Goal: Transaction & Acquisition: Purchase product/service

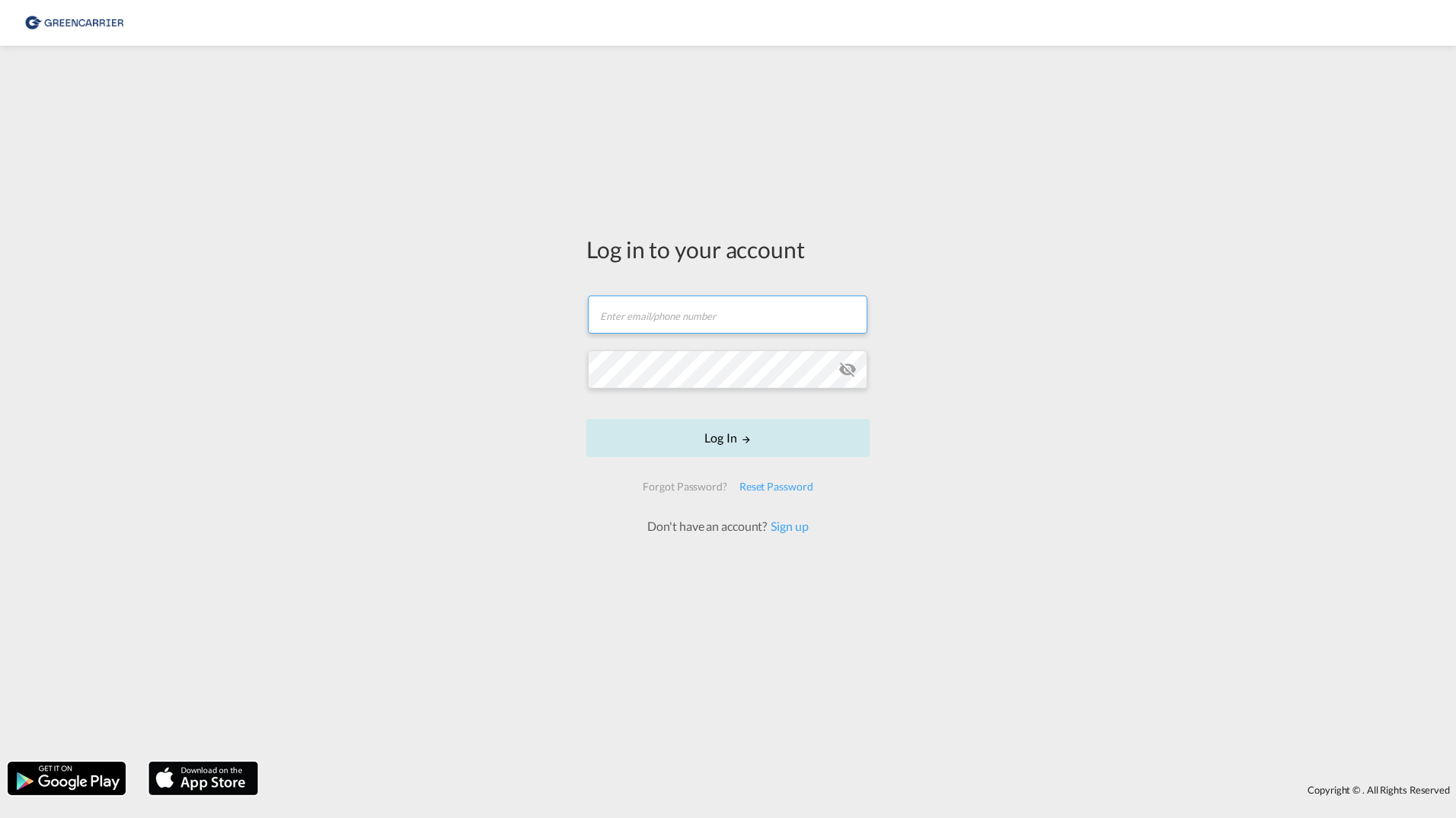
type input "[PERSON_NAME][EMAIL_ADDRESS][DOMAIN_NAME]"
click at [671, 435] on button "Log In" at bounding box center [728, 438] width 284 height 39
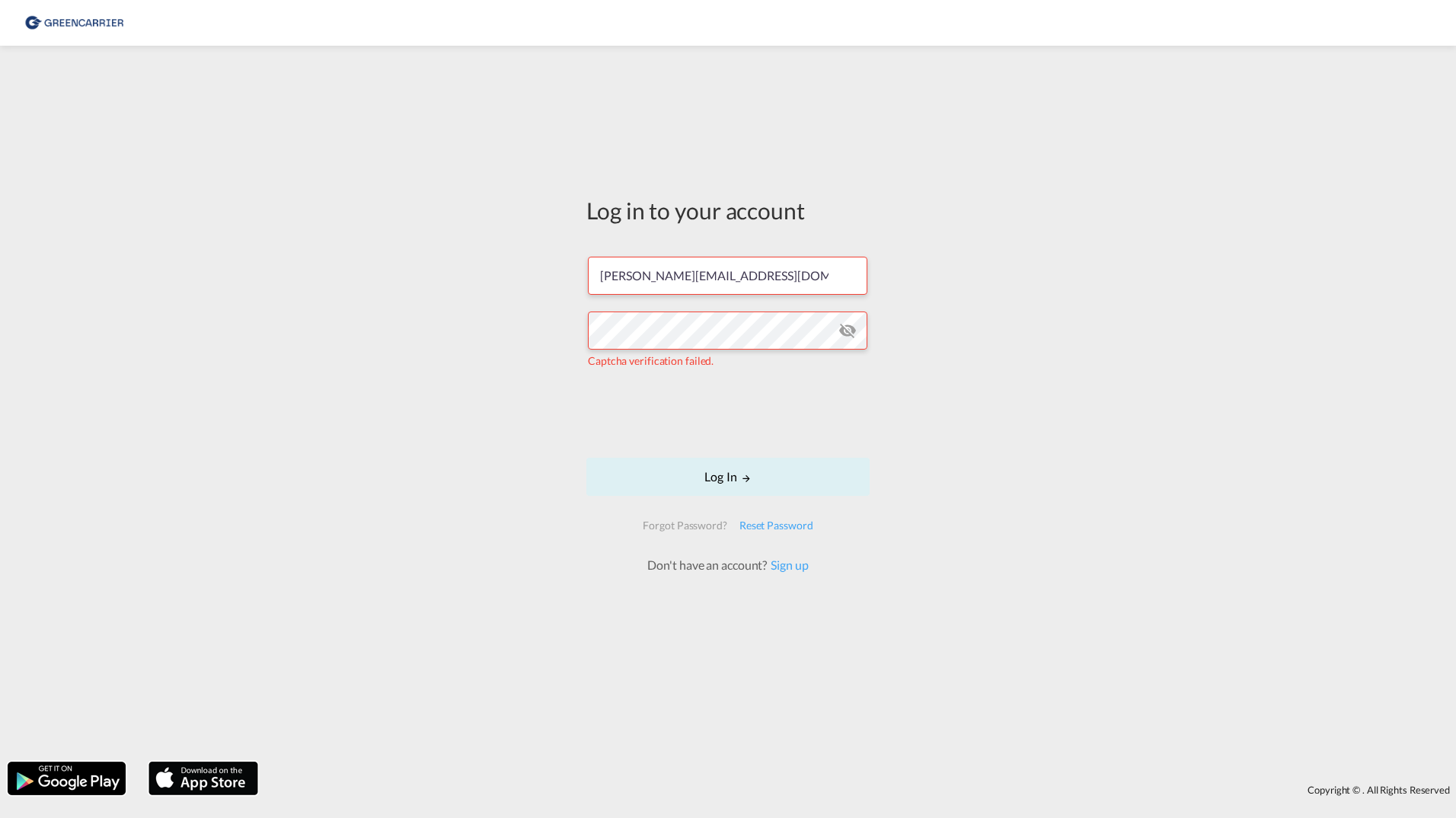
click at [514, 421] on div "Log in to your account filip.pehrsson@greencarrier.com Captcha verification fai…" at bounding box center [728, 404] width 1456 height 701
click at [743, 446] on form "filip.pehrsson@greencarrier.com Captcha verification failed. Log In Forgot Pass…" at bounding box center [728, 408] width 284 height 333
drag, startPoint x: 743, startPoint y: 446, endPoint x: 725, endPoint y: 504, distance: 60.7
click at [725, 504] on form "filip.pehrsson@greencarrier.com Captcha verification failed. Log In Forgot Pass…" at bounding box center [728, 408] width 284 height 333
drag, startPoint x: 725, startPoint y: 504, endPoint x: 690, endPoint y: 485, distance: 39.8
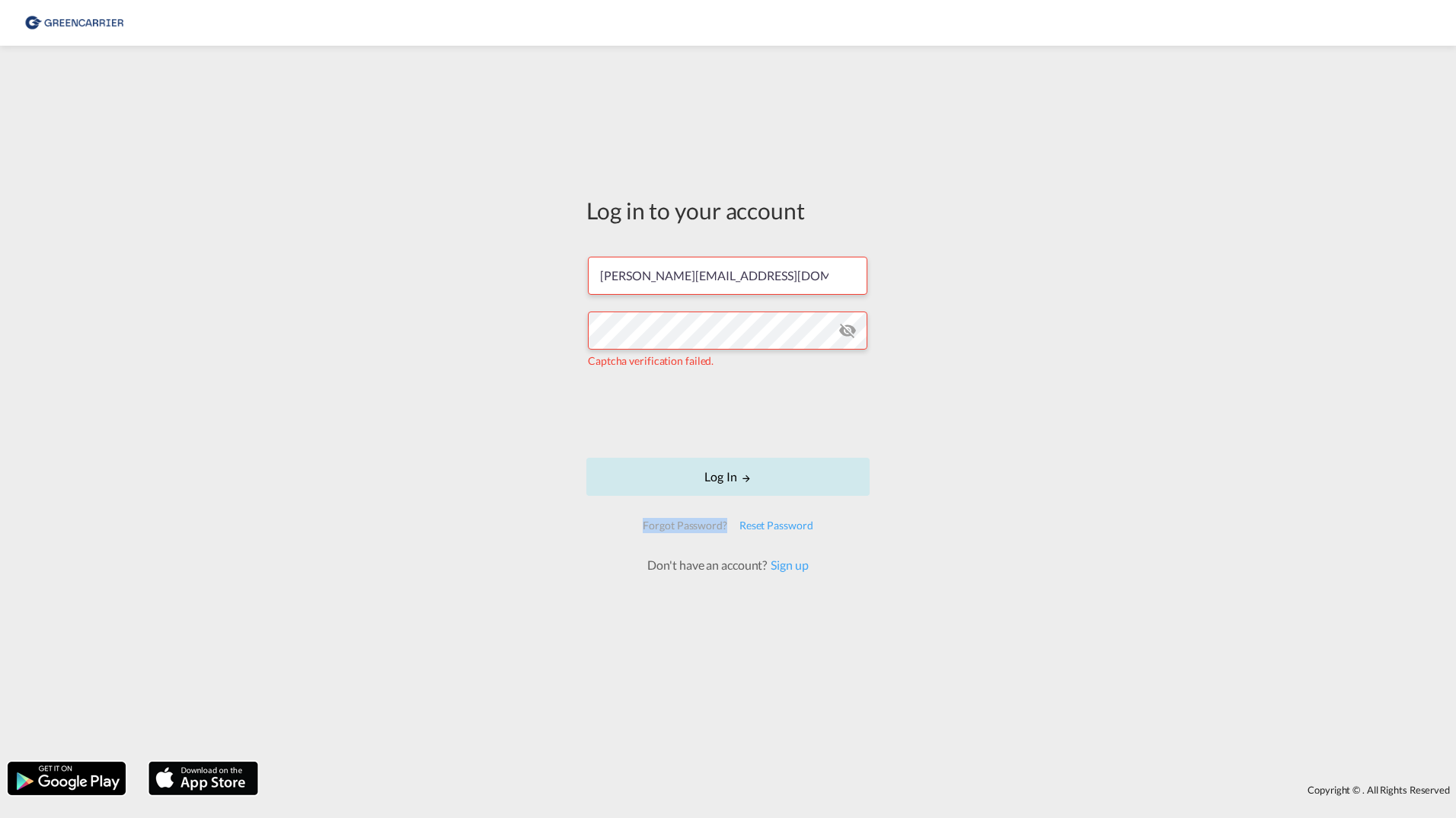
click at [690, 485] on button "Log In" at bounding box center [728, 477] width 284 height 39
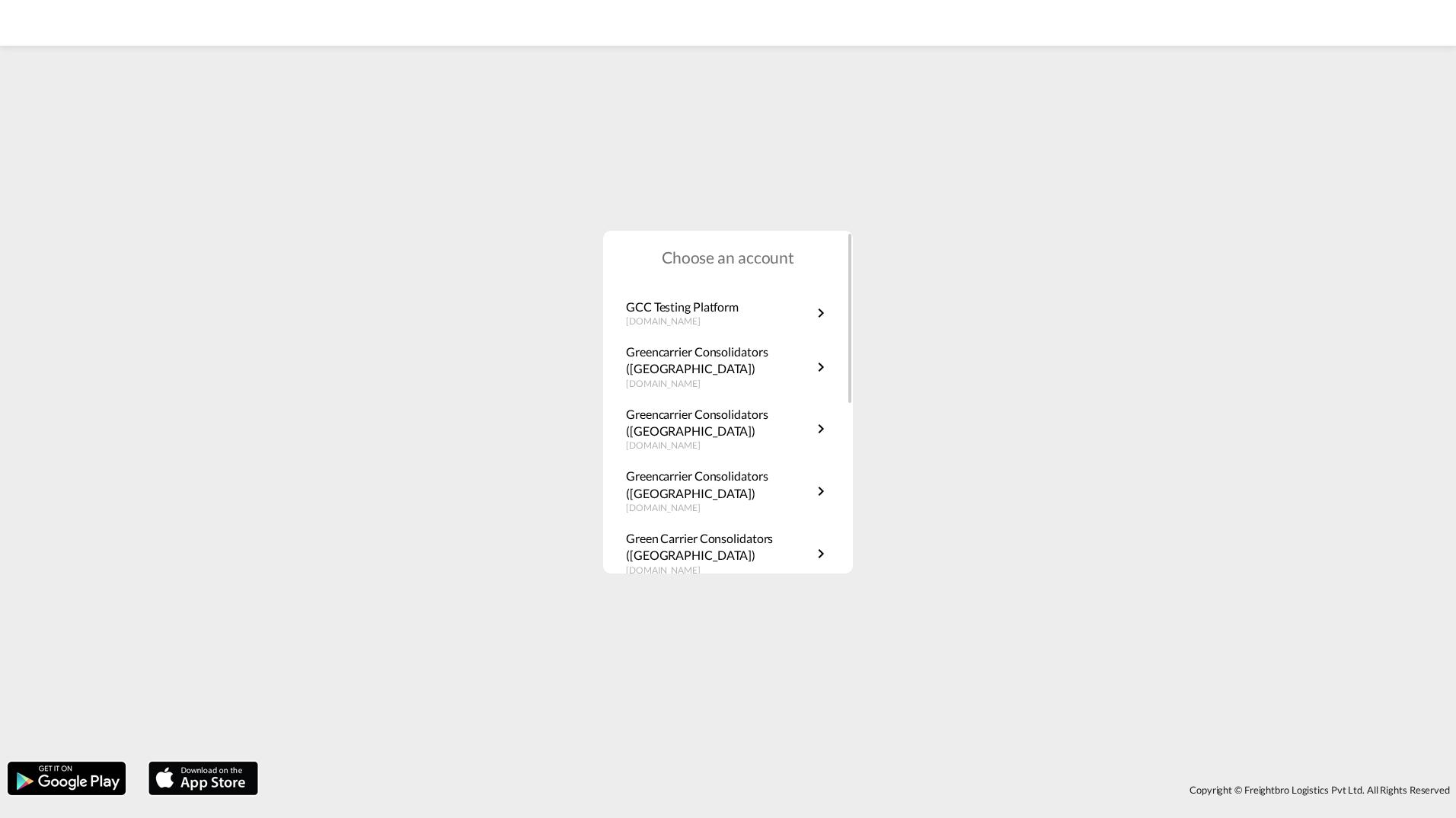
scroll to position [337, 0]
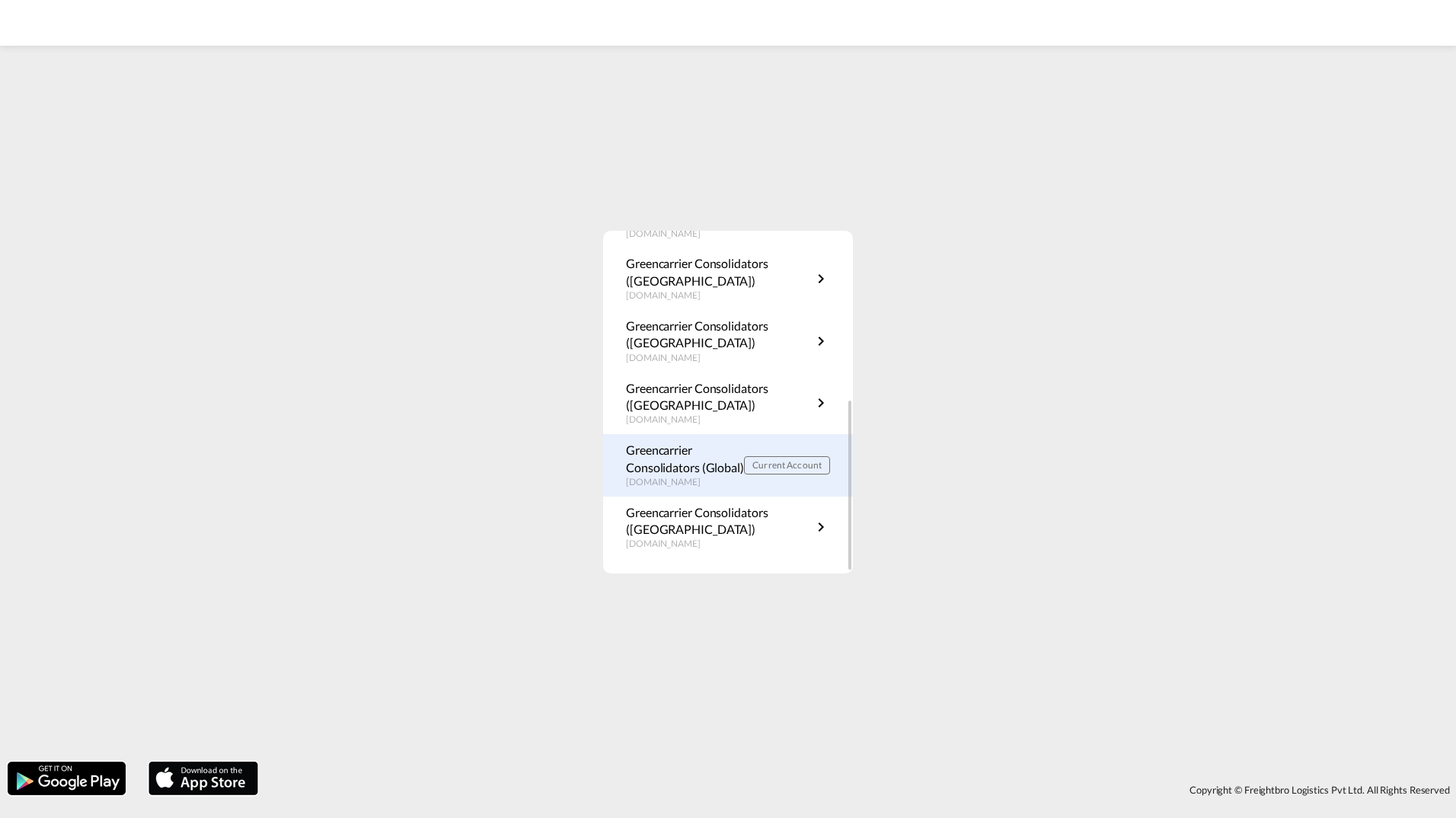
click at [667, 468] on p "Greencarrier Consolidators (Global)" at bounding box center [685, 459] width 118 height 35
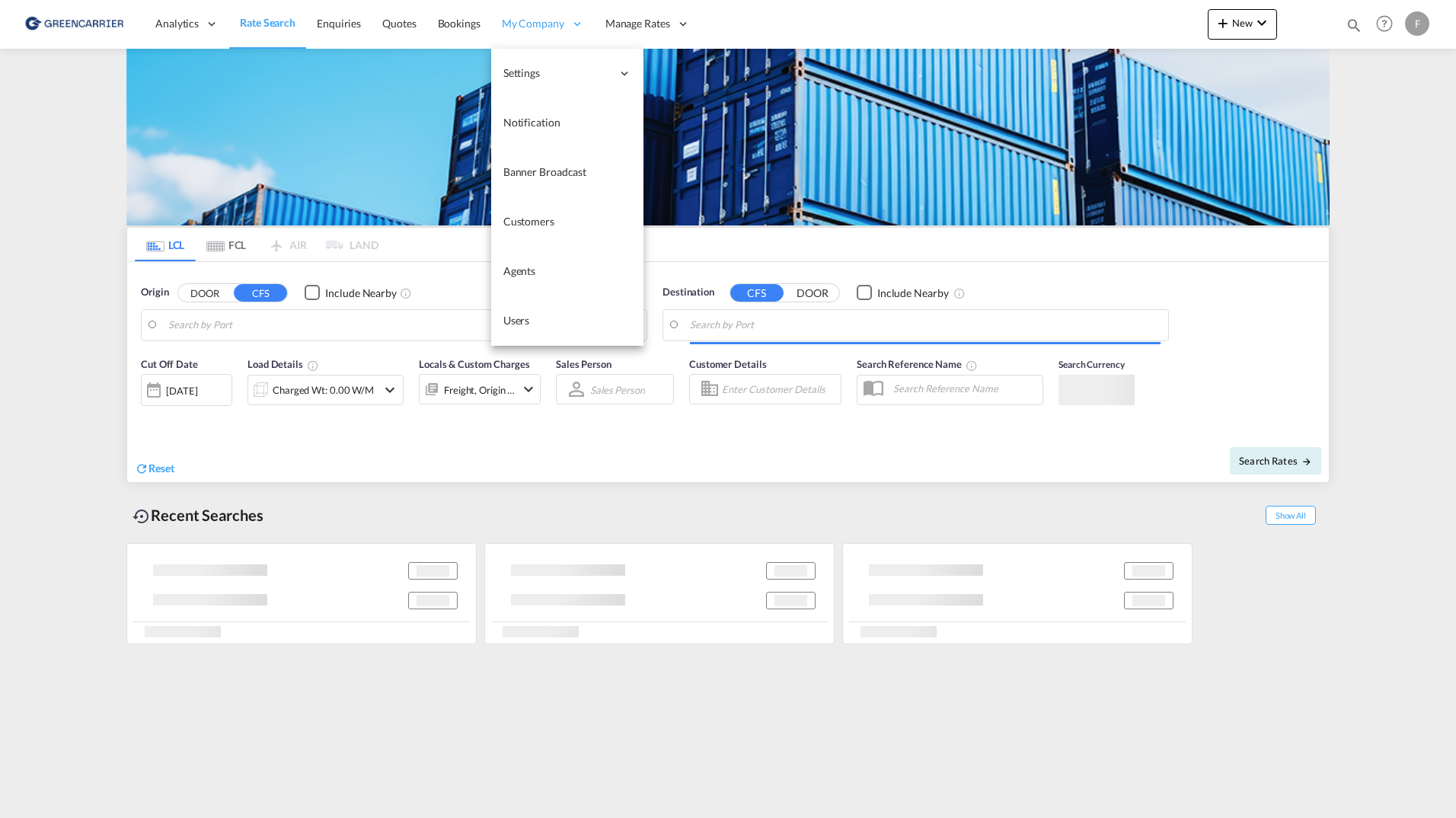
type input "SE-63232, [GEOGRAPHIC_DATA], [GEOGRAPHIC_DATA]"
type input "[GEOGRAPHIC_DATA], COCTG"
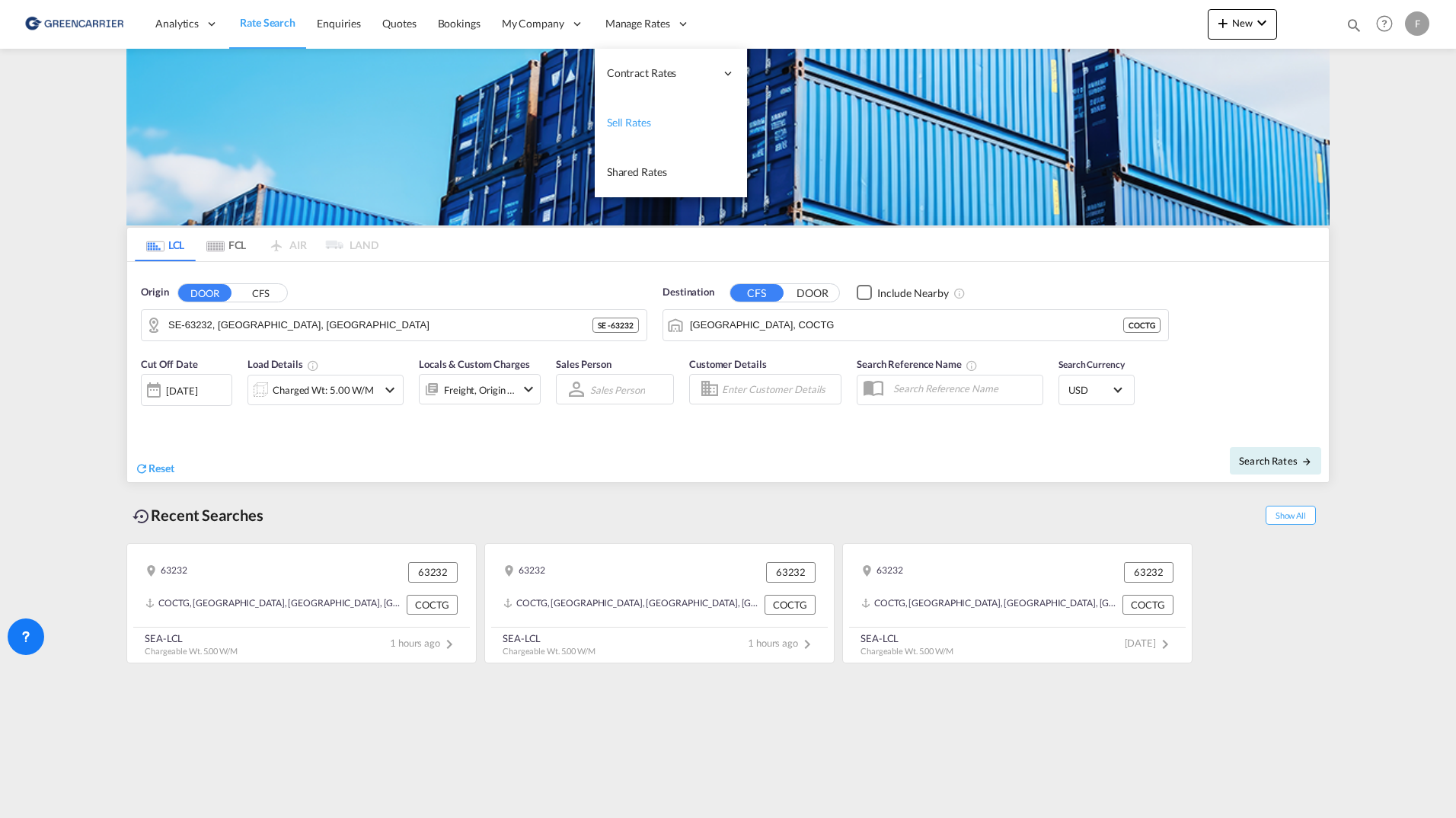
click at [636, 119] on span "Sell Rates" at bounding box center [629, 122] width 44 height 13
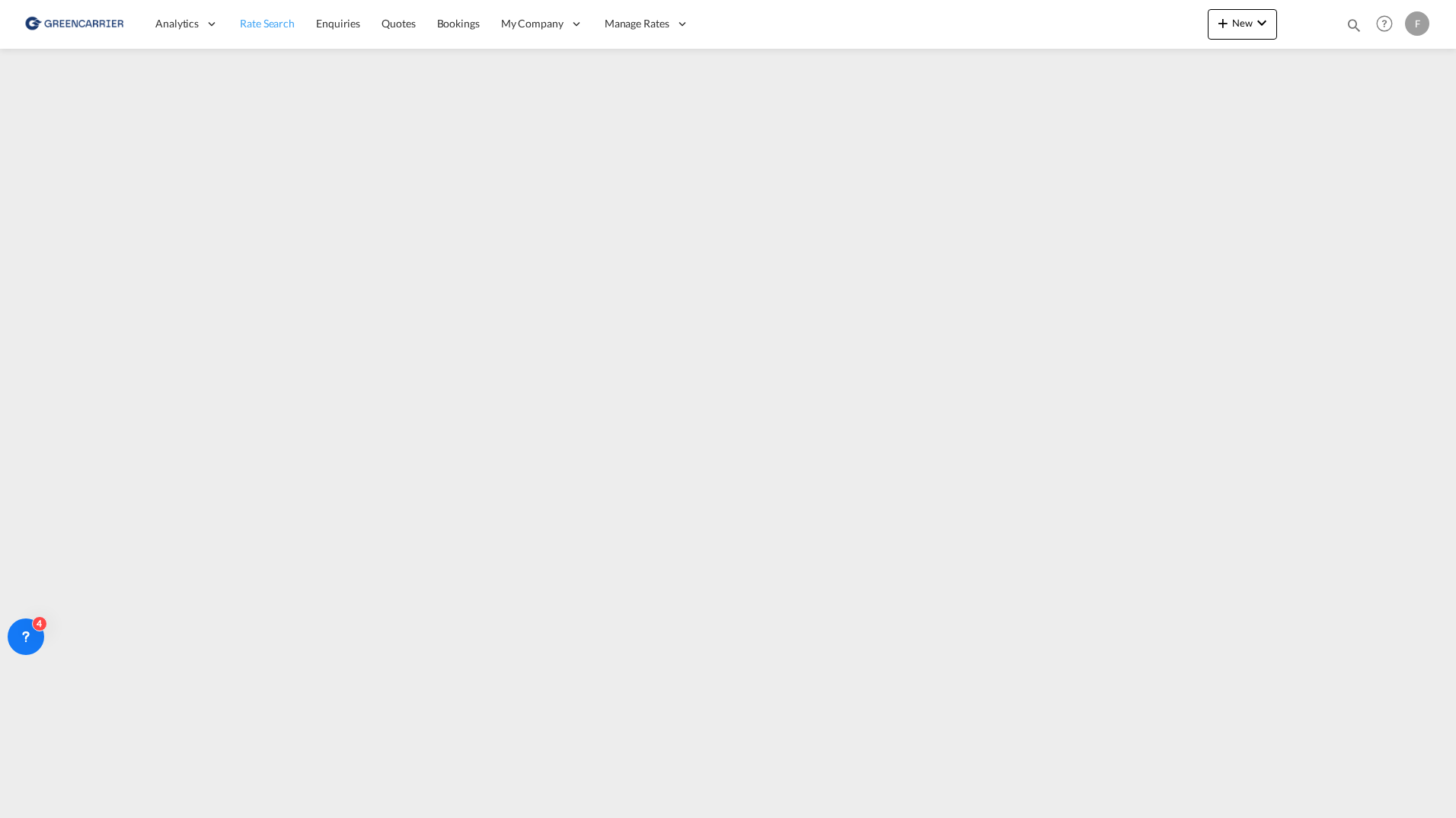
click at [272, 22] on span "Rate Search" at bounding box center [268, 23] width 54 height 13
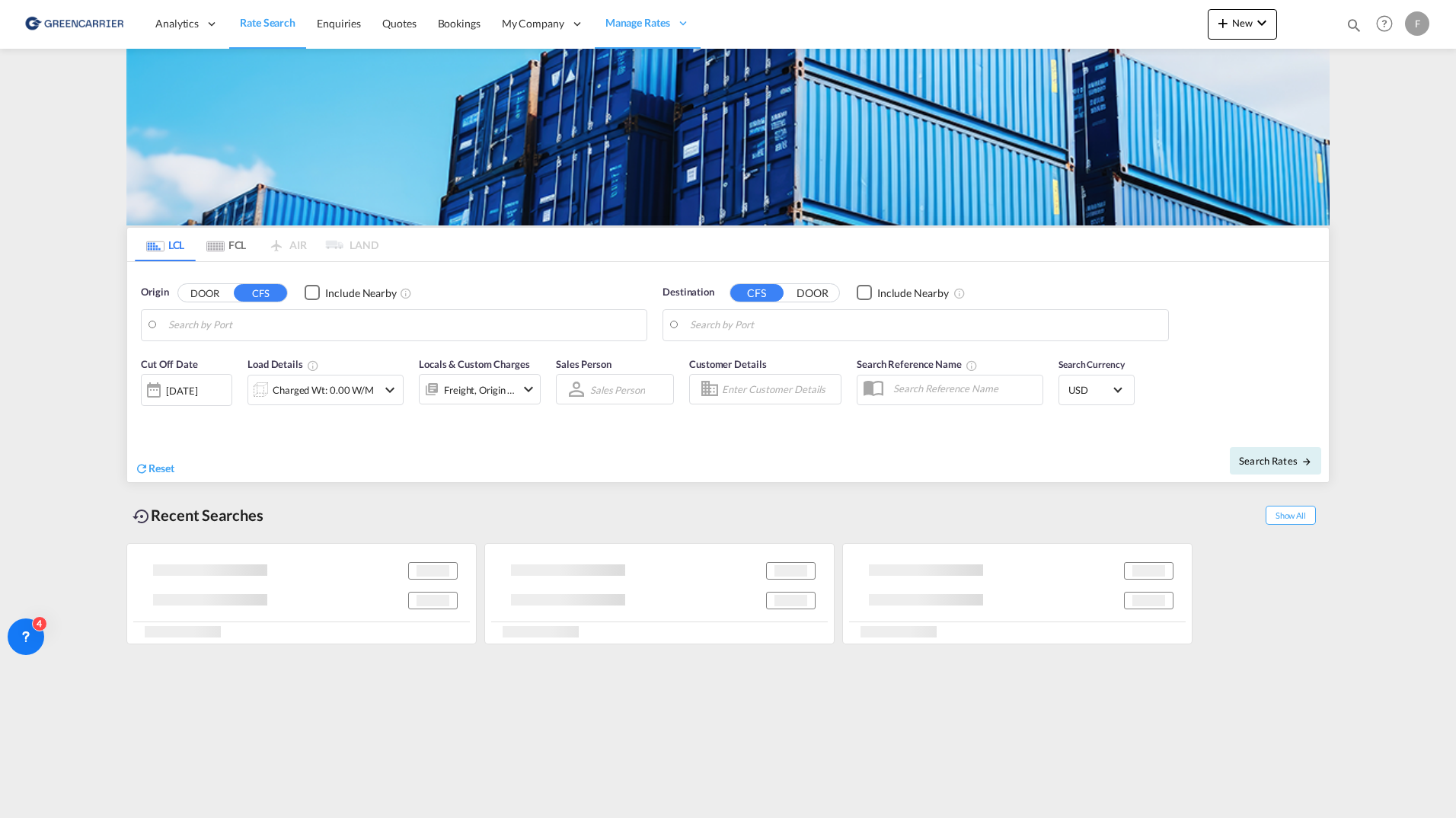
type input "SE-63232, [GEOGRAPHIC_DATA], [GEOGRAPHIC_DATA]"
type input "Cartagena, COCTG"
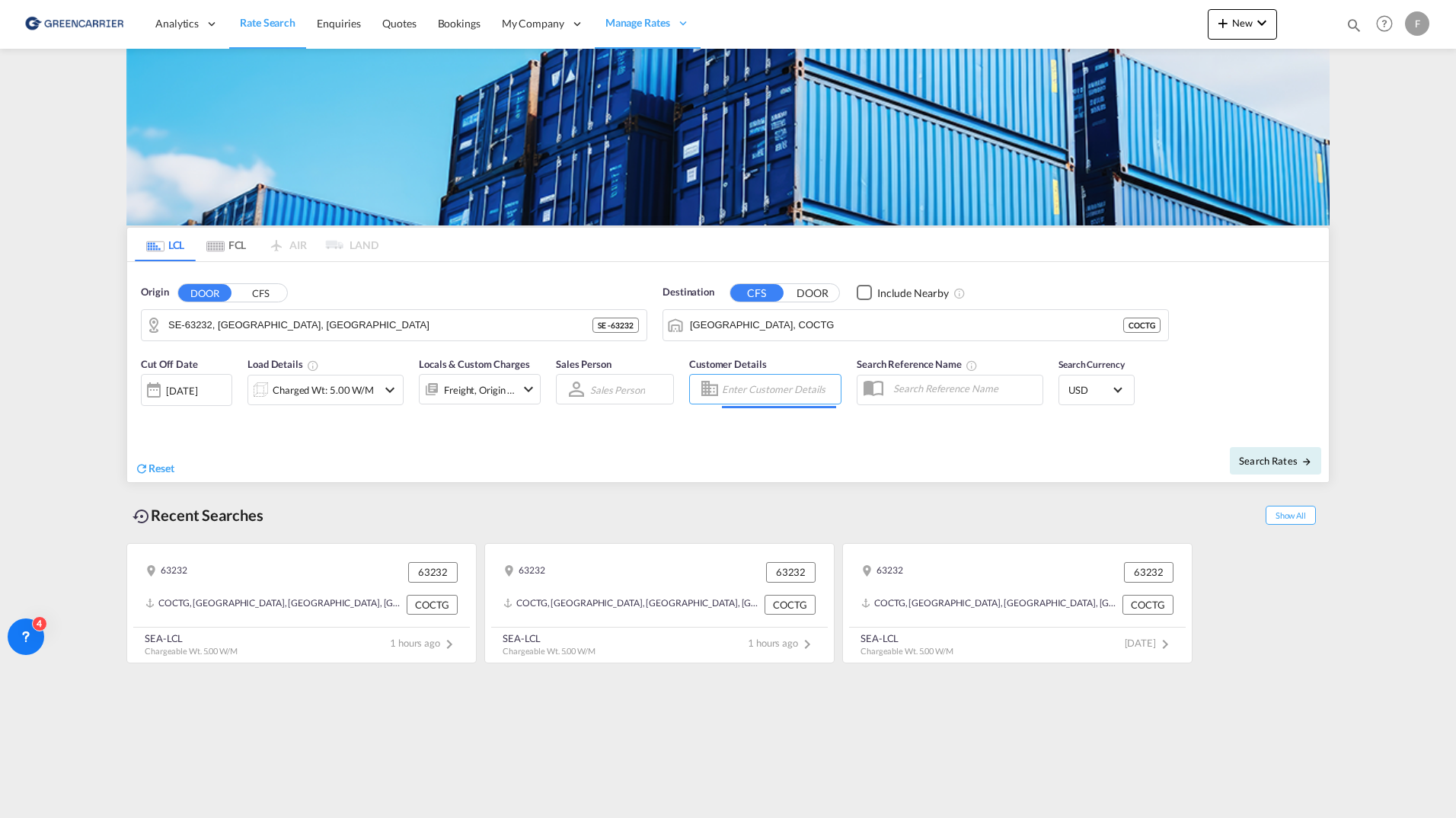
click at [797, 398] on input "Enter Customer Details" at bounding box center [779, 389] width 115 height 23
click at [818, 431] on div "Filip Pehrsson filippehrsson1@gmail.com | Agent Test ing" at bounding box center [859, 428] width 289 height 39
type input "Agent Testing, Filip Pehrsson, filippehrsson1@gmail.com"
click at [1275, 461] on span "Search Rates" at bounding box center [1276, 460] width 73 height 12
type input "63232 to COCTG / 18 Aug 2025"
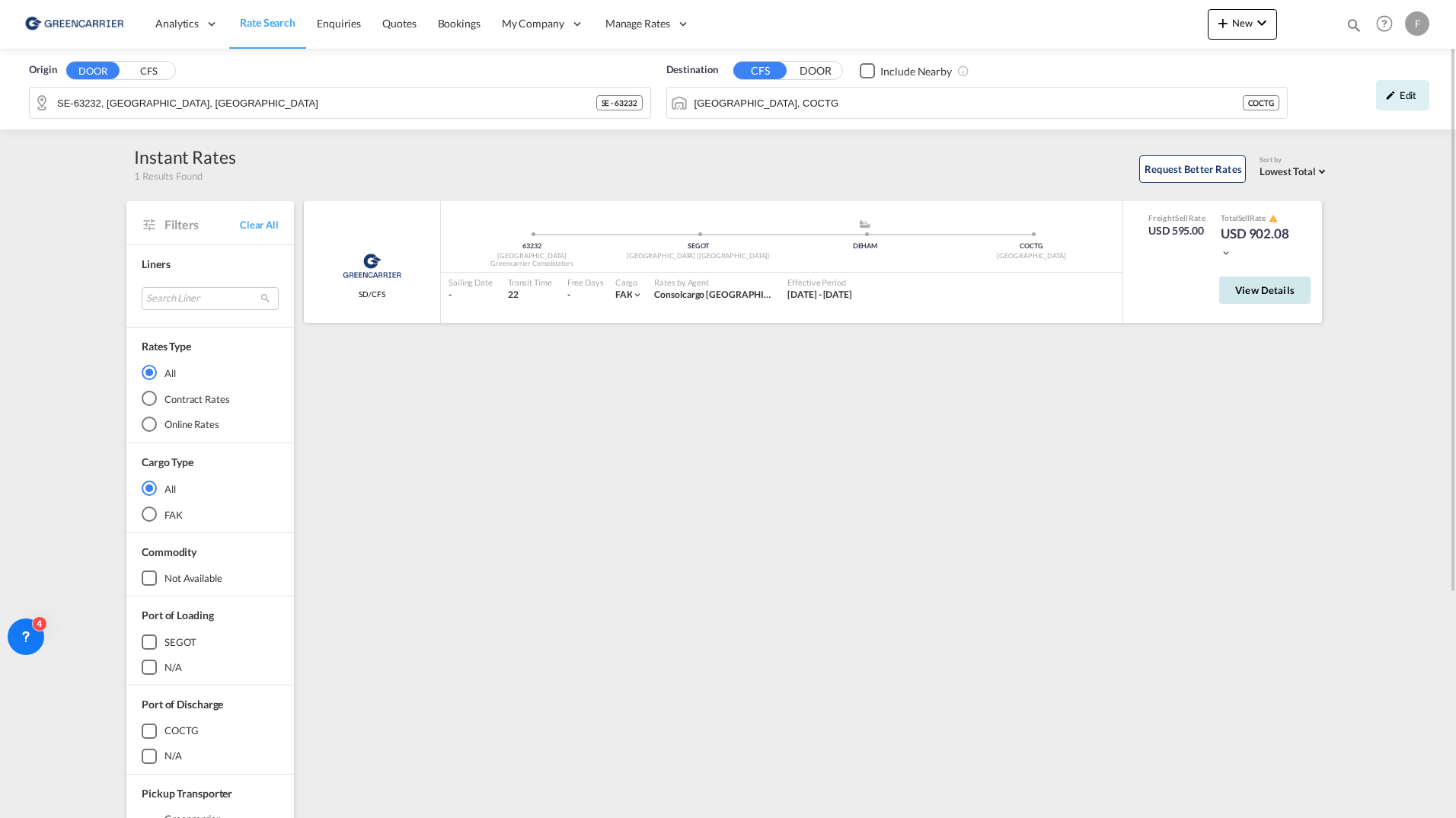
click at [1265, 285] on span "View Details" at bounding box center [1264, 290] width 59 height 12
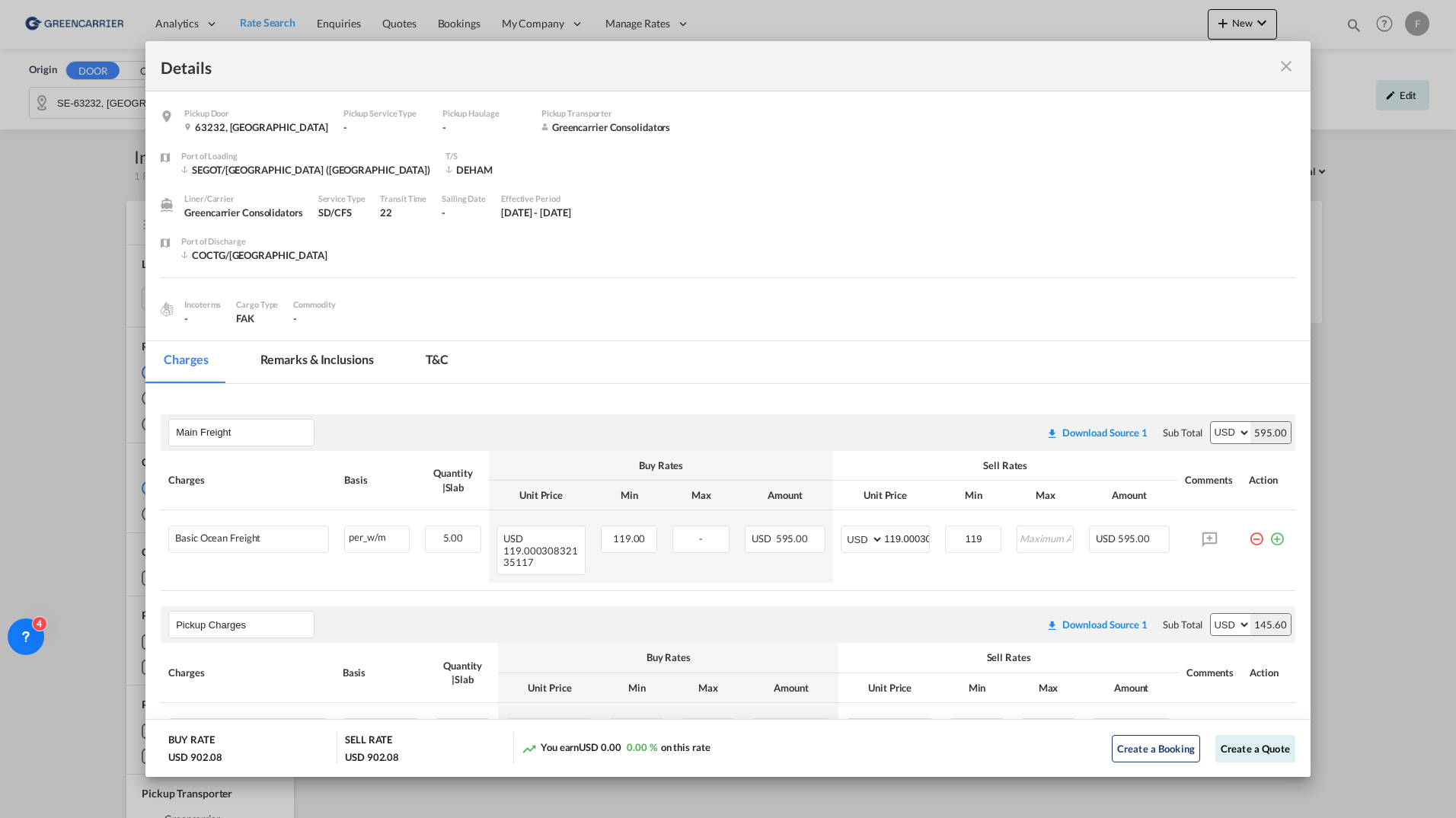
click at [1283, 66] on md-icon "icon-close fg-AAA8AD m-0 cursor" at bounding box center [1286, 66] width 18 height 18
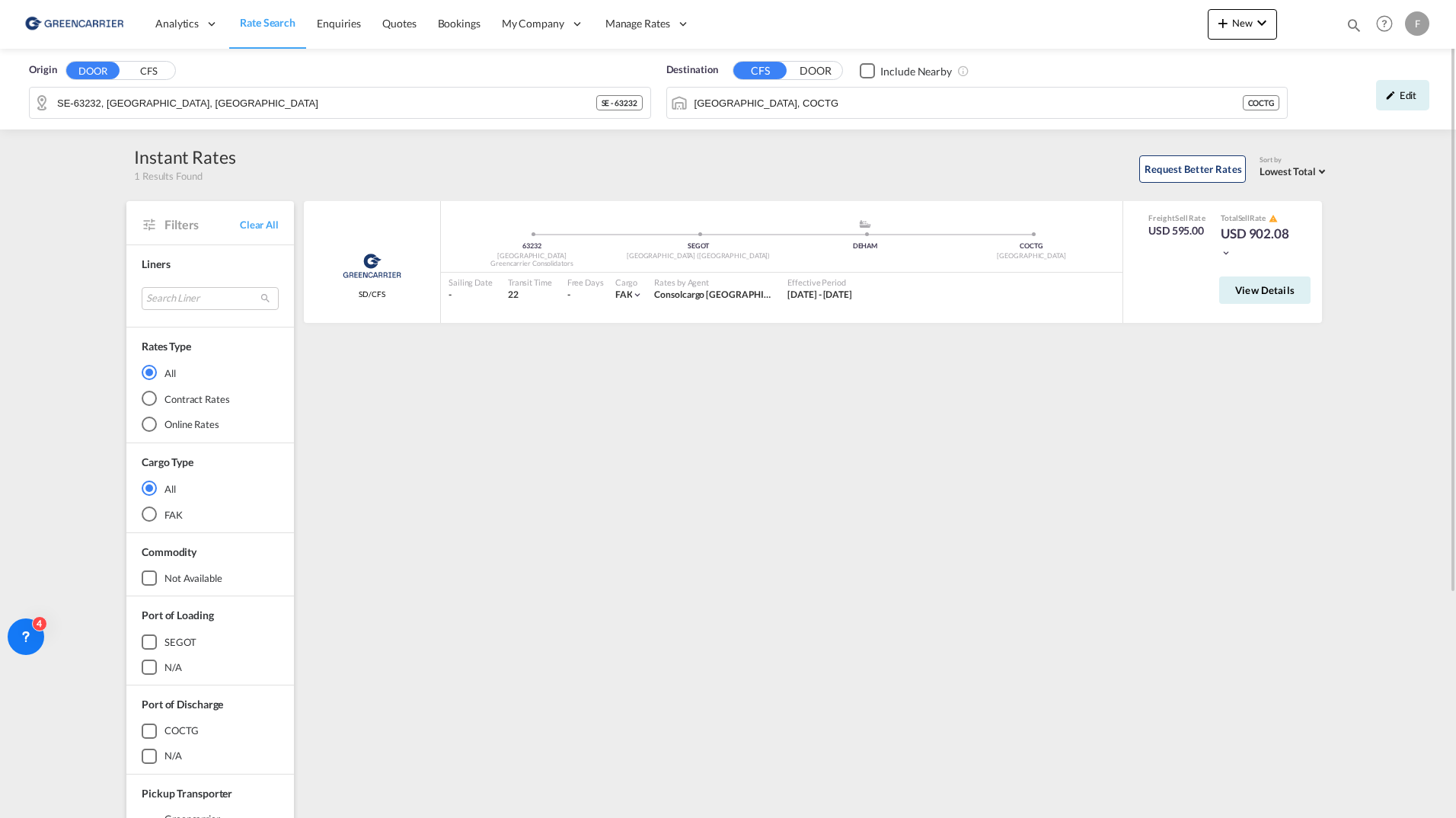
click at [1411, 31] on div "F" at bounding box center [1418, 23] width 24 height 24
click at [1370, 171] on button "Logout" at bounding box center [1389, 166] width 122 height 30
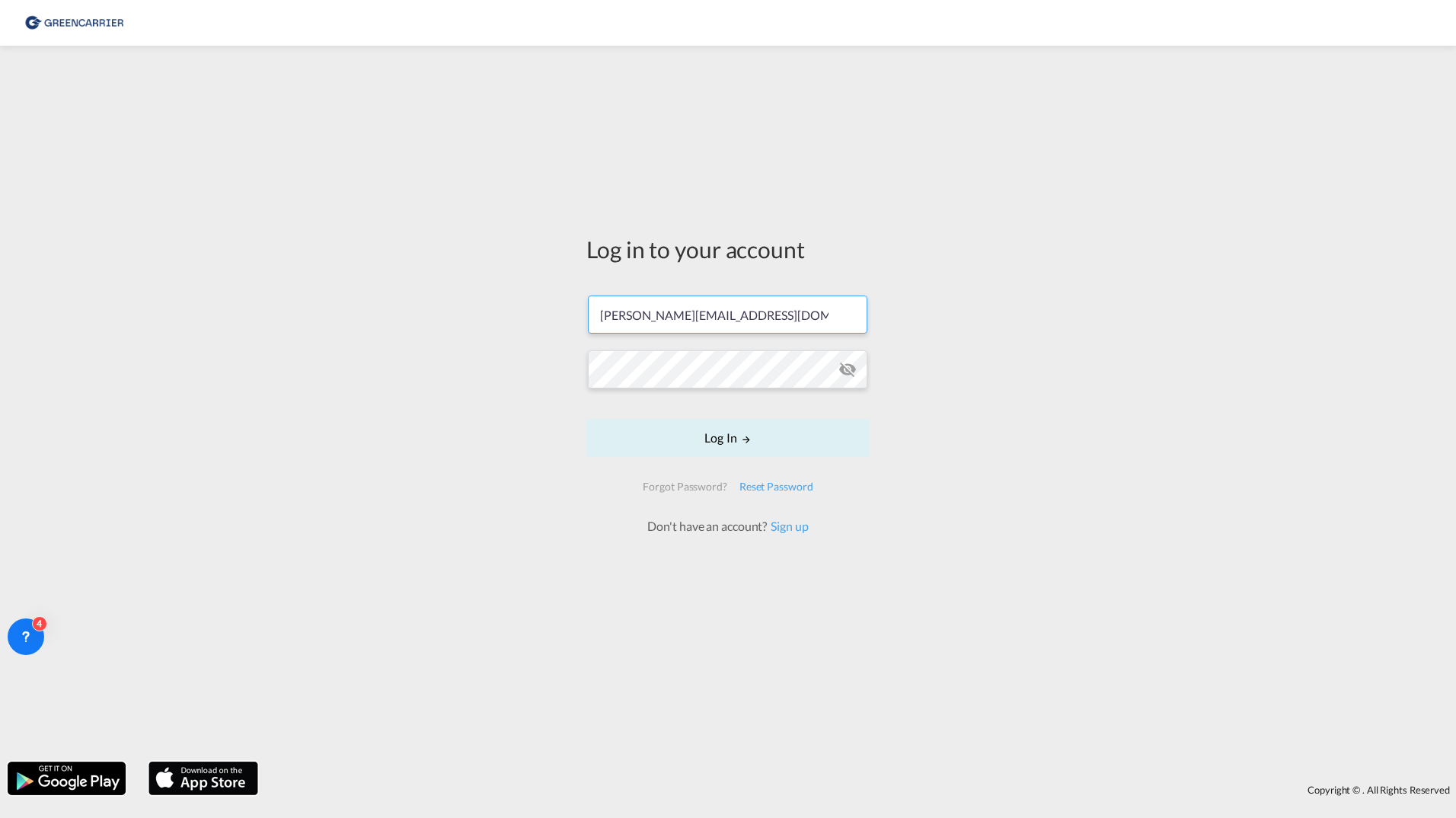
drag, startPoint x: 668, startPoint y: 324, endPoint x: 503, endPoint y: 323, distance: 165.0
click at [506, 324] on div "Log in to your account filip.pehrsson@greencarrier.com Log In Forgot Password? …" at bounding box center [728, 404] width 1456 height 701
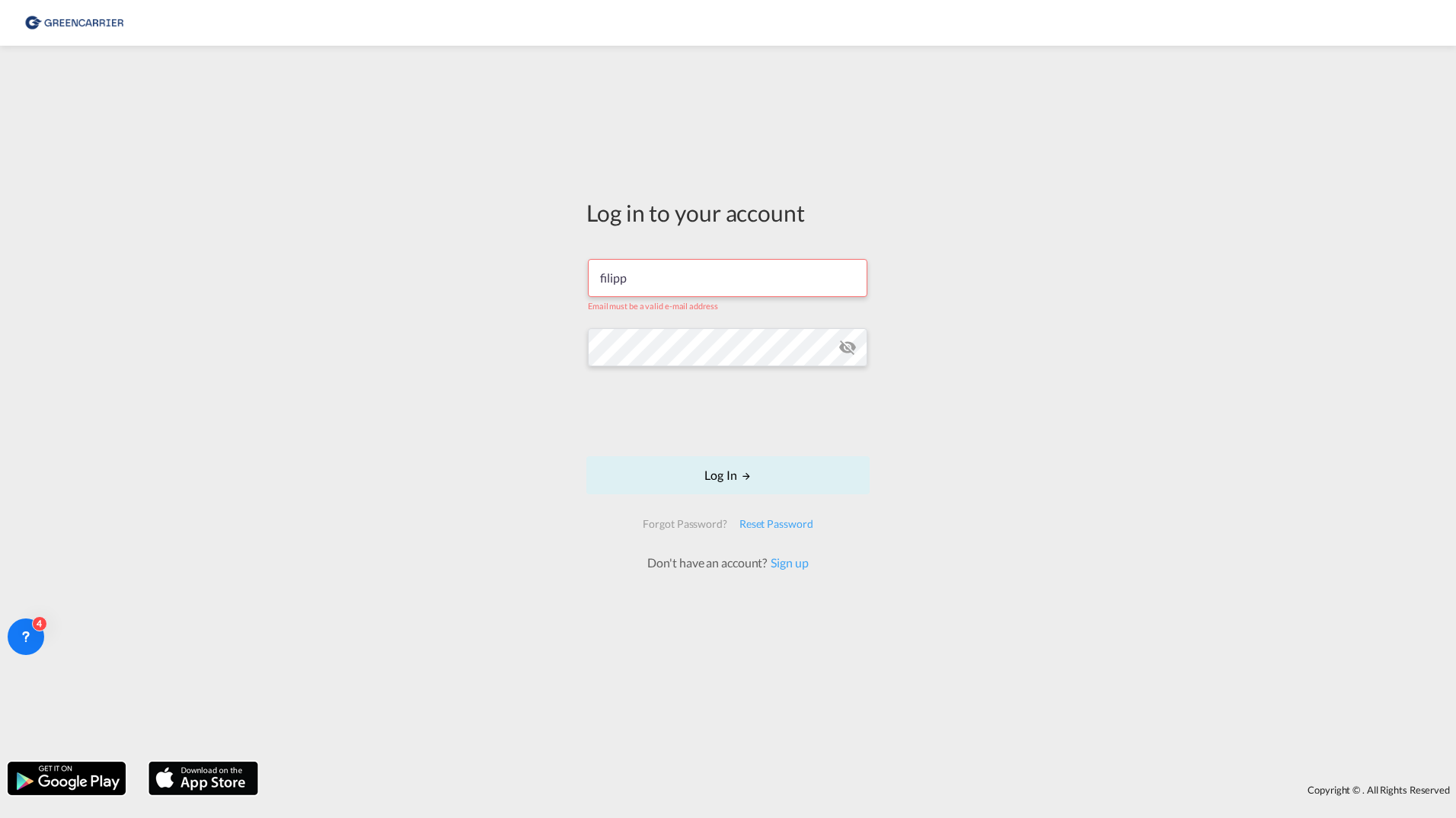
type input "filippehrsson1@gmail.com"
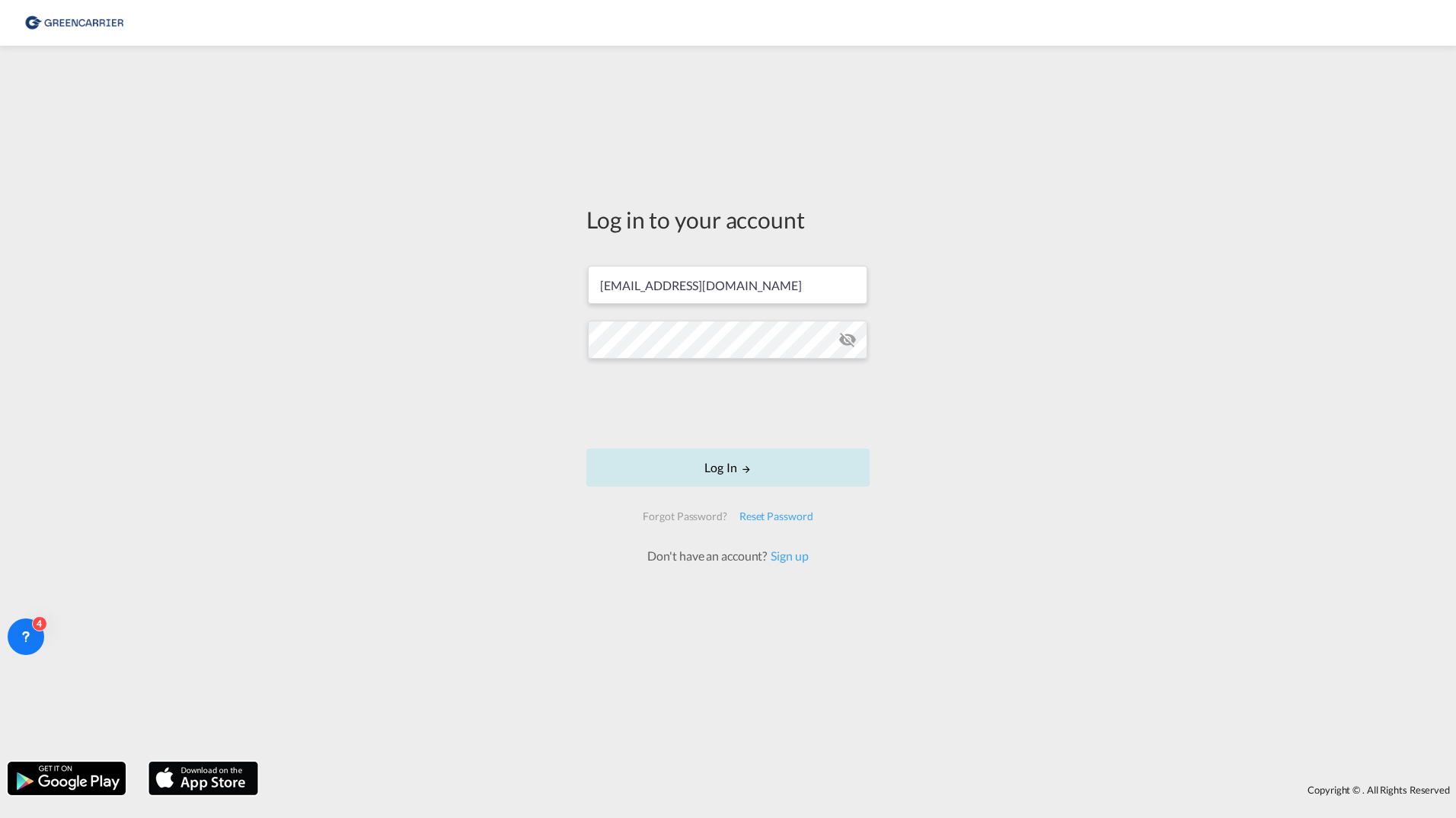
click at [667, 455] on button "Log In" at bounding box center [728, 468] width 284 height 39
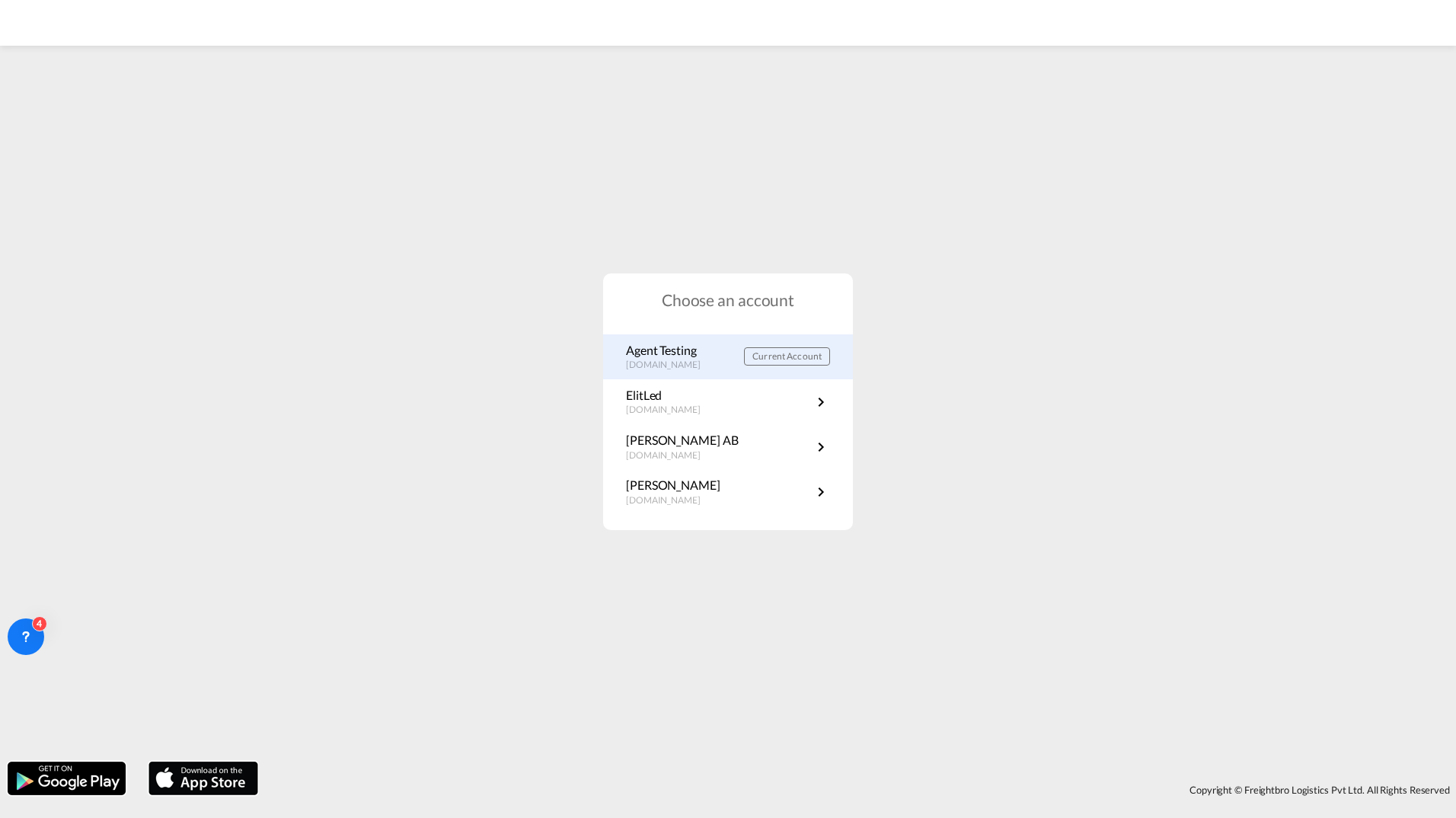
click at [672, 359] on p "portal.greencarrier.com" at bounding box center [671, 365] width 90 height 13
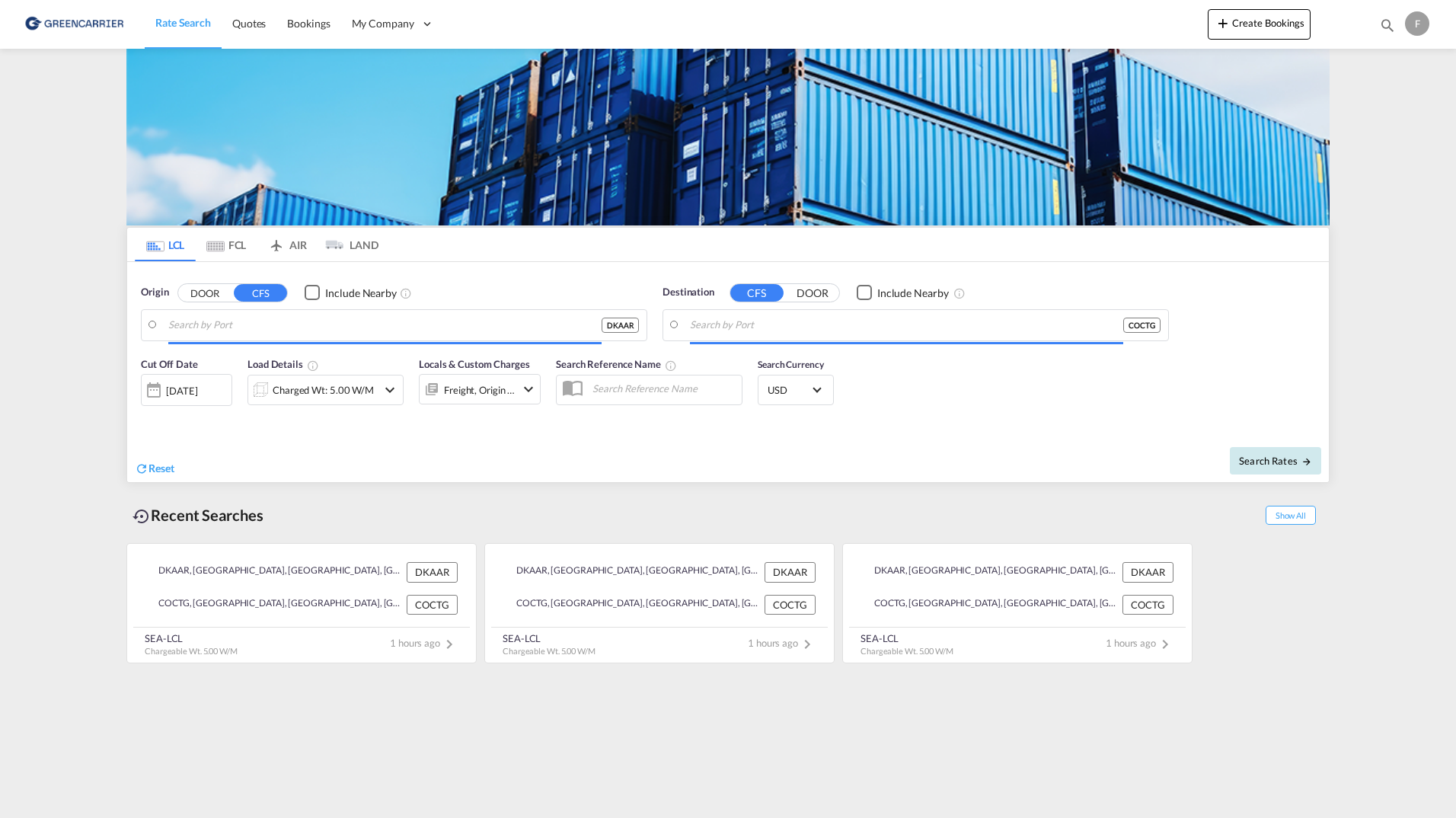
type input "[GEOGRAPHIC_DATA], [GEOGRAPHIC_DATA]"
type input "[GEOGRAPHIC_DATA], COCTG"
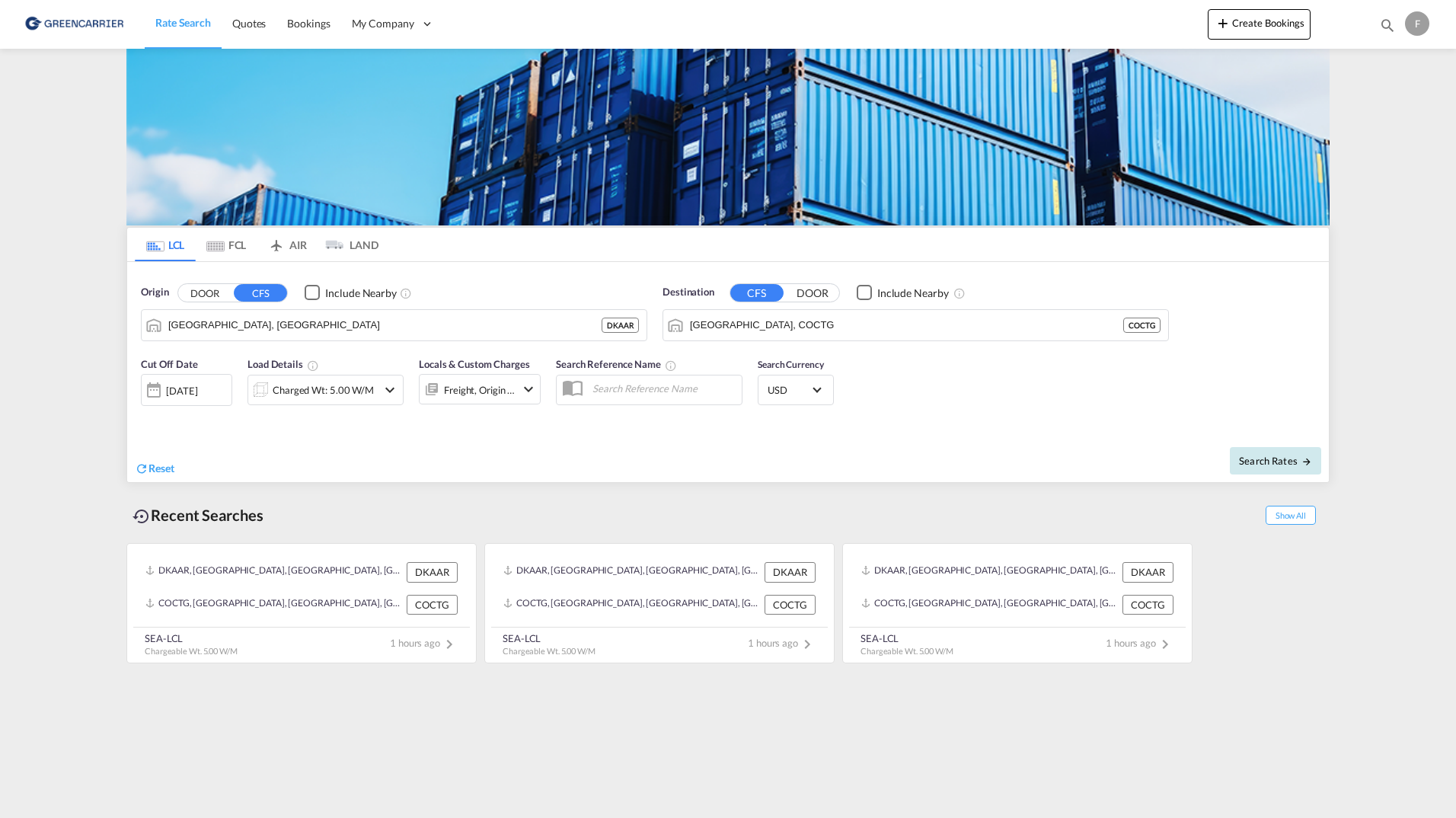
click at [1278, 459] on span "Search Rates" at bounding box center [1276, 460] width 73 height 12
type input "DKAAR to COCTG / 18 Aug 2025"
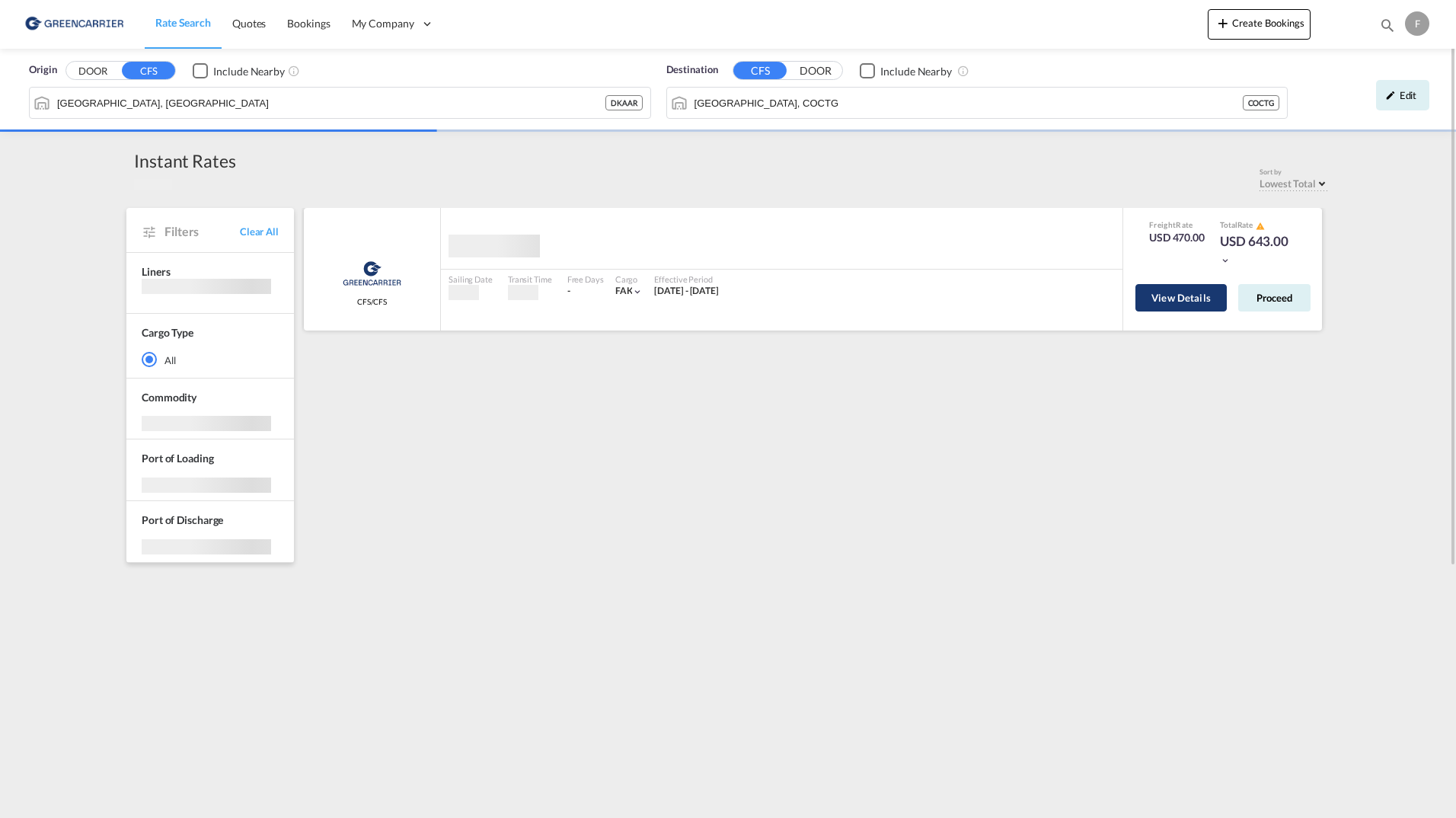
click at [1163, 297] on button "View Details" at bounding box center [1181, 298] width 91 height 27
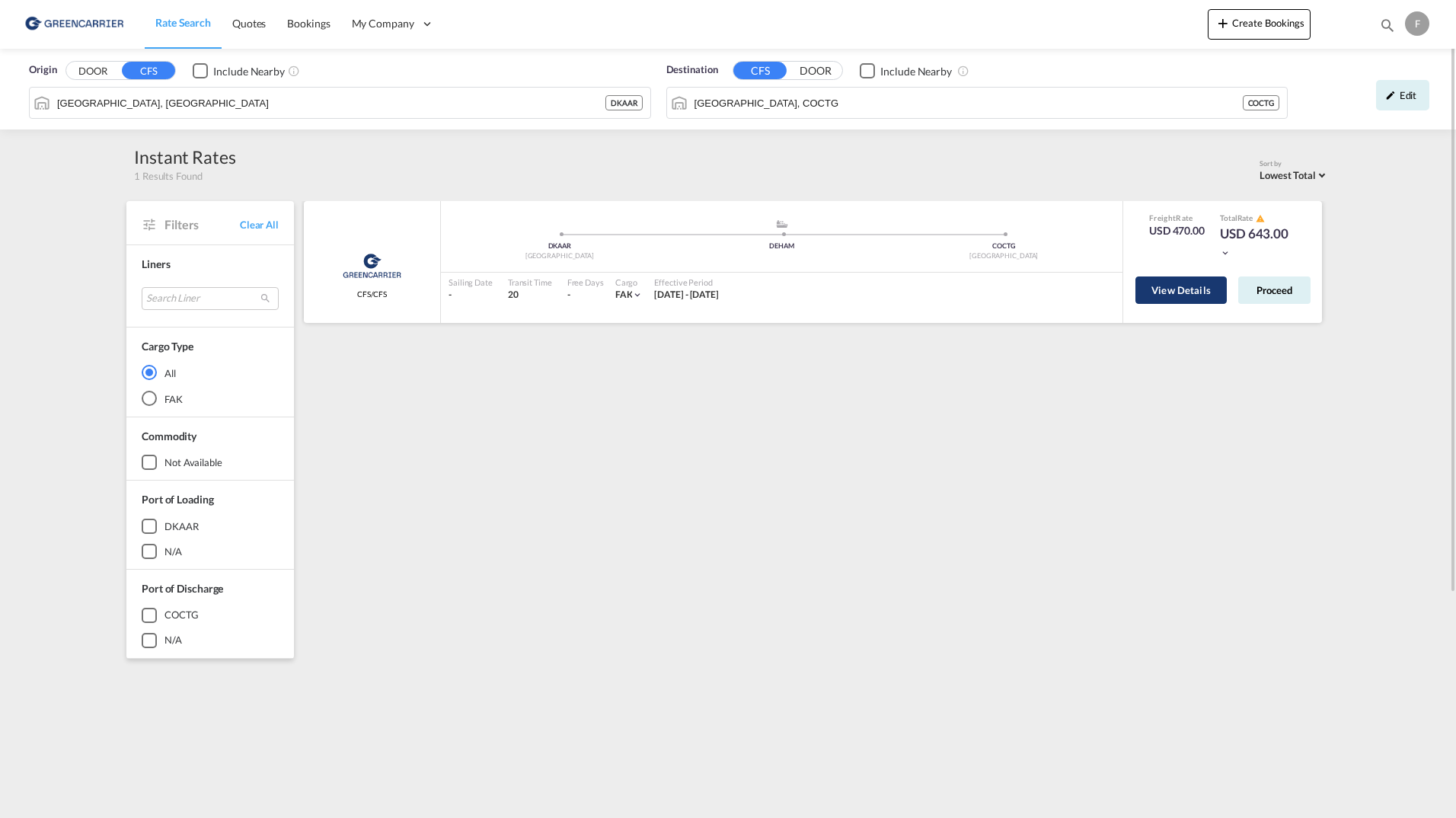
click at [1181, 288] on button "View Details" at bounding box center [1181, 290] width 91 height 27
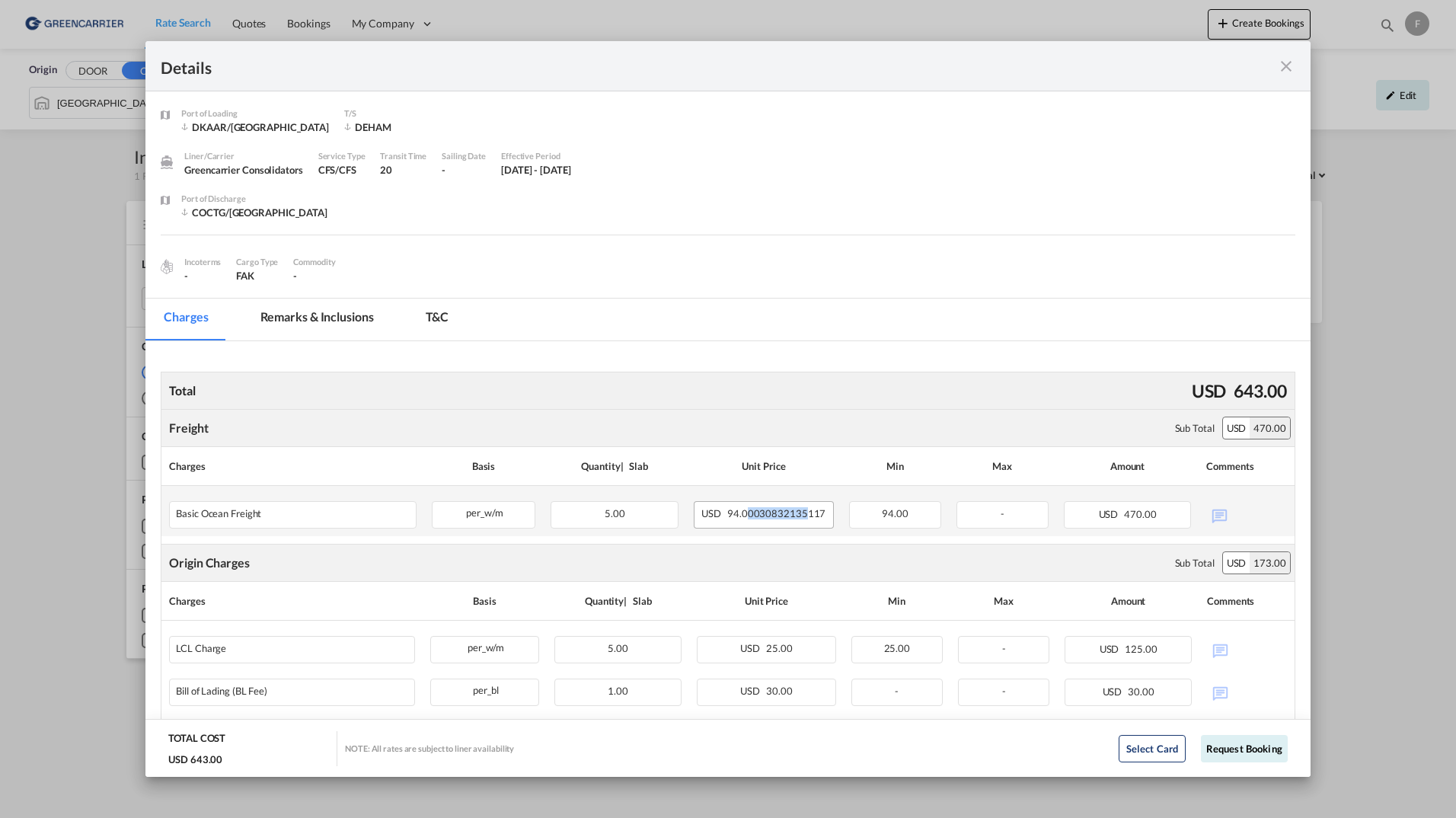
drag, startPoint x: 773, startPoint y: 515, endPoint x: 800, endPoint y: 514, distance: 27.0
click at [800, 514] on span "94.00030832135117" at bounding box center [776, 513] width 99 height 12
drag, startPoint x: 800, startPoint y: 514, endPoint x: 768, endPoint y: 305, distance: 211.4
click at [768, 305] on md-tabs-canvas "Charges Remarks & Inclusions T&C Charges Remarks & Inclusions T&C" at bounding box center [728, 319] width 1165 height 42
click at [748, 243] on md-divider "Port of Loading ..." at bounding box center [728, 241] width 1135 height 13
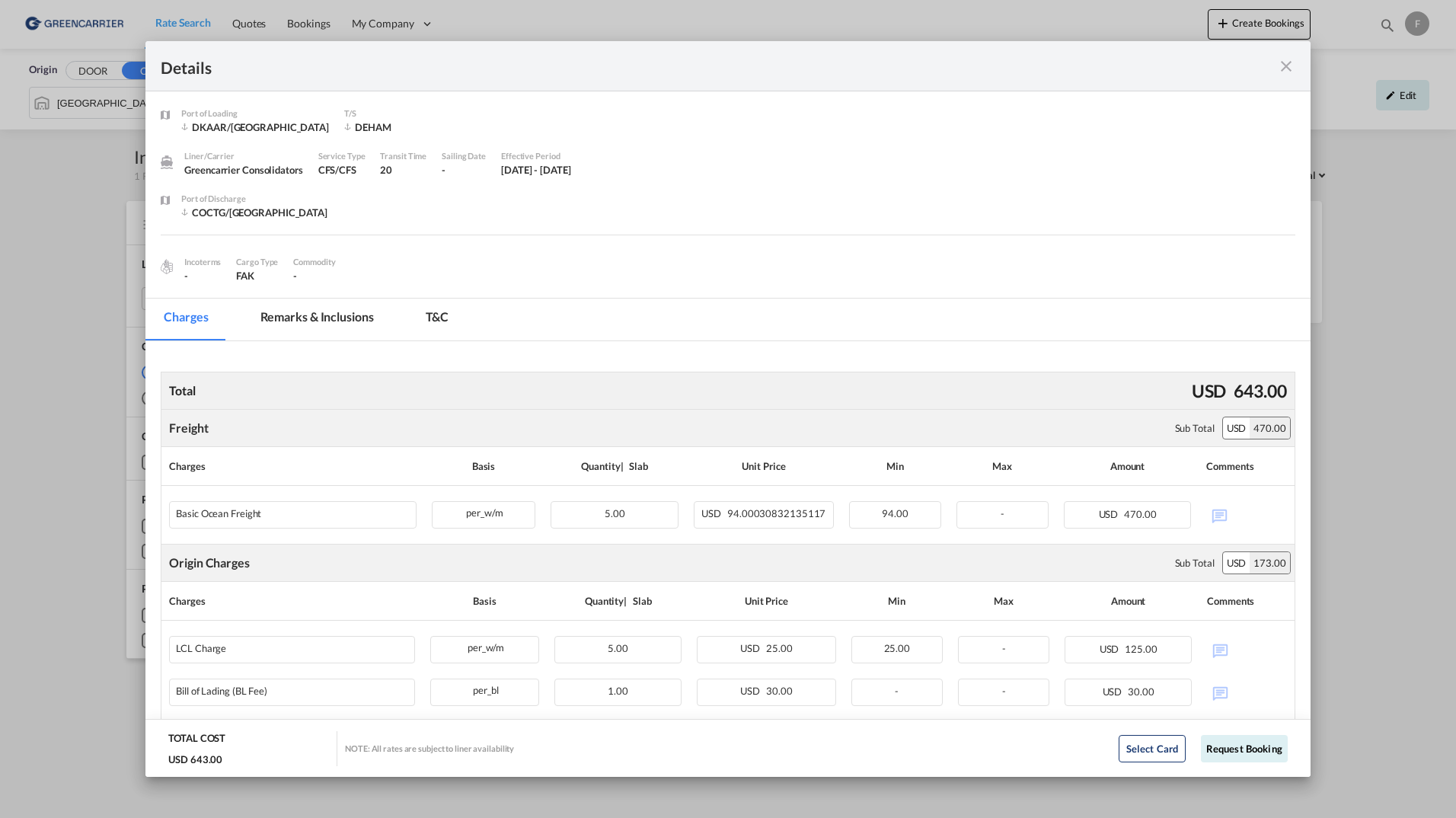
click at [880, 174] on div "Liner/Carrier Greencarrier Consolidators Service Type CFS/CFS Transit Time 20 S…" at bounding box center [728, 170] width 1135 height 42
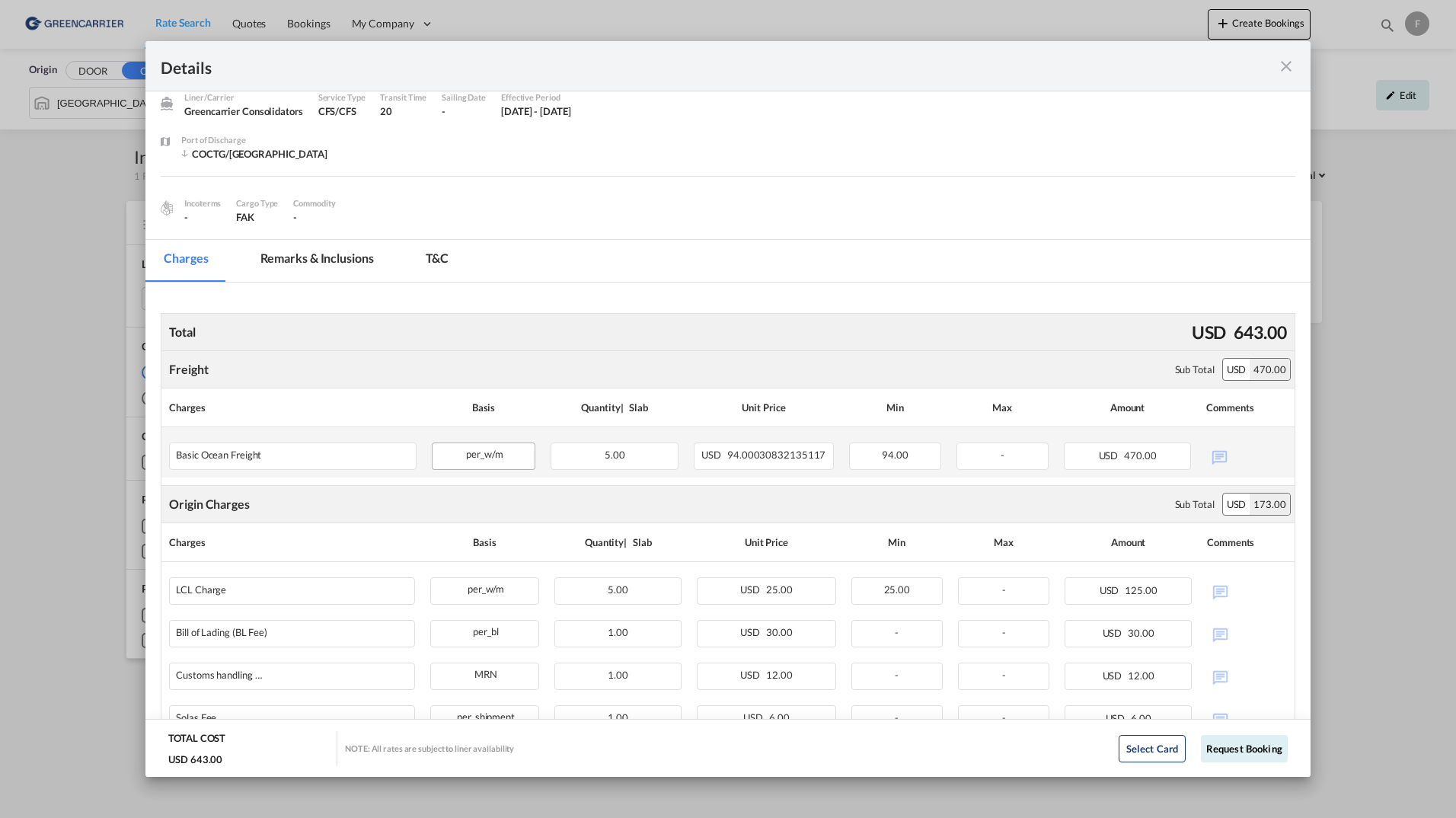
scroll to position [133, 0]
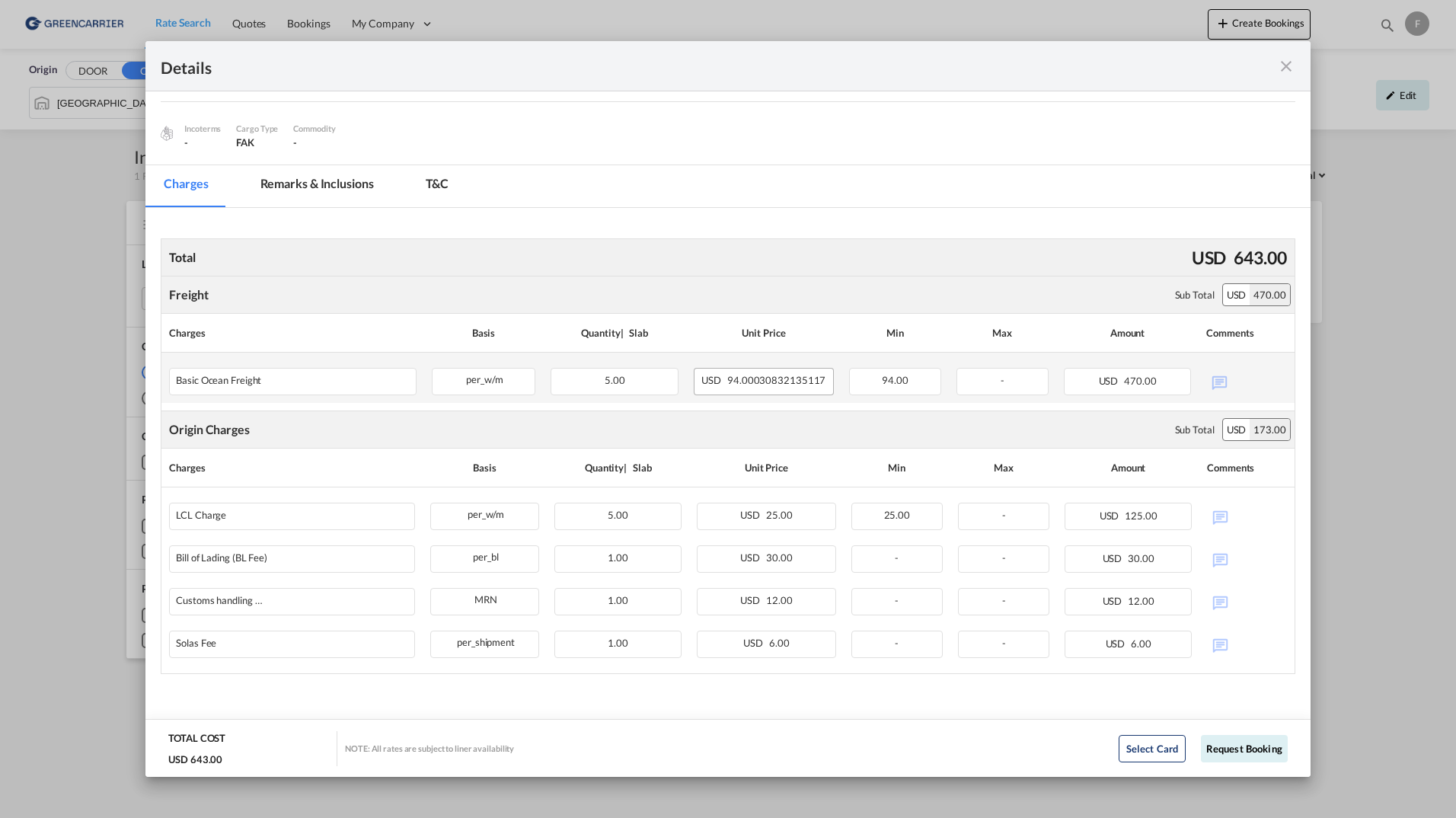
click at [753, 380] on span "94.00030832135117" at bounding box center [776, 379] width 99 height 12
click at [768, 335] on div "Unit Price" at bounding box center [763, 332] width 140 height 23
drag, startPoint x: 768, startPoint y: 335, endPoint x: 722, endPoint y: 195, distance: 147.4
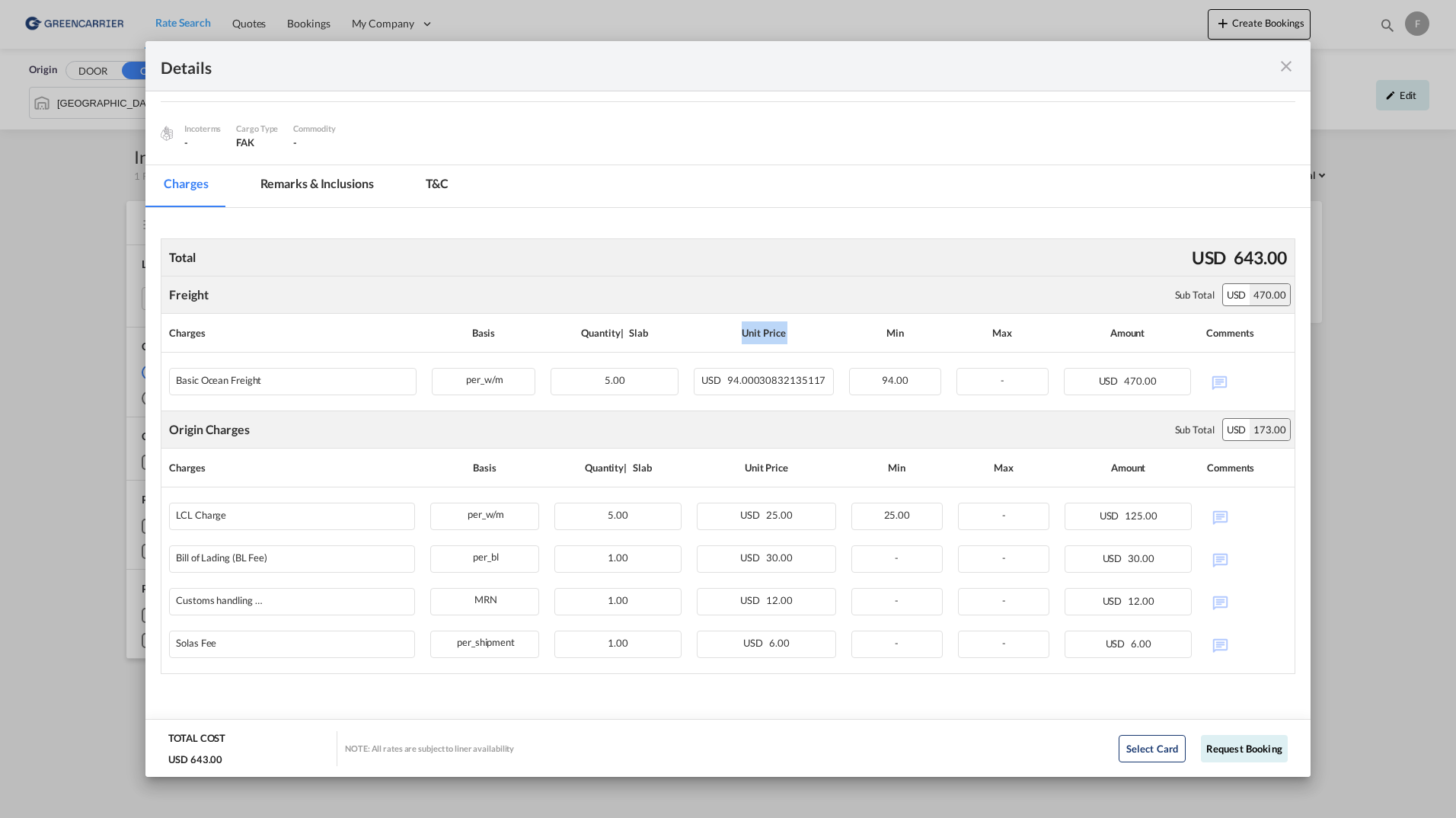
click at [722, 195] on md-tabs-canvas "Charges Remarks & Inclusions T&C Charges Remarks & Inclusions T&C" at bounding box center [728, 186] width 1165 height 42
click at [805, 215] on div "Total USD 643.00 Freight Please enter leg name Leg Name Already Exists Sub Tota…" at bounding box center [728, 440] width 1135 height 467
drag, startPoint x: 759, startPoint y: 386, endPoint x: 830, endPoint y: 386, distance: 71.0
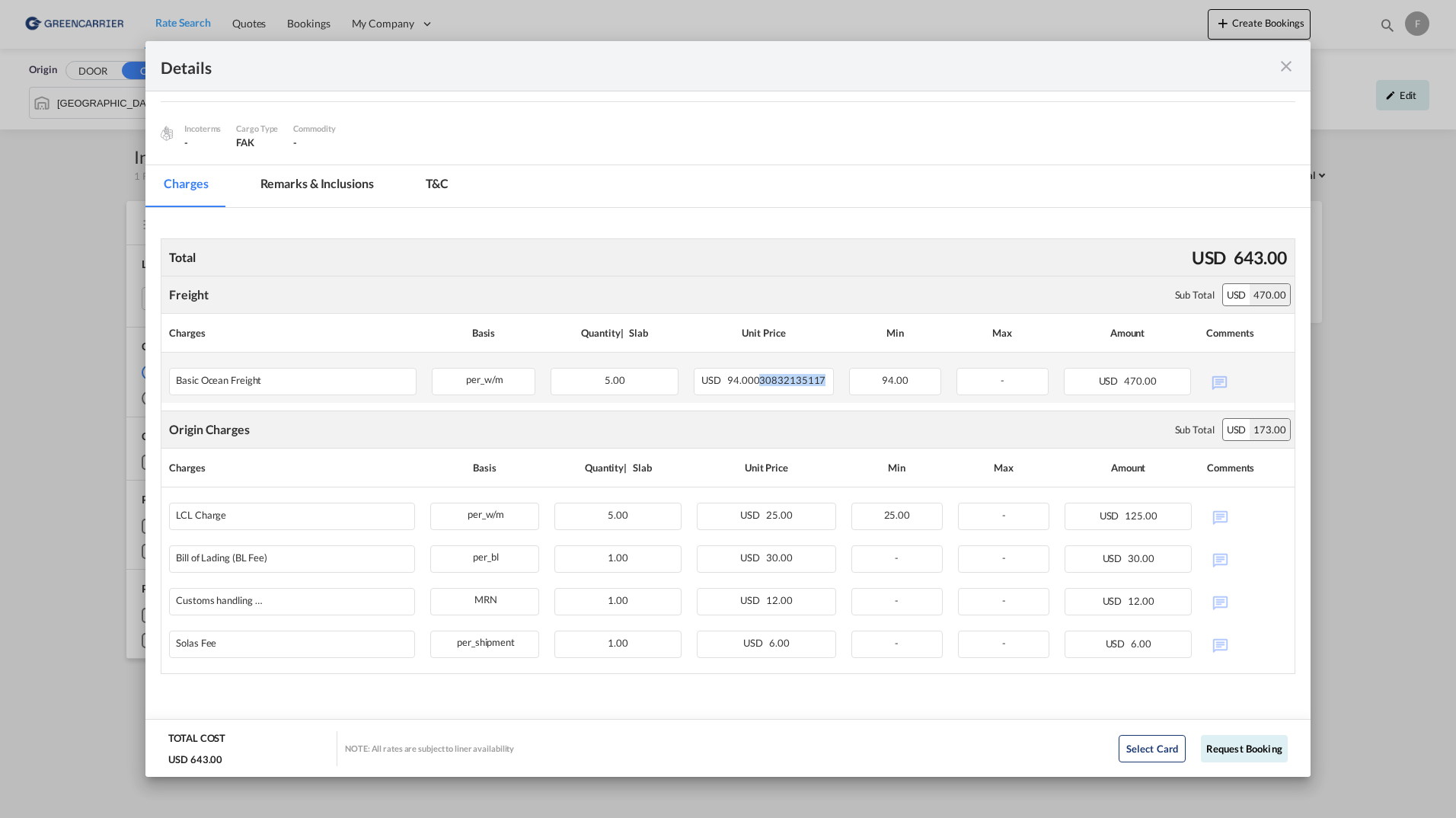
click at [830, 386] on td "USD 94.00030832135117" at bounding box center [764, 378] width 156 height 51
drag, startPoint x: 830, startPoint y: 386, endPoint x: 807, endPoint y: 382, distance: 23.3
click at [807, 382] on span "94.00030832135117" at bounding box center [776, 379] width 99 height 12
drag, startPoint x: 807, startPoint y: 382, endPoint x: 754, endPoint y: 182, distance: 206.9
click at [754, 182] on md-tabs-canvas "Charges Remarks & Inclusions T&C Charges Remarks & Inclusions T&C" at bounding box center [728, 186] width 1165 height 42
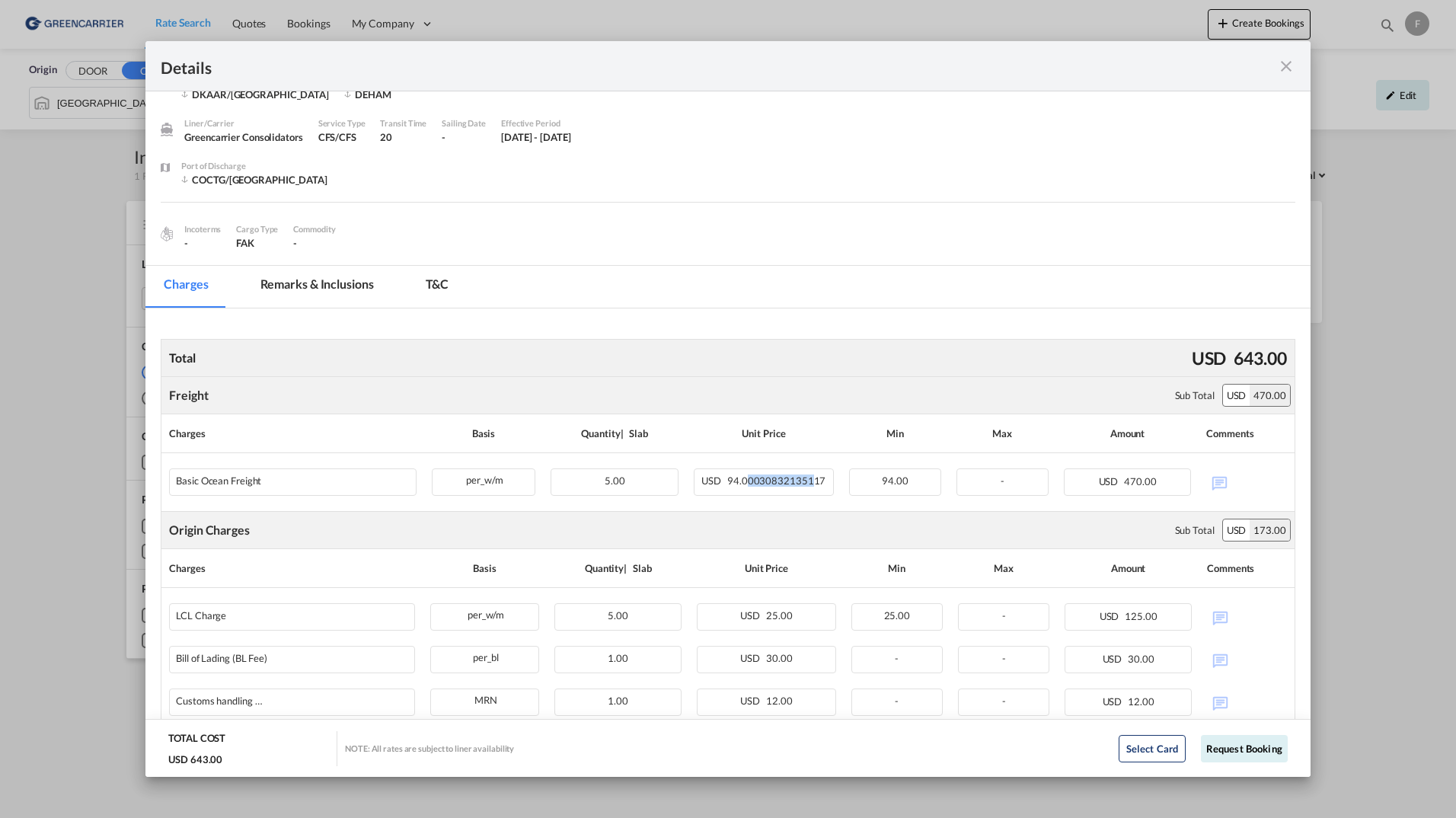
scroll to position [0, 0]
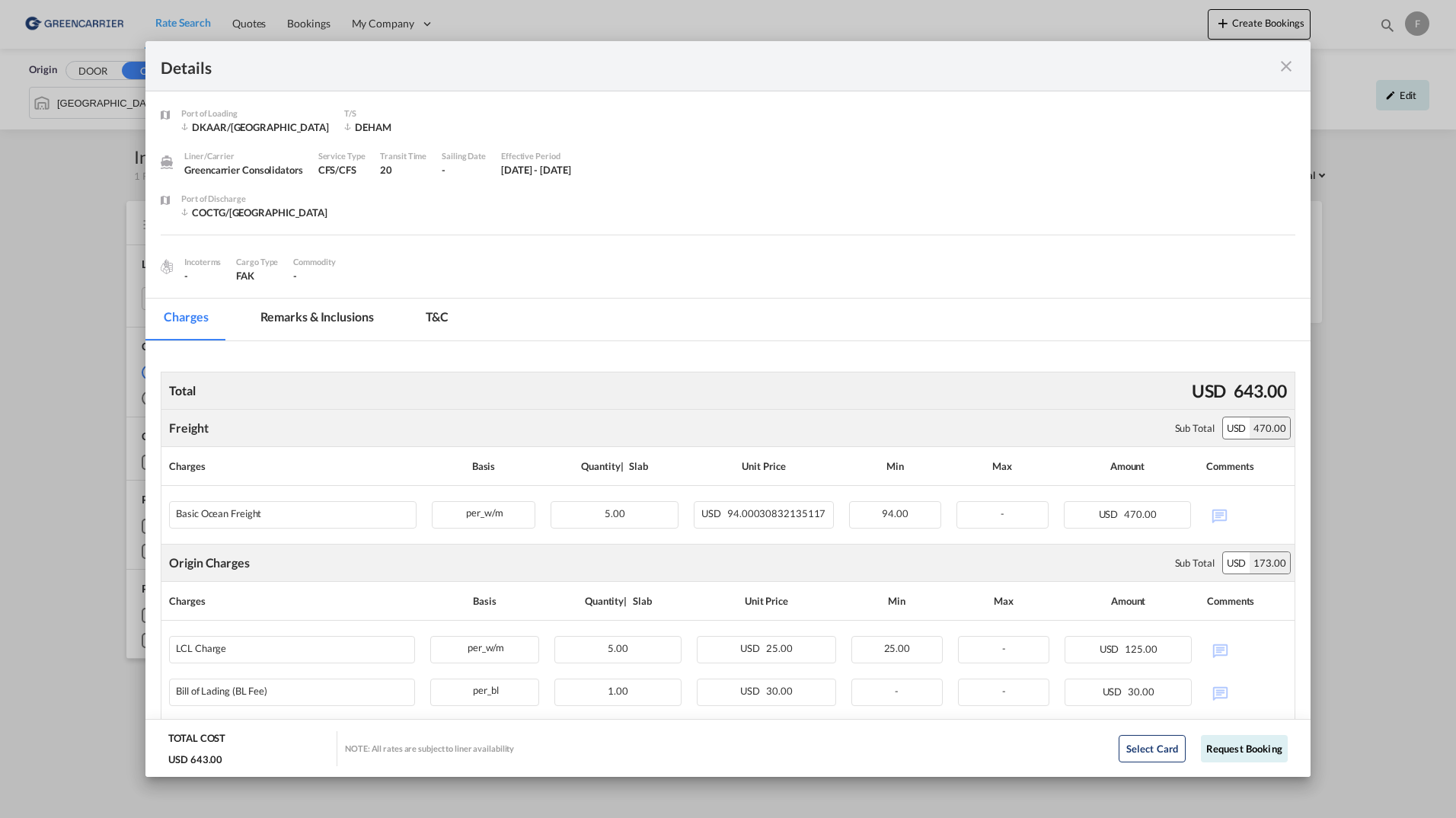
click at [1285, 62] on md-icon "icon-close fg-AAA8AD m-0 cursor" at bounding box center [1286, 66] width 18 height 18
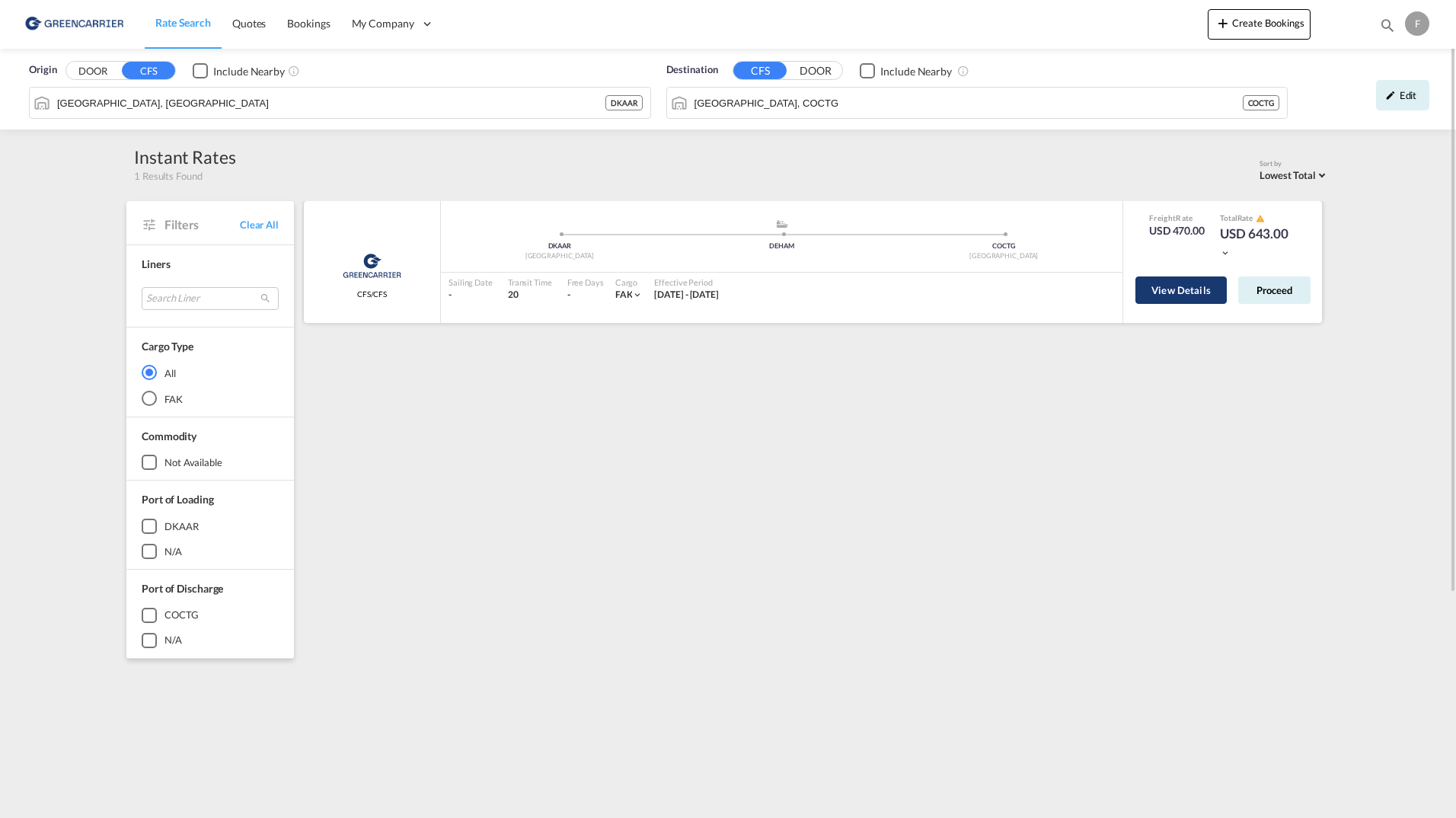
click at [1172, 301] on button "View Details" at bounding box center [1181, 290] width 91 height 27
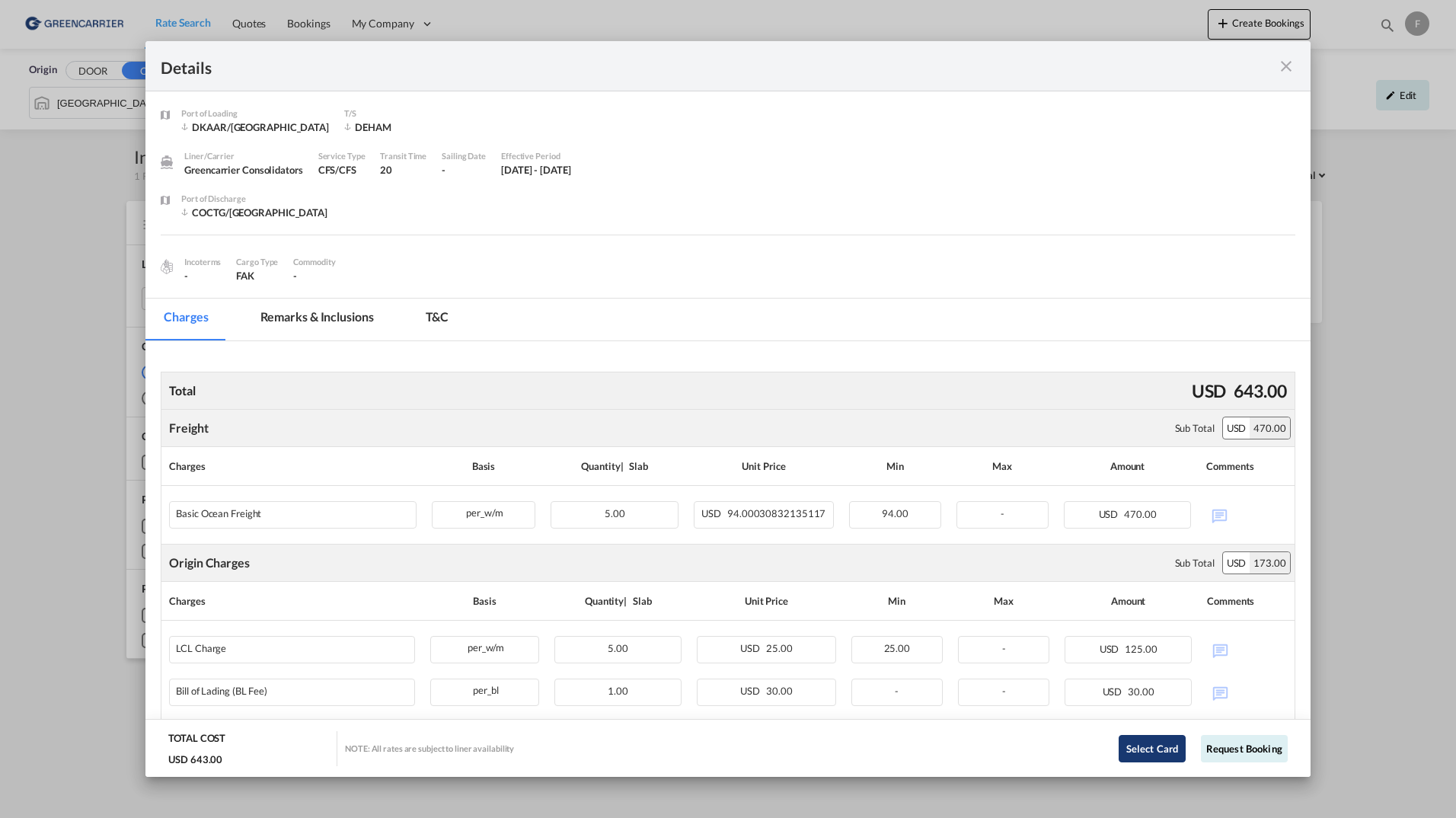
click at [1140, 749] on button "Select Card" at bounding box center [1152, 749] width 67 height 27
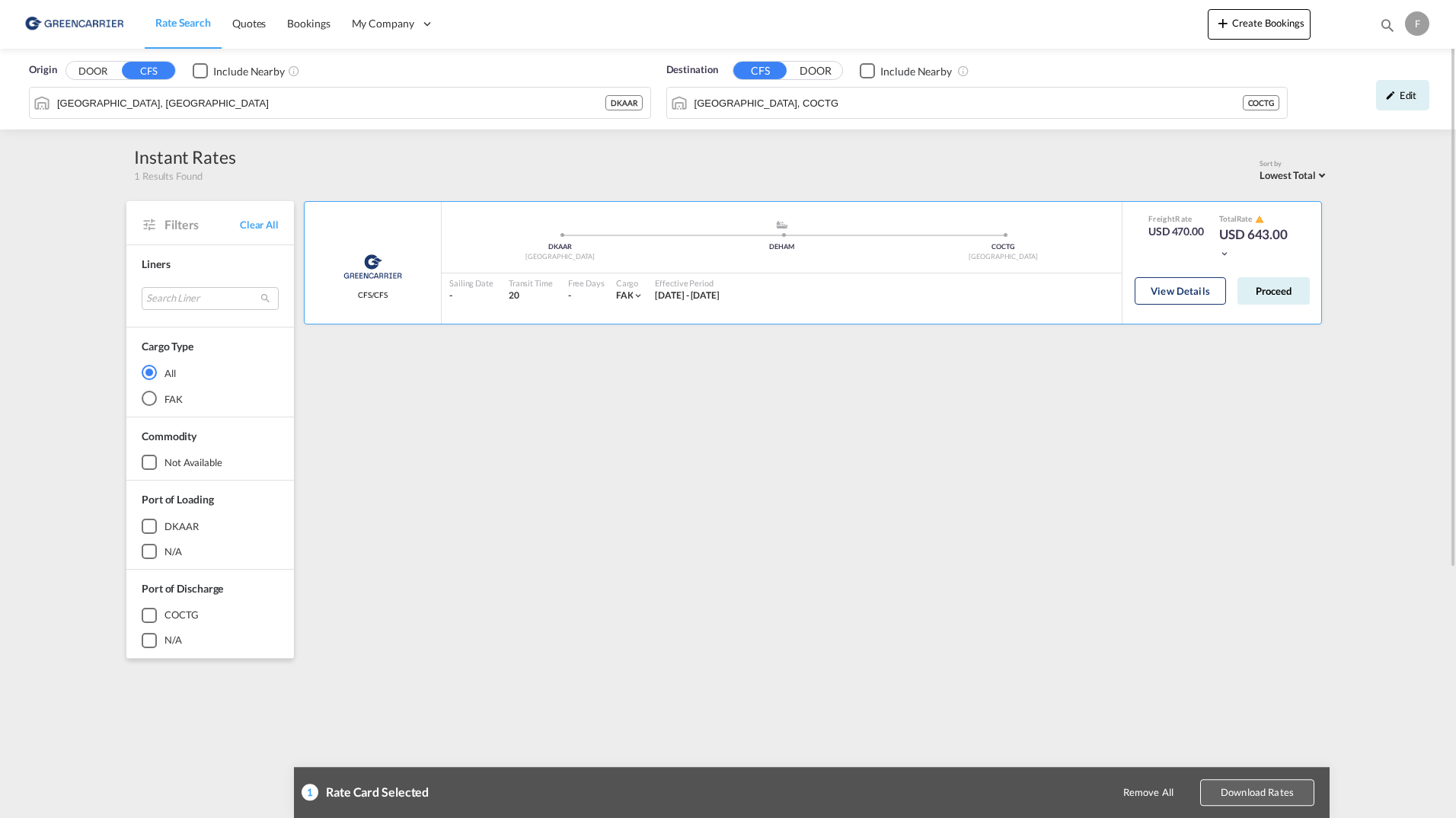
click at [1234, 800] on button "Download Rates" at bounding box center [1258, 793] width 115 height 26
click at [769, 444] on div "Greencarrier Consolidators CFS/CFS added by you .a{fill:#aaa8ad;} .a{fill:#aaa8…" at bounding box center [815, 658] width 1028 height 915
click at [1281, 294] on button "Proceed" at bounding box center [1273, 290] width 72 height 27
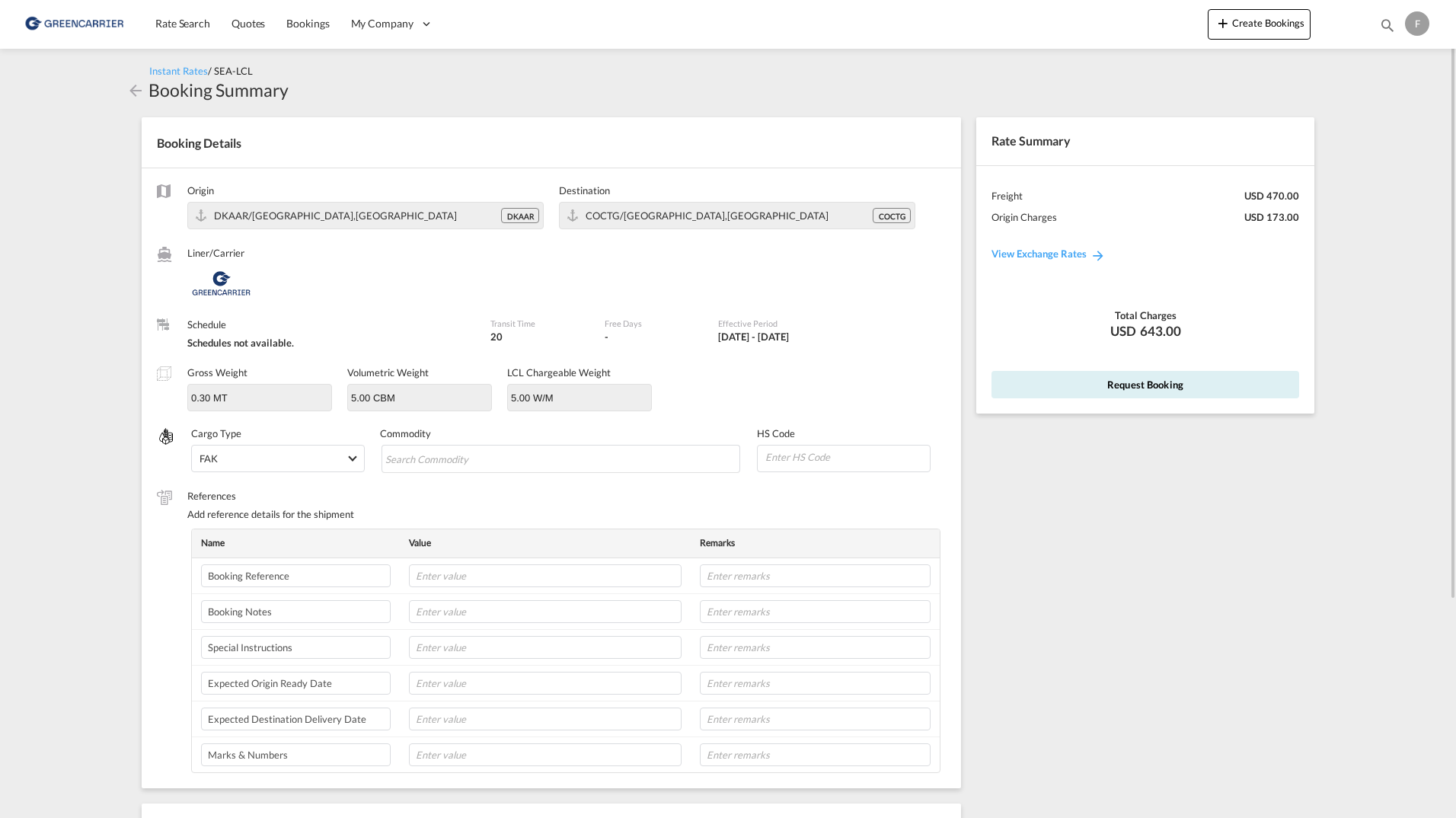
click at [131, 95] on md-icon "icon-arrow-left" at bounding box center [135, 90] width 18 height 18
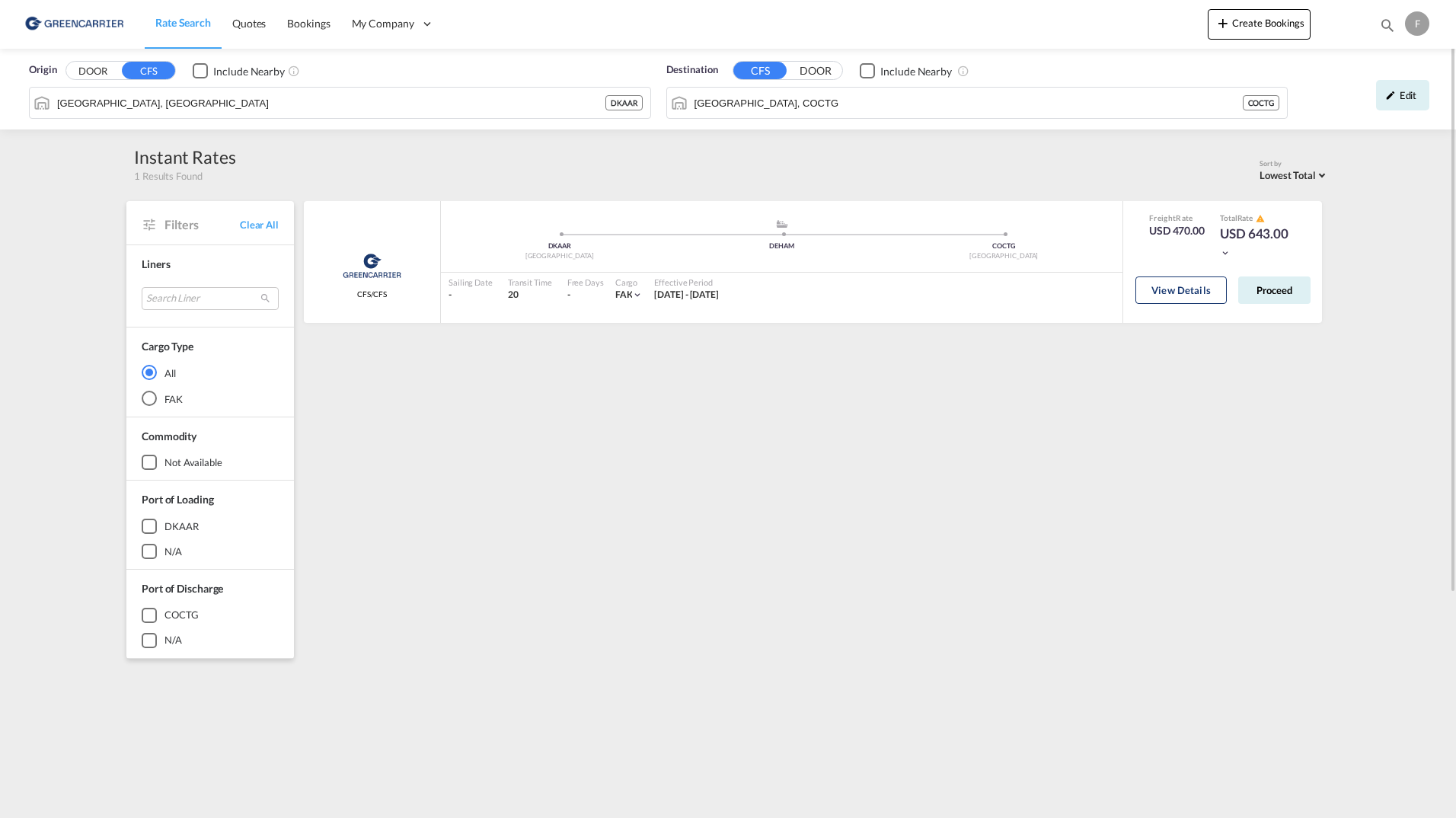
click at [148, 36] on link "Rate Search" at bounding box center [183, 23] width 77 height 50
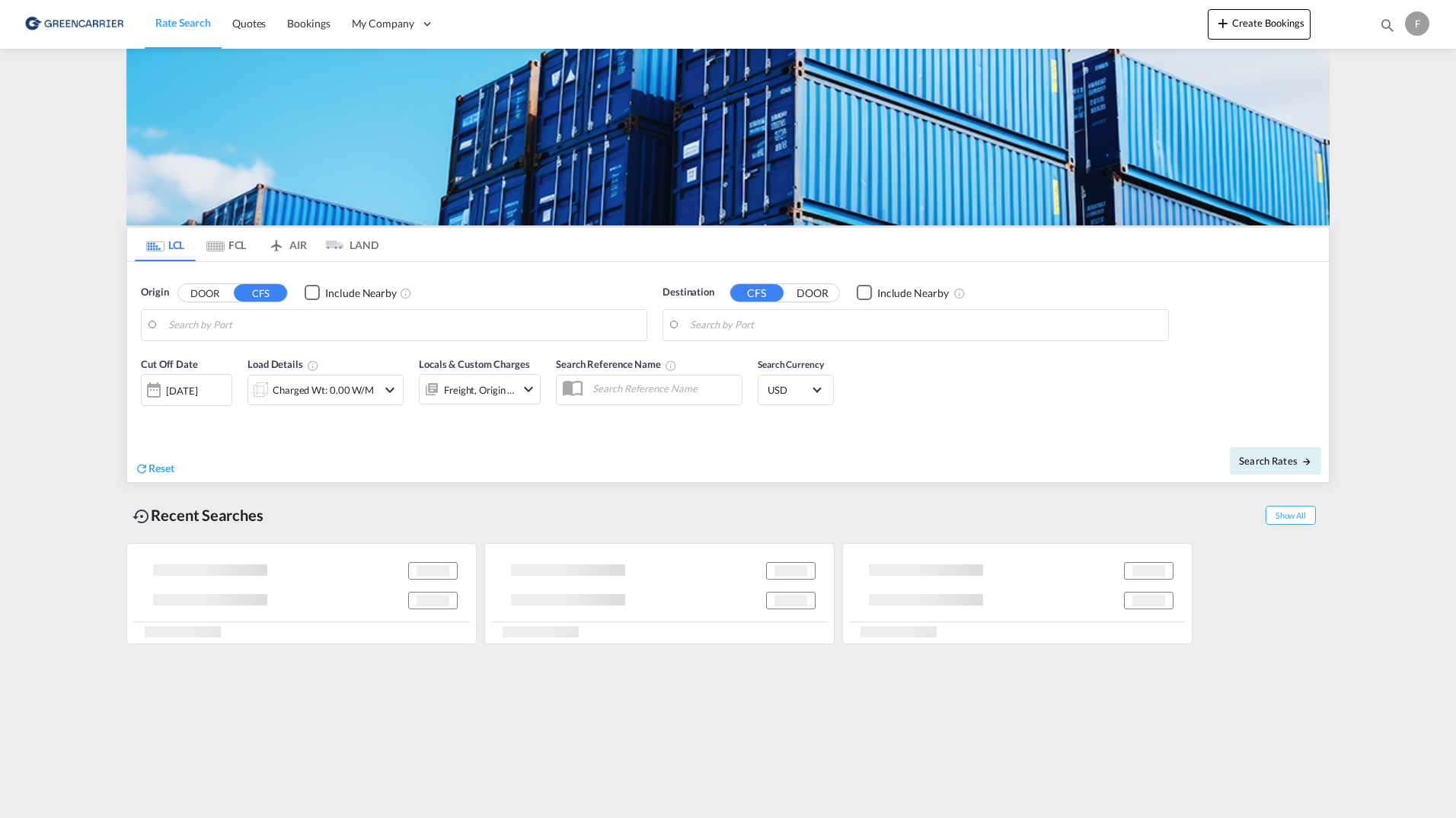
type input "Aarhus, DKAAR"
type input "Cartagena, COCTG"
type input "[GEOGRAPHIC_DATA], [GEOGRAPHIC_DATA]"
type input "[GEOGRAPHIC_DATA], COCTG"
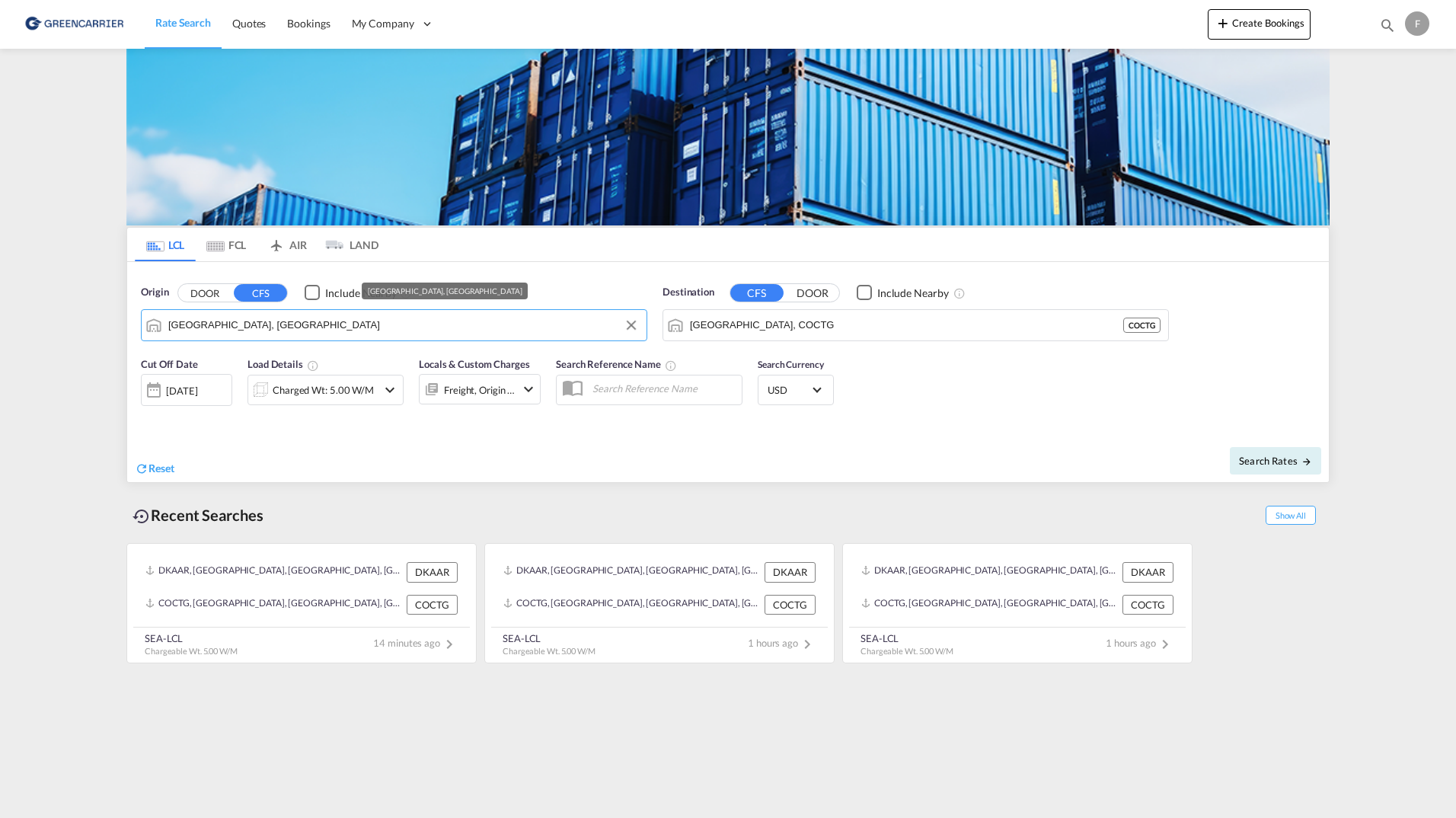
drag, startPoint x: 288, startPoint y: 321, endPoint x: 246, endPoint y: 337, distance: 44.9
click at [107, 313] on md-content "Rate Search Quotes Bookings My Company Roles Users Create Bookings Bookings Quo…" at bounding box center [728, 409] width 1456 height 818
drag, startPoint x: 305, startPoint y: 317, endPoint x: 162, endPoint y: 316, distance: 143.0
click at [158, 317] on md-input-container "Aarhus, DKAAR" at bounding box center [394, 325] width 505 height 30
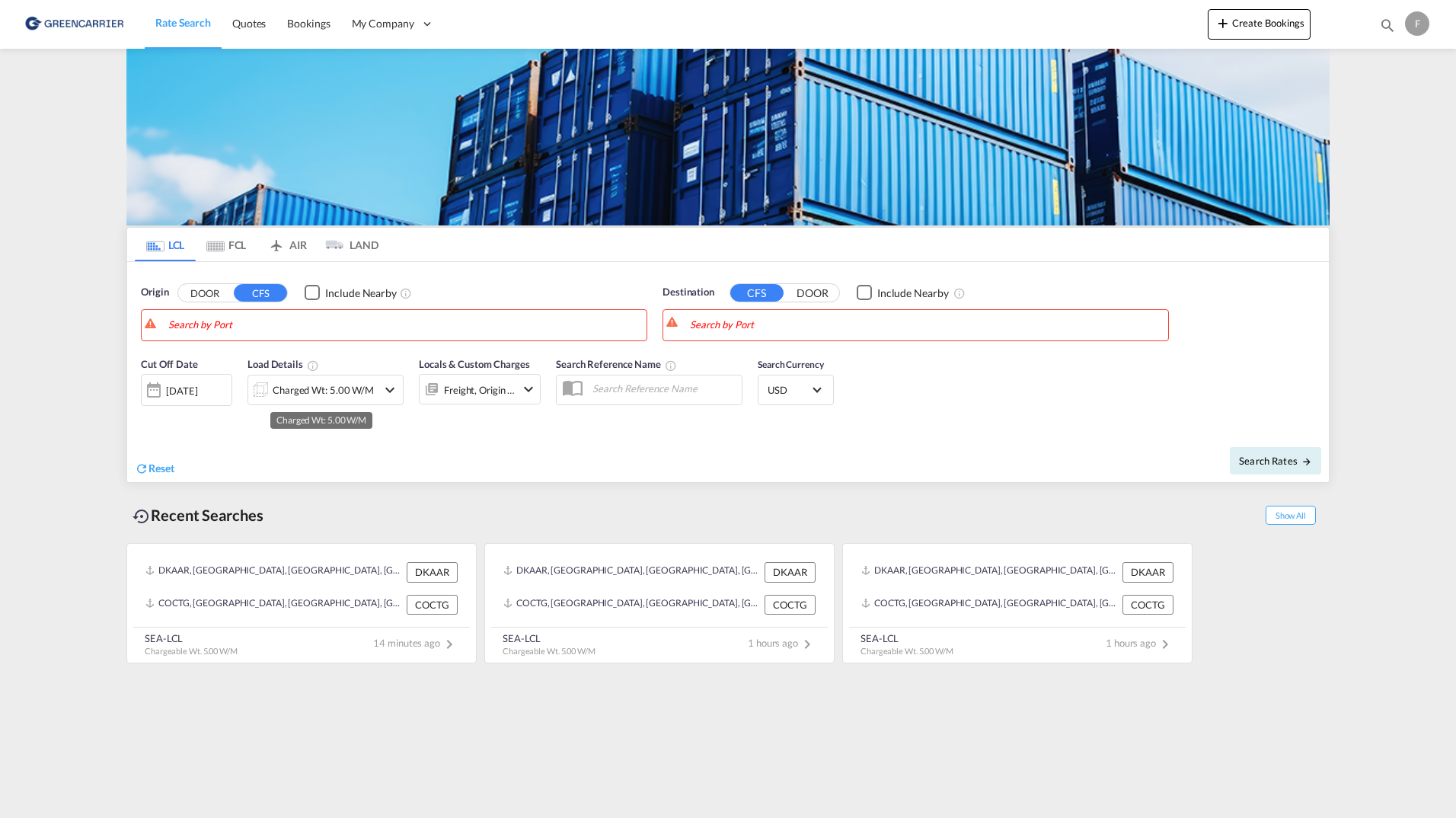
click at [345, 385] on div "Charged Wt: 5.00 W/M" at bounding box center [323, 390] width 101 height 22
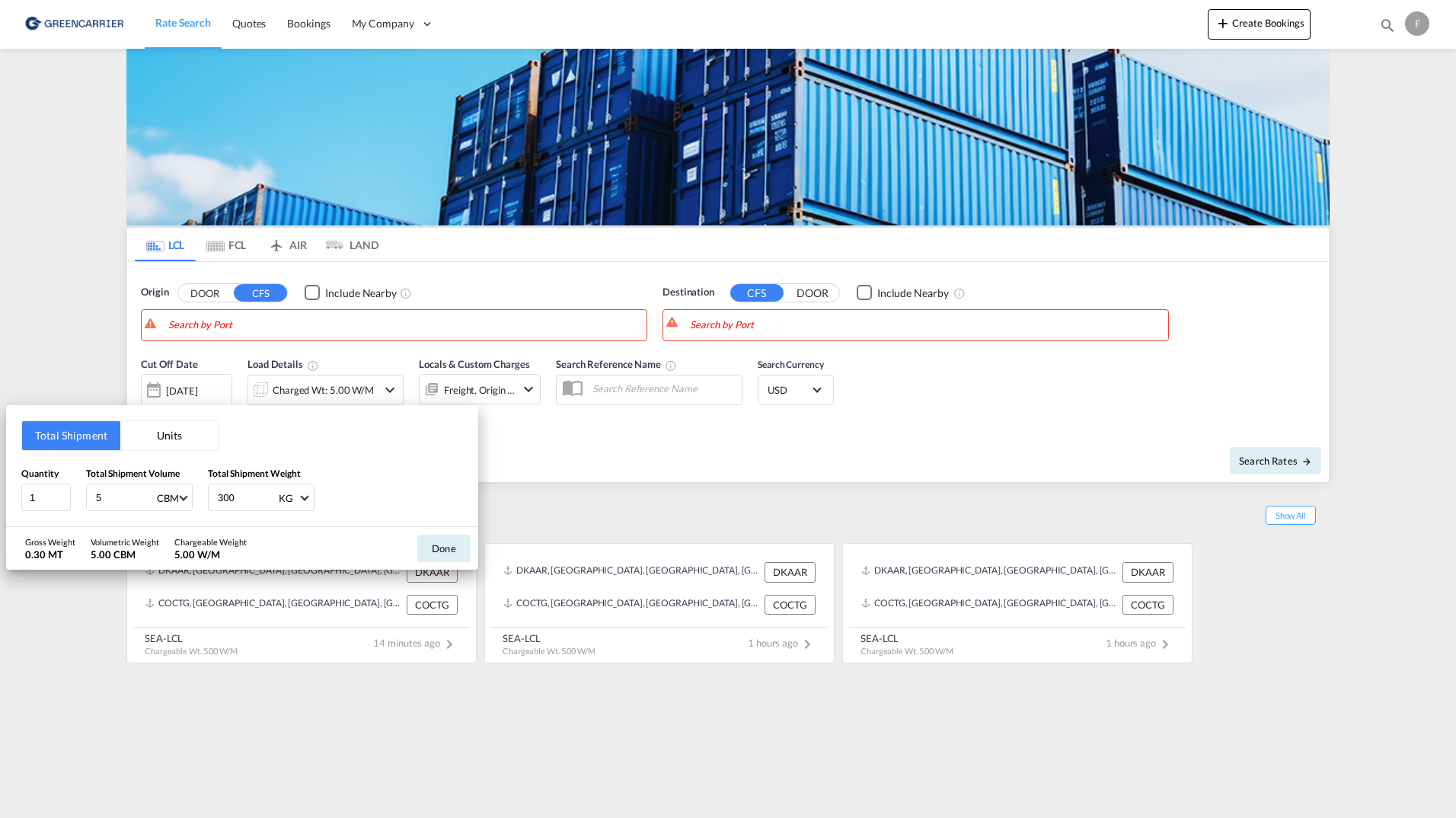
drag, startPoint x: 106, startPoint y: 496, endPoint x: 73, endPoint y: 500, distance: 33.2
click at [74, 501] on div "Quantity 1 Total Shipment Volume 5 CBM CBM CFT Total Shipment Weight 300 KG KG …" at bounding box center [242, 489] width 442 height 46
drag, startPoint x: 248, startPoint y: 502, endPoint x: 219, endPoint y: 499, distance: 29.2
click at [208, 501] on div "300 KG KG LB" at bounding box center [261, 497] width 107 height 27
click at [590, 496] on div "Total Shipment Units Quantity 1 Total Shipment Volume CBM CBM CFT Total Shipmen…" at bounding box center [728, 409] width 1456 height 818
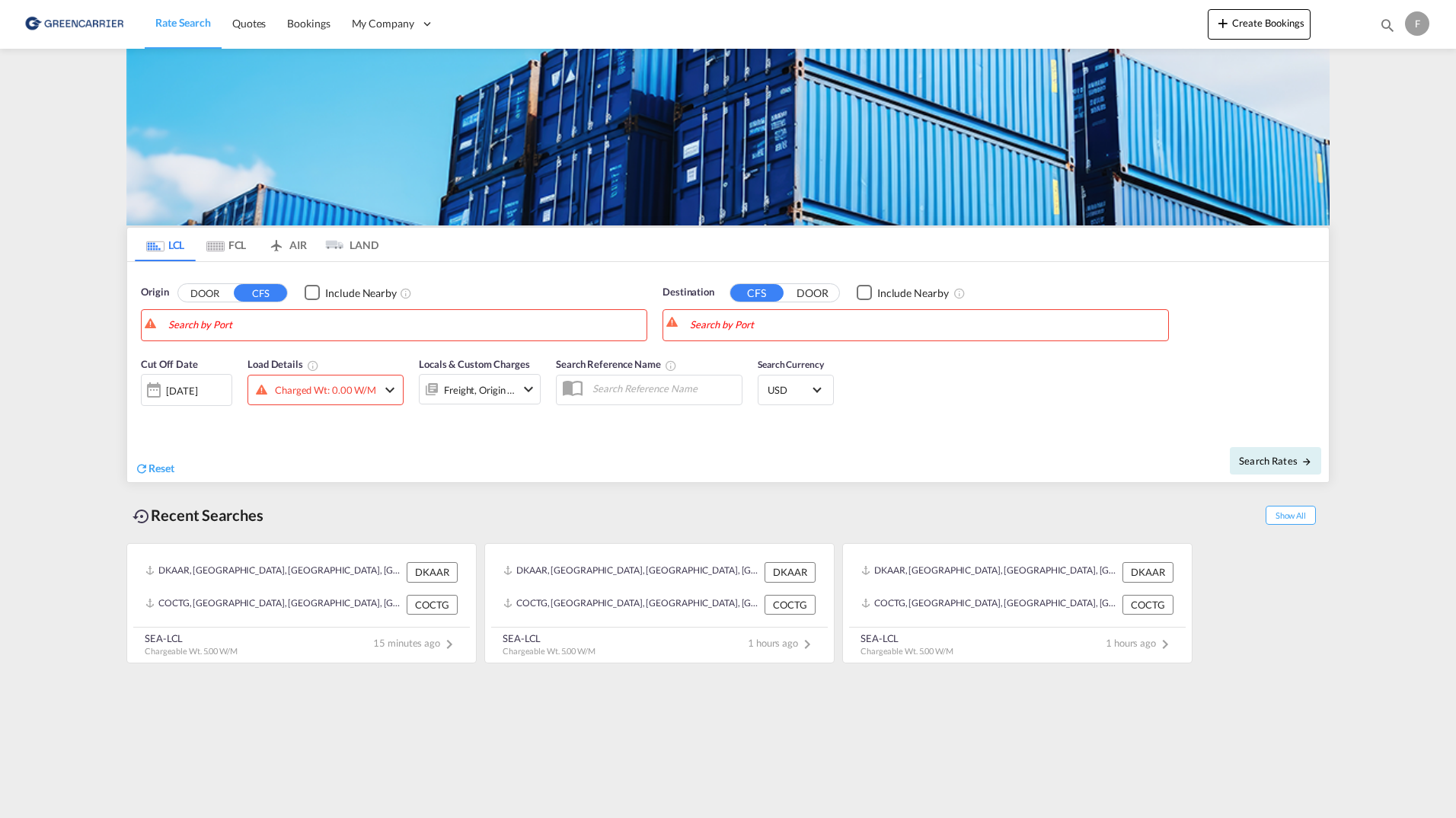
click at [99, 257] on md-content "Rate Search Quotes Bookings My Company Roles Users Create Bookings Bookings Quo…" at bounding box center [728, 409] width 1456 height 818
click at [194, 12] on link "Rate Search" at bounding box center [183, 23] width 77 height 50
click at [1268, 466] on span "Search Rates" at bounding box center [1276, 460] width 73 height 12
click at [59, 369] on md-content "Rate Search Quotes Bookings My Company Roles Users Create Bookings Bookings Quo…" at bounding box center [728, 409] width 1456 height 818
click at [229, 244] on md-tab-item "FCL" at bounding box center [226, 245] width 61 height 34
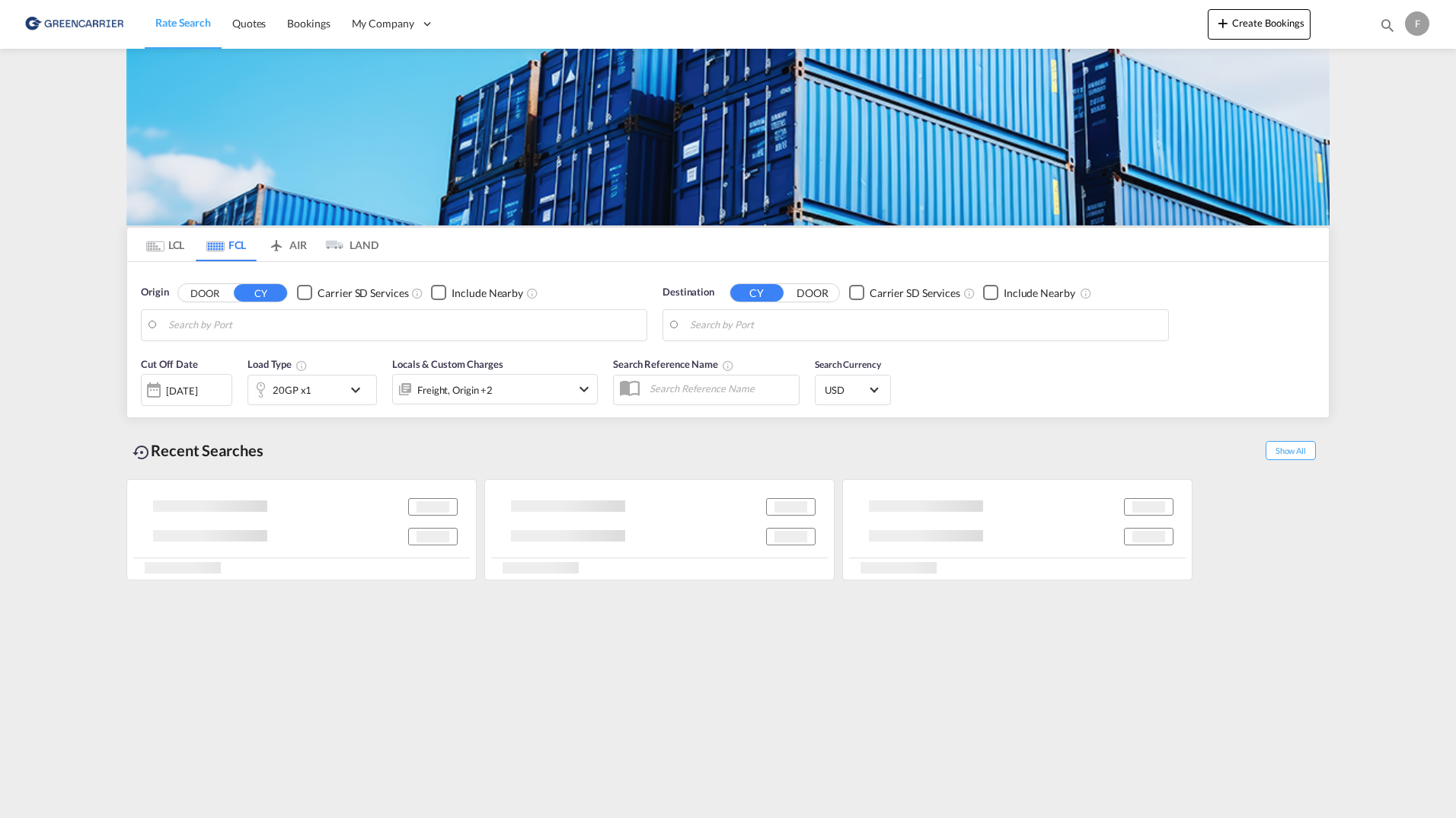
click at [283, 244] on md-icon "icon-airplane" at bounding box center [276, 242] width 18 height 11
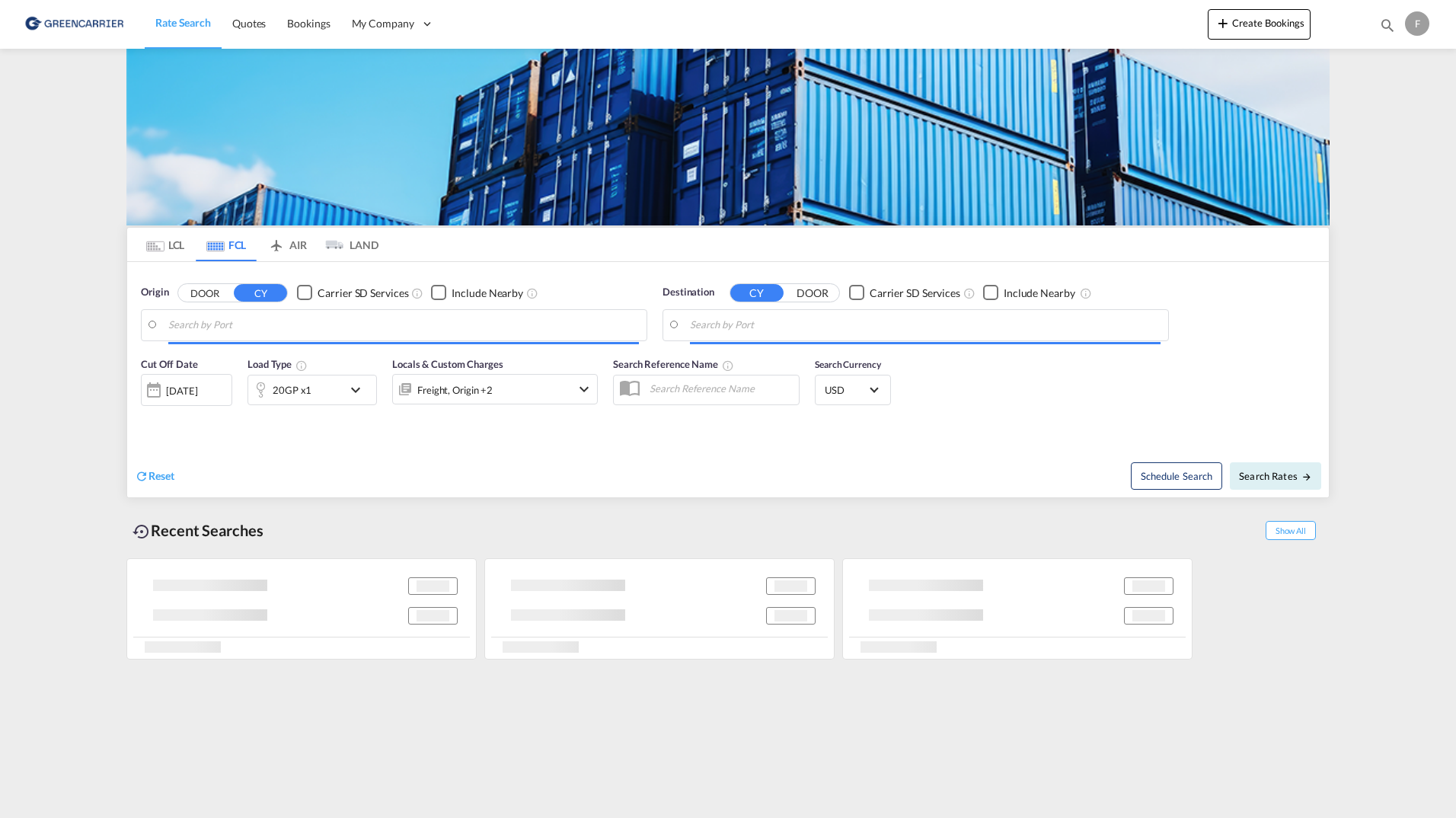
click at [360, 244] on md-tab-item "LAND" at bounding box center [347, 245] width 61 height 34
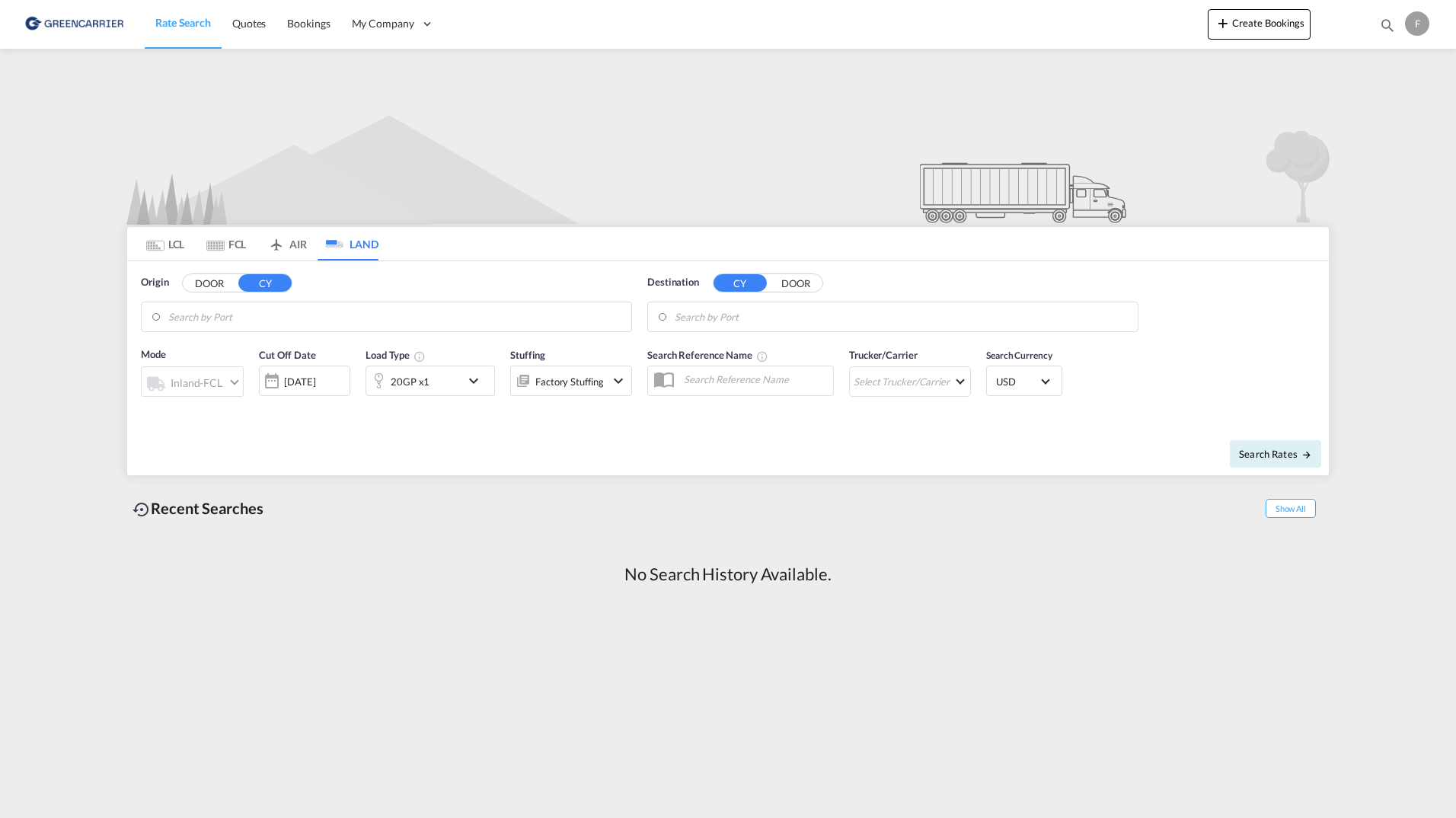
click at [299, 250] on md-tab-item "AIR" at bounding box center [286, 244] width 61 height 34
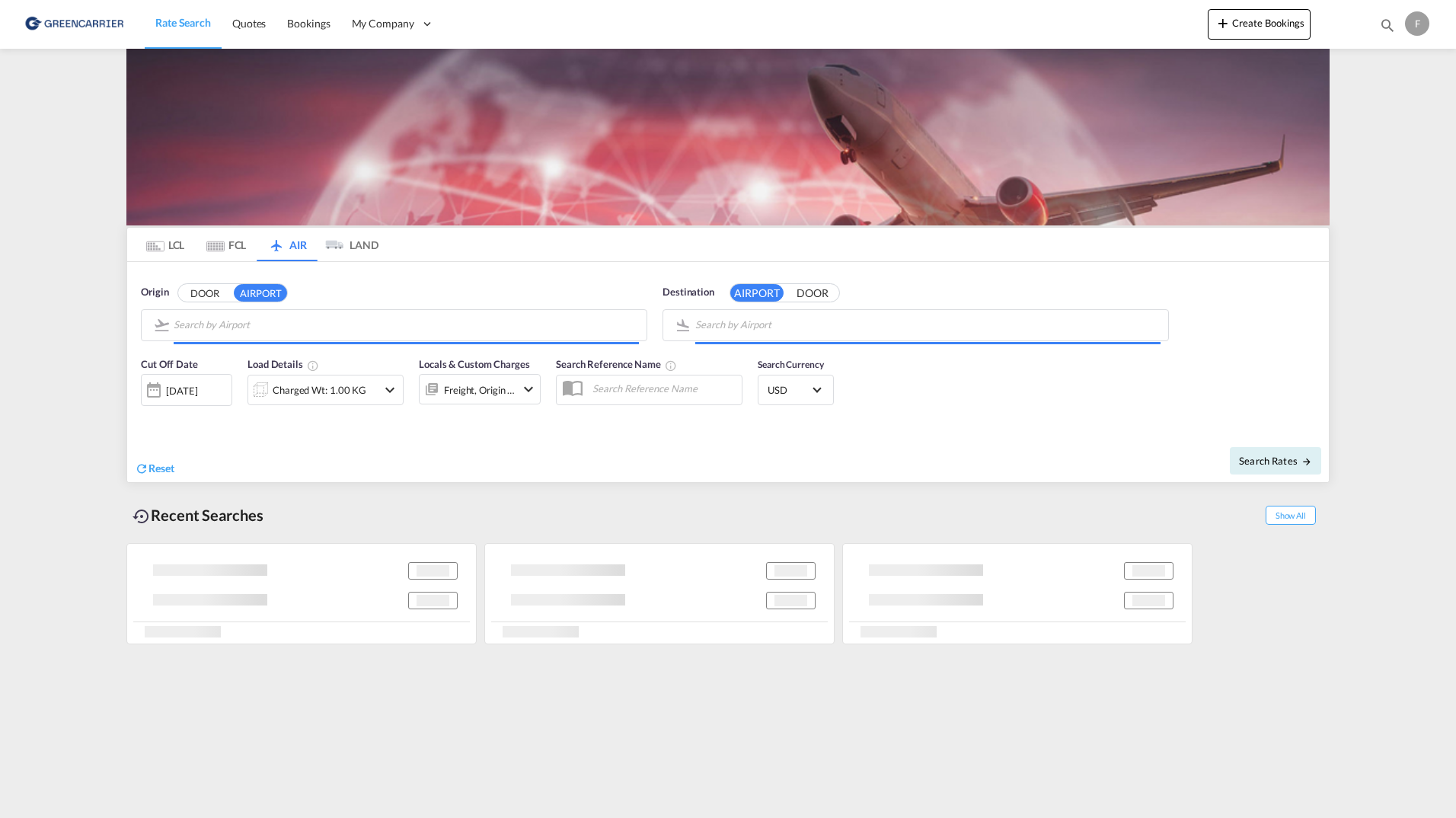
click at [257, 247] on md-tab-item "AIR" at bounding box center [286, 245] width 61 height 34
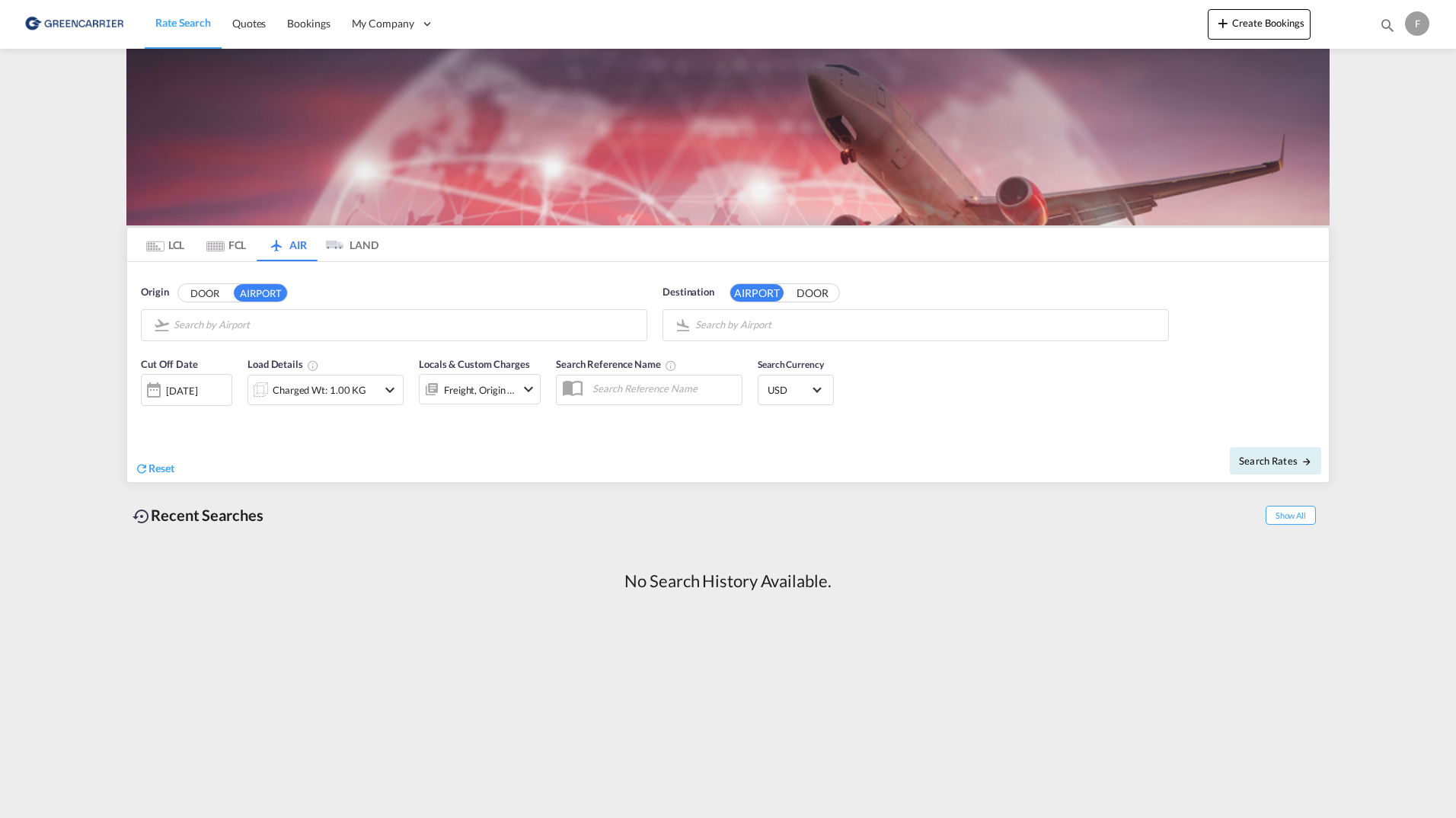
click at [216, 253] on md-tab-item "FCL" at bounding box center [226, 245] width 61 height 34
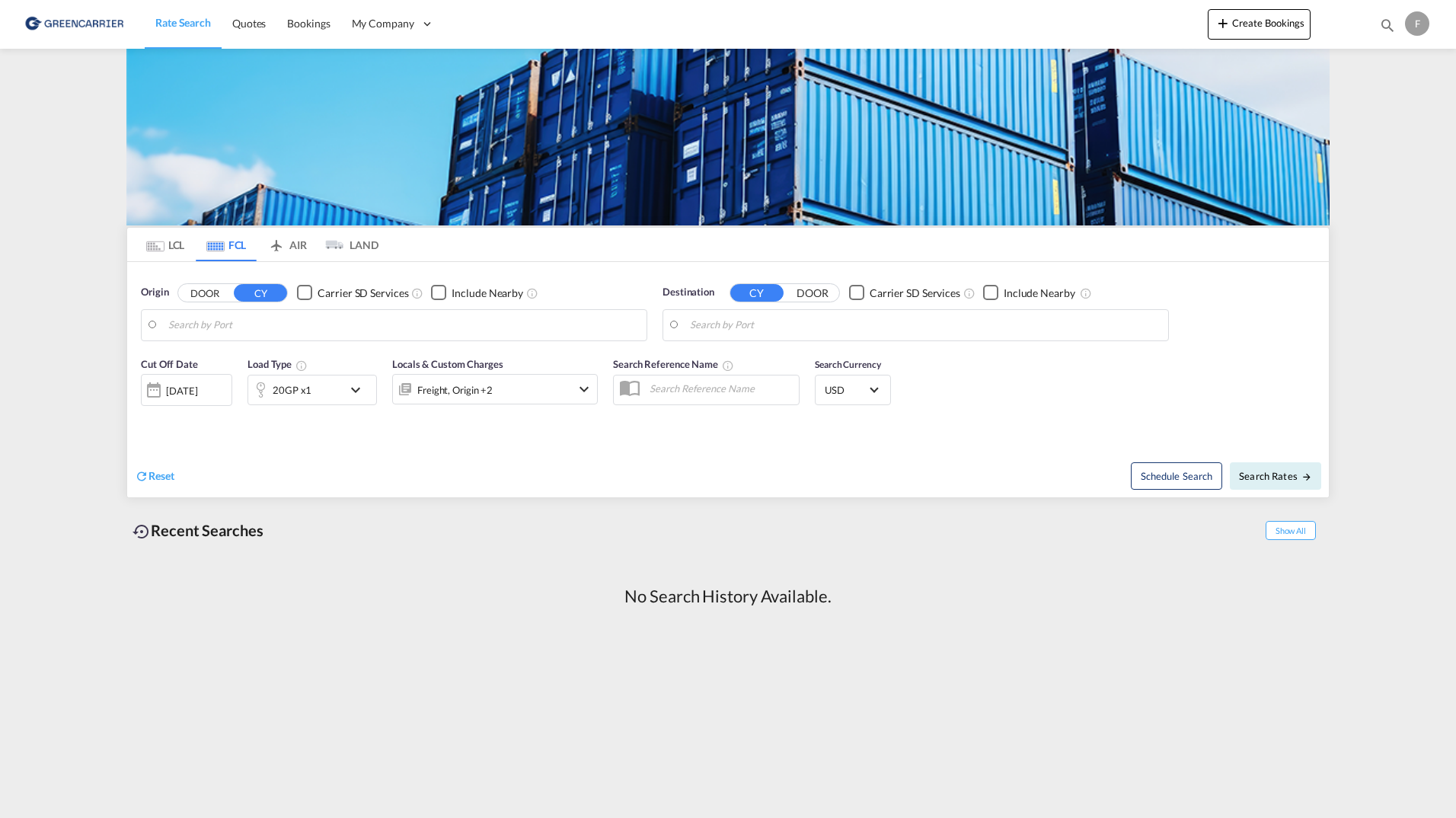
click at [84, 243] on md-content "Rate Search Quotes Bookings My Company Roles Users Create Bookings Bookings Quo…" at bounding box center [728, 409] width 1456 height 818
click at [1415, 26] on div "F" at bounding box center [1418, 23] width 24 height 24
click at [1371, 167] on button "Logout" at bounding box center [1389, 166] width 122 height 30
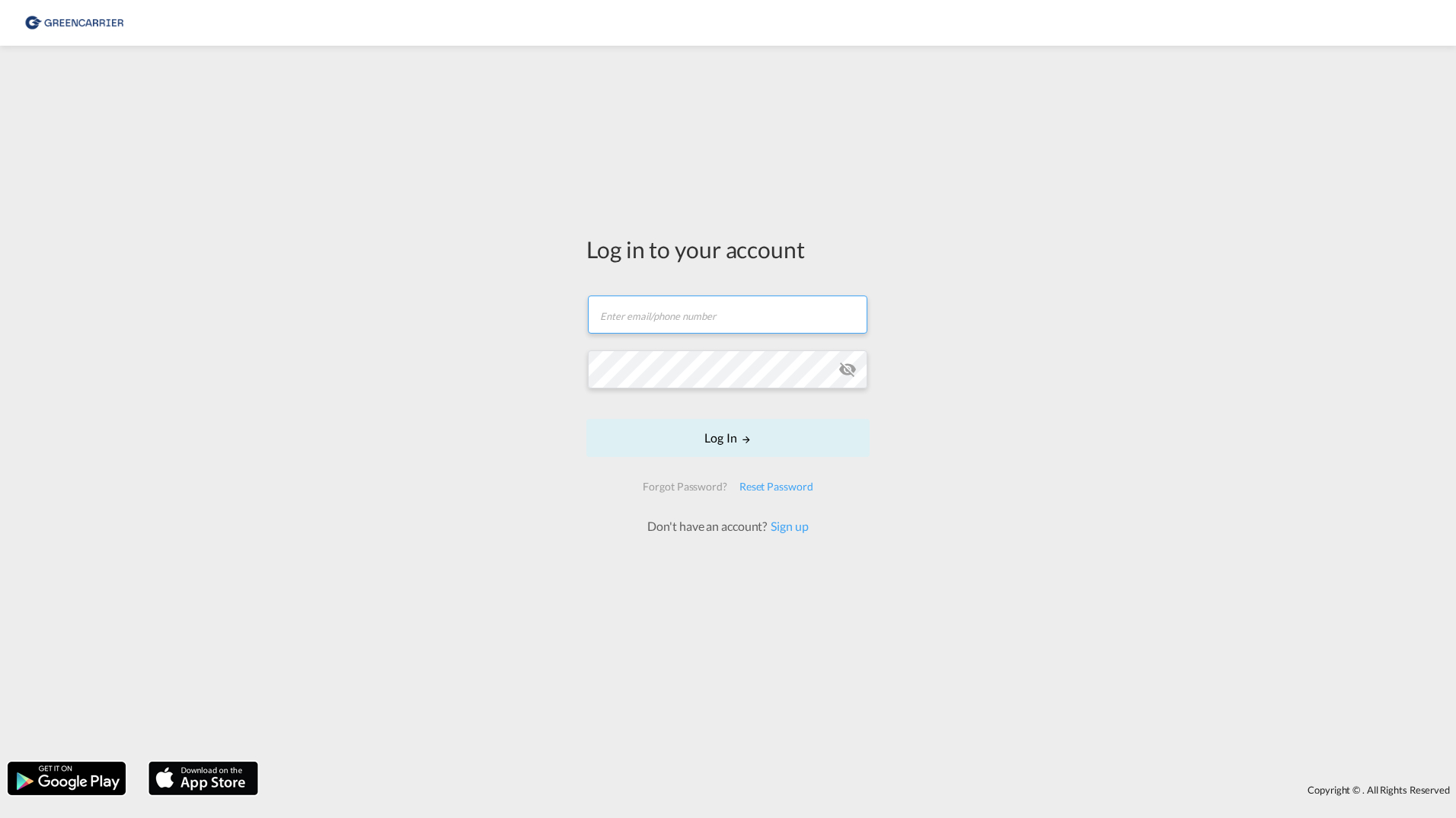
type input "[PERSON_NAME][EMAIL_ADDRESS][DOMAIN_NAME]"
click at [748, 442] on md-icon "LOGIN" at bounding box center [745, 439] width 10 height 10
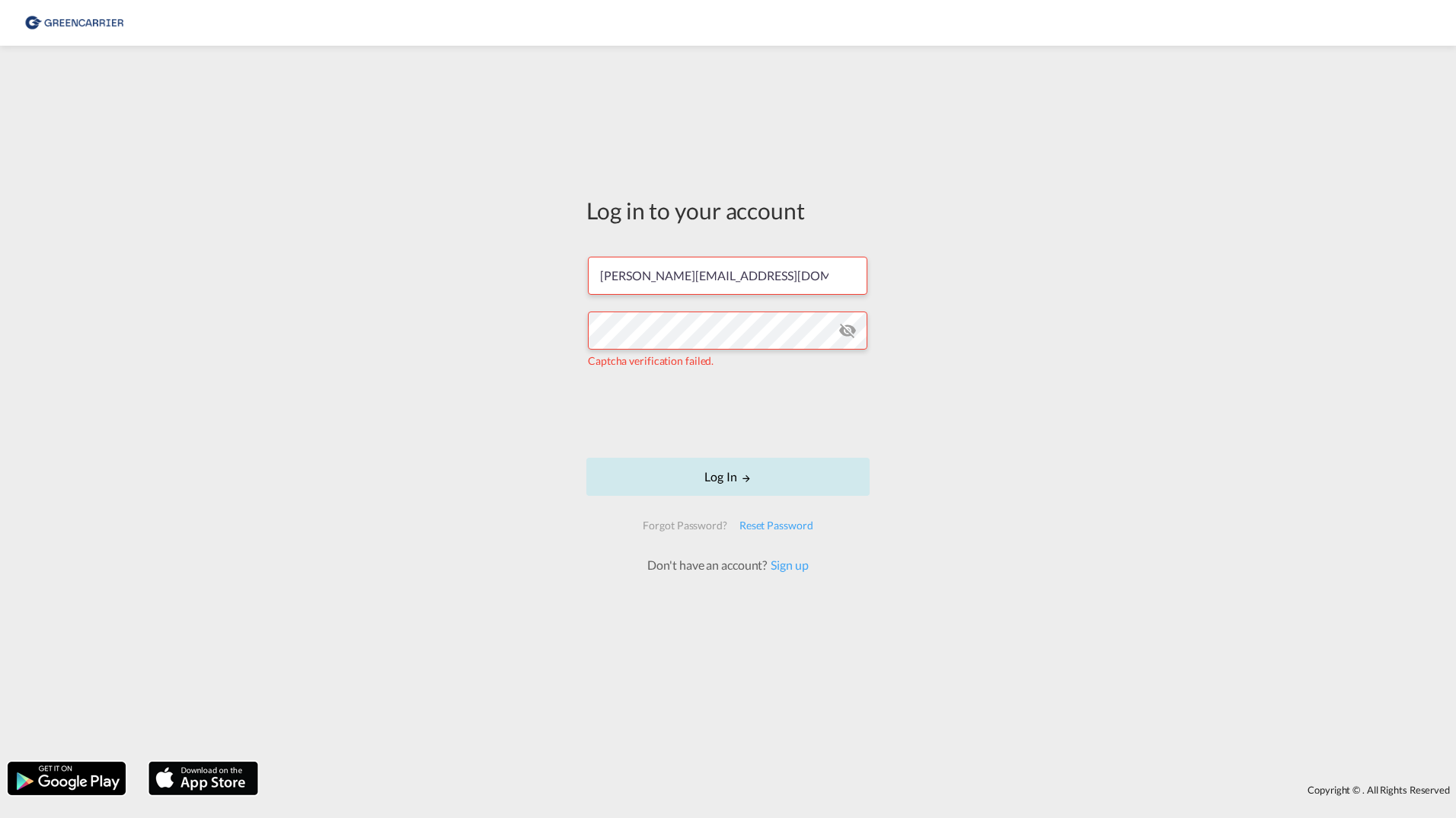
click at [726, 477] on button "Log In" at bounding box center [728, 477] width 284 height 39
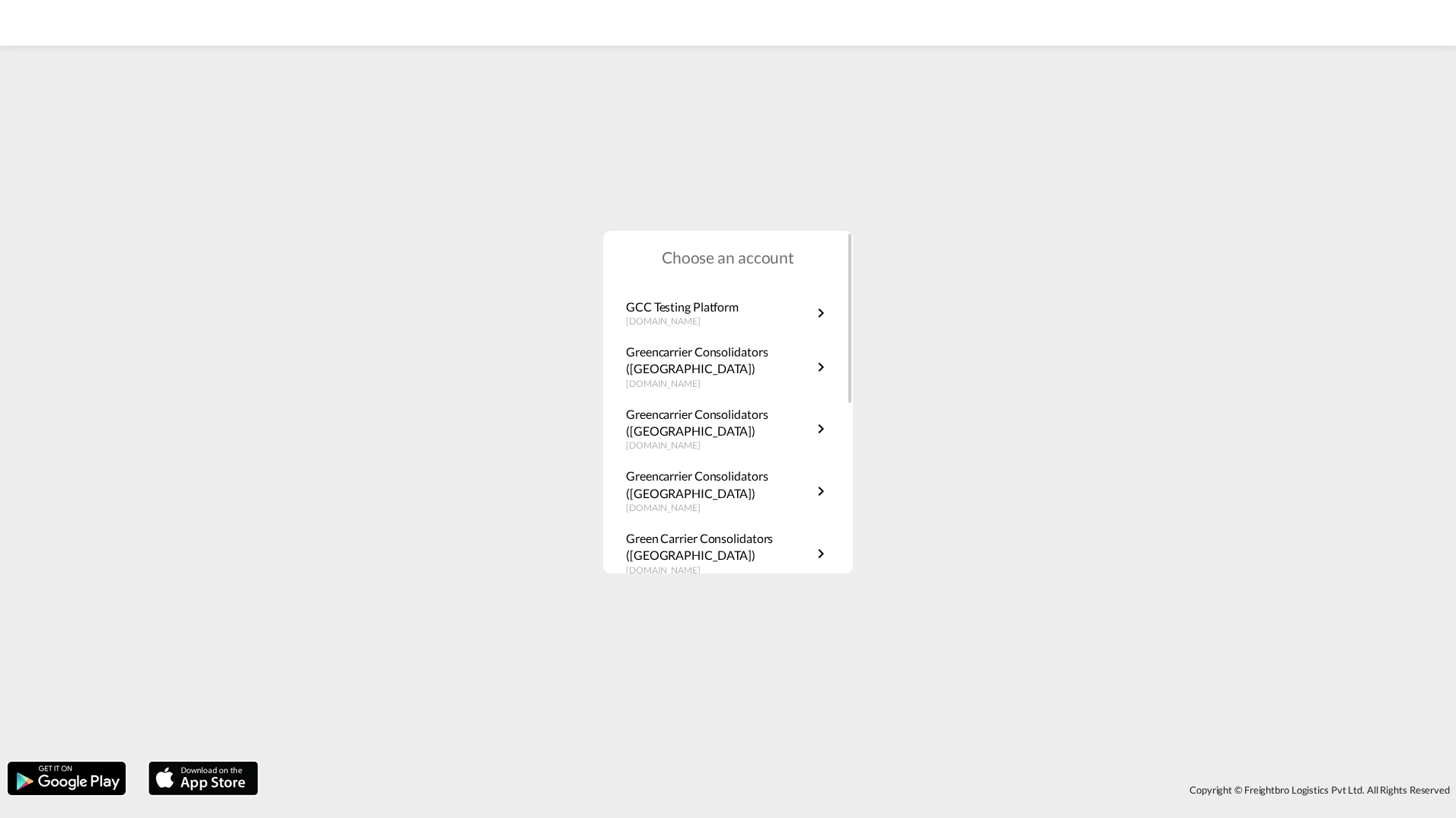
scroll to position [337, 0]
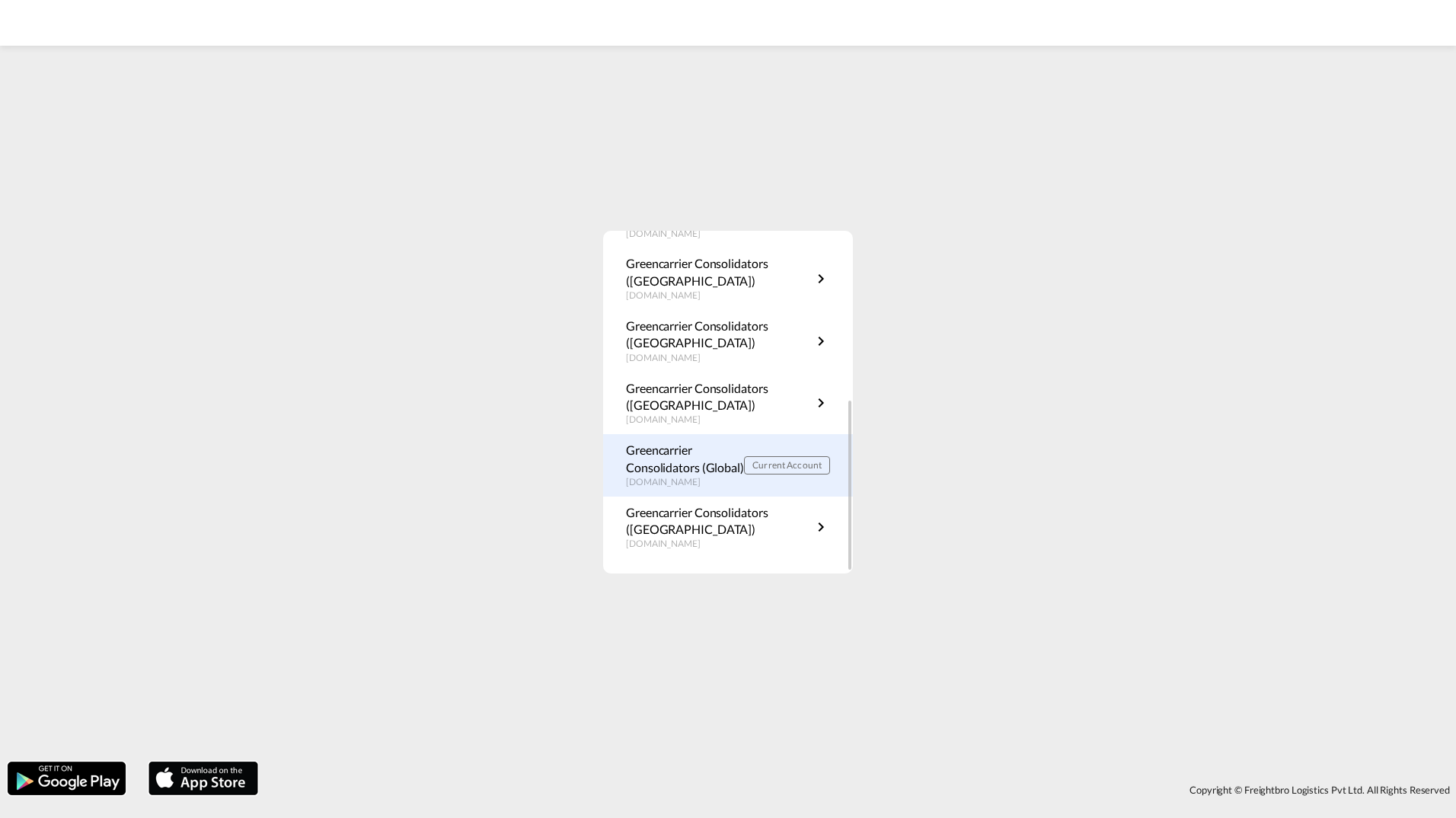
click at [668, 469] on p "Greencarrier Consolidators (Global)" at bounding box center [685, 459] width 118 height 35
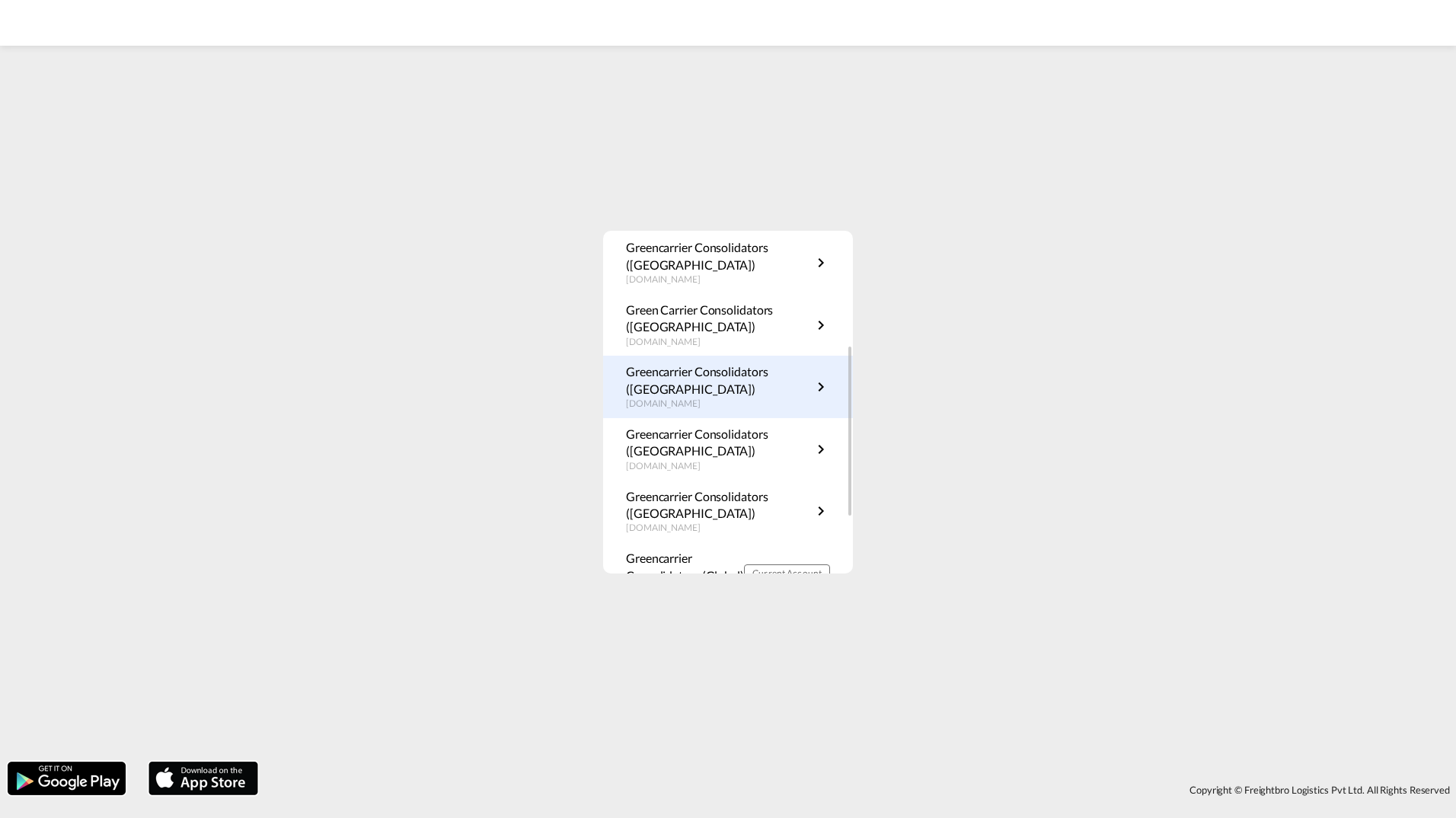
scroll to position [305, 0]
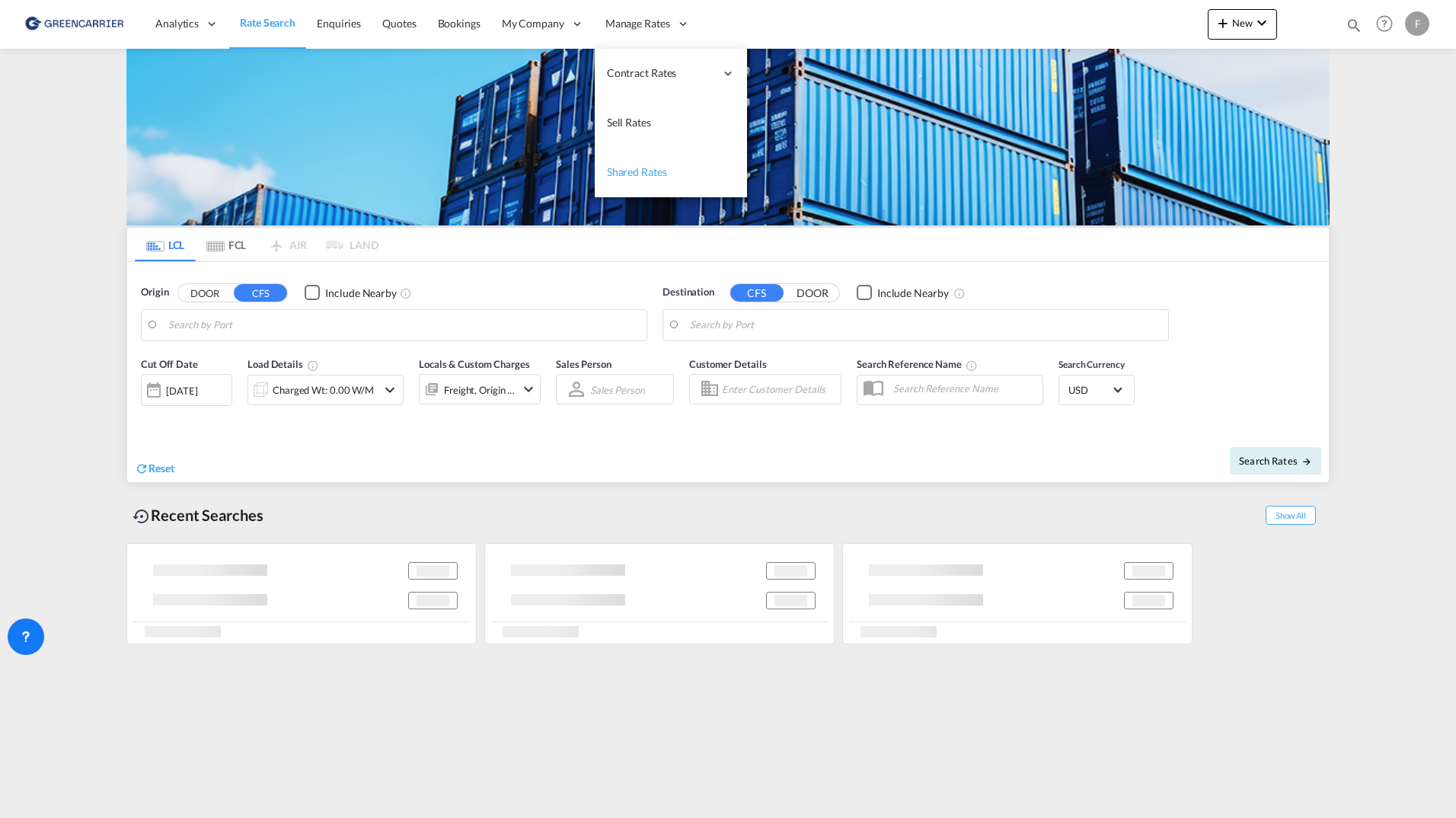
type input "SE-63232, [GEOGRAPHIC_DATA], [GEOGRAPHIC_DATA]"
type input "[GEOGRAPHIC_DATA], COCTG"
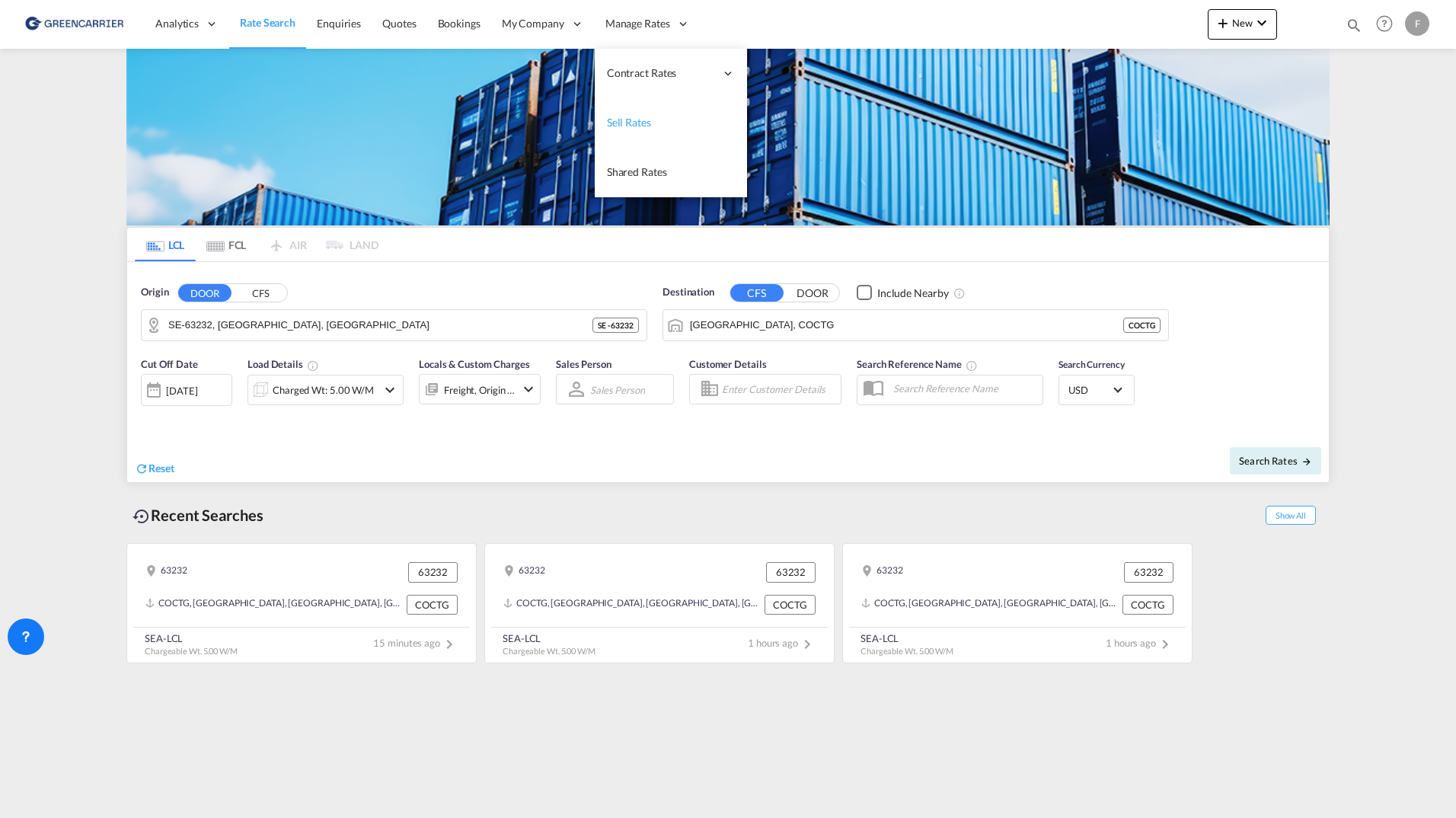
click at [636, 119] on span "Sell Rates" at bounding box center [629, 122] width 44 height 13
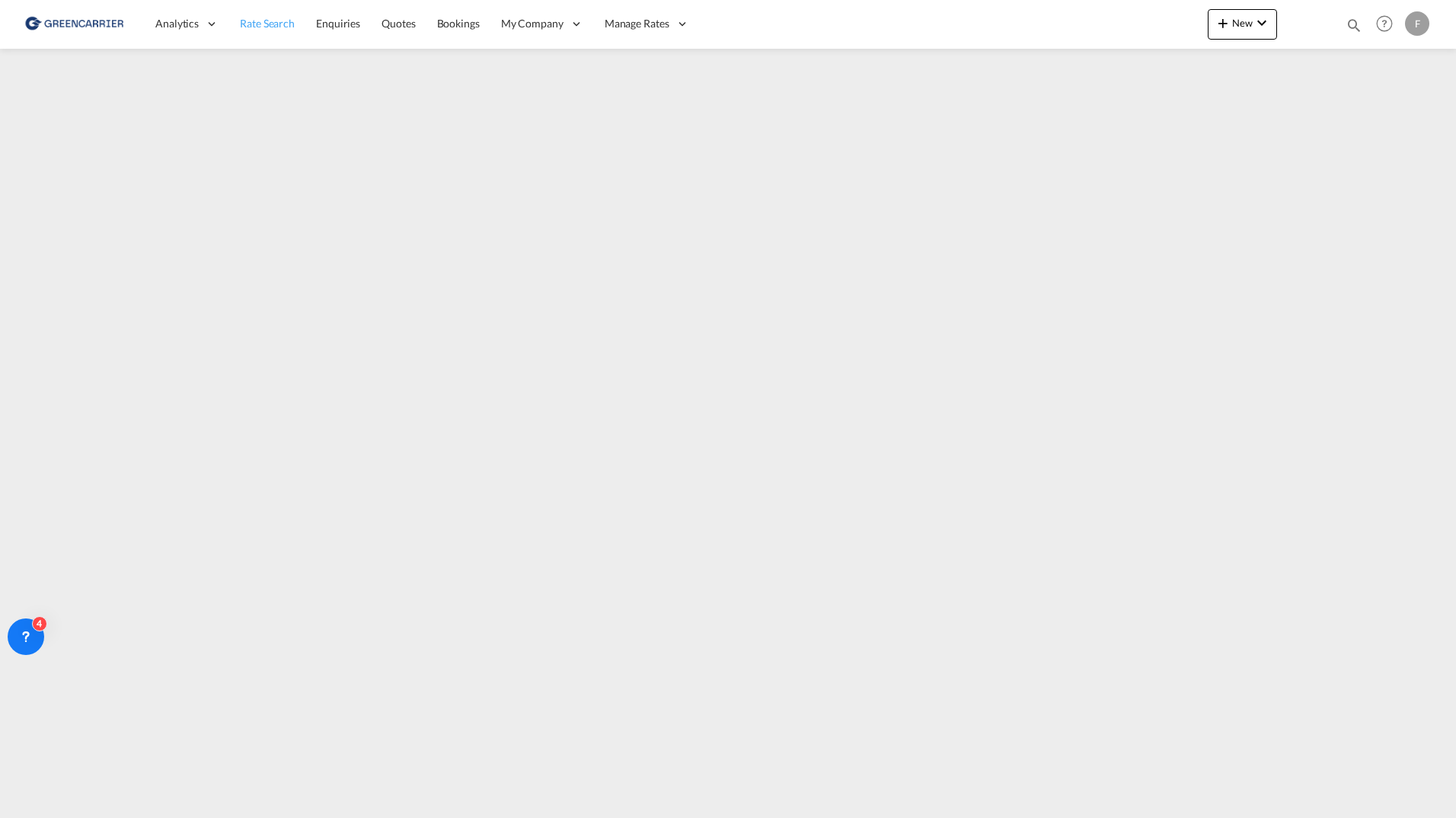
click at [264, 25] on span "Rate Search" at bounding box center [268, 23] width 54 height 13
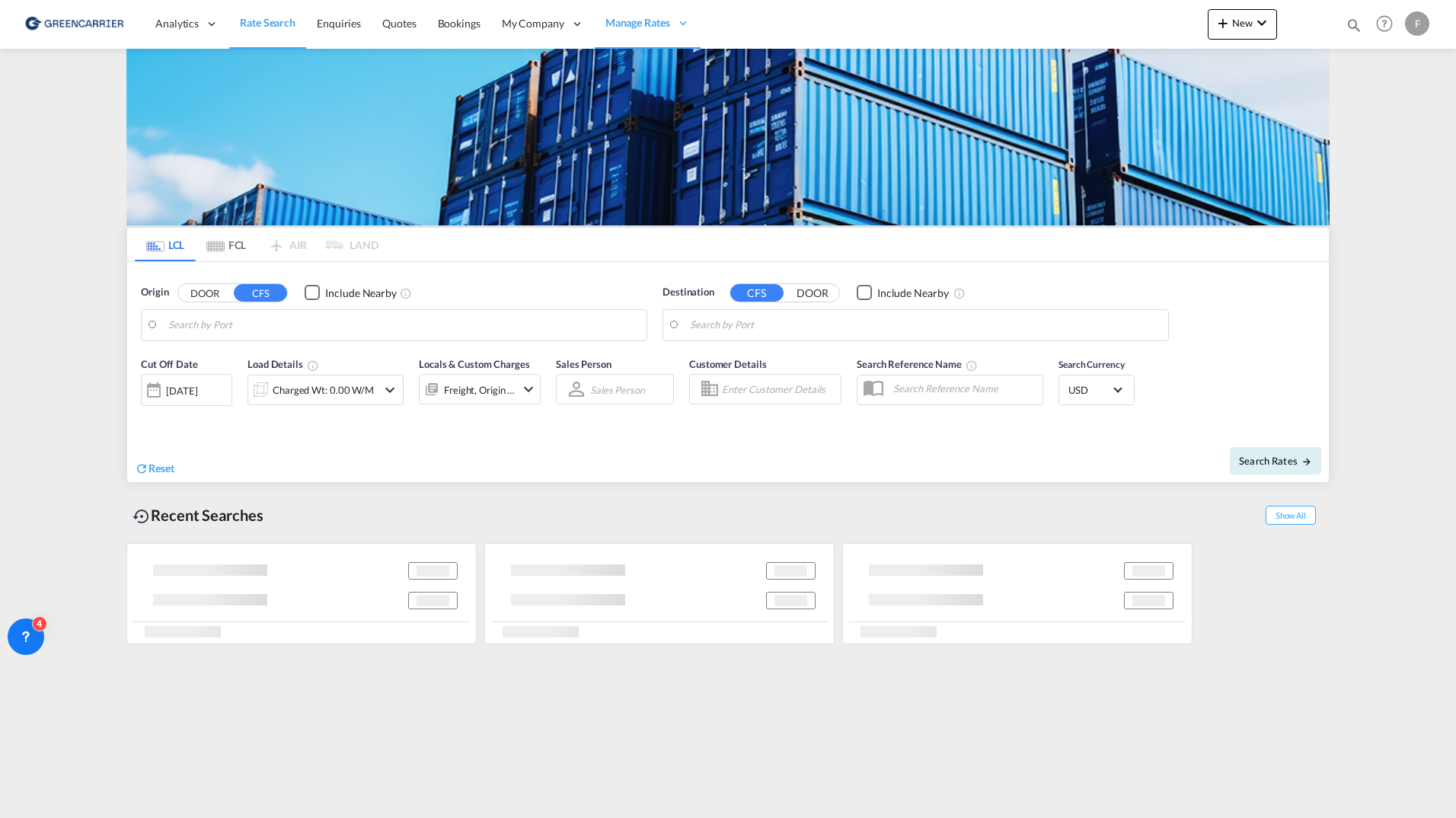
click at [228, 332] on body "Analytics Reports Dashboard Rate Search Enquiries Quotes Bookings" at bounding box center [728, 409] width 1456 height 818
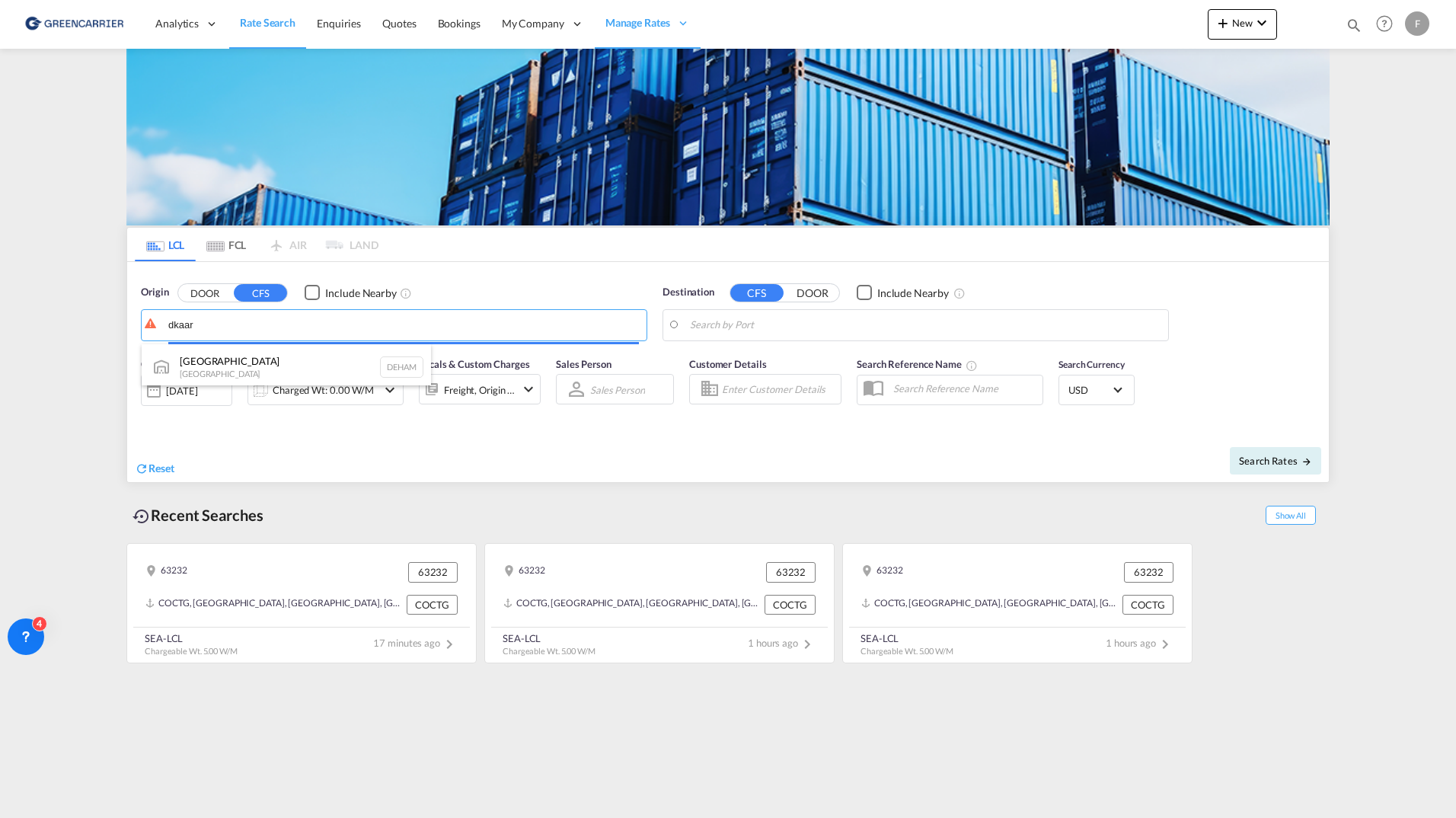
type input "dkaar"
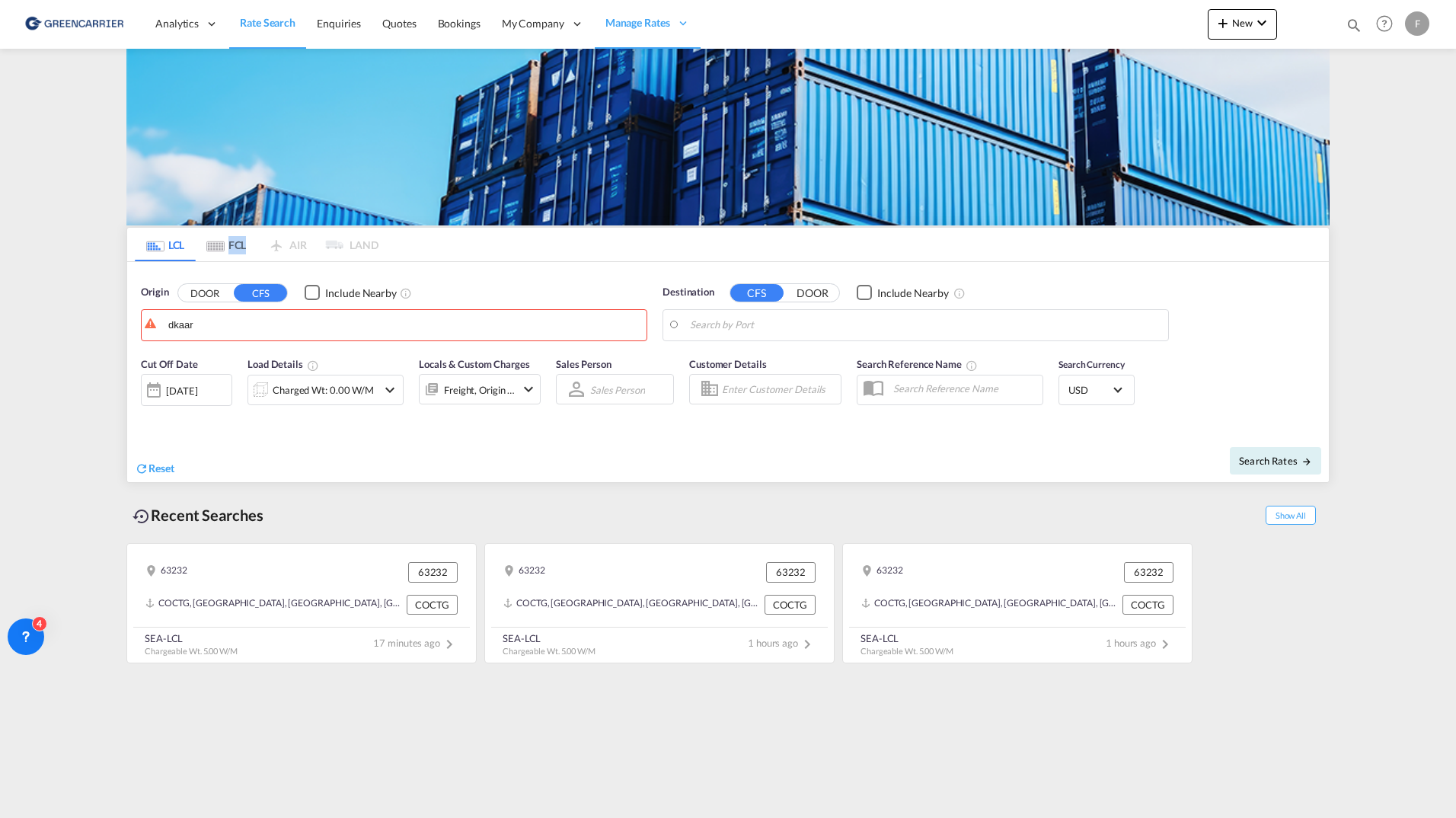
click at [218, 242] on md-icon "Use the left and right arrow keys to navigate between tabs" at bounding box center [215, 246] width 18 height 11
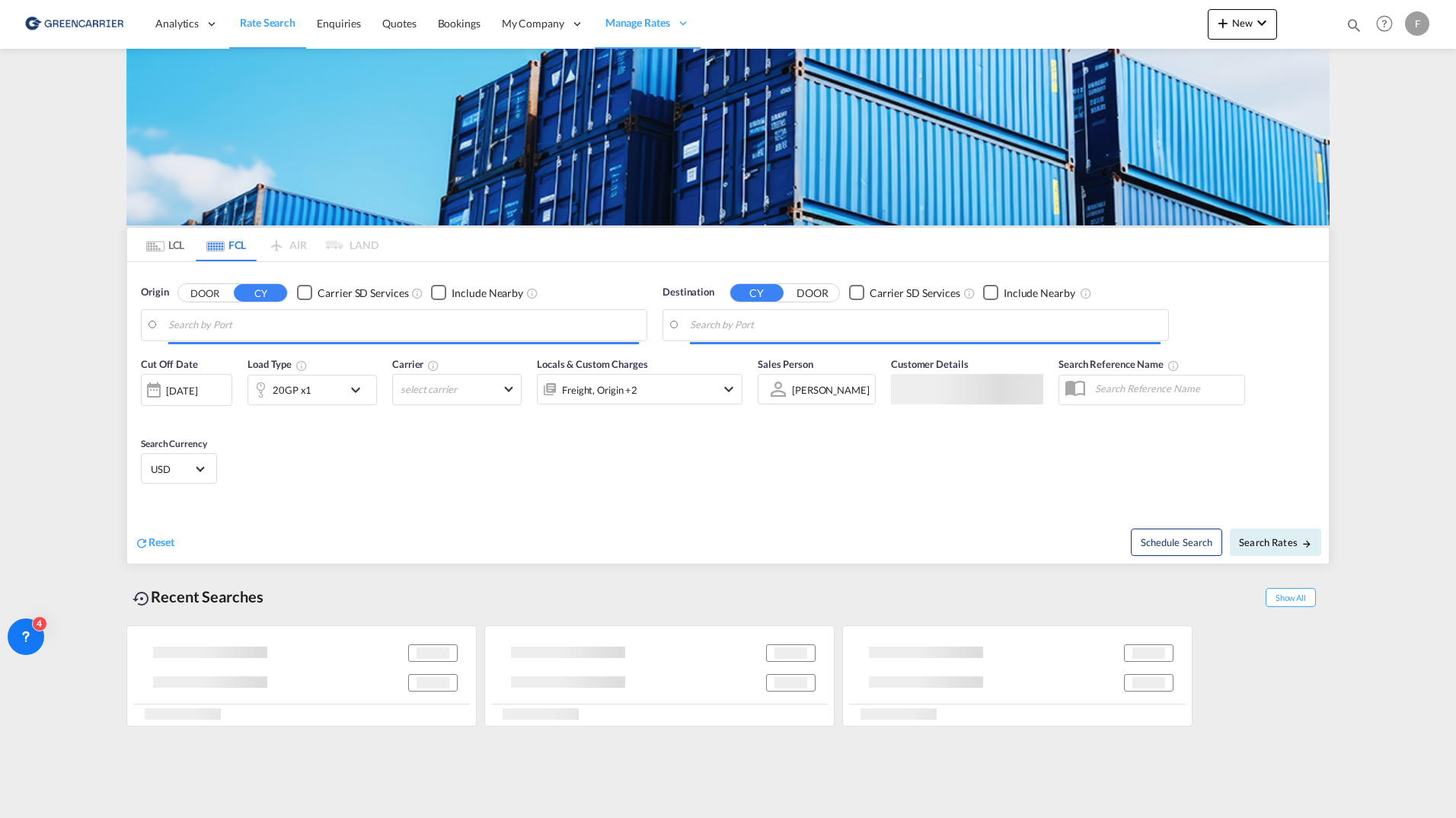
drag, startPoint x: 218, startPoint y: 242, endPoint x: 81, endPoint y: 213, distance: 140.0
click at [81, 213] on md-content "Analytics Reports Dashboard Rate Search Enquiries Quotes Bookings" at bounding box center [728, 409] width 1456 height 818
type input "[GEOGRAPHIC_DATA], [GEOGRAPHIC_DATA]"
type input "Singapore, SGSIN"
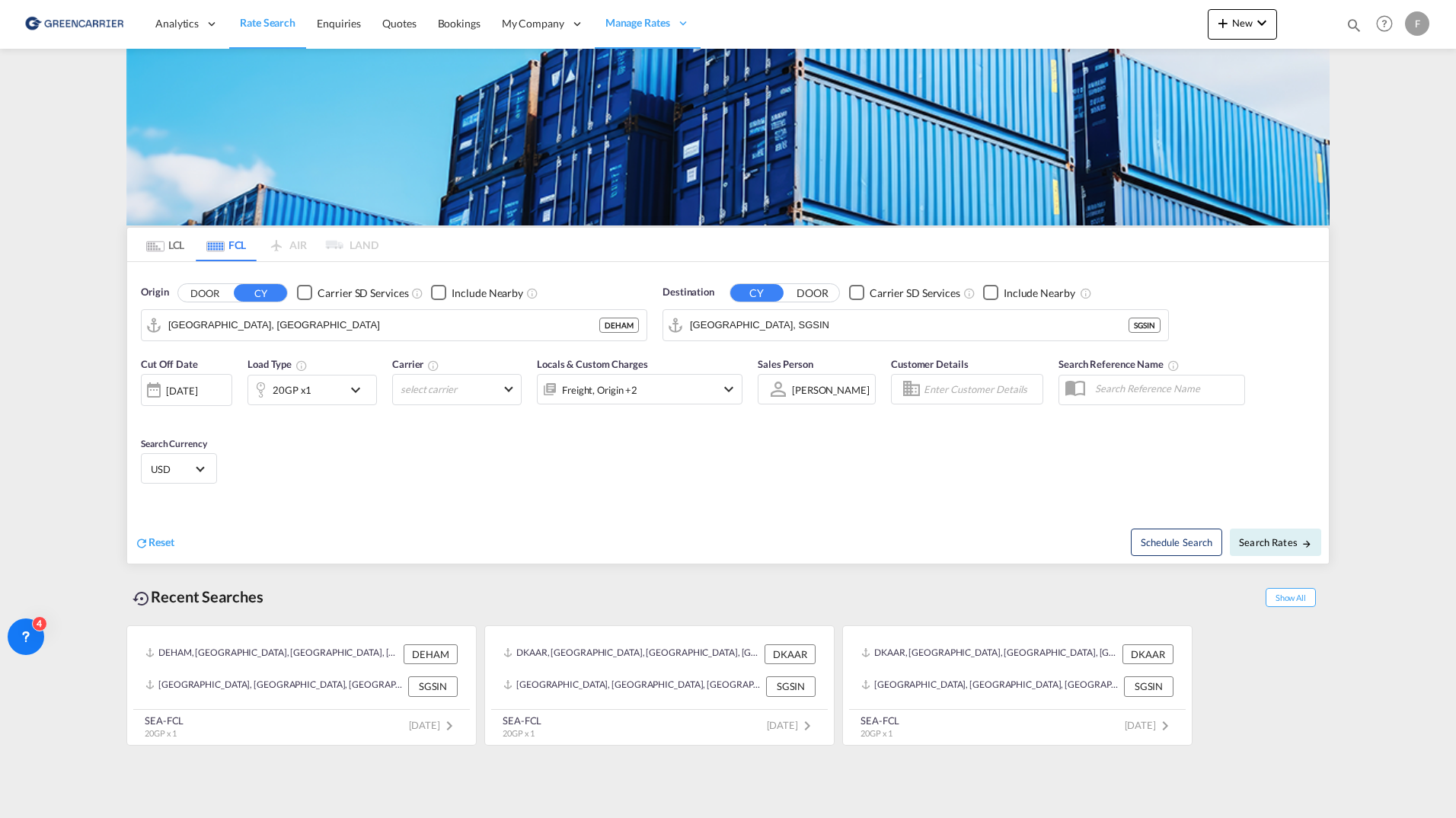
click at [295, 253] on md-pagination-wrapper "LCL FCL AIR LAND" at bounding box center [257, 245] width 244 height 34
click at [333, 242] on md-pagination-wrapper "LCL FCL AIR LAND" at bounding box center [257, 245] width 244 height 34
click at [291, 241] on md-pagination-wrapper "LCL FCL AIR LAND" at bounding box center [257, 245] width 244 height 34
click at [254, 321] on input "Hamburg, DEHAM" at bounding box center [403, 325] width 470 height 23
click at [1297, 548] on span "Search Rates" at bounding box center [1276, 542] width 73 height 12
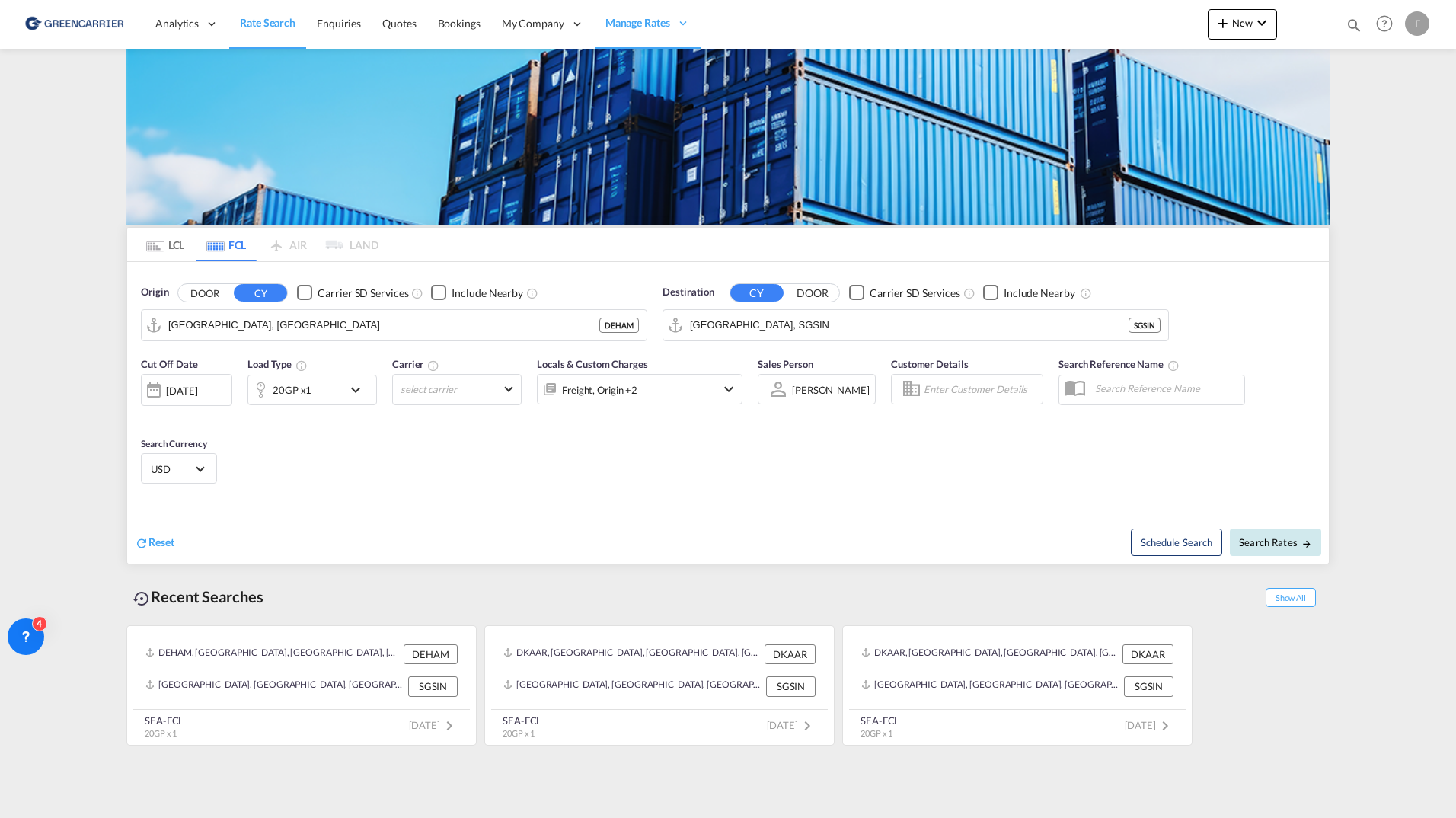
click at [1273, 542] on span "Search Rates" at bounding box center [1276, 542] width 73 height 12
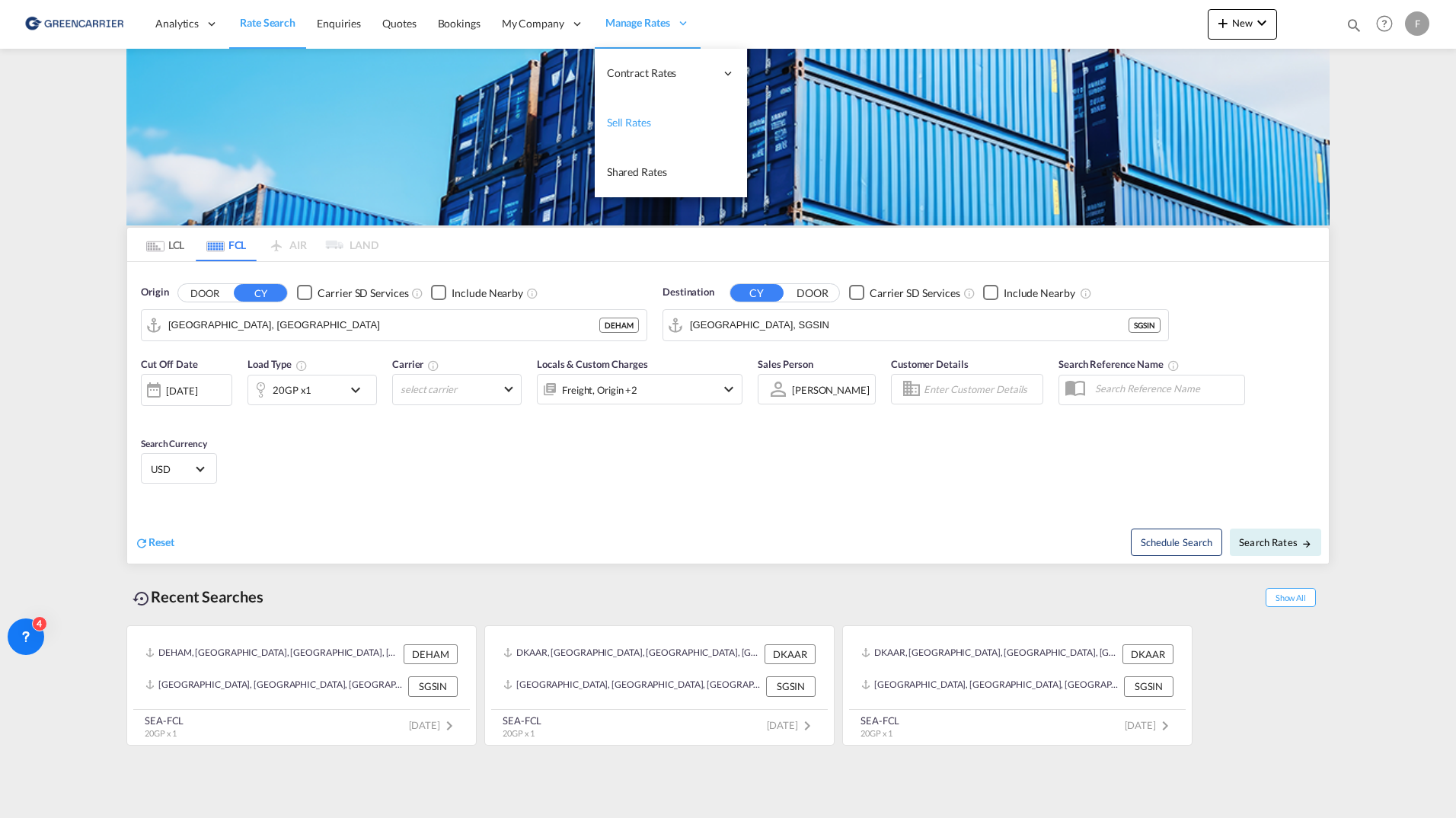
click at [624, 127] on span "Sell Rates" at bounding box center [629, 122] width 44 height 13
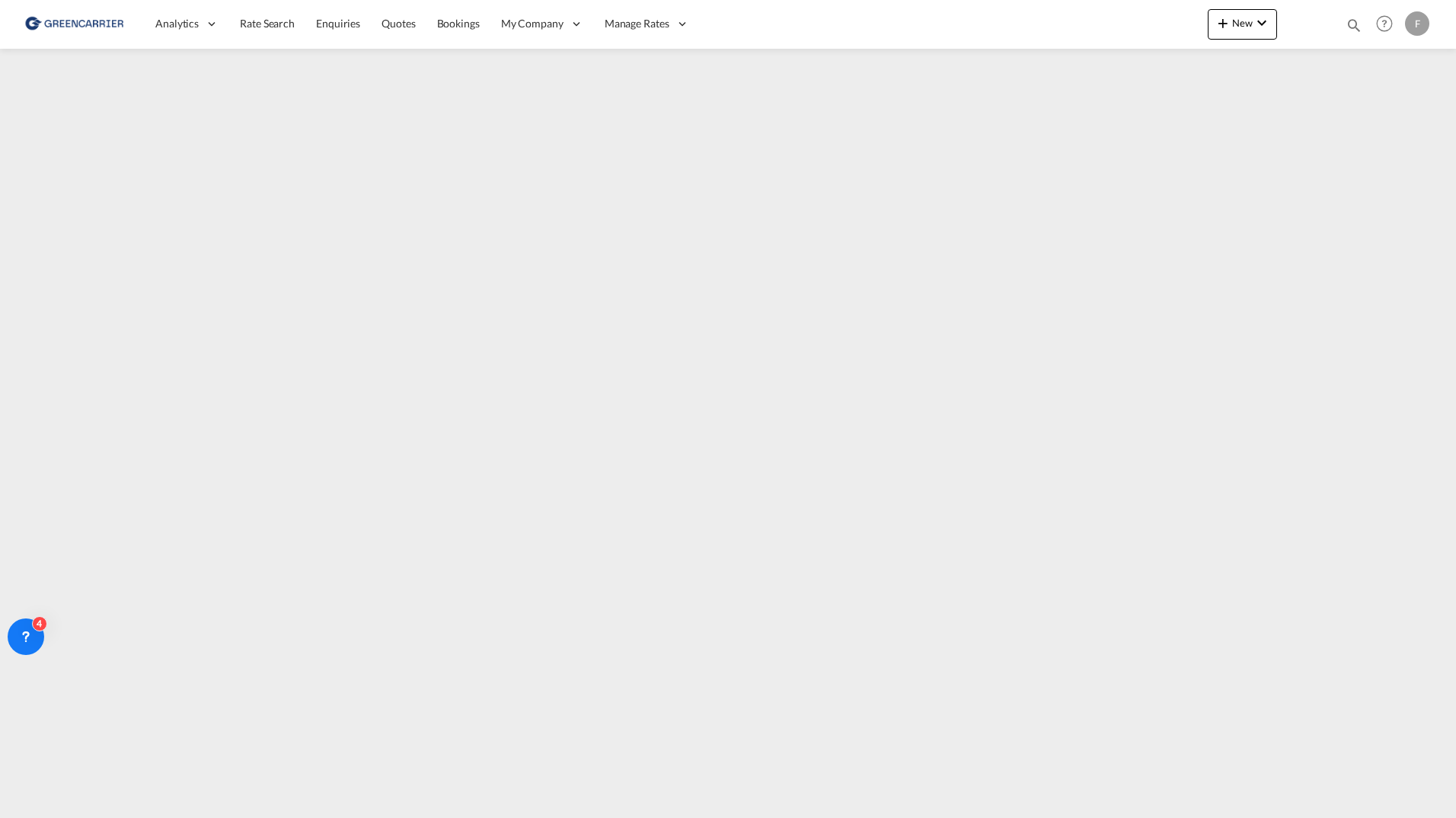
click at [1425, 24] on div "F" at bounding box center [1418, 23] width 24 height 24
click at [1402, 116] on button "Switch Account" at bounding box center [1389, 116] width 122 height 30
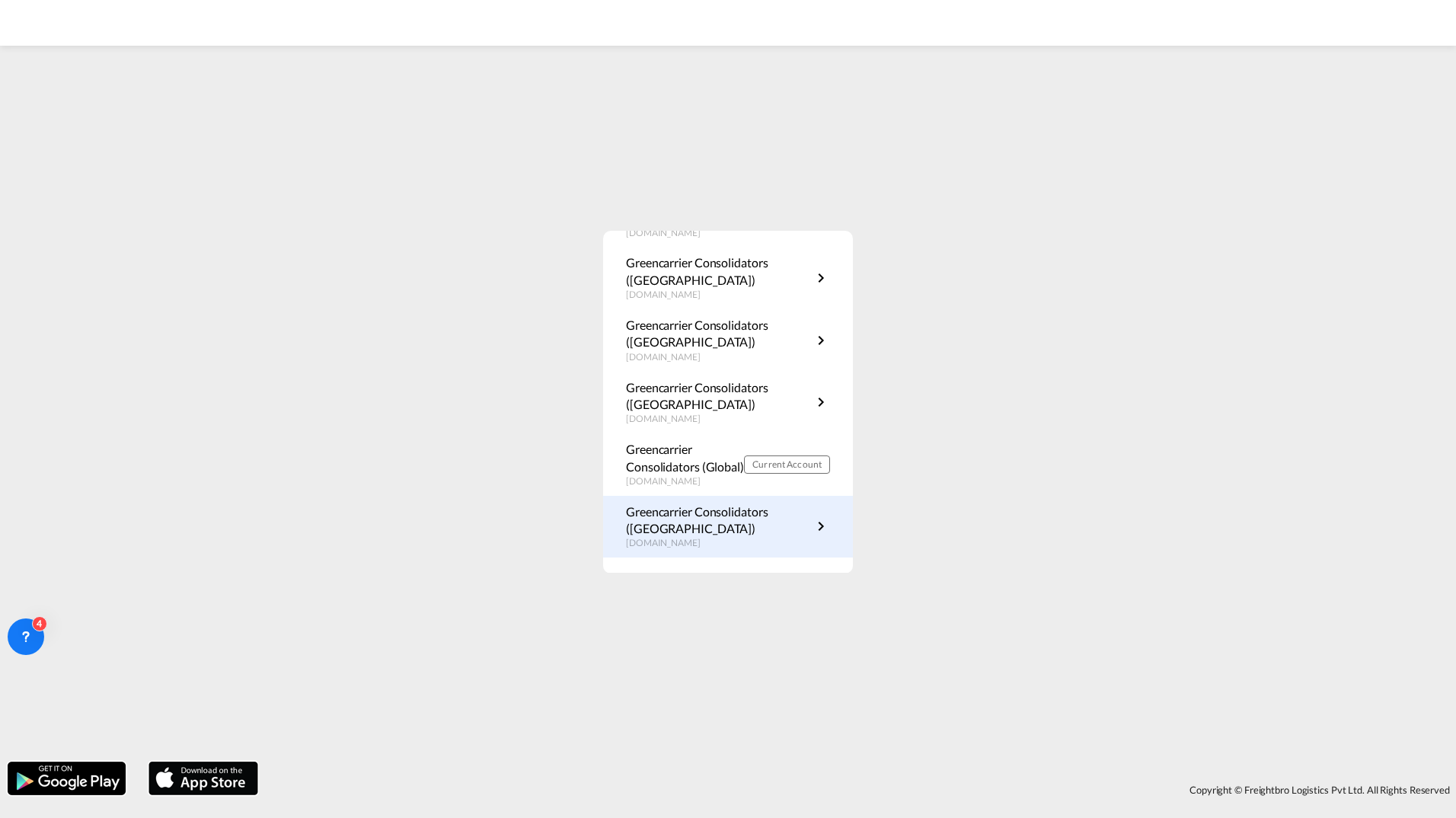
scroll to position [337, 0]
click at [757, 536] on p "Greencarrier Consolidators (Denmark)" at bounding box center [719, 521] width 186 height 35
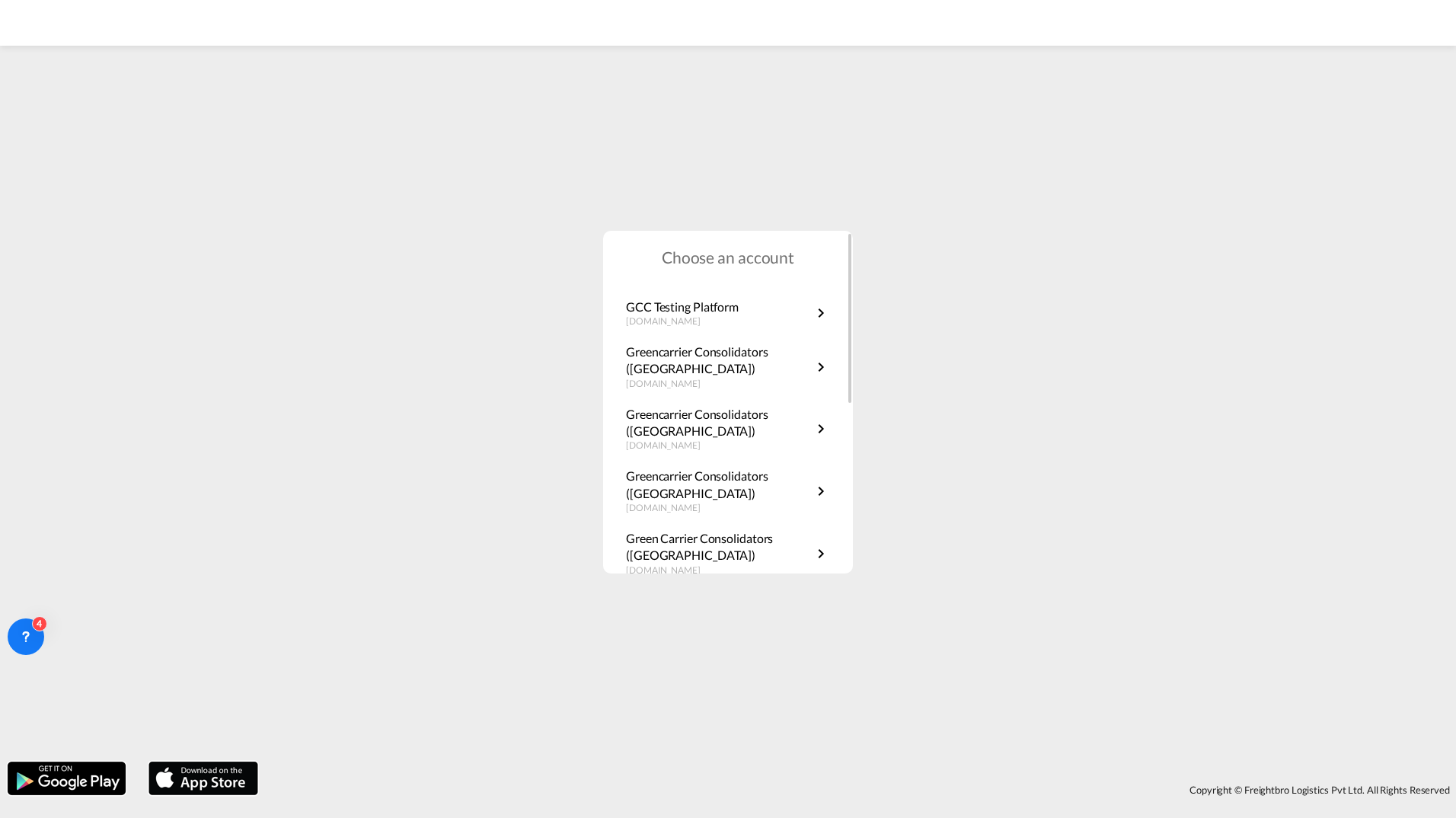
scroll to position [305, 0]
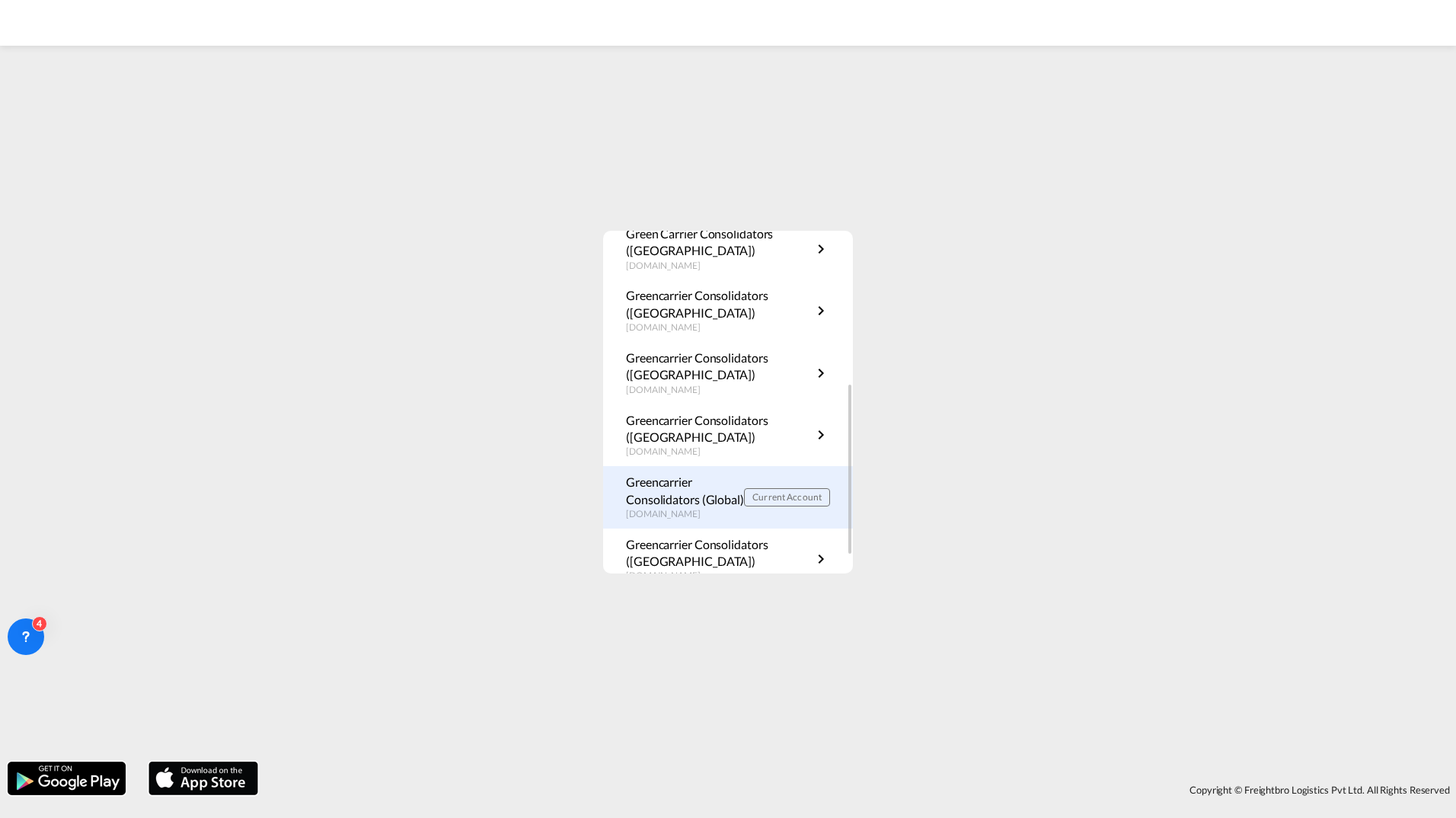
click at [687, 503] on p "Greencarrier Consolidators (Global)" at bounding box center [685, 491] width 118 height 35
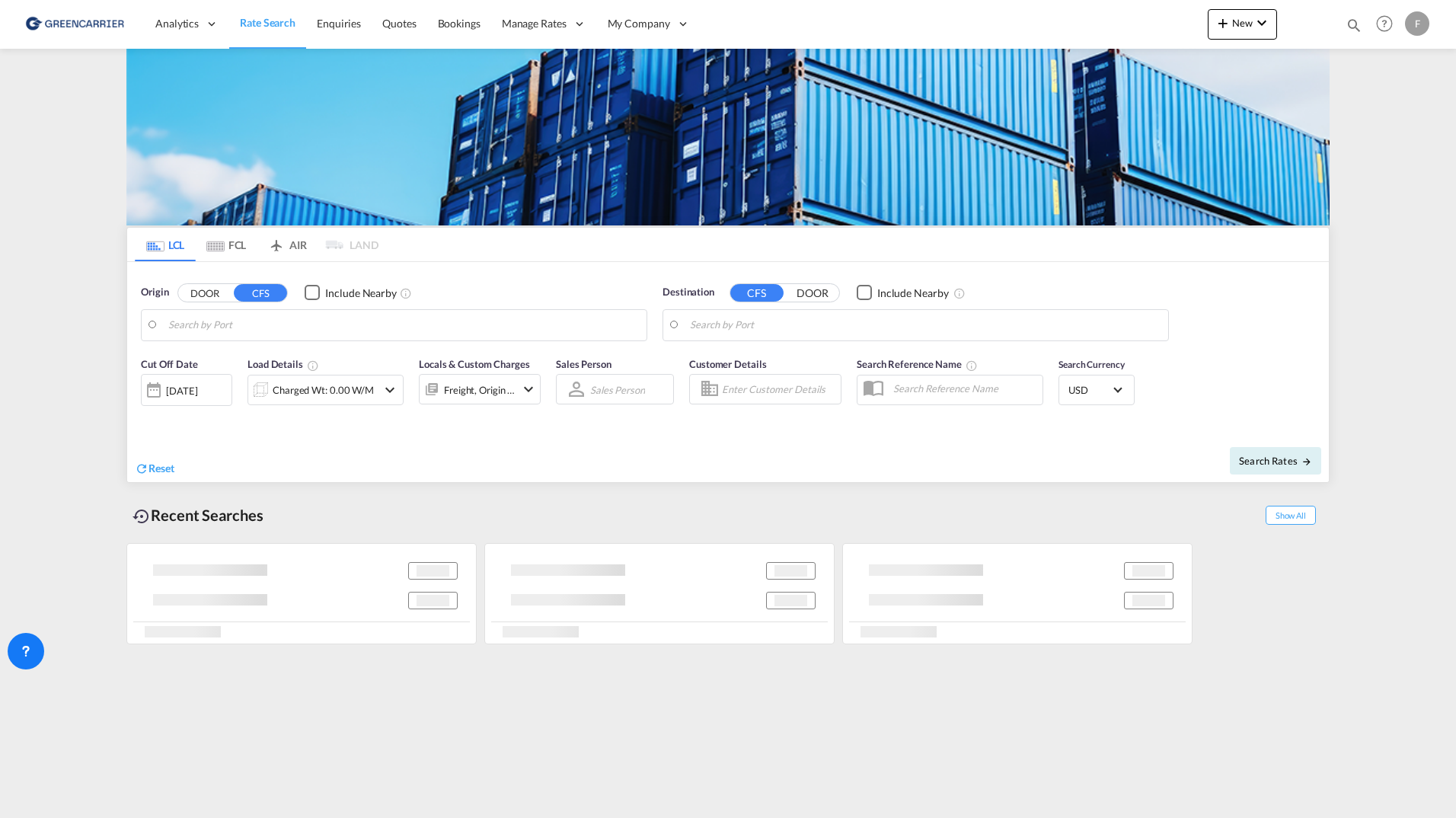
type input "DK-4700, [GEOGRAPHIC_DATA], [GEOGRAPHIC_DATA], [GEOGRAPHIC_DATA], [GEOGRAPHIC_D…"
type input "Sharjah, AESHJ"
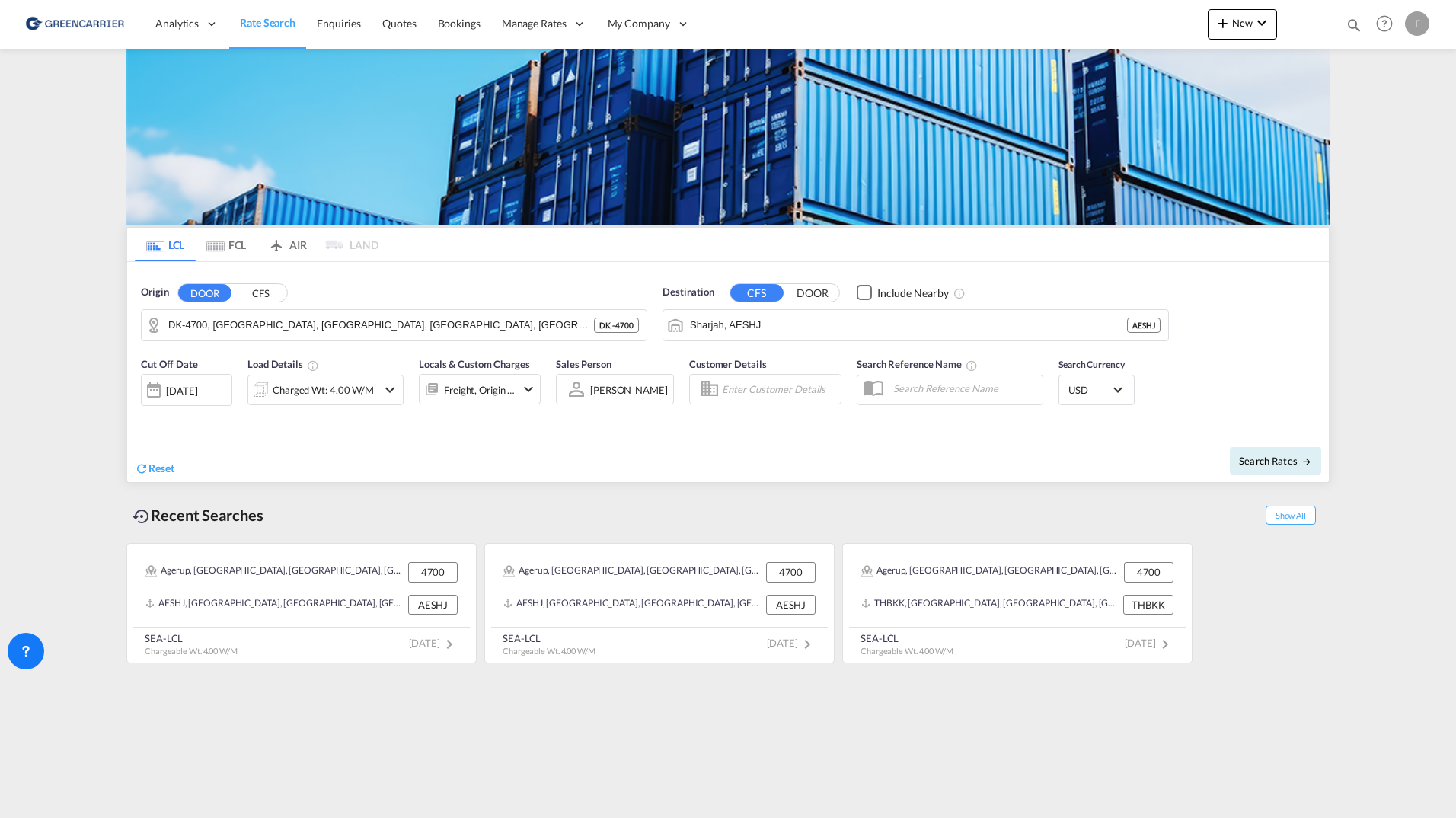
click at [239, 249] on md-tab-item "FCL" at bounding box center [226, 245] width 61 height 34
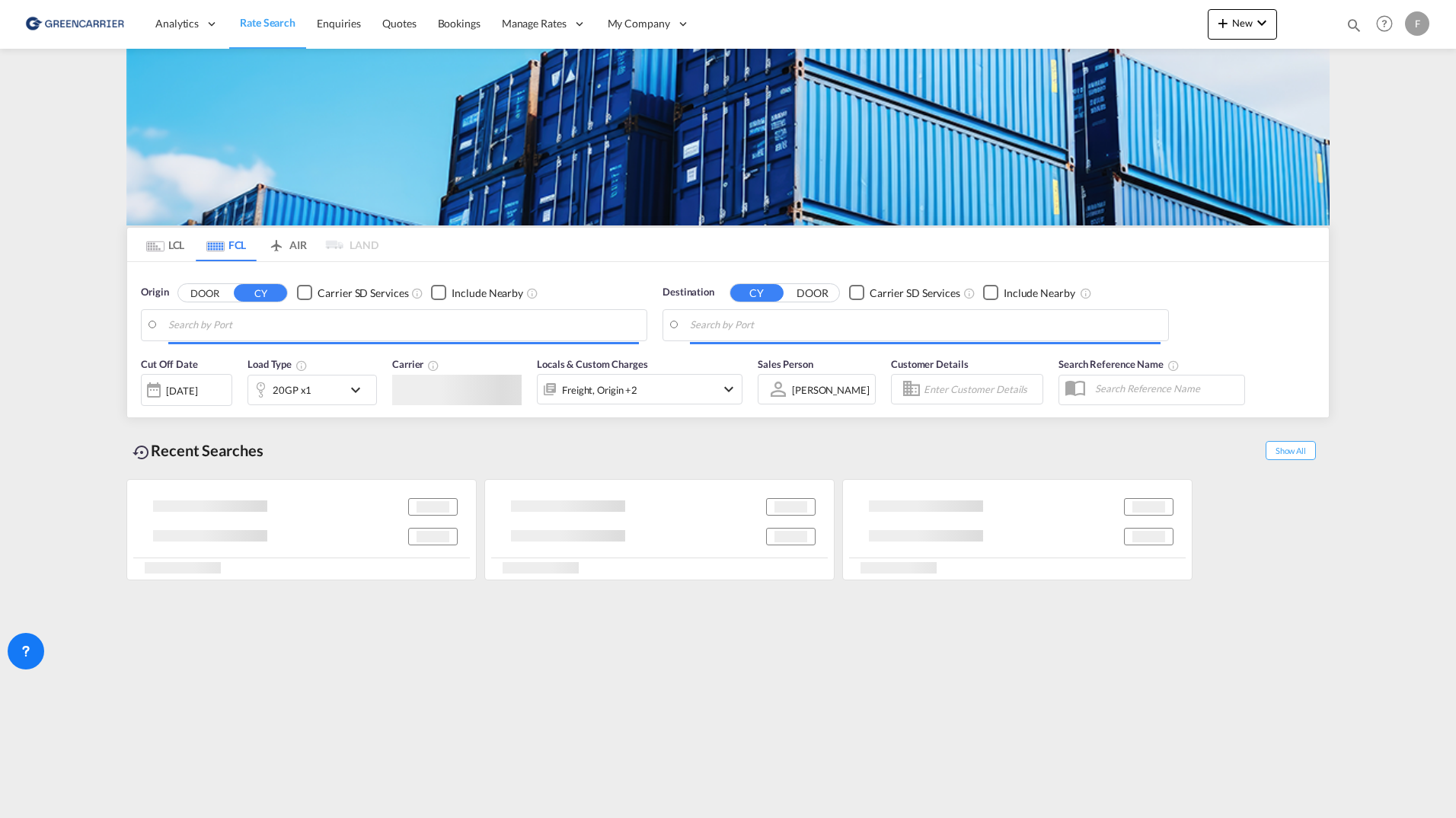
type input "[GEOGRAPHIC_DATA], [GEOGRAPHIC_DATA]"
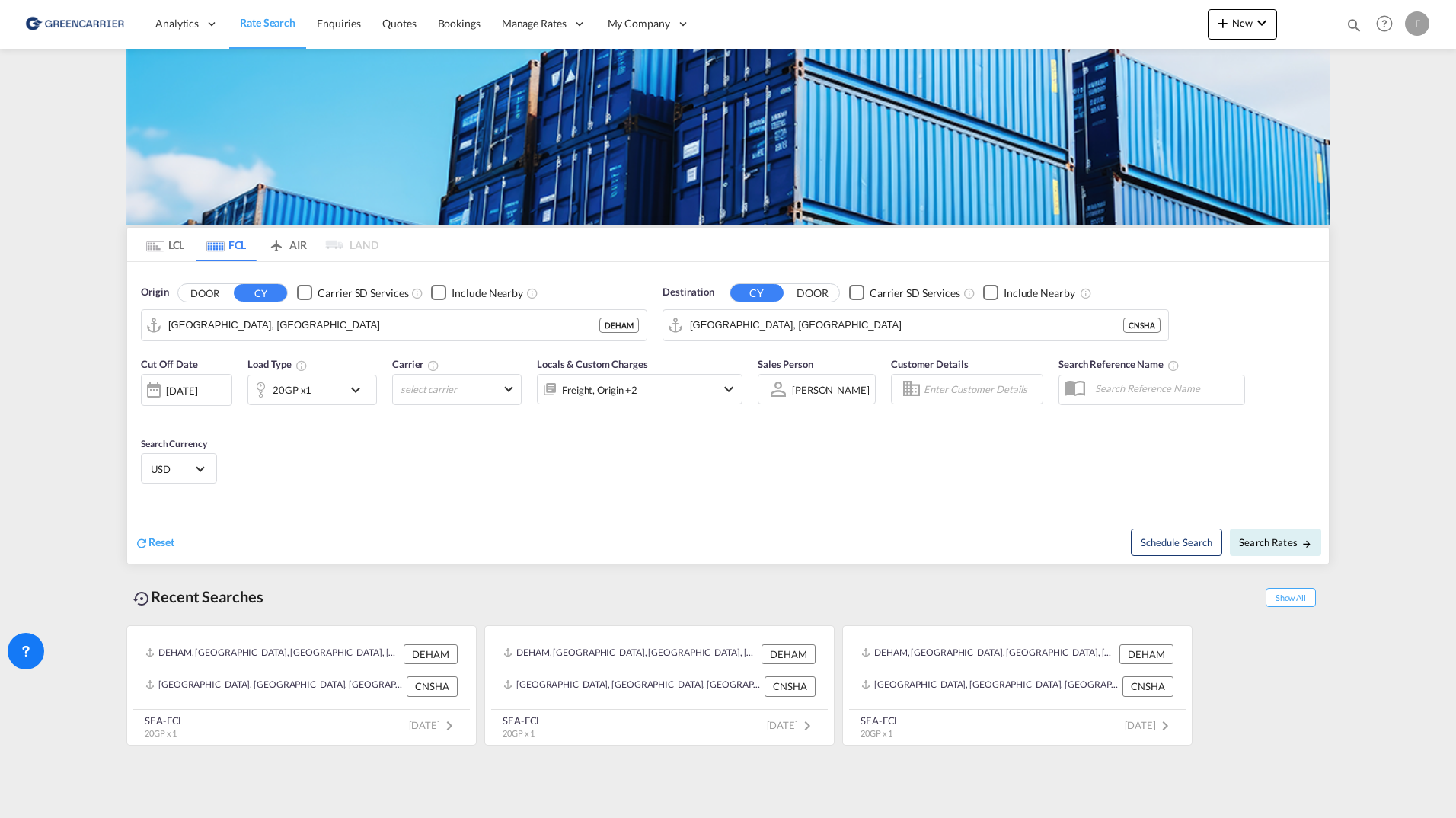
click at [1415, 30] on div "F" at bounding box center [1418, 23] width 24 height 24
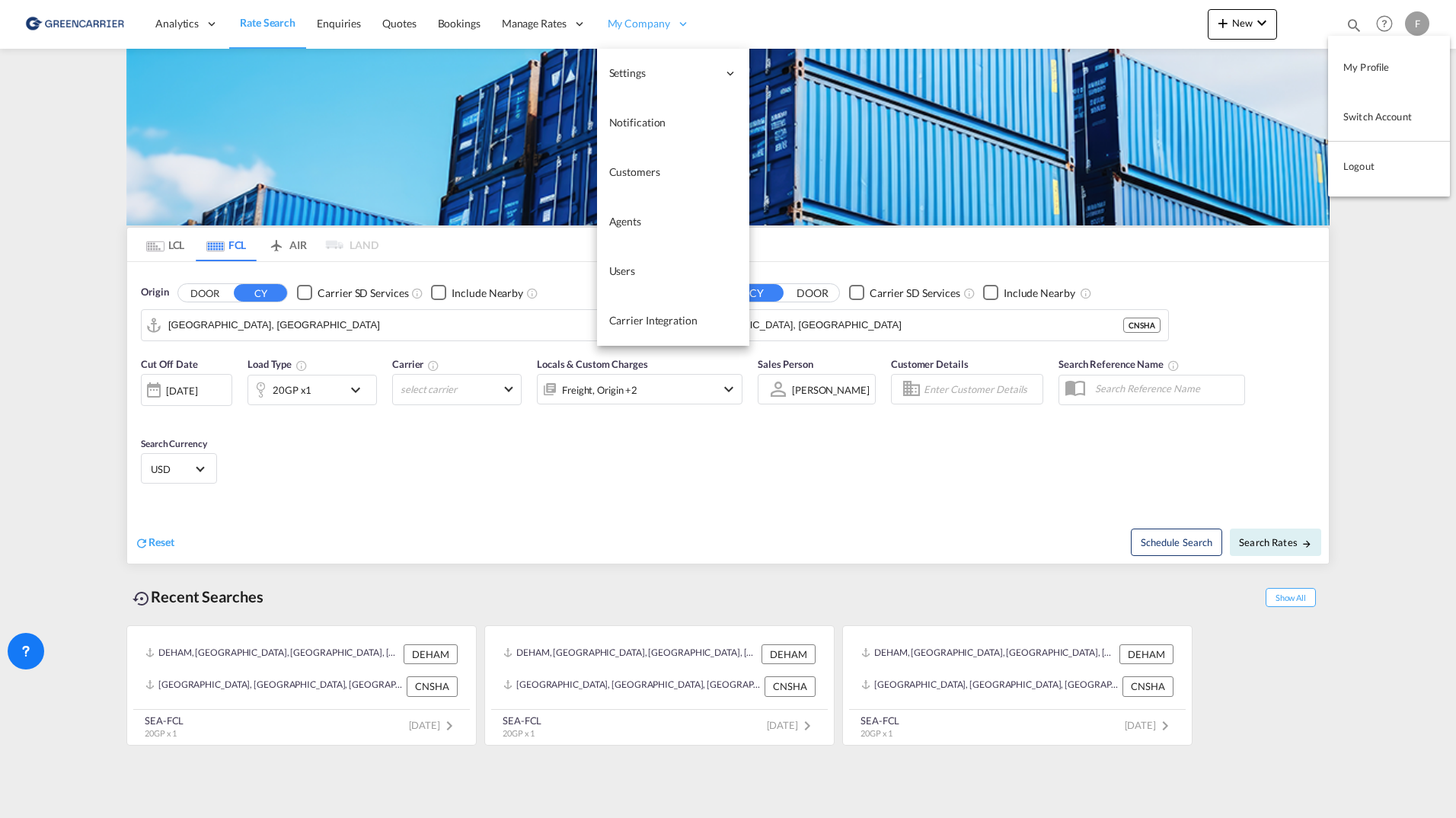
click at [600, 10] on md-backdrop at bounding box center [728, 409] width 1456 height 818
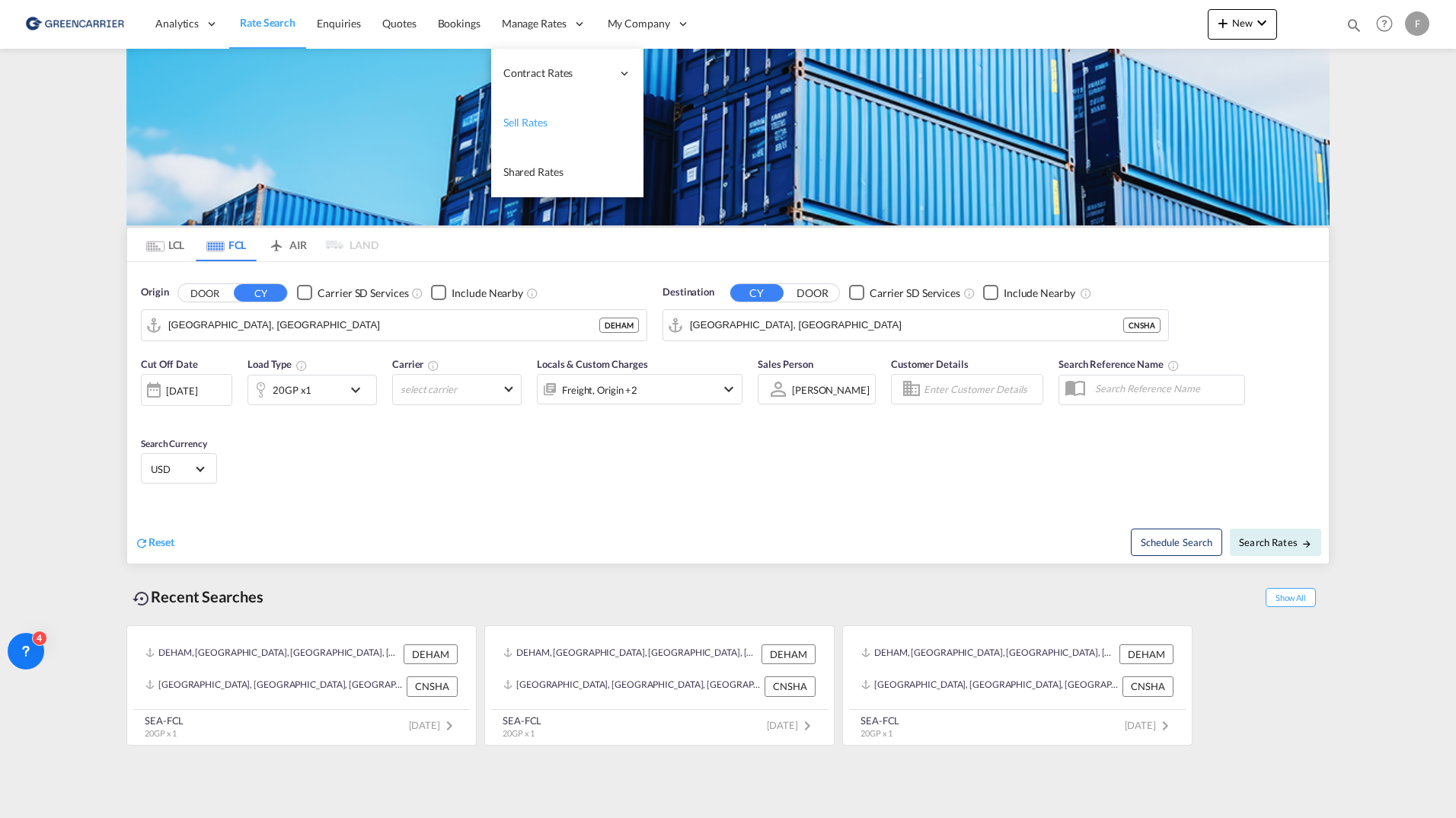
click at [541, 120] on span "Sell Rates" at bounding box center [525, 122] width 44 height 13
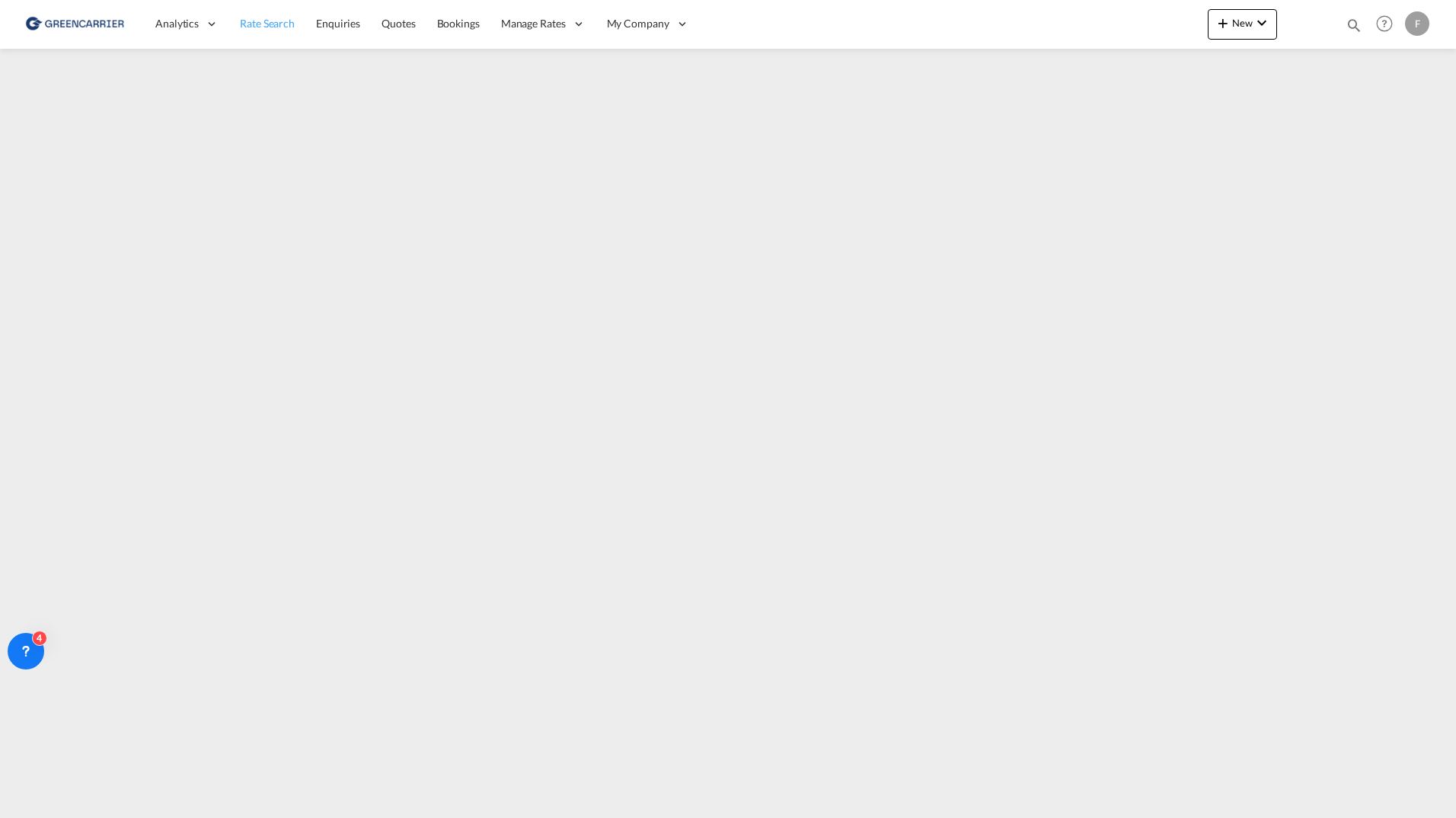
click at [255, 41] on link "Rate Search" at bounding box center [267, 23] width 76 height 50
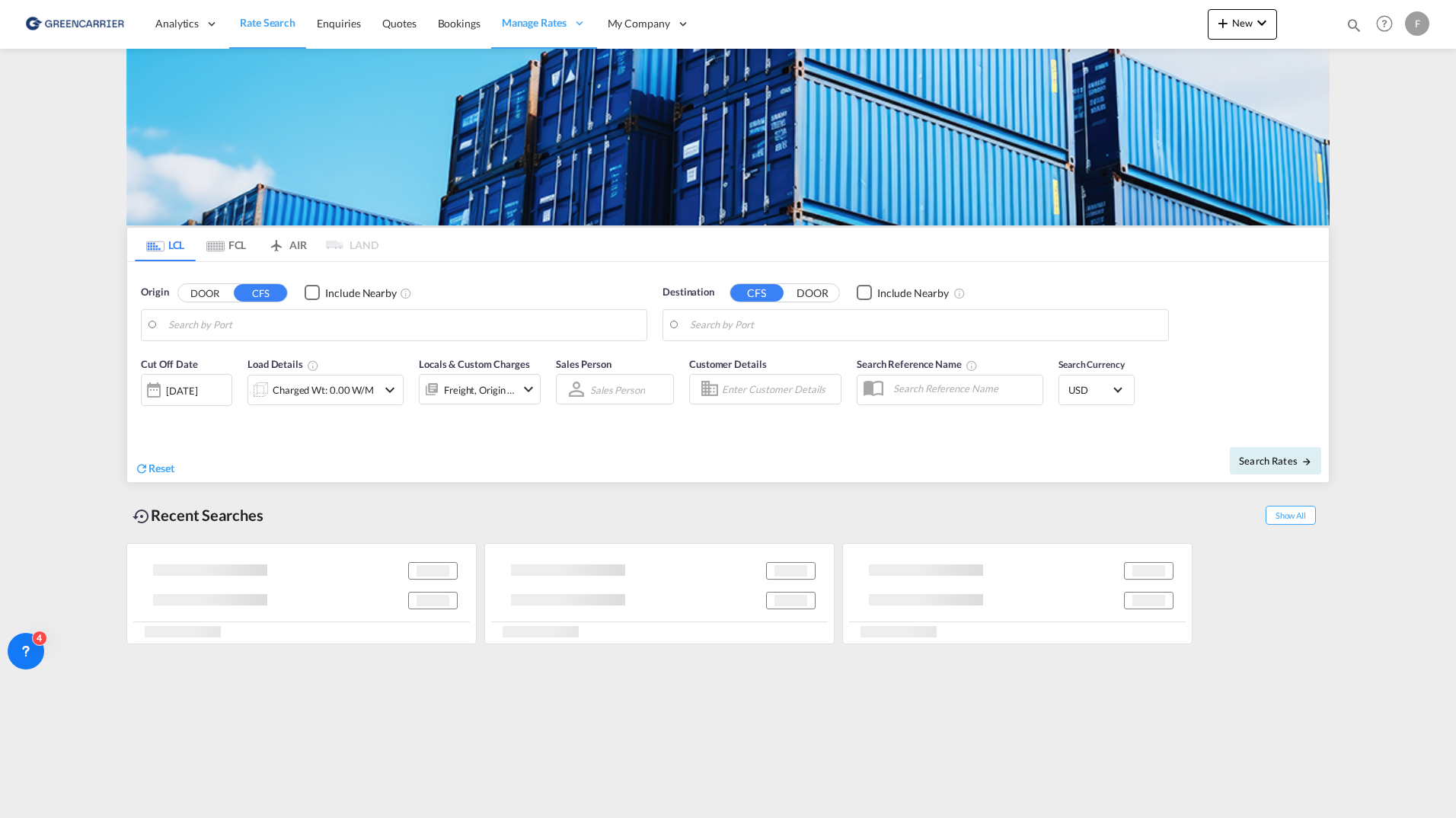
type input "DK-4700, Agerup, Appenæs, Askov, Basnæs, Bistrup, Blangslev, Boegesoe, Bonderup…"
type input "Sharjah, AESHJ"
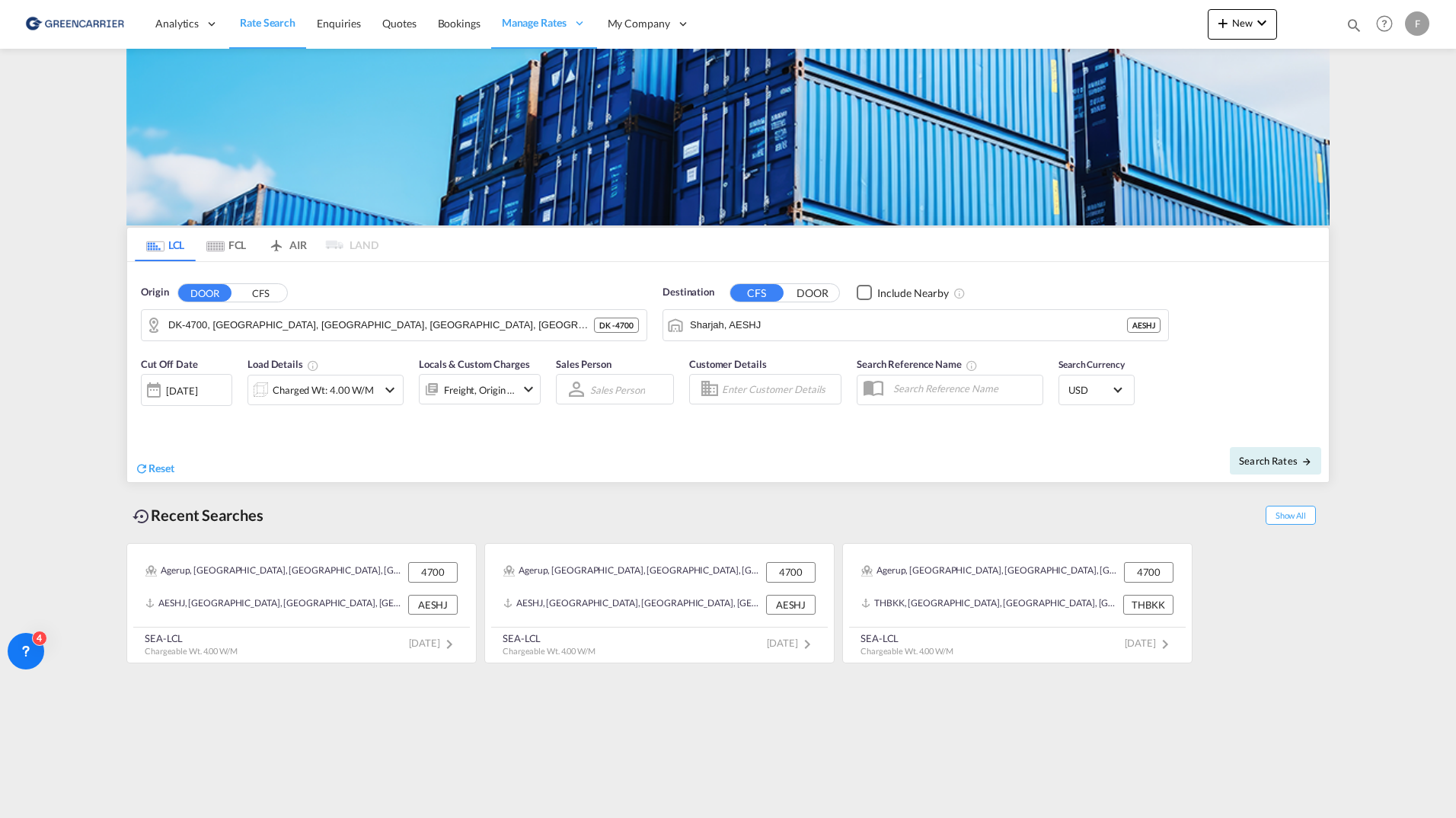
click at [235, 263] on div "Origin DOOR CFS DK-4700, Agerup, Appenæs, Askov, Basnæs, Bistrup, Blangslev, Bo…" at bounding box center [728, 305] width 1202 height 86
click at [234, 253] on md-tab-item "FCL" at bounding box center [226, 245] width 61 height 34
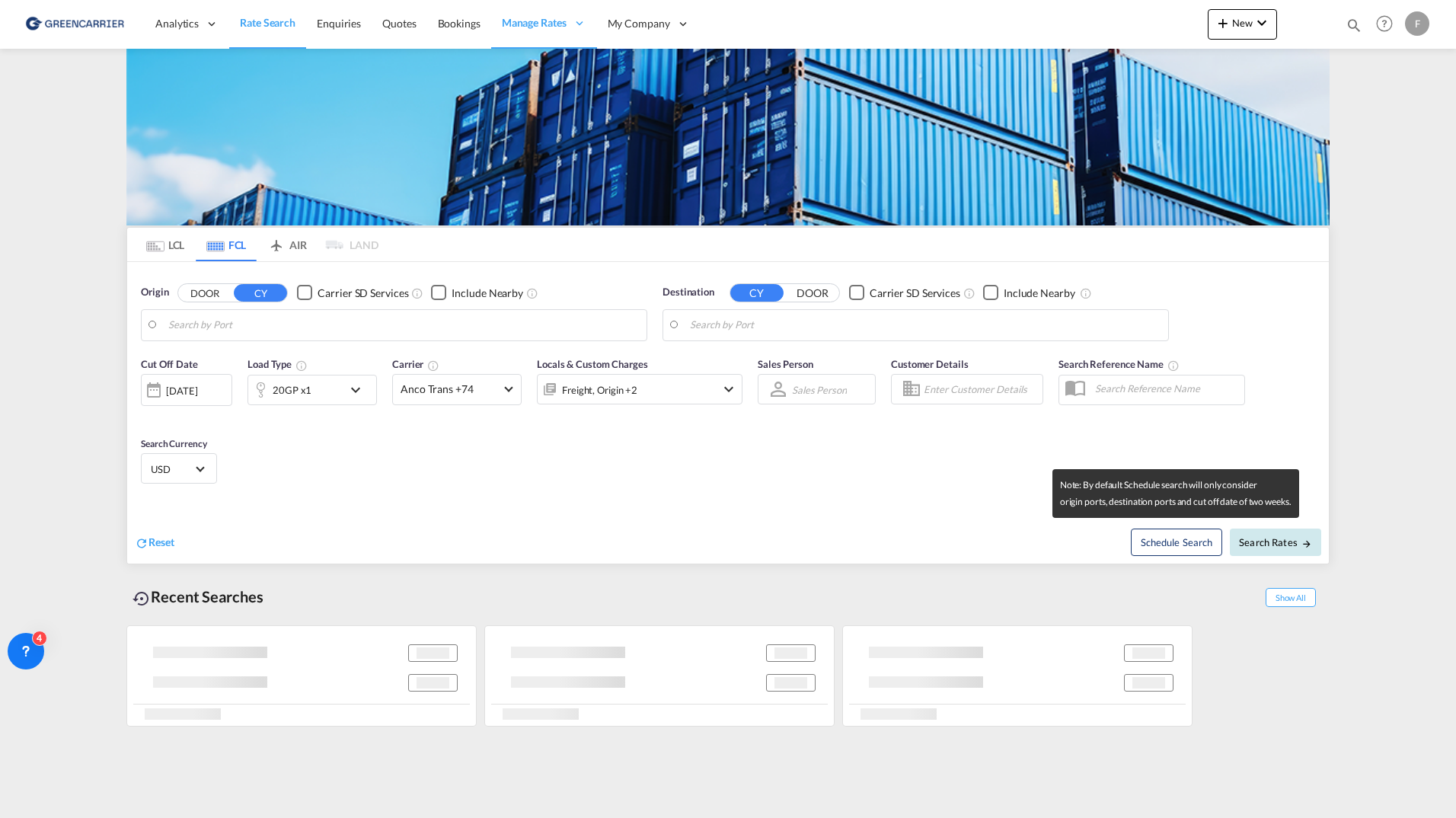
type input "Hamburg, DEHAM"
type input "Shanghai, CNSHA"
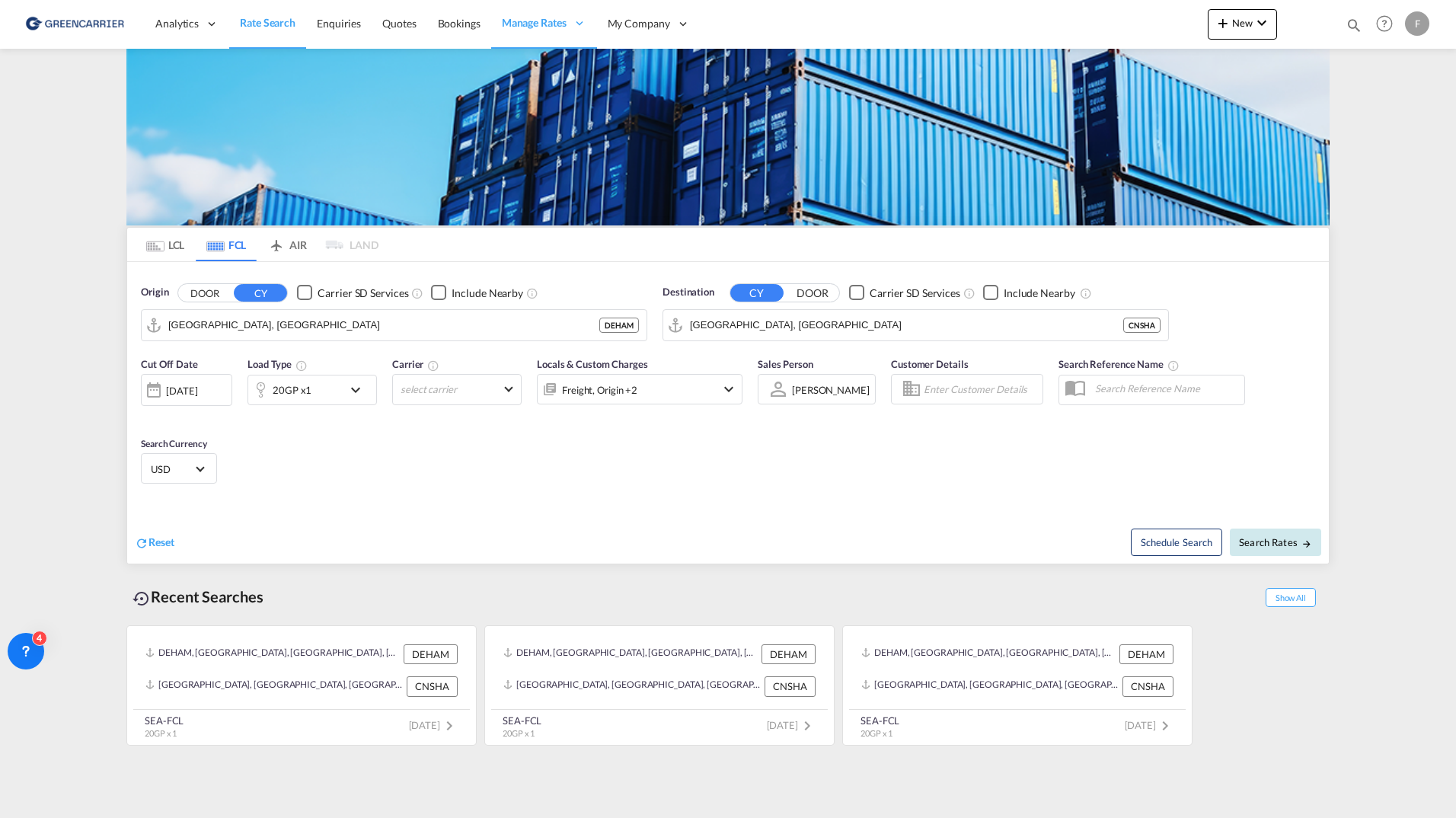
click at [1308, 541] on md-icon "icon-arrow-right" at bounding box center [1307, 544] width 10 height 10
type input "DEHAM to CNSHA / 18 Aug 2025"
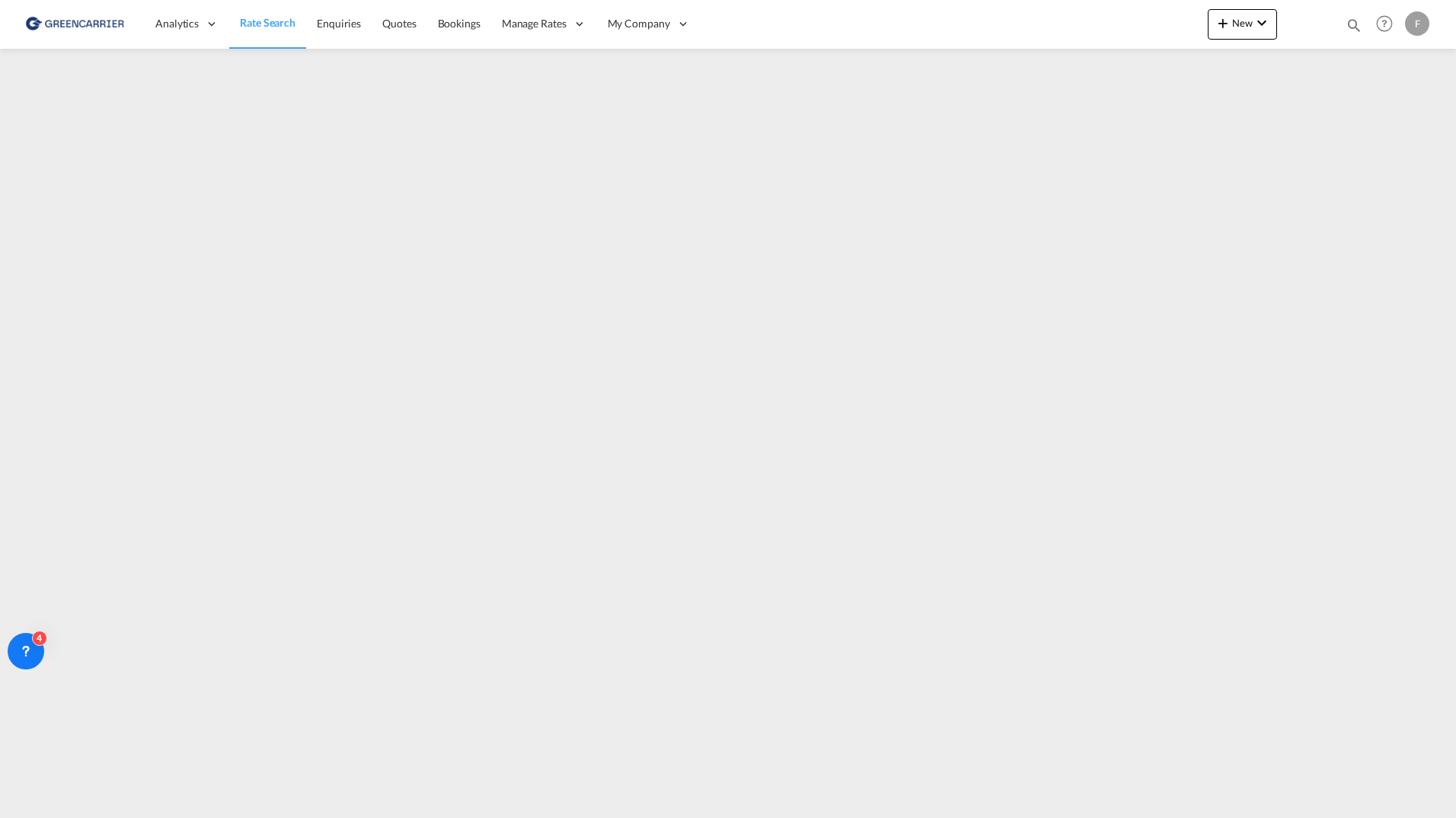
click at [1423, 24] on div "F" at bounding box center [1418, 23] width 24 height 24
click at [1363, 169] on button "Logout" at bounding box center [1389, 166] width 122 height 30
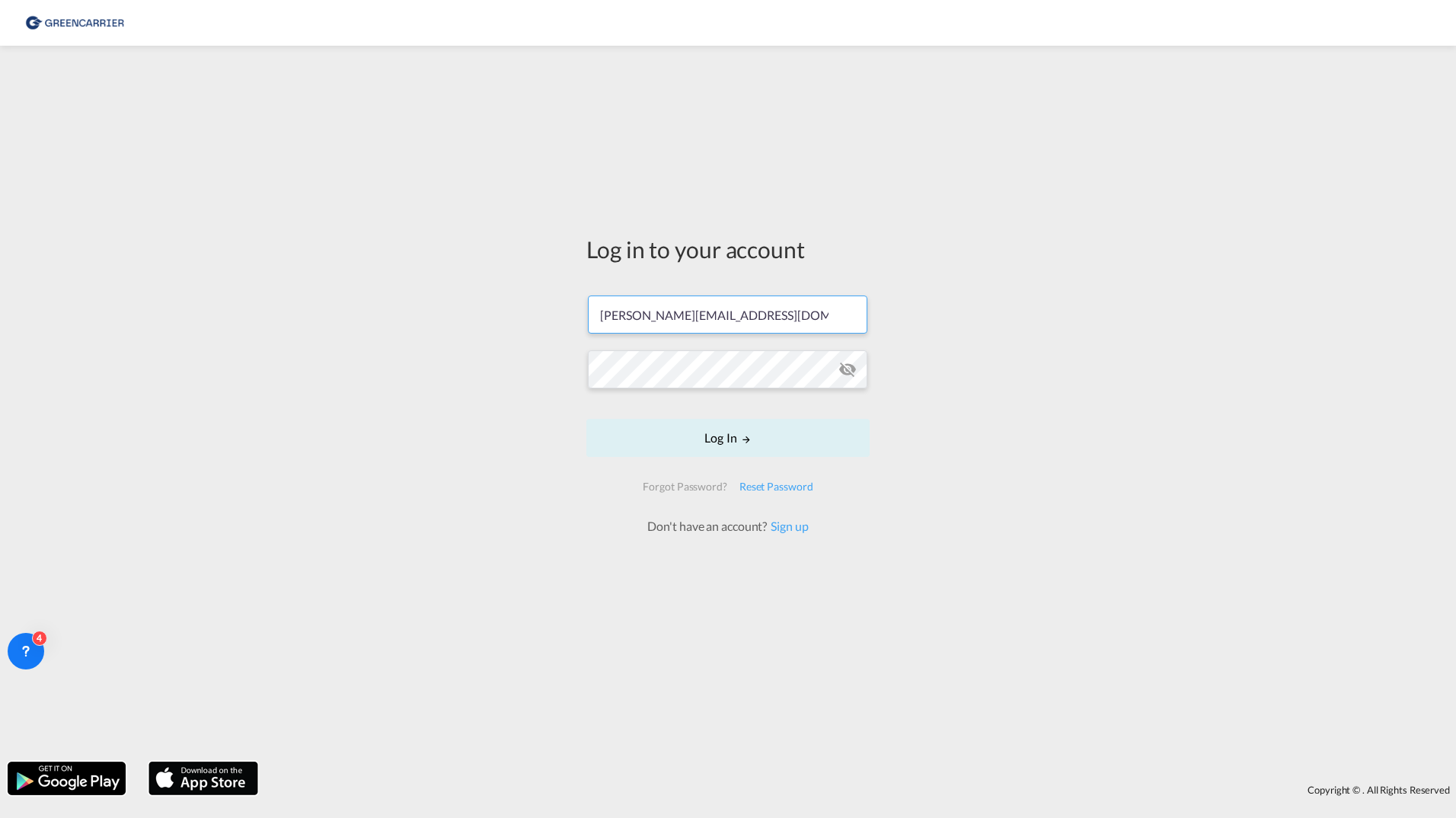
drag, startPoint x: 791, startPoint y: 307, endPoint x: 584, endPoint y: 281, distance: 208.6
click at [555, 291] on div "Log in to your account [PERSON_NAME][EMAIL_ADDRESS][DOMAIN_NAME] Log In Forgot …" at bounding box center [728, 404] width 1456 height 701
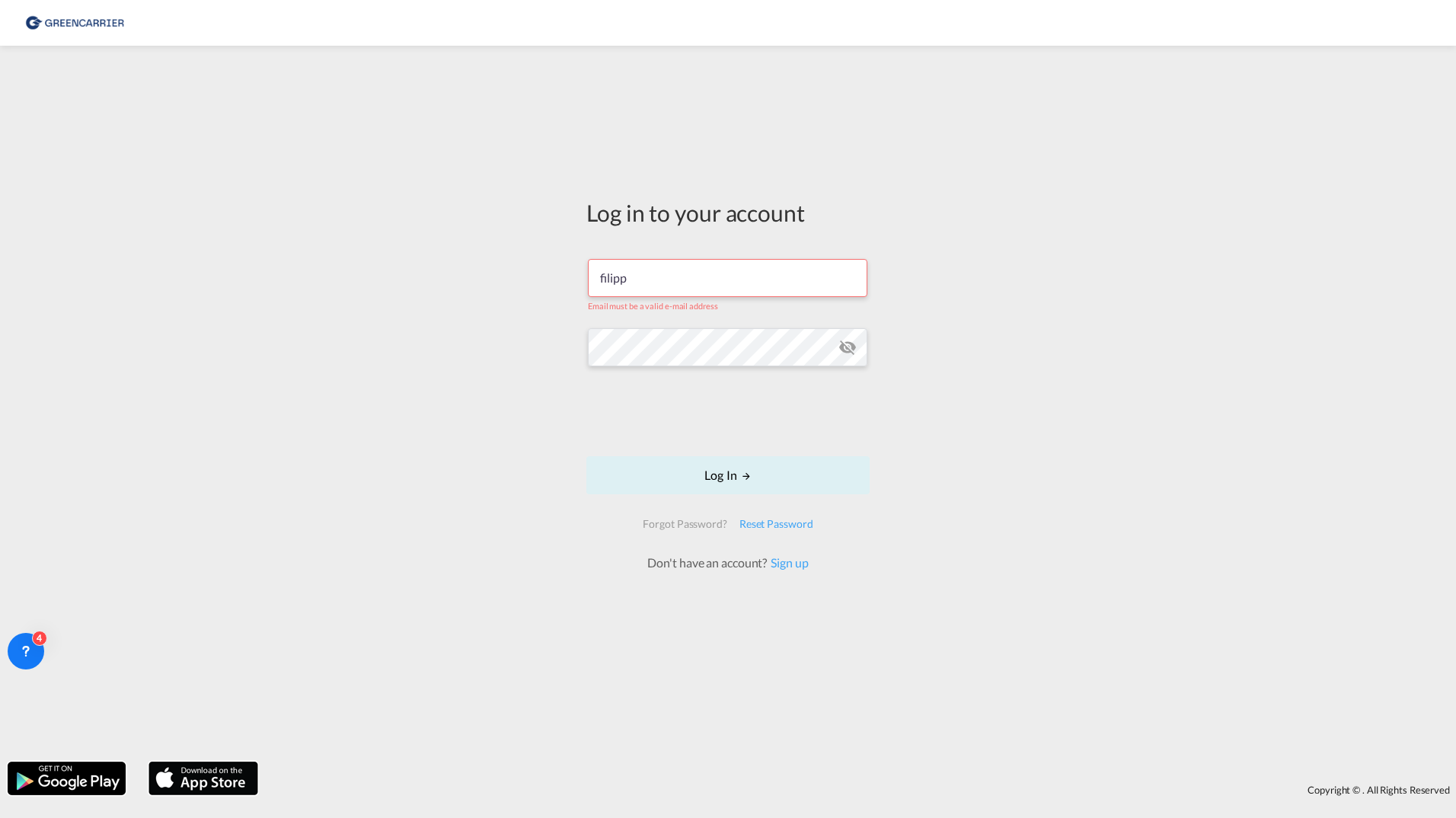
type input "[EMAIL_ADDRESS][DOMAIN_NAME]"
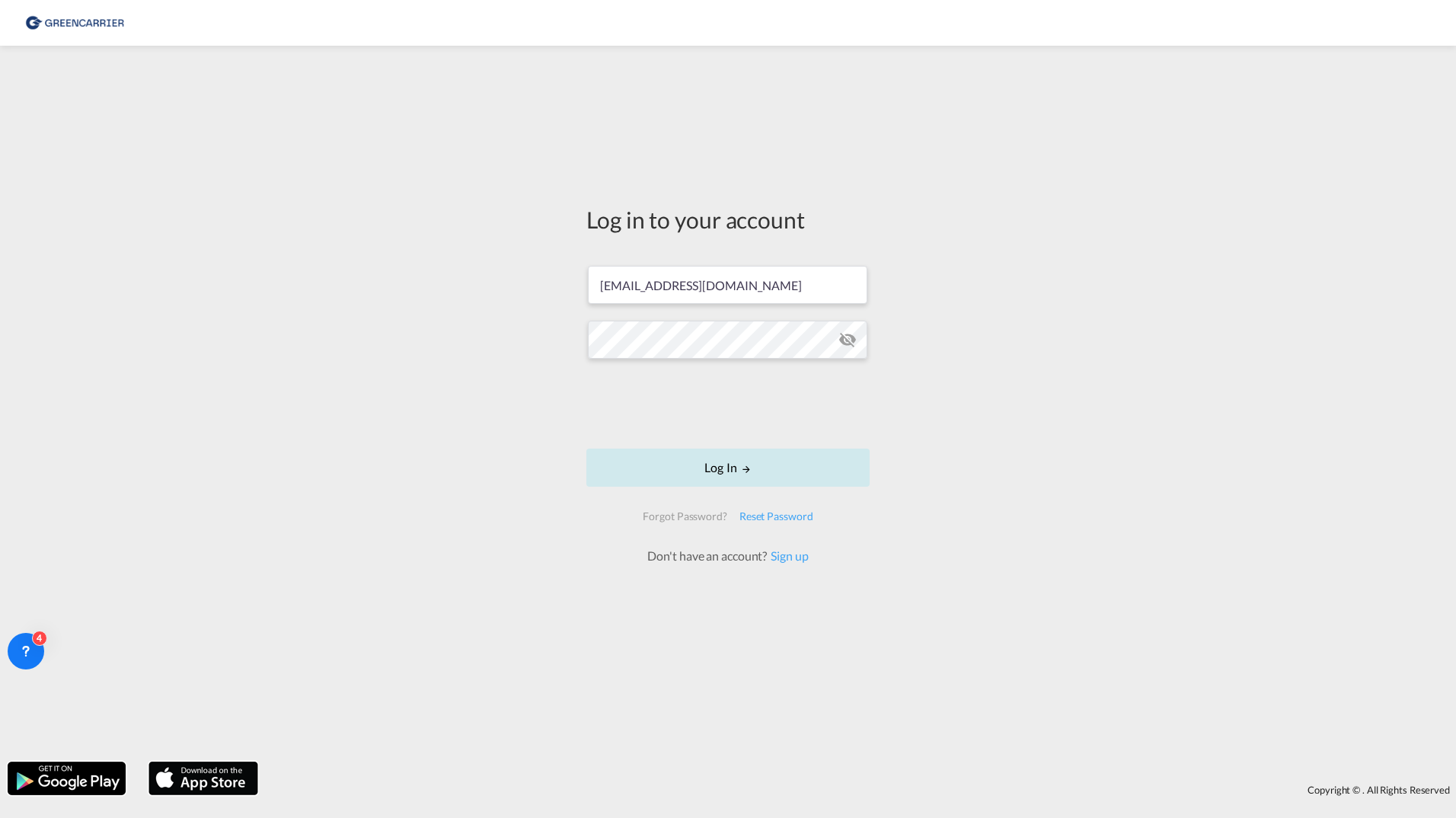
click at [687, 480] on button "Log In" at bounding box center [728, 468] width 284 height 39
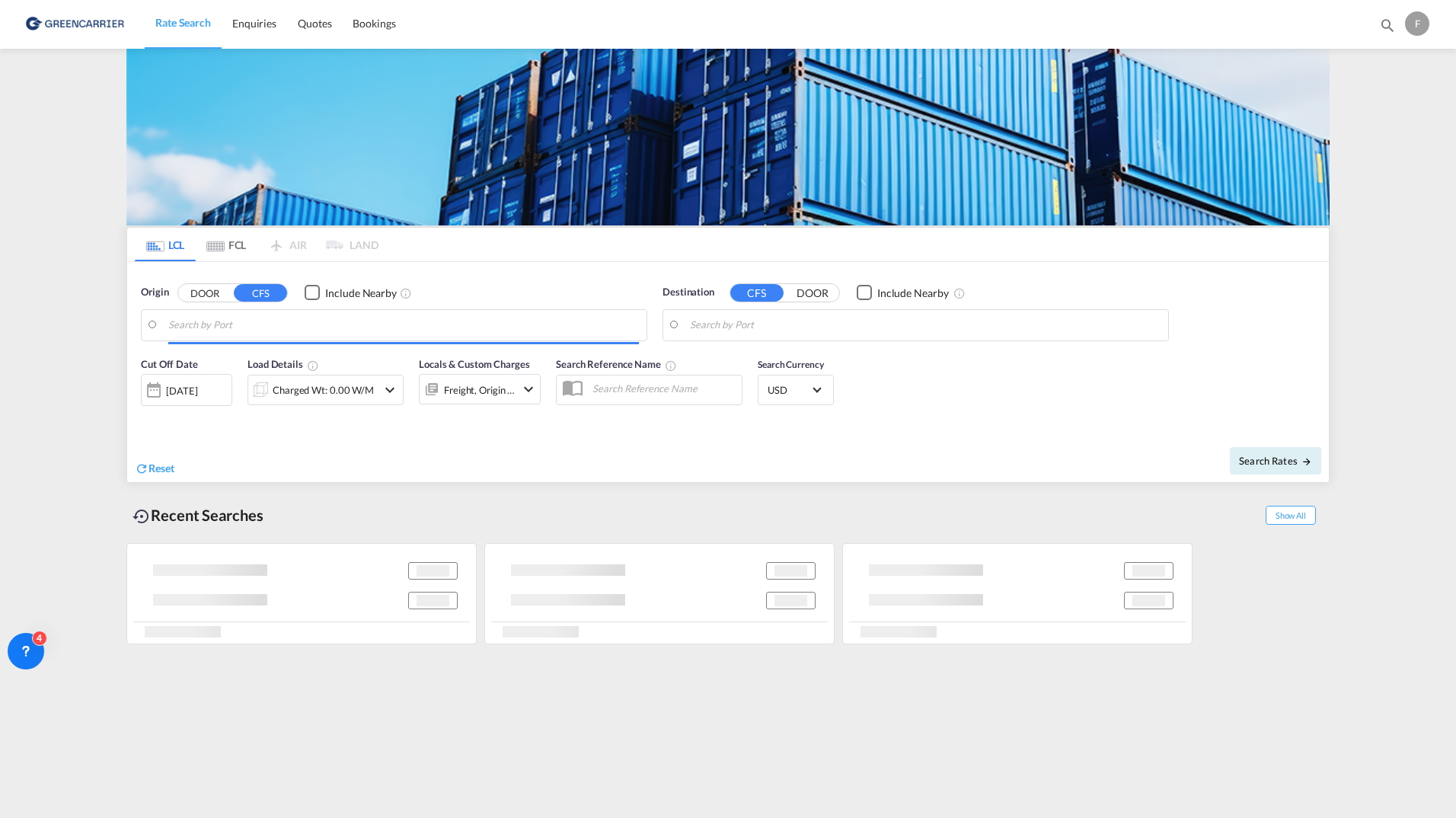
click at [221, 240] on md-icon "Use the left and right arrow keys to navigate between tabs" at bounding box center [215, 246] width 18 height 11
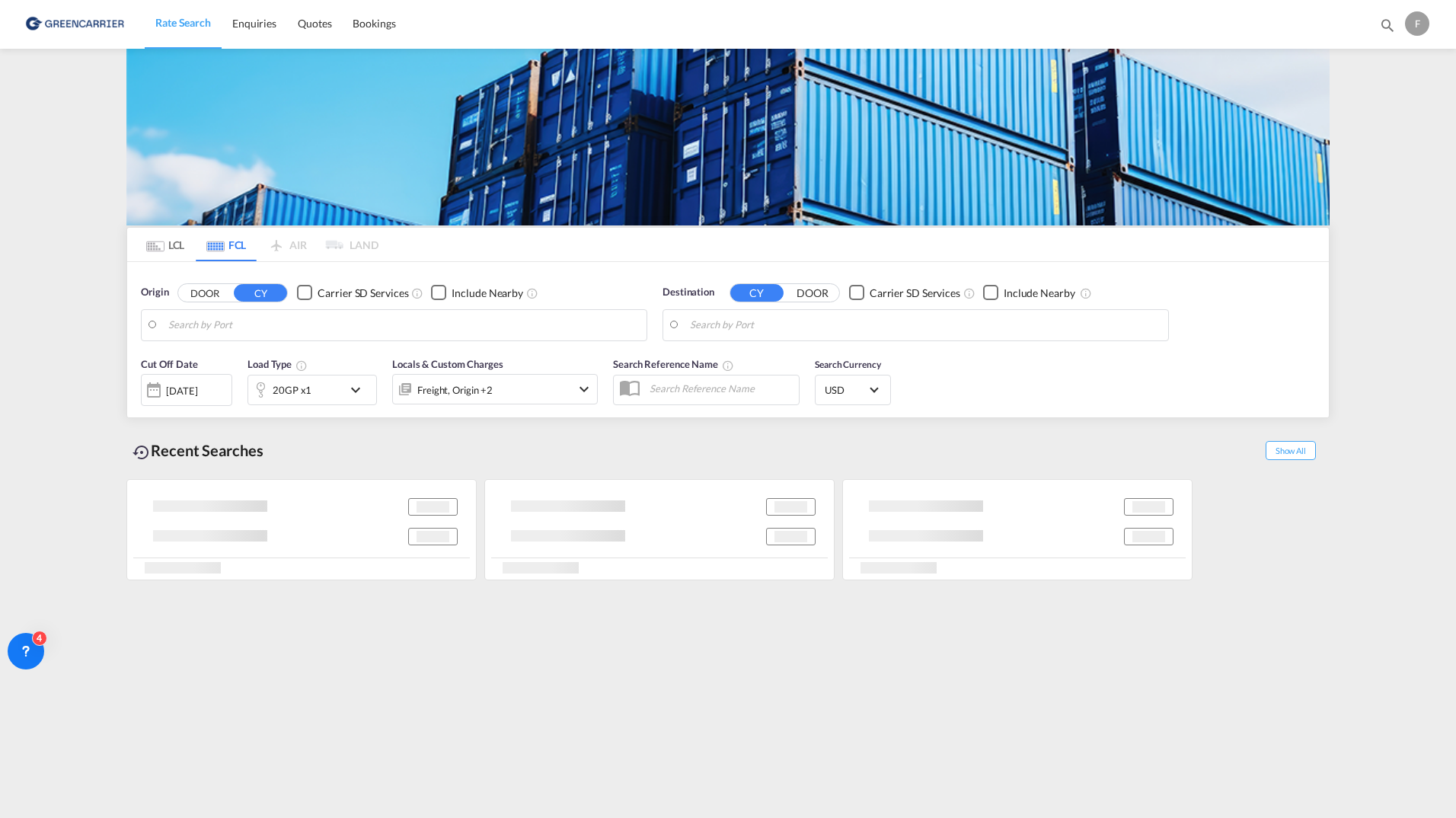
type input "Hamburg, DEHAM"
type input "Shanghai, CNSHA"
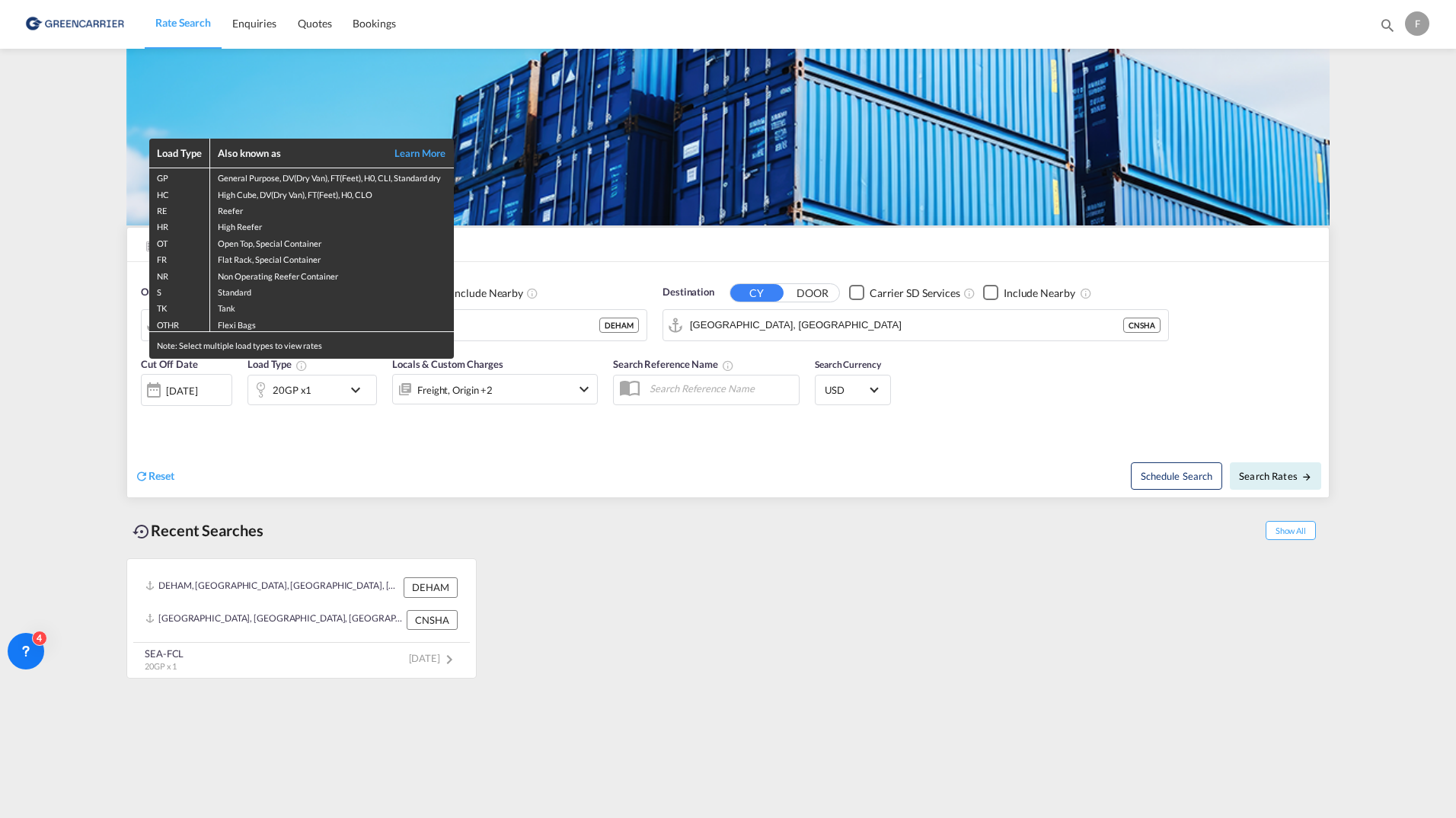
click at [911, 579] on div "Load Type Also known as Learn More GP General Purpose, DV(Dry Van), FT(Feet), H…" at bounding box center [728, 409] width 1456 height 818
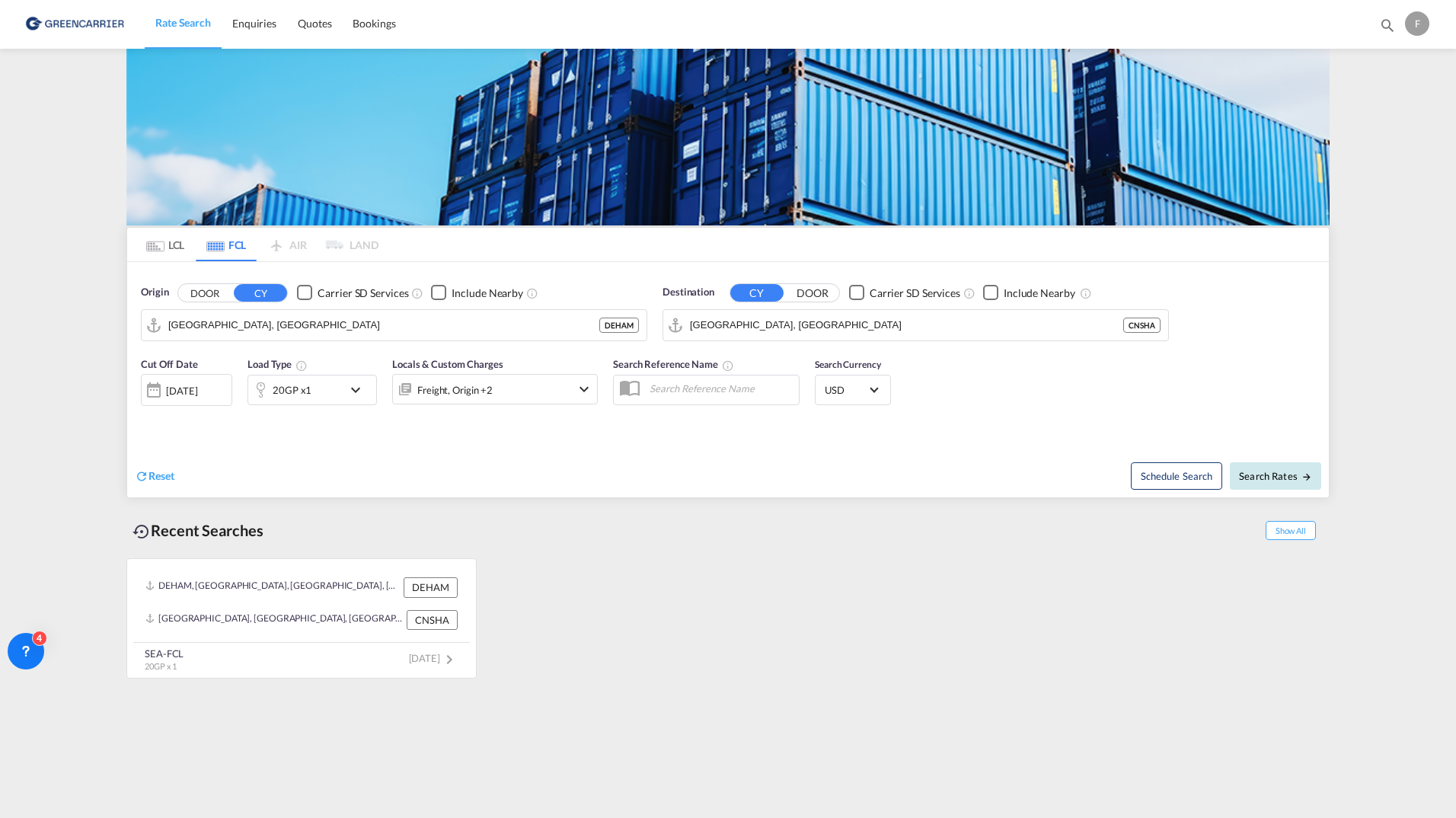
click at [1253, 472] on span "Search Rates" at bounding box center [1276, 476] width 73 height 12
type input "DEHAM to CNSHA / 18 Aug 2025"
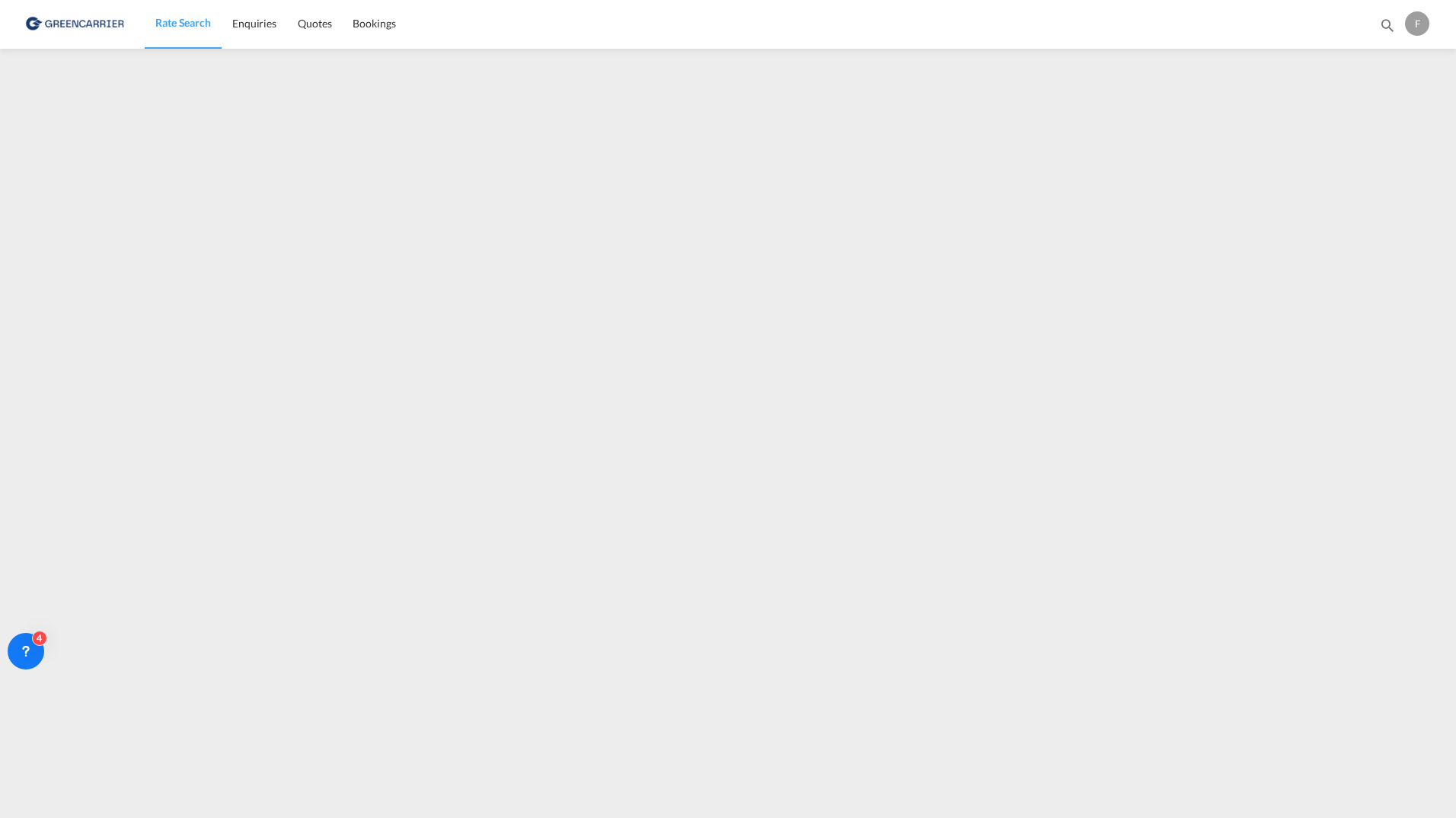
click at [1409, 26] on div "F" at bounding box center [1418, 23] width 24 height 24
click at [1383, 118] on button "Logout" at bounding box center [1399, 116] width 99 height 30
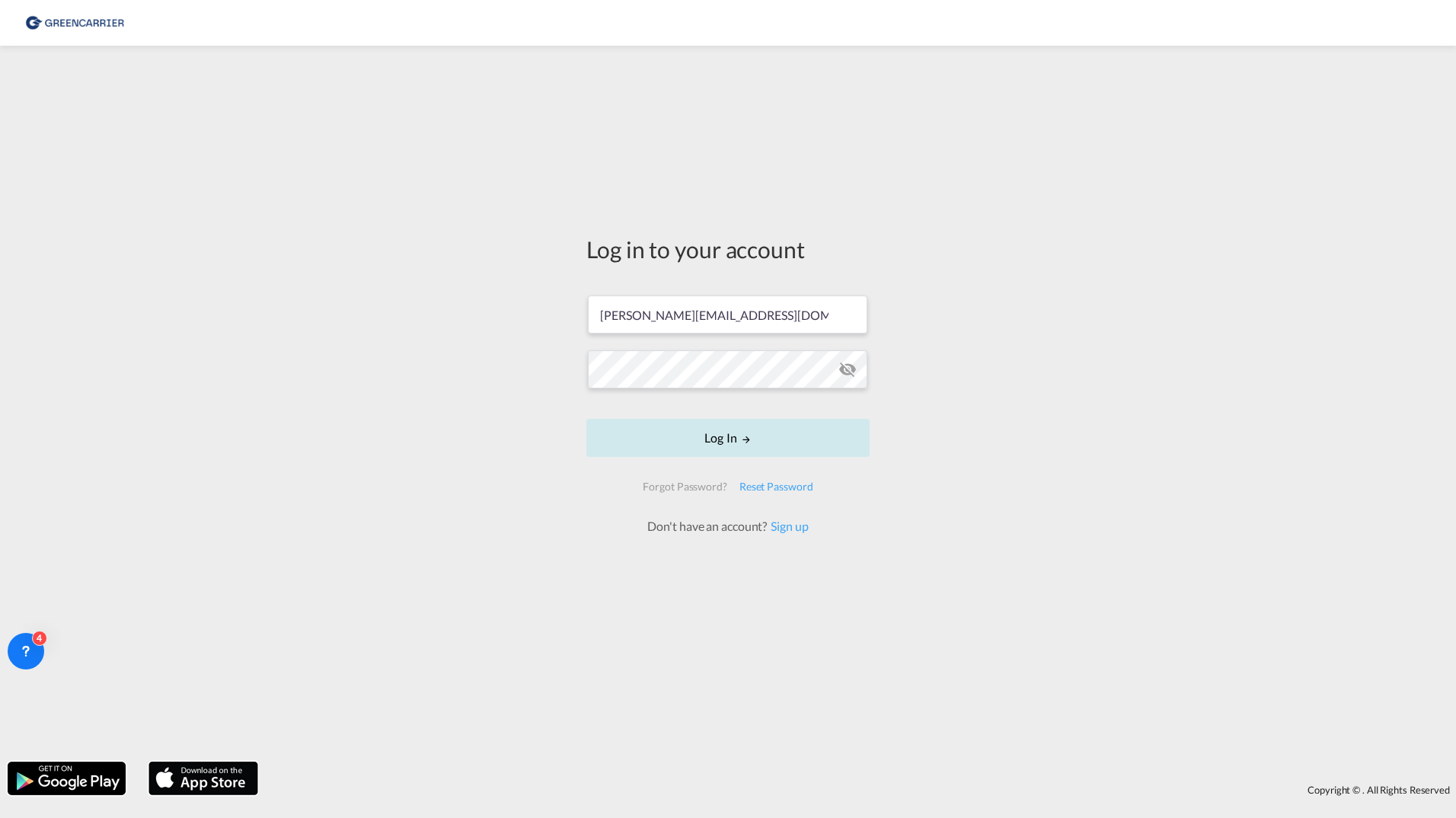
click at [763, 430] on button "Log In" at bounding box center [728, 438] width 284 height 39
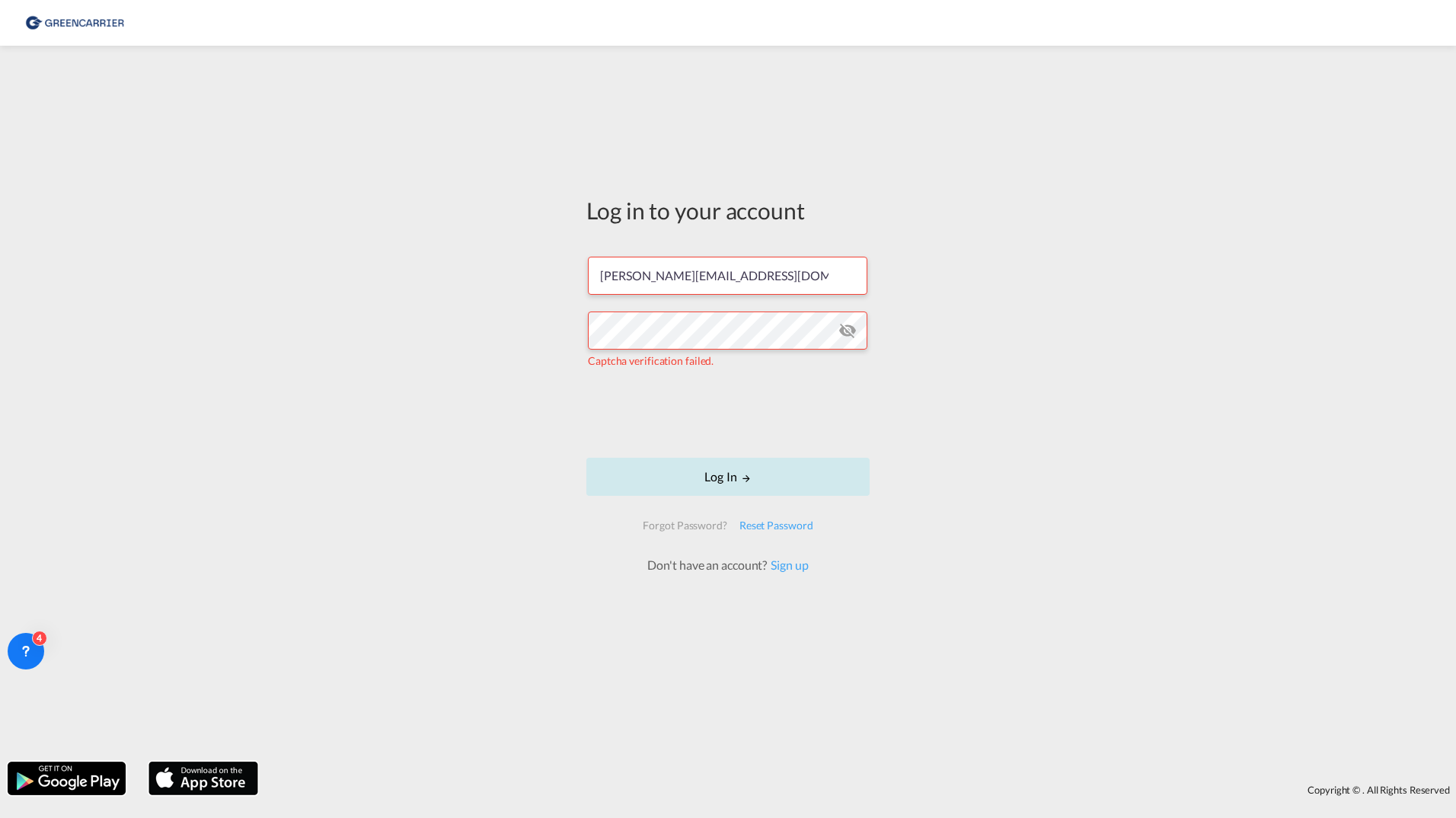
click at [644, 474] on button "Log In" at bounding box center [728, 477] width 284 height 39
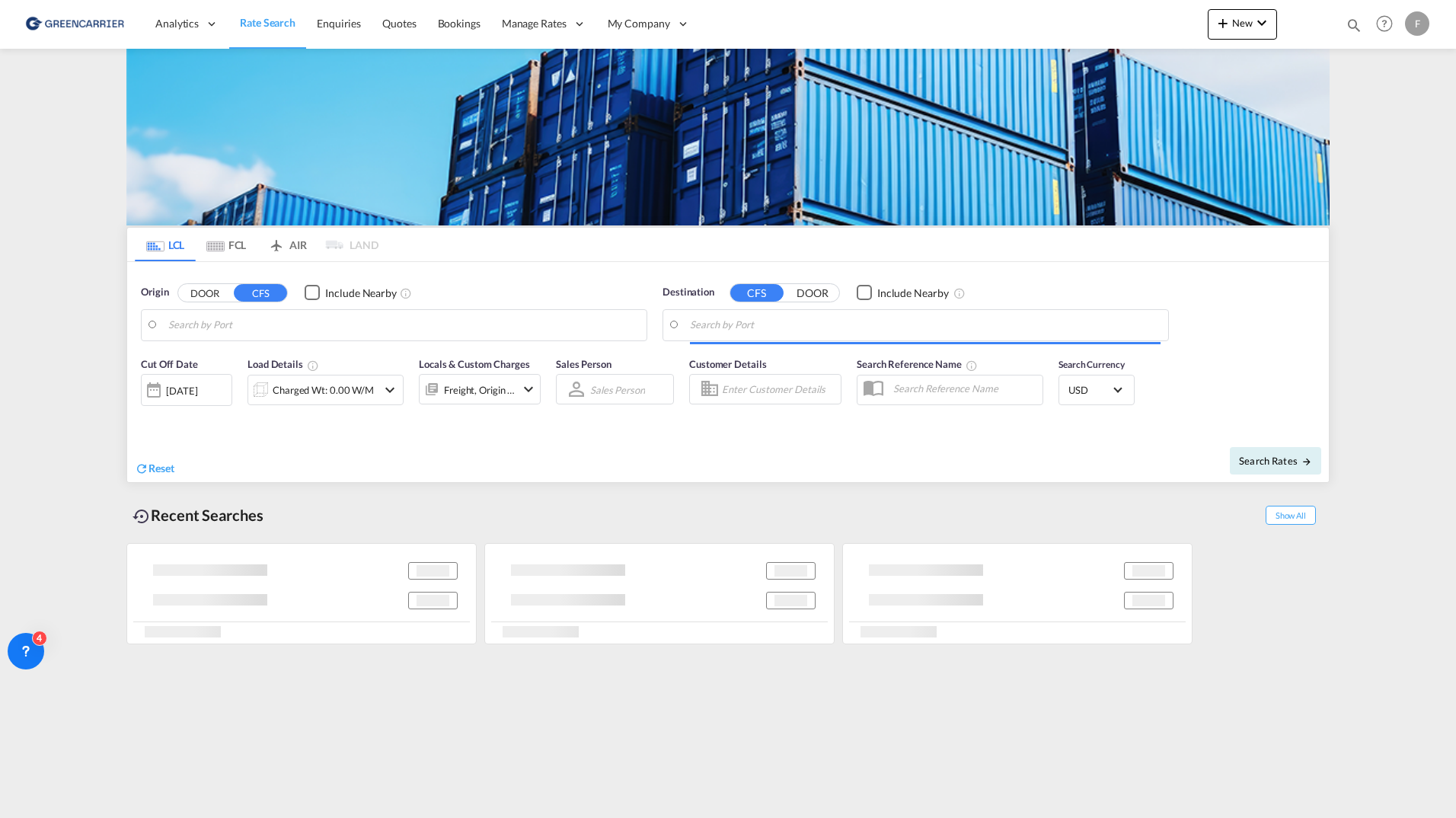
type input "DK-4700, Agerup, Appenæs, Askov, Basnæs, Bistrup, Blangslev, Boegesoe, Bonderup…"
type input "Sharjah, AESHJ"
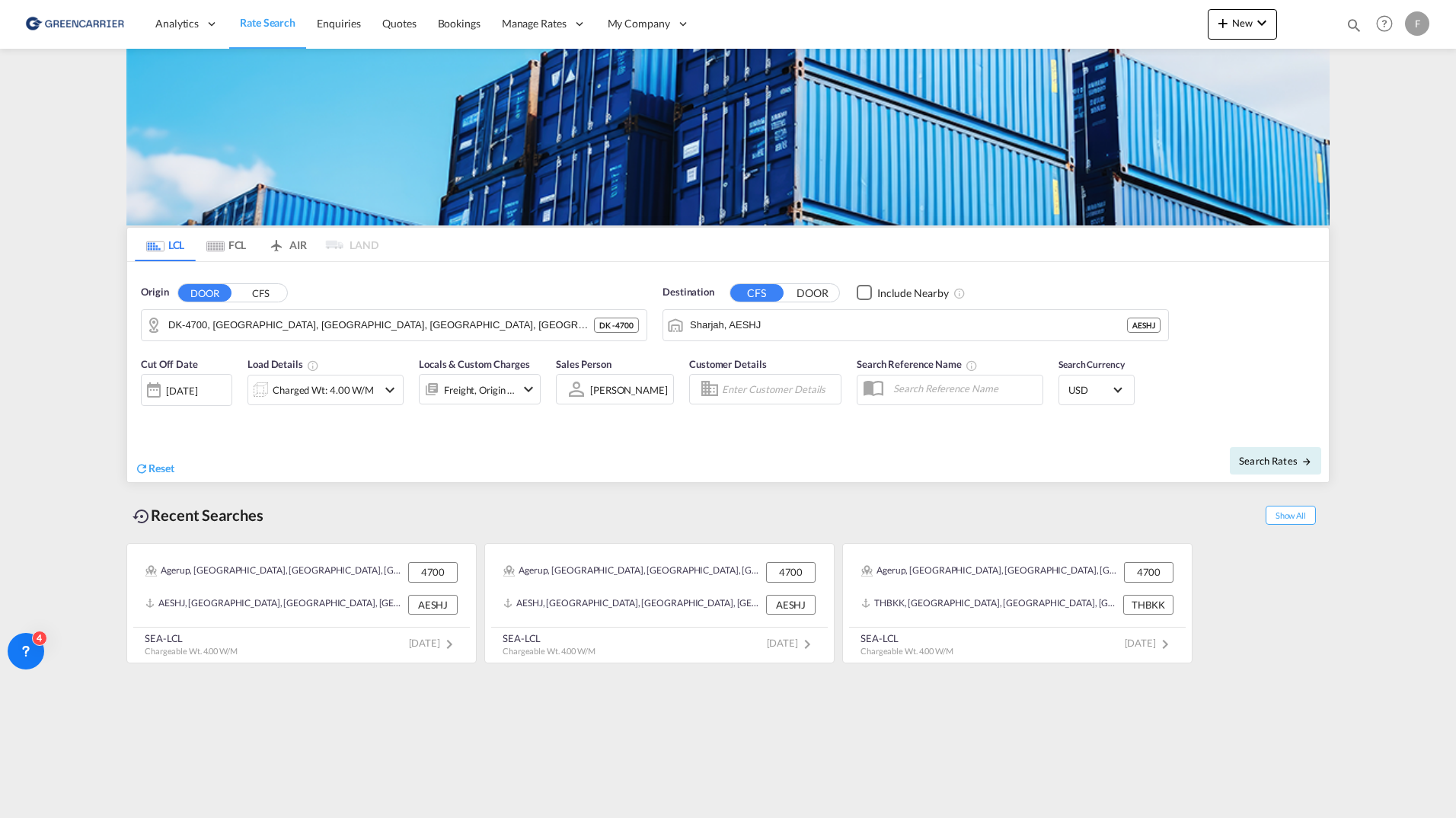
click at [220, 252] on md-icon "Use the left and right arrow keys to navigate between tabs" at bounding box center [215, 246] width 18 height 11
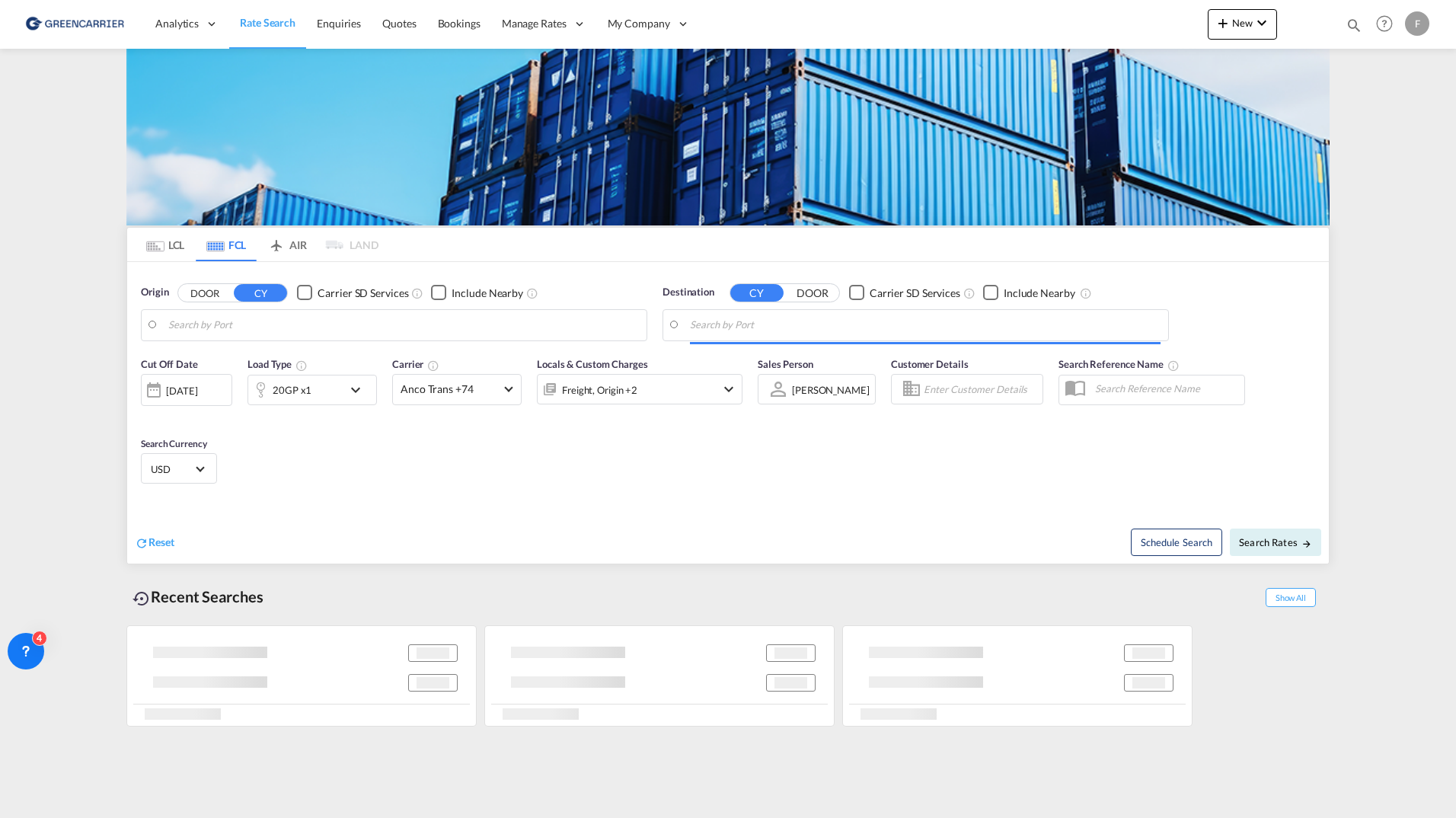
type input "Hamburg, DEHAM"
type input "Shanghai, CNSHA"
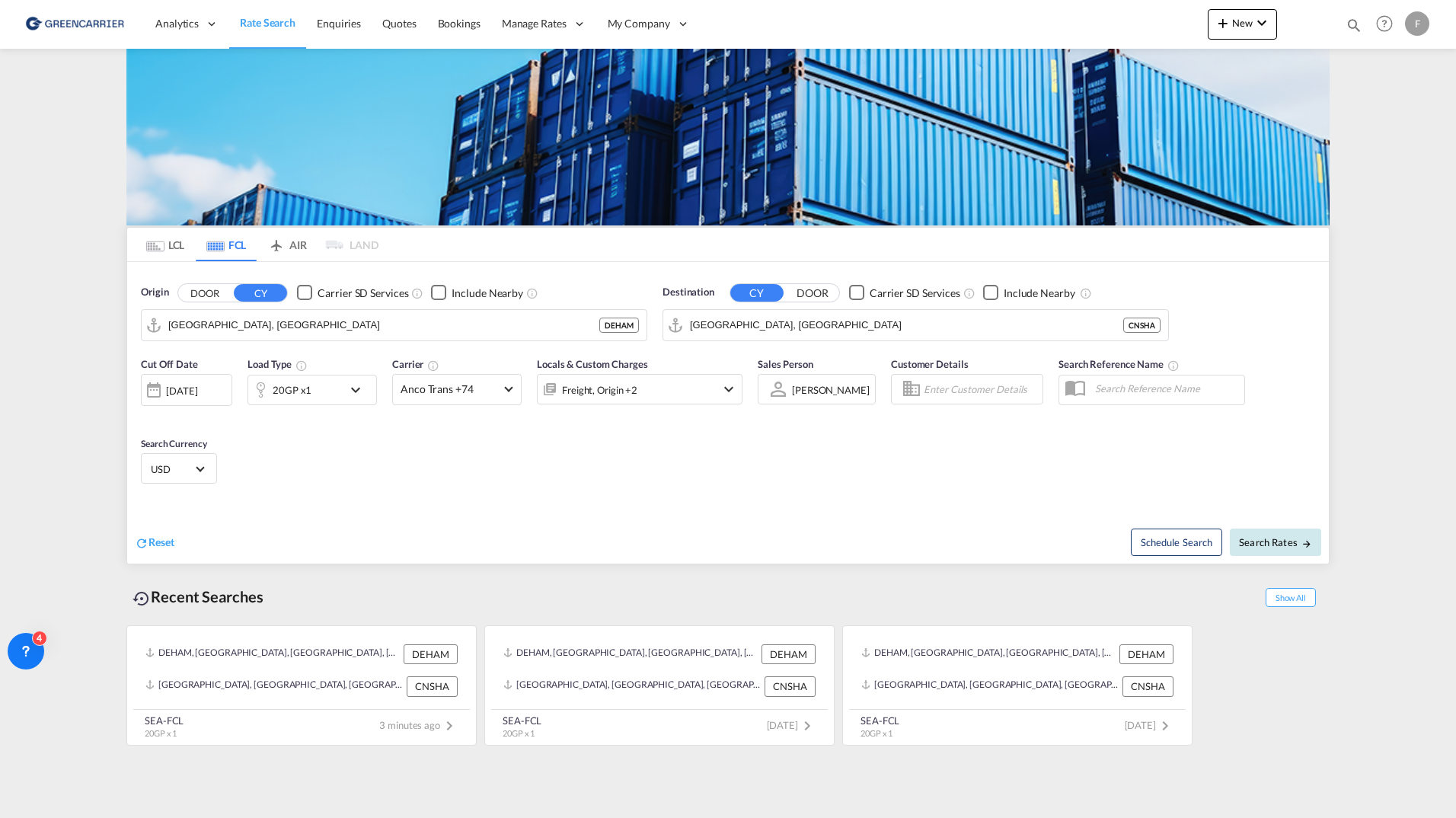
click at [1268, 549] on button "Search Rates" at bounding box center [1275, 542] width 91 height 27
type input "DEHAM to CNSHA / 18 Aug 2025"
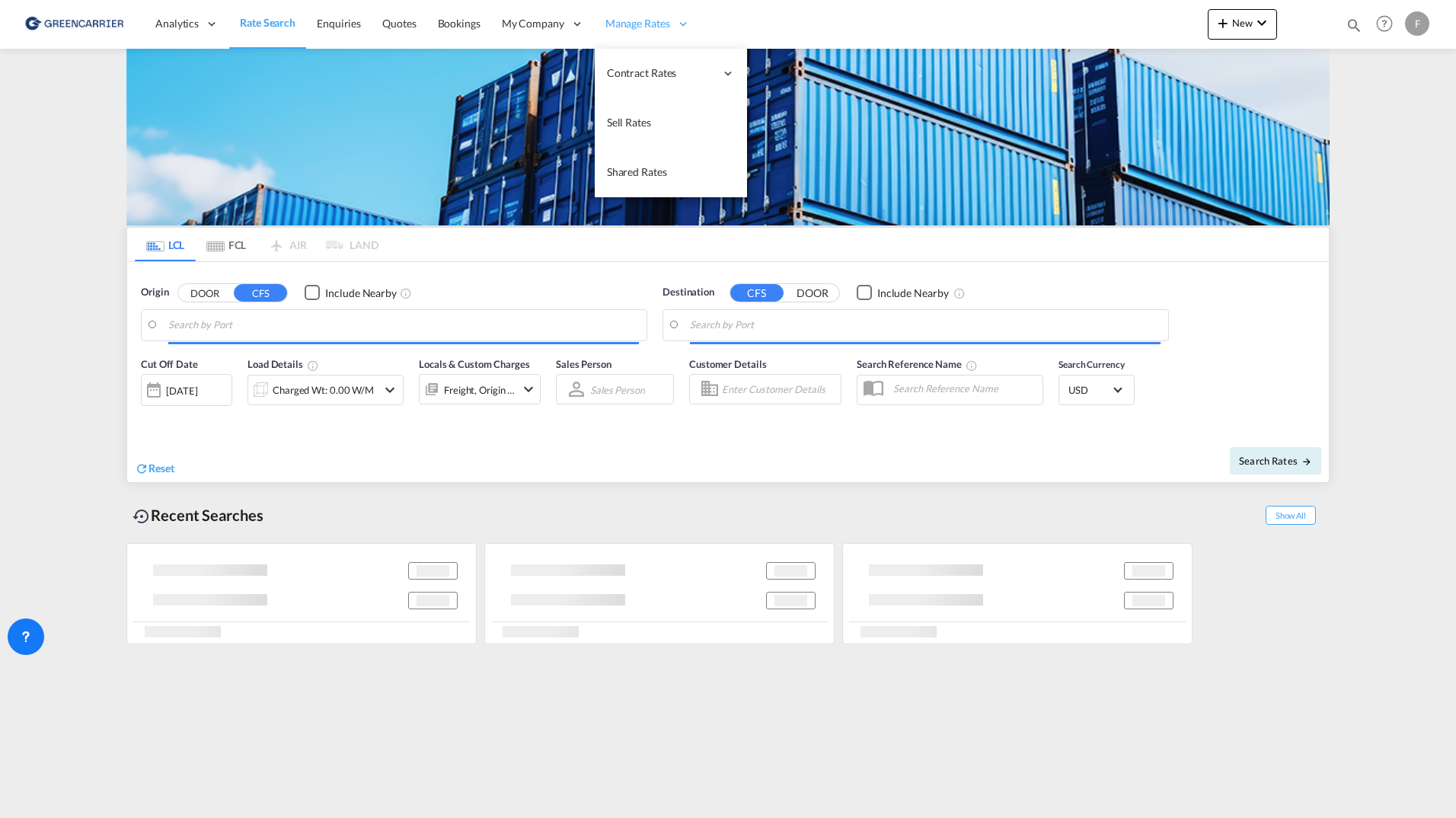
type input "SE-63232, [GEOGRAPHIC_DATA], [GEOGRAPHIC_DATA]"
type input "[GEOGRAPHIC_DATA], COCTG"
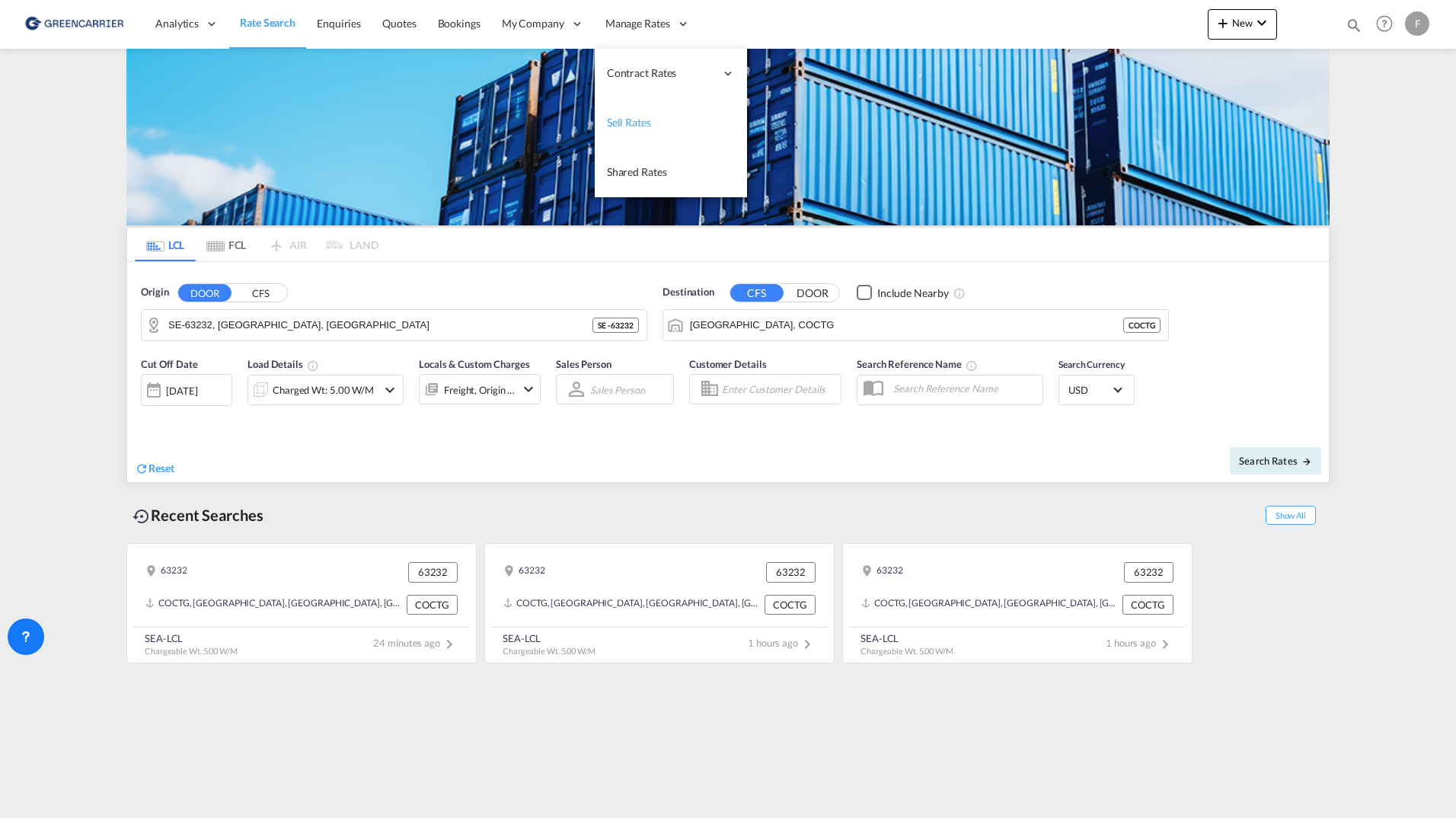
click at [647, 116] on span "Sell Rates" at bounding box center [629, 123] width 44 height 15
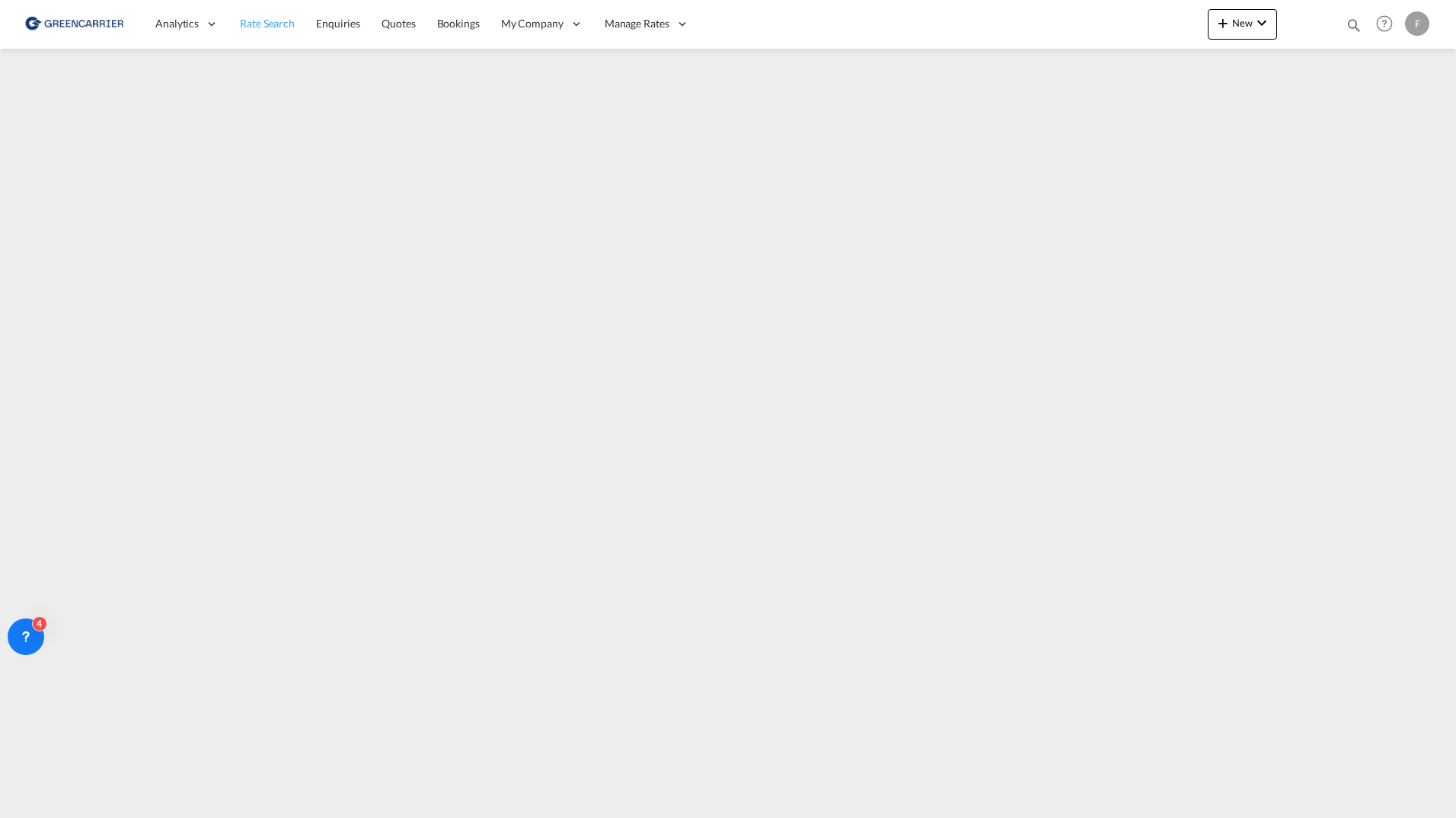
click at [272, 23] on span "Rate Search" at bounding box center [268, 23] width 54 height 13
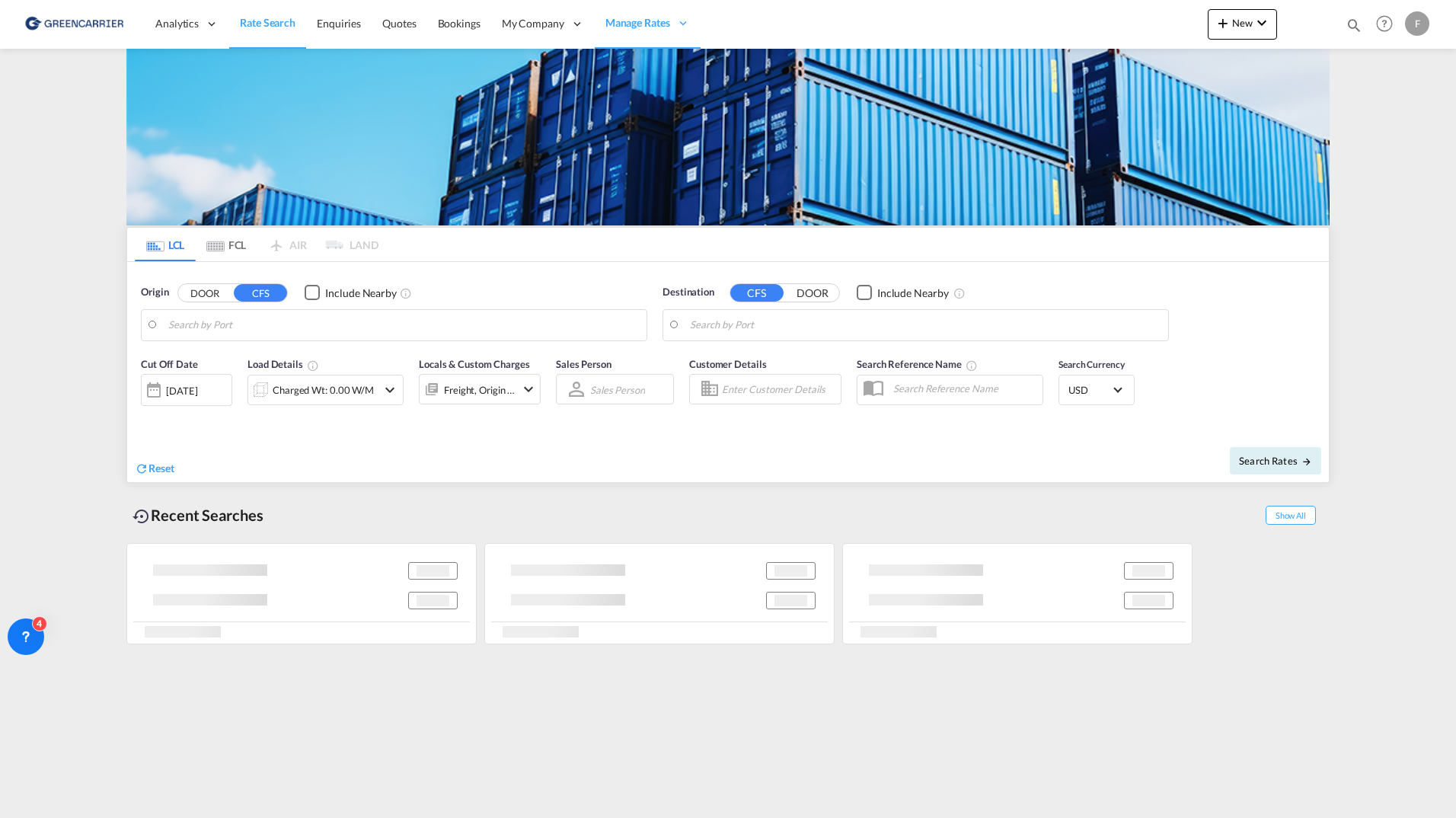
type input "SE-63232, [GEOGRAPHIC_DATA], [GEOGRAPHIC_DATA]"
type input "[GEOGRAPHIC_DATA], COCTG"
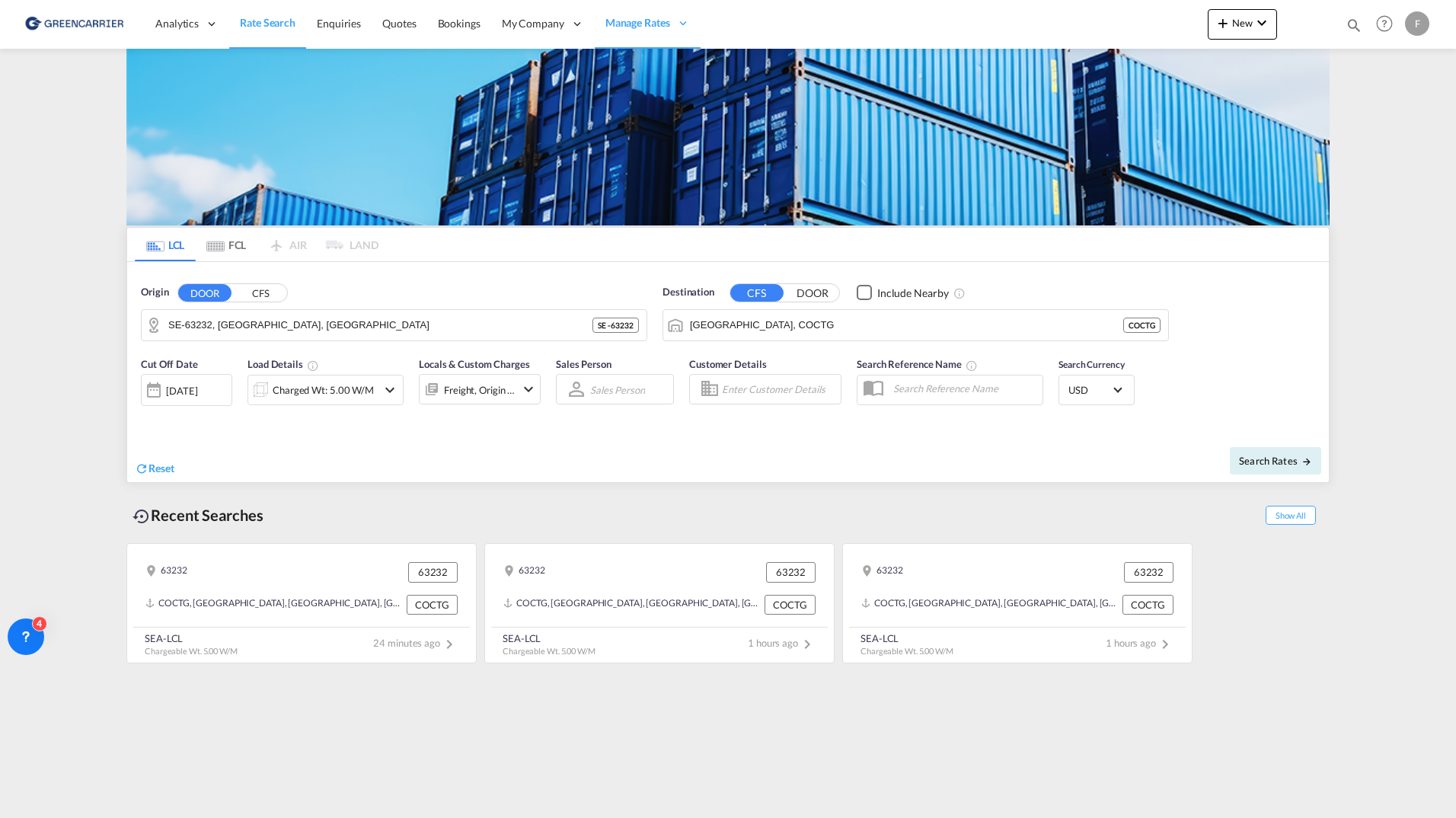
click at [1416, 22] on div "F" at bounding box center [1418, 23] width 24 height 24
click at [1372, 170] on button "Logout" at bounding box center [1389, 166] width 122 height 30
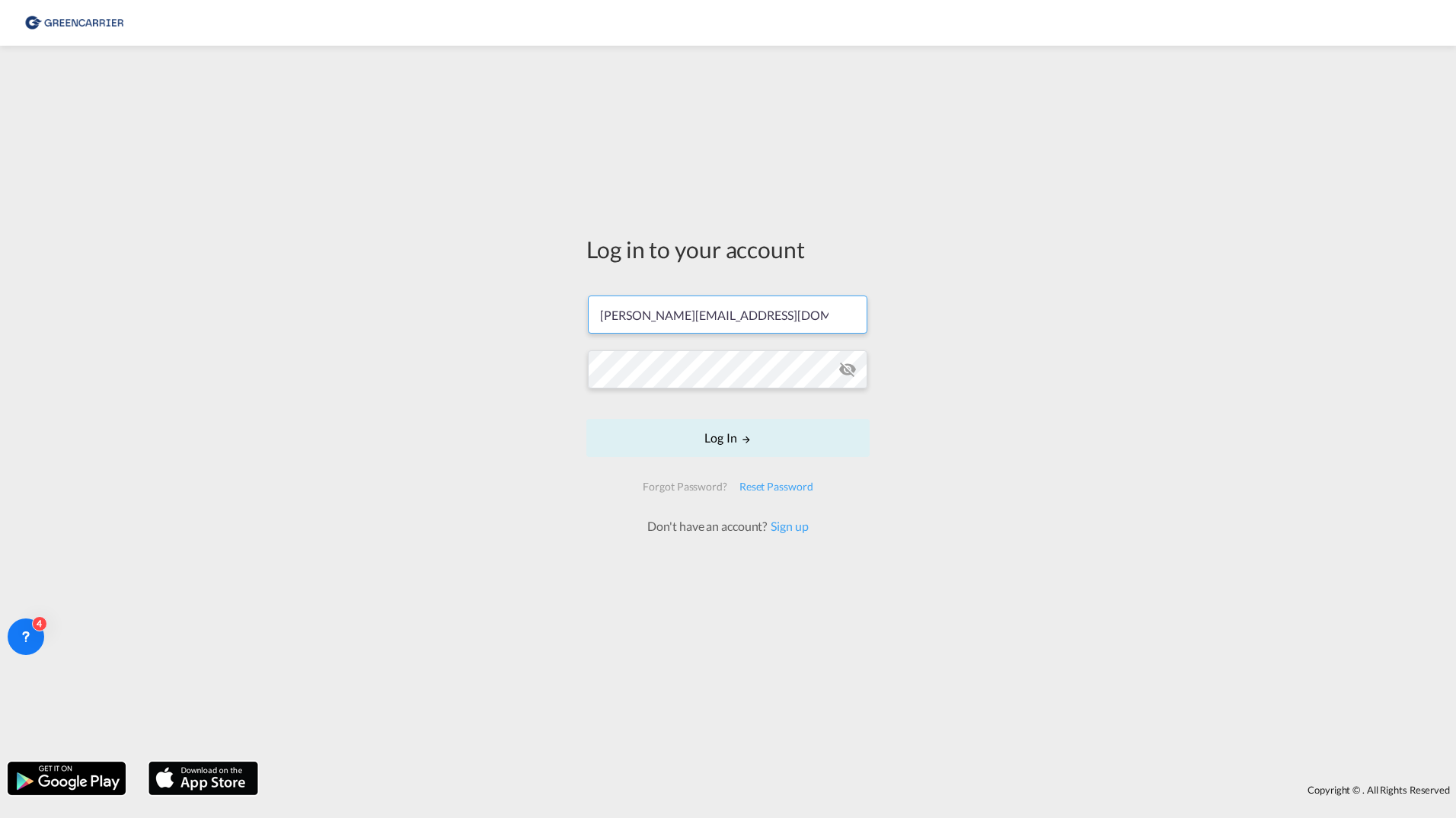
drag, startPoint x: 809, startPoint y: 324, endPoint x: 545, endPoint y: 313, distance: 264.2
click at [526, 315] on div "Log in to your account [PERSON_NAME][EMAIL_ADDRESS][DOMAIN_NAME] Log In Forgot …" at bounding box center [728, 404] width 1456 height 701
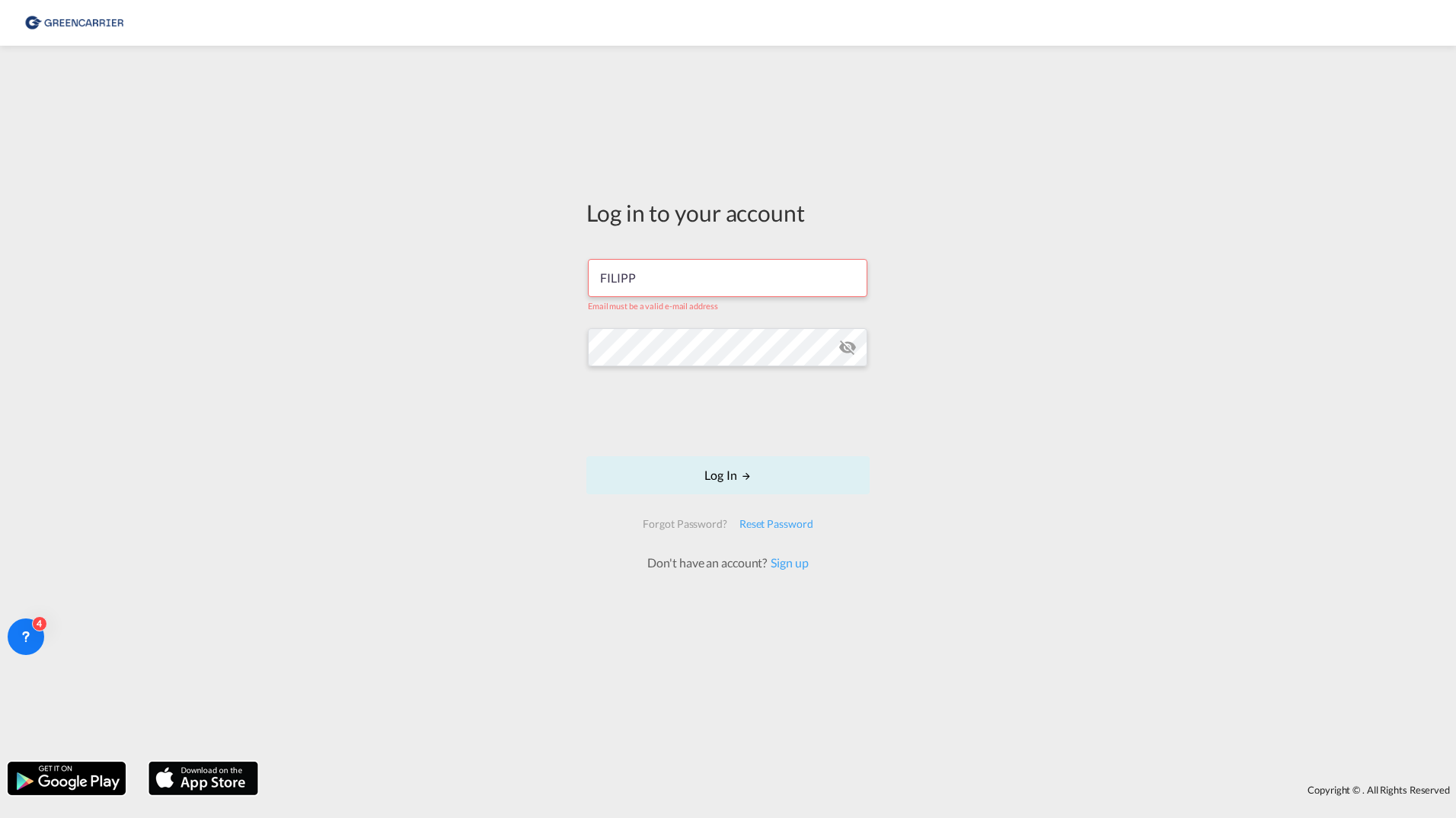
type input "[EMAIL_ADDRESS][DOMAIN_NAME]"
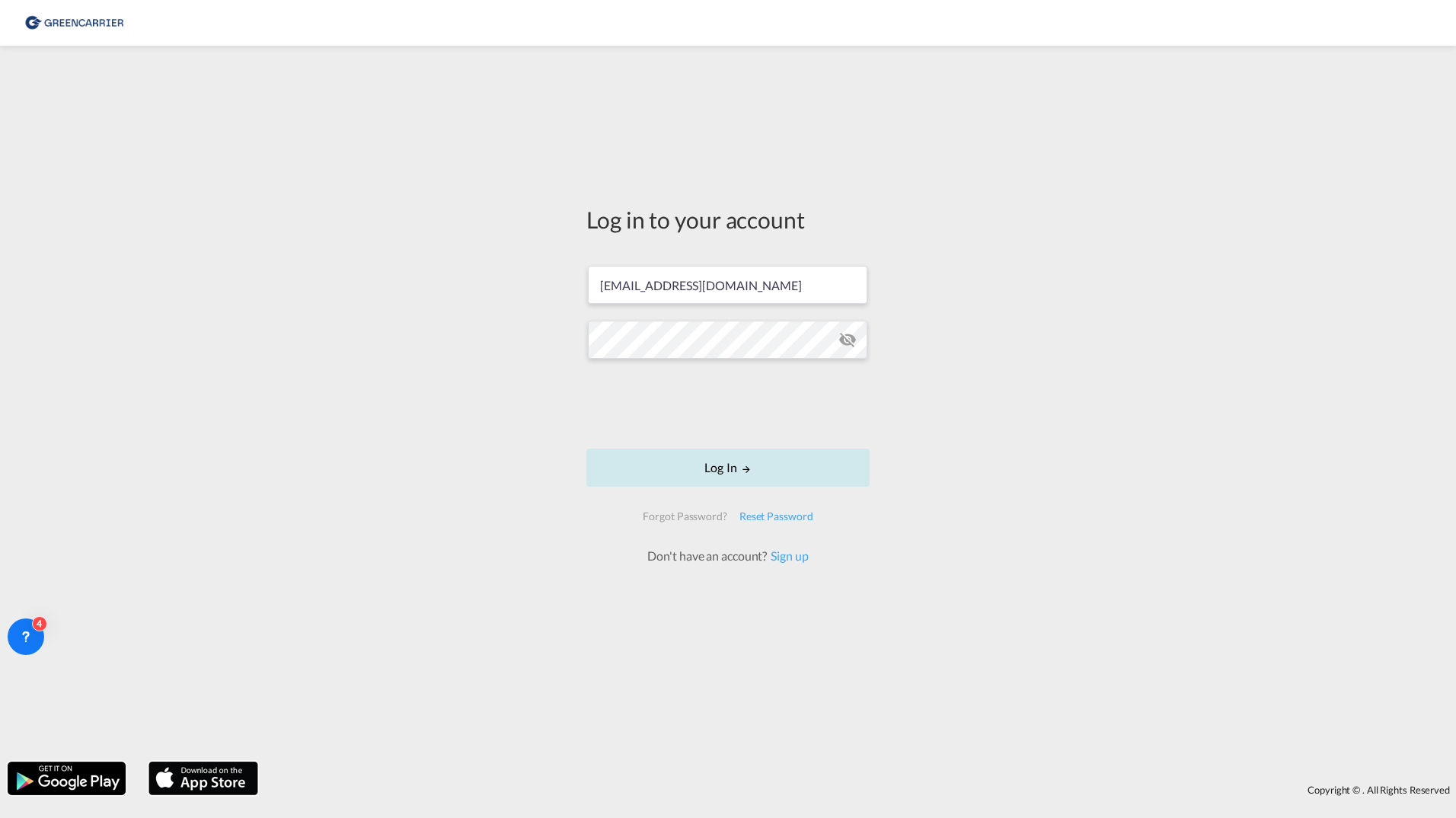
click at [722, 474] on button "Log In" at bounding box center [728, 468] width 284 height 39
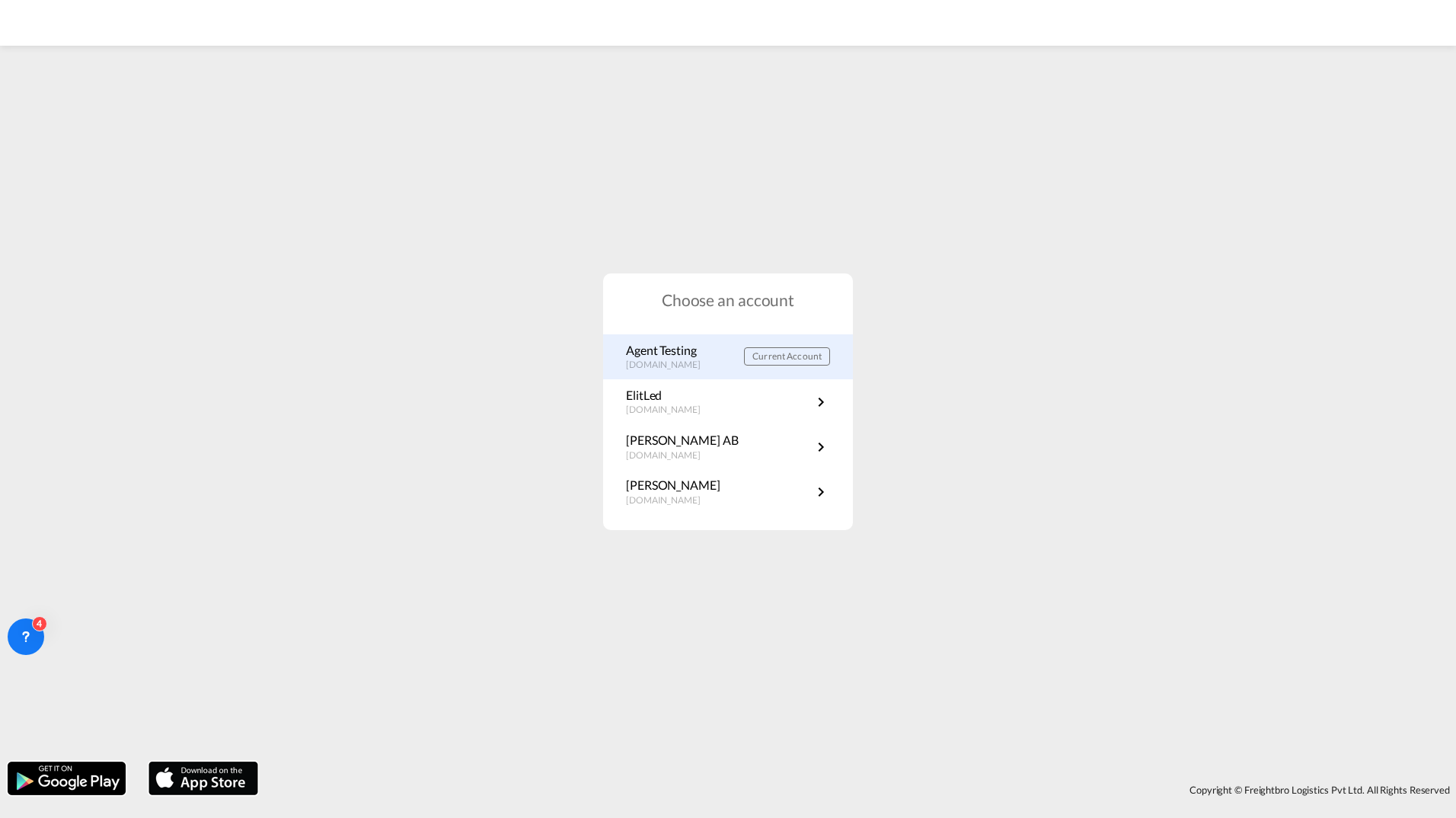
click at [676, 362] on p "[DOMAIN_NAME]" at bounding box center [671, 365] width 90 height 13
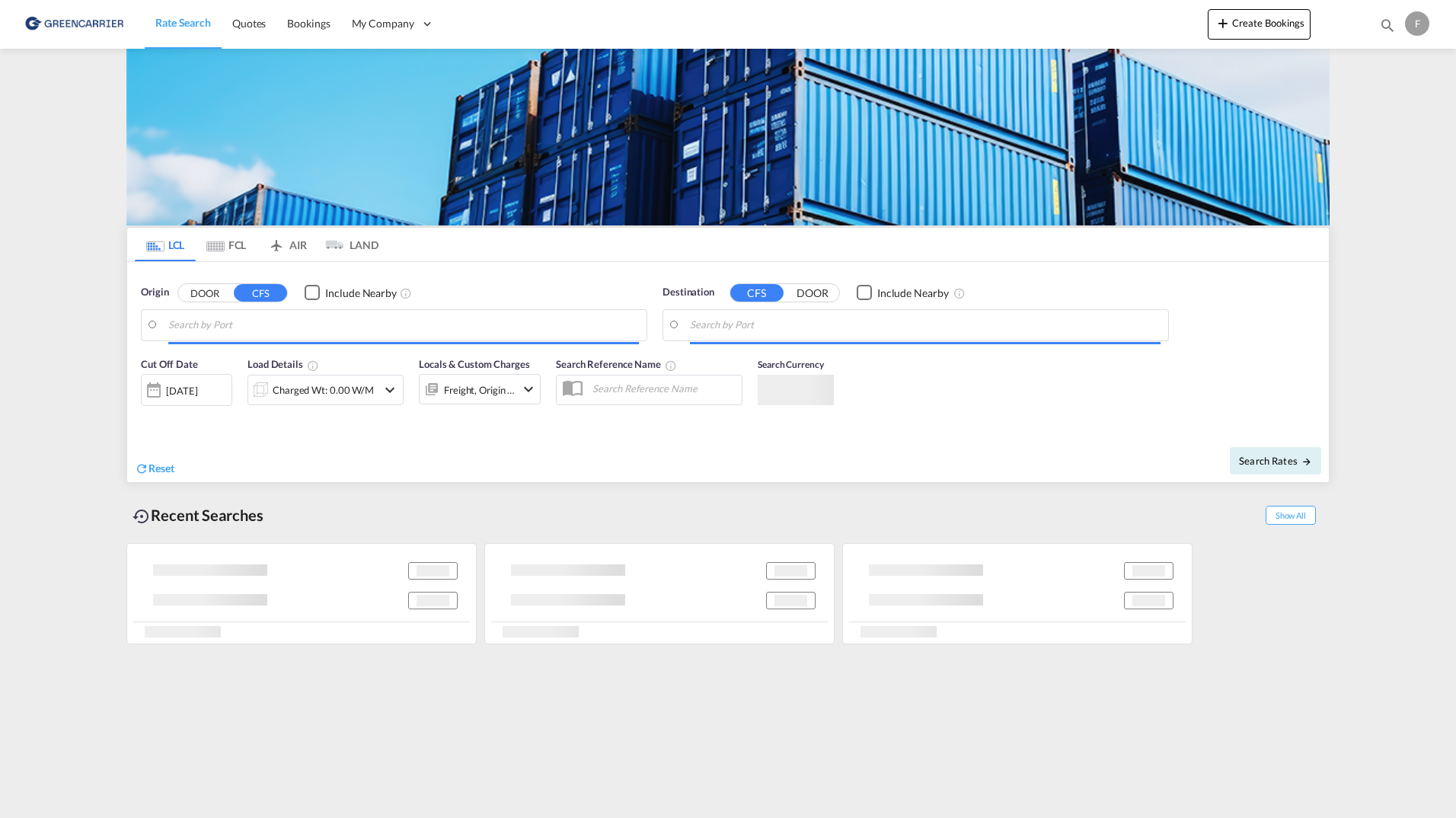
type input "[GEOGRAPHIC_DATA], [GEOGRAPHIC_DATA]"
type input "[GEOGRAPHIC_DATA], COCTG"
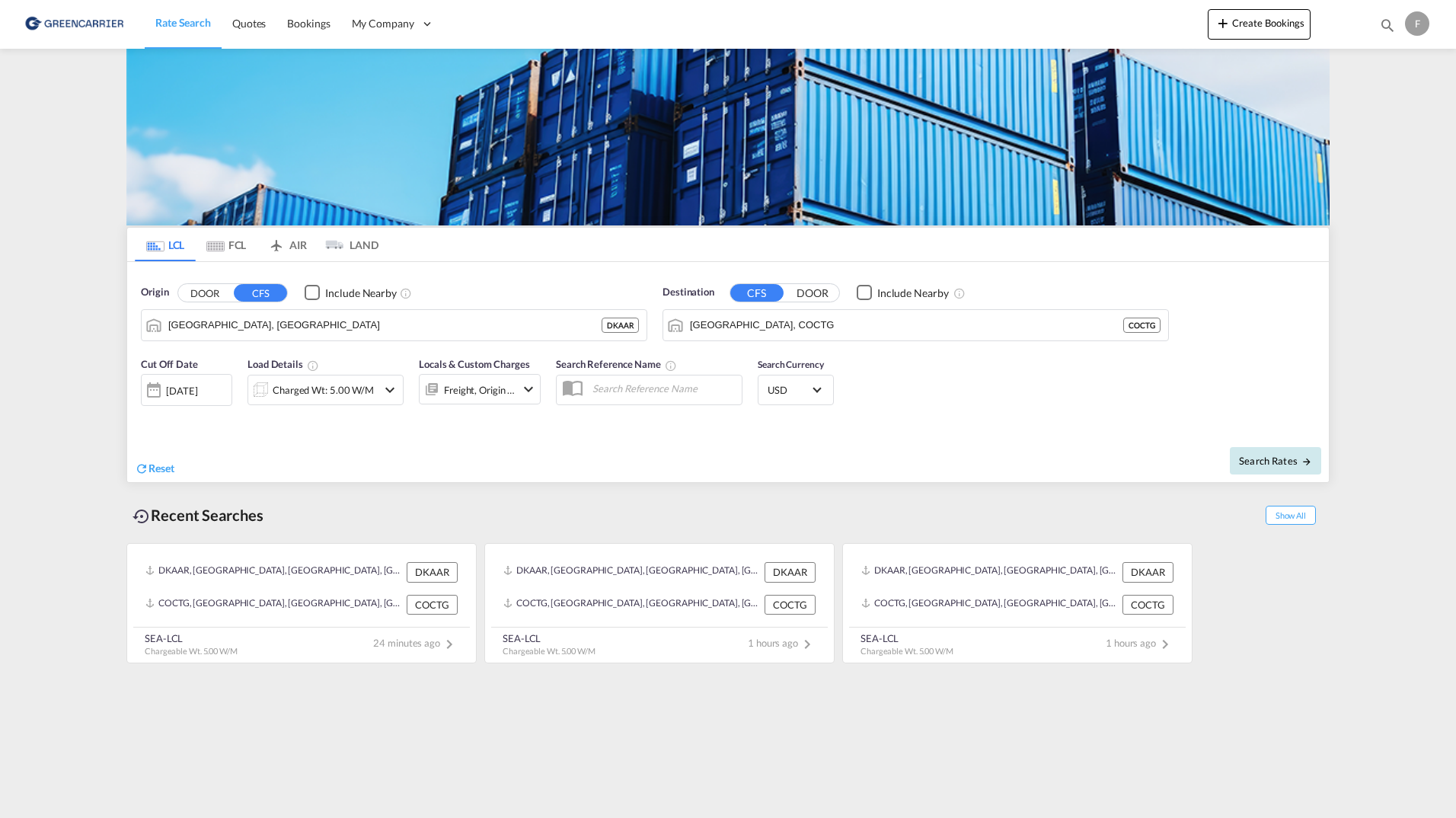
click at [1291, 464] on span "Search Rates" at bounding box center [1276, 460] width 73 height 12
type input "DKAAR to COCTG / [DATE]"
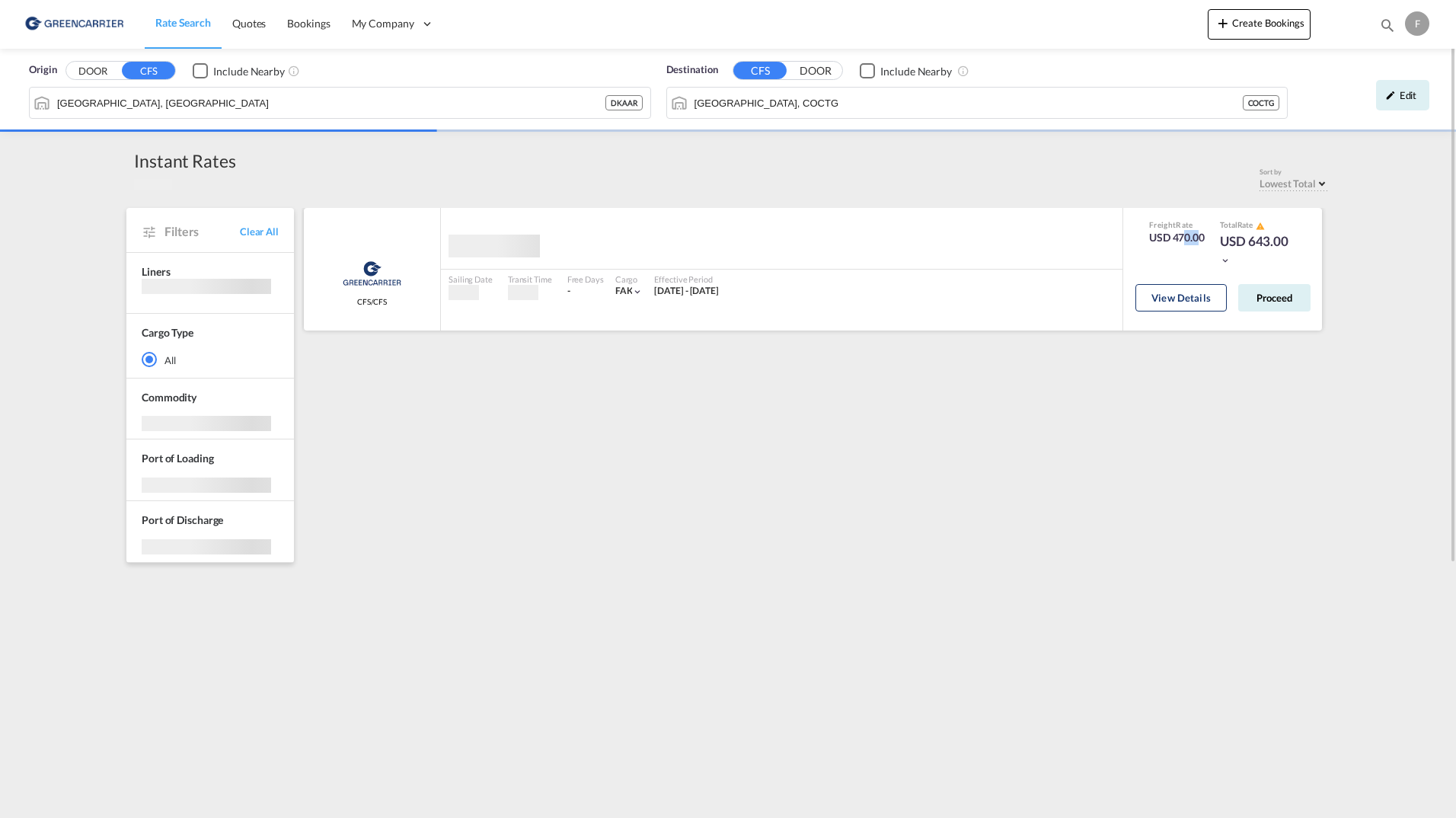
drag, startPoint x: 1179, startPoint y: 237, endPoint x: 1195, endPoint y: 237, distance: 16.0
click at [1195, 237] on div "USD 470.00" at bounding box center [1176, 238] width 55 height 15
drag, startPoint x: 1195, startPoint y: 237, endPoint x: 1183, endPoint y: 240, distance: 12.4
click at [1183, 240] on div "USD 470.00" at bounding box center [1176, 238] width 55 height 15
drag, startPoint x: 1193, startPoint y: 236, endPoint x: 1203, endPoint y: 236, distance: 10.0
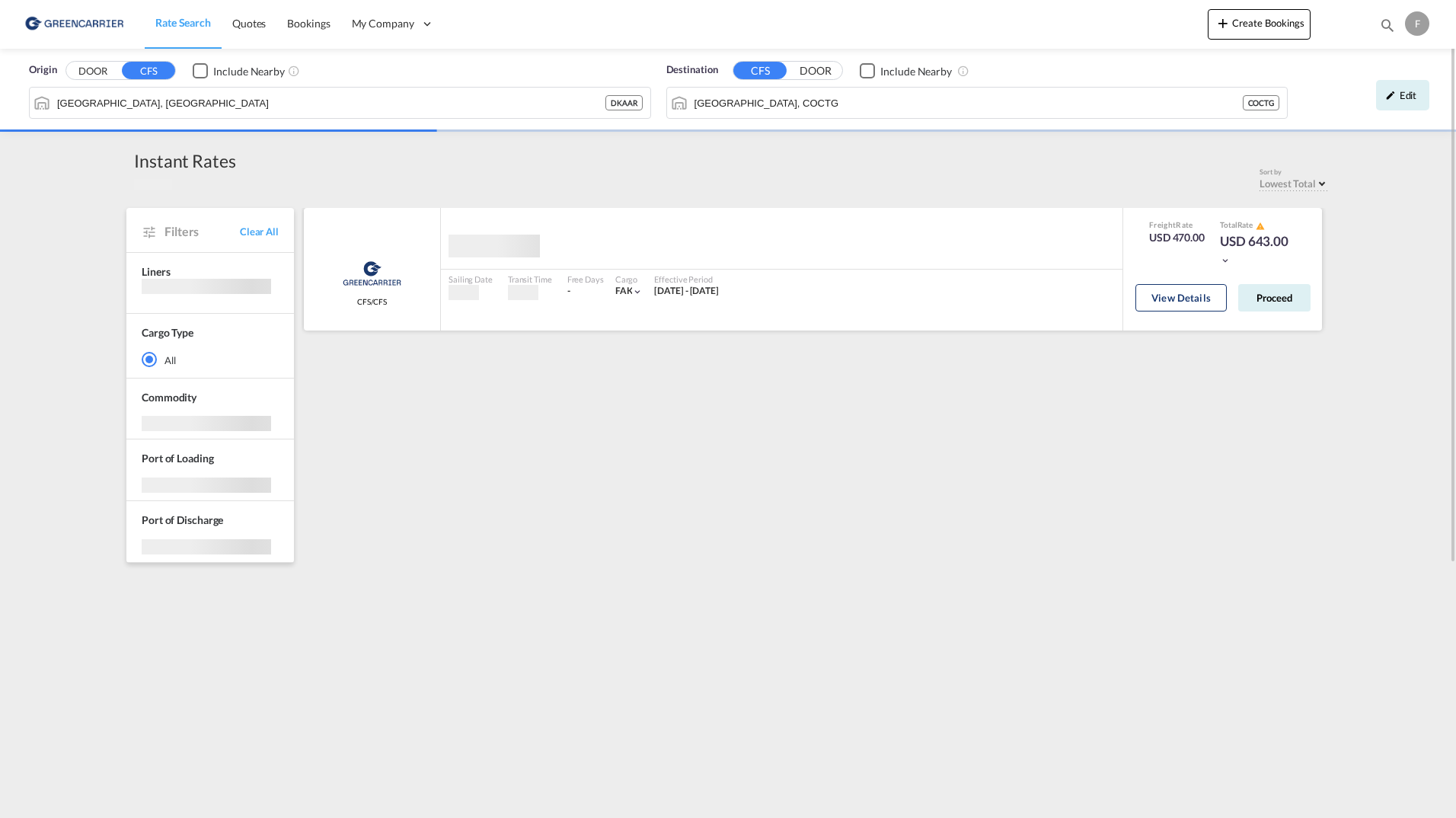
click at [1203, 236] on div "USD 470.00" at bounding box center [1176, 238] width 55 height 15
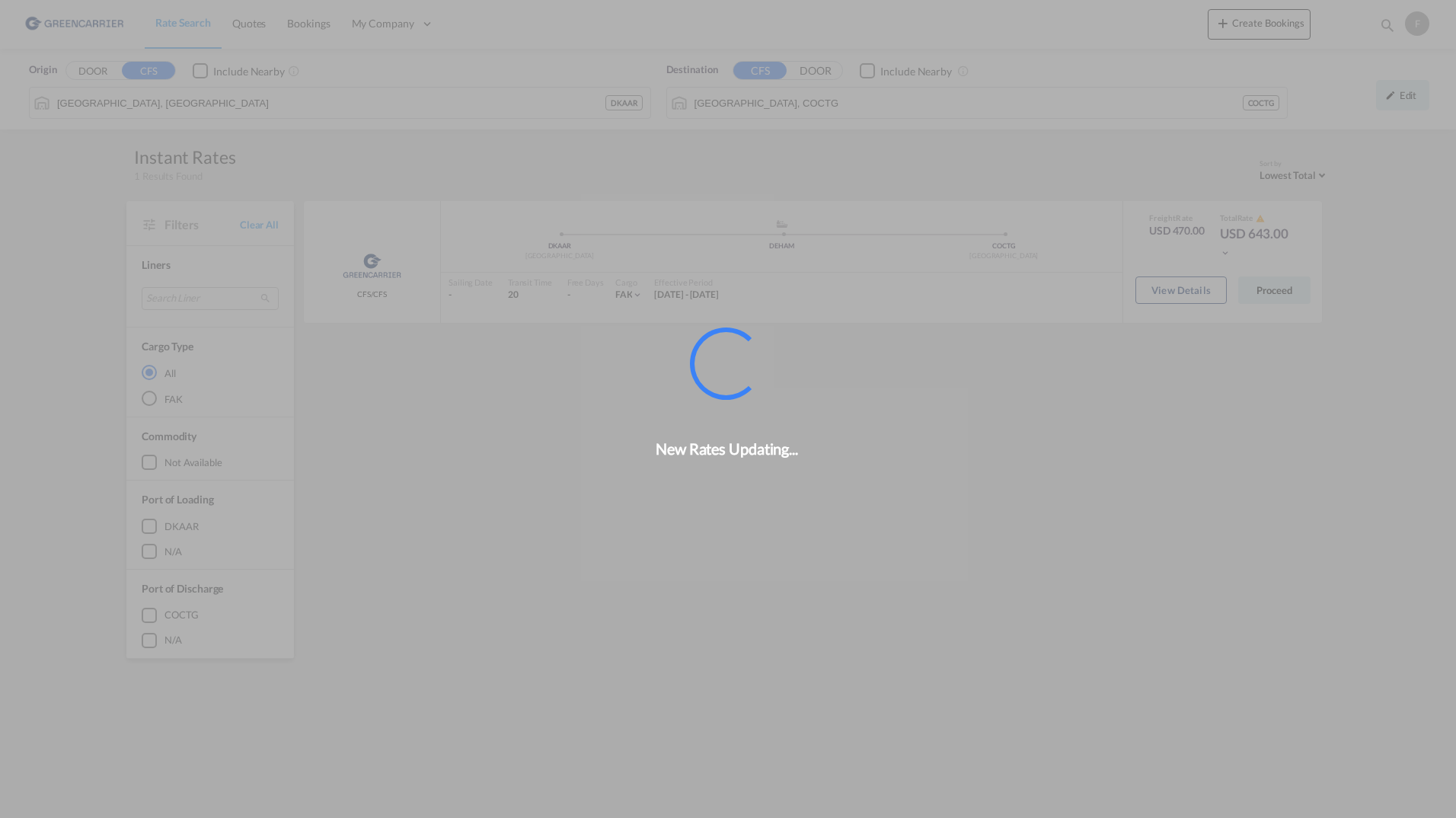
click at [1183, 237] on div "New Rates Updating..." at bounding box center [728, 409] width 1456 height 818
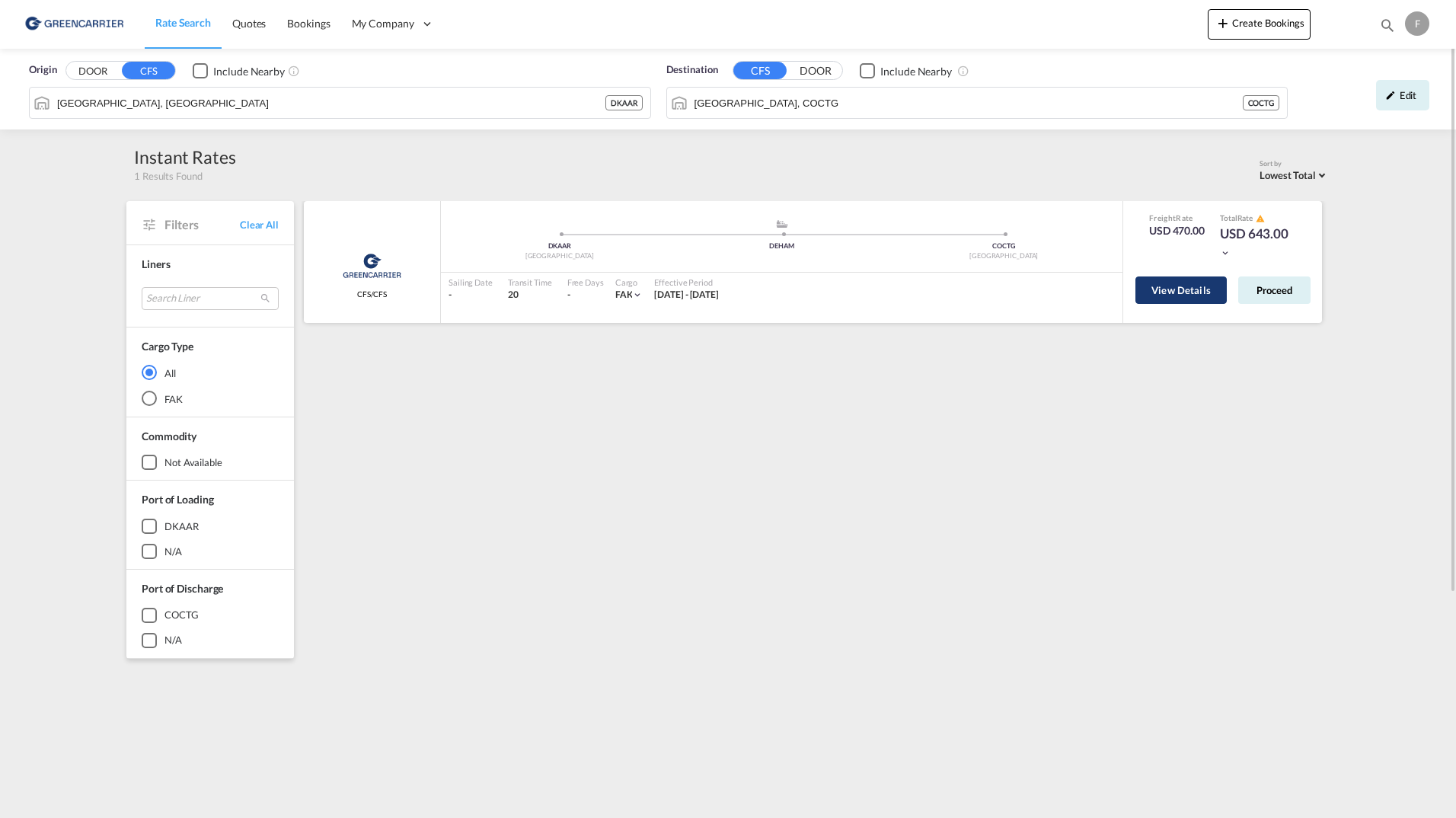
click at [1179, 293] on button "View Details" at bounding box center [1181, 290] width 91 height 27
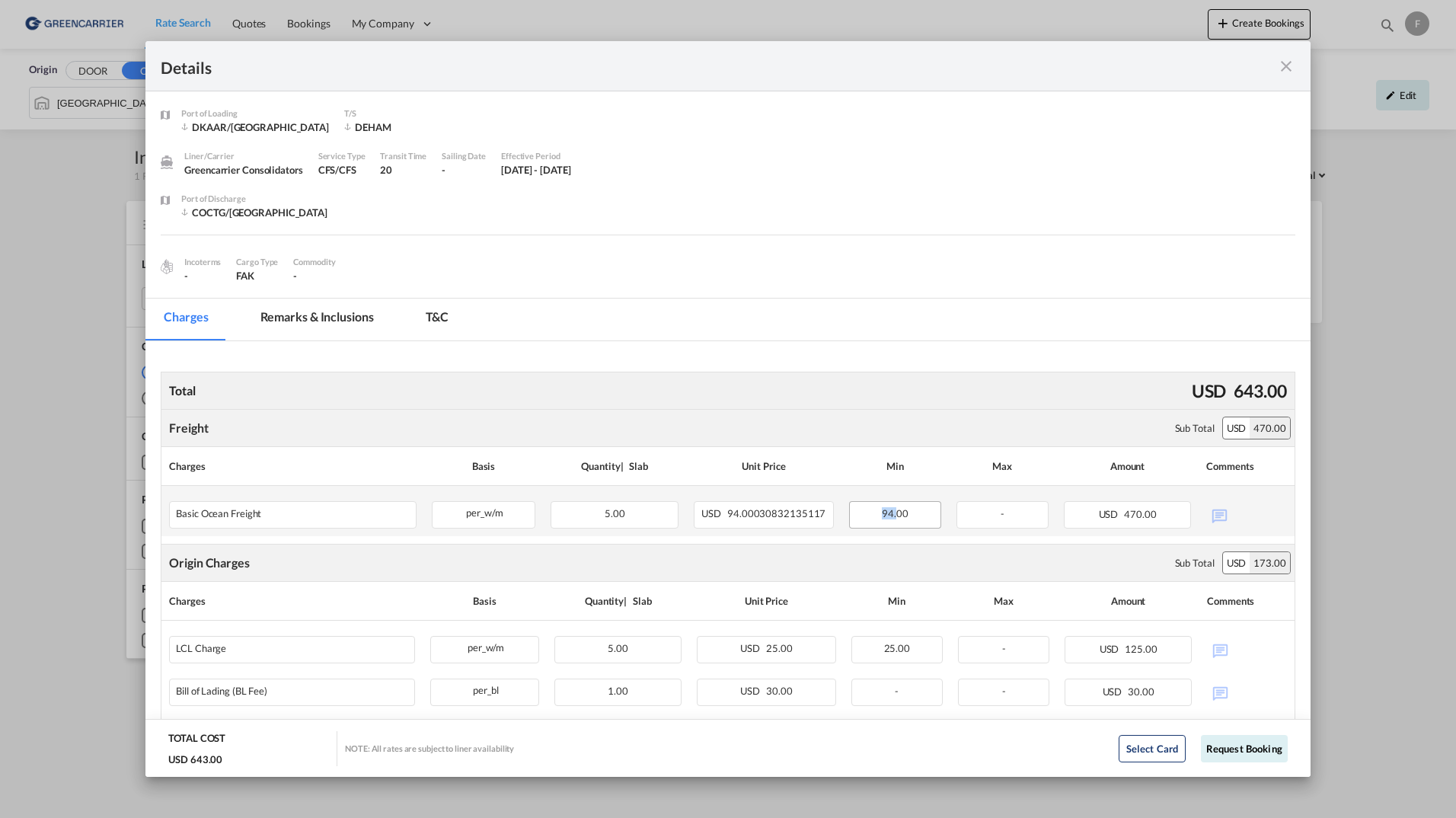
drag, startPoint x: 872, startPoint y: 512, endPoint x: 892, endPoint y: 515, distance: 20.2
click at [892, 515] on div "94.00" at bounding box center [896, 515] width 92 height 27
drag, startPoint x: 892, startPoint y: 515, endPoint x: 1120, endPoint y: 508, distance: 228.1
click at [1125, 508] on span "470.00" at bounding box center [1141, 514] width 32 height 12
drag, startPoint x: 1120, startPoint y: 508, endPoint x: 1157, endPoint y: 517, distance: 38.1
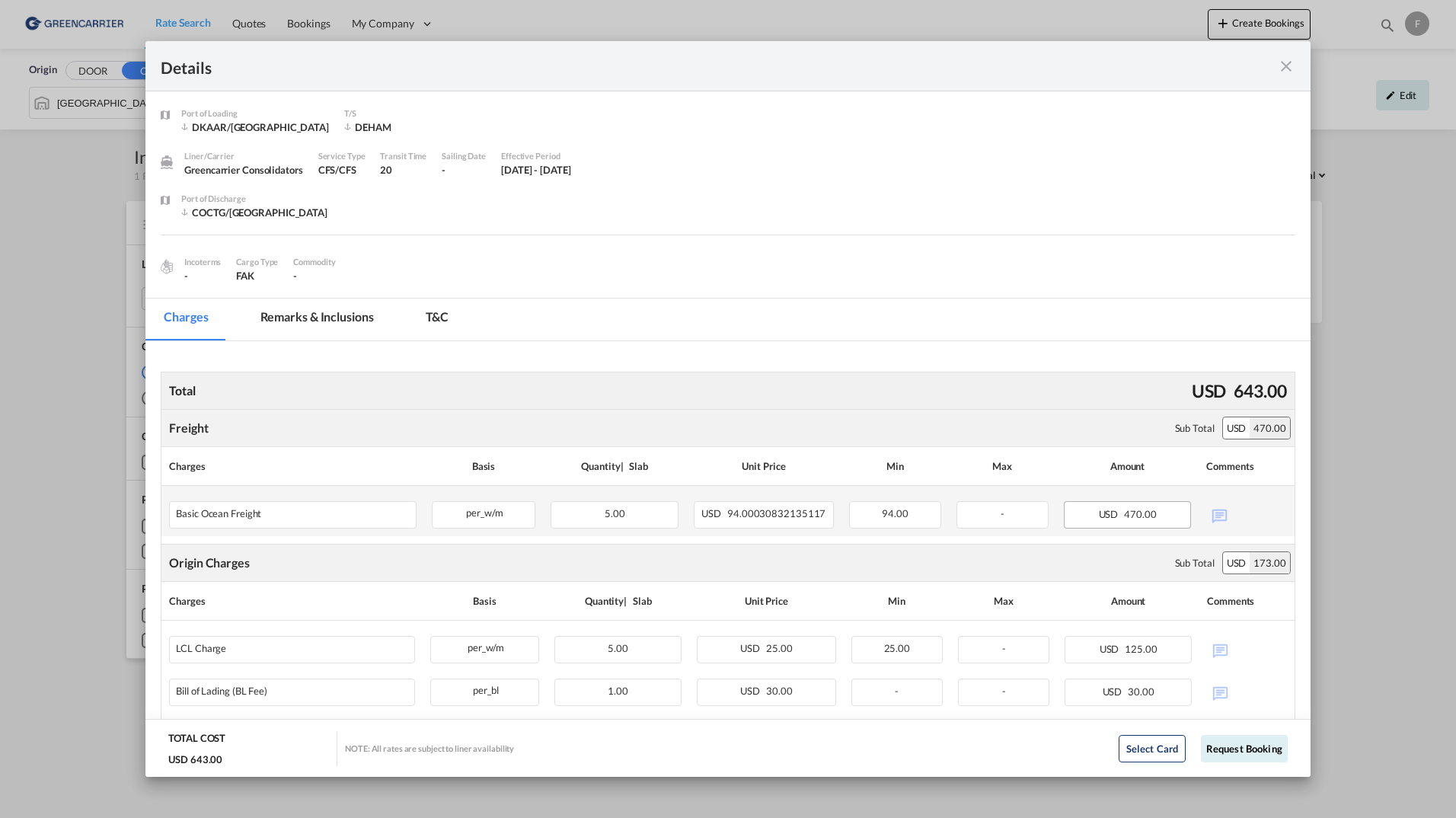
click at [1148, 517] on div "USD 470.00" at bounding box center [1127, 515] width 128 height 27
drag, startPoint x: 1154, startPoint y: 515, endPoint x: 1137, endPoint y: 517, distance: 17.1
click at [1137, 517] on div "USD 470.00" at bounding box center [1127, 515] width 128 height 27
drag, startPoint x: 1137, startPoint y: 517, endPoint x: 1096, endPoint y: 519, distance: 41.0
click at [1125, 517] on span "470.00" at bounding box center [1141, 514] width 32 height 12
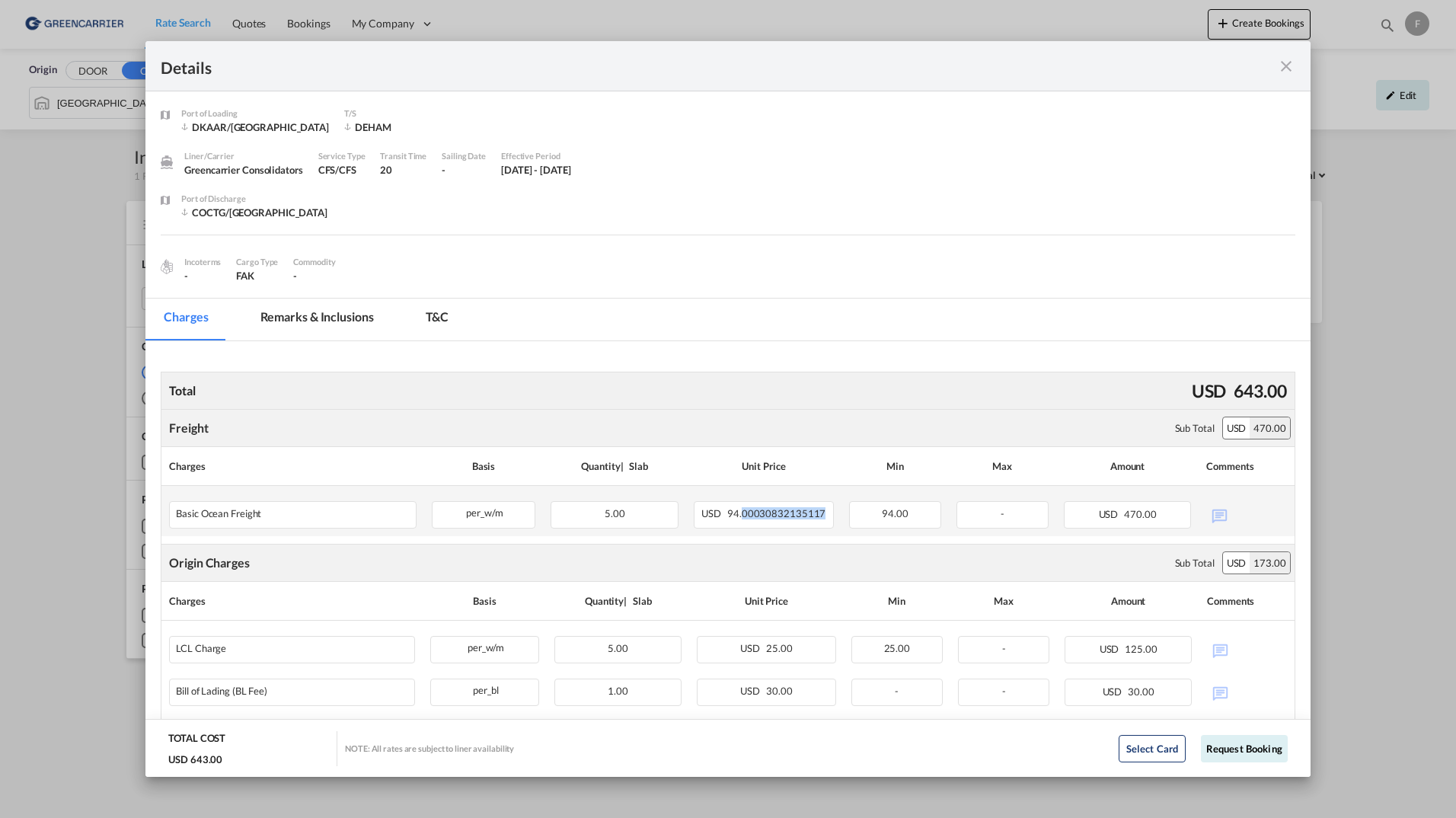
drag, startPoint x: 740, startPoint y: 515, endPoint x: 831, endPoint y: 532, distance: 92.6
click at [831, 532] on td "USD 94.00030832135117" at bounding box center [764, 512] width 156 height 51
drag, startPoint x: 831, startPoint y: 532, endPoint x: 713, endPoint y: 519, distance: 118.7
click at [713, 519] on span "USD" at bounding box center [713, 513] width 23 height 12
drag, startPoint x: 755, startPoint y: 516, endPoint x: 835, endPoint y: 515, distance: 80.0
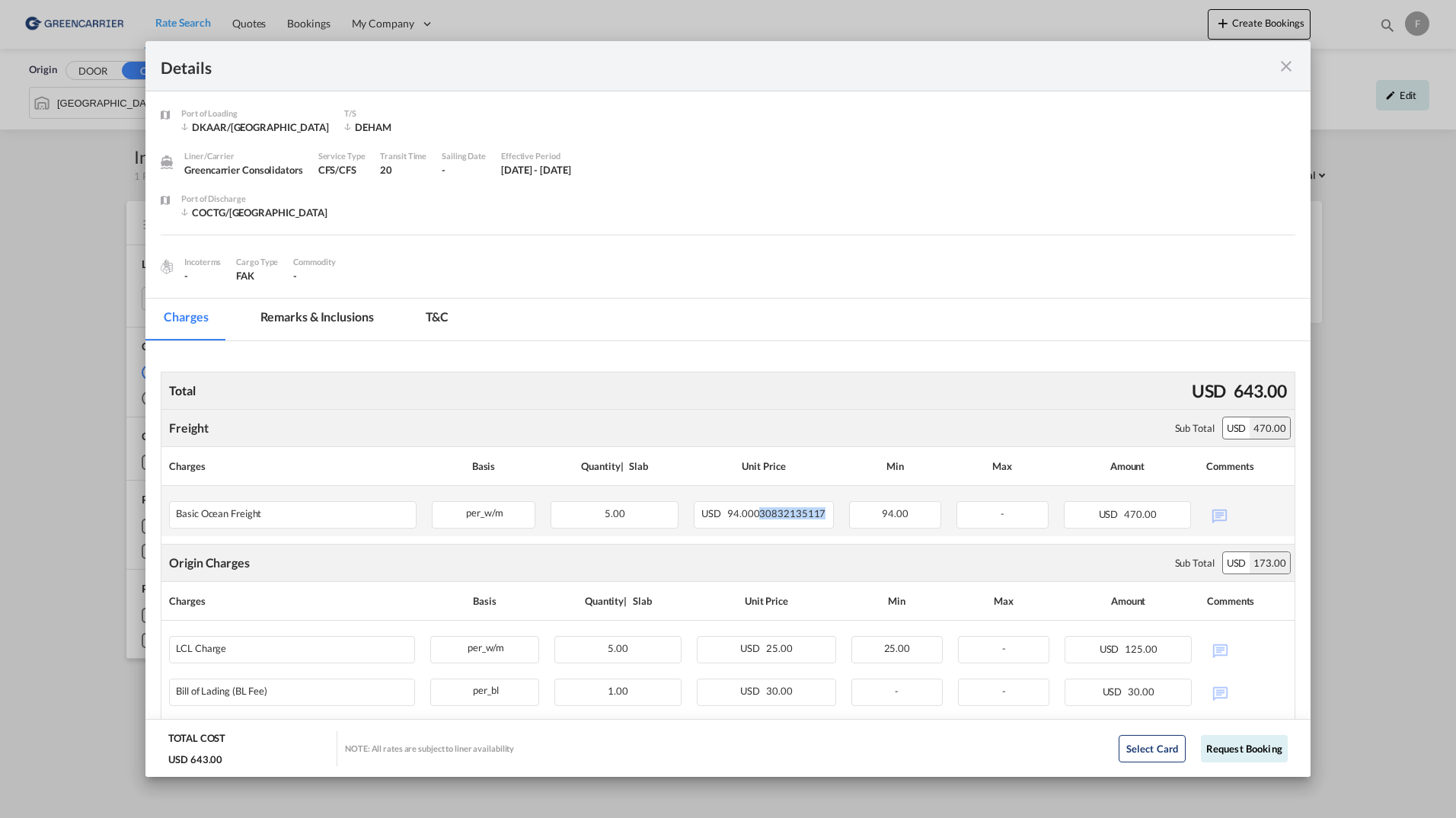
click at [835, 515] on tr "Basic Ocean Freight Please Enter Already Exists per_w/m per_w/m can not applied…" at bounding box center [728, 512] width 1133 height 51
drag, startPoint x: 835, startPoint y: 515, endPoint x: 759, endPoint y: 517, distance: 76.0
click at [765, 518] on span "94.00030832135117" at bounding box center [776, 513] width 99 height 12
drag, startPoint x: 753, startPoint y: 518, endPoint x: 769, endPoint y: 526, distance: 17.9
click at [753, 518] on span "94.00030832135117" at bounding box center [776, 513] width 99 height 12
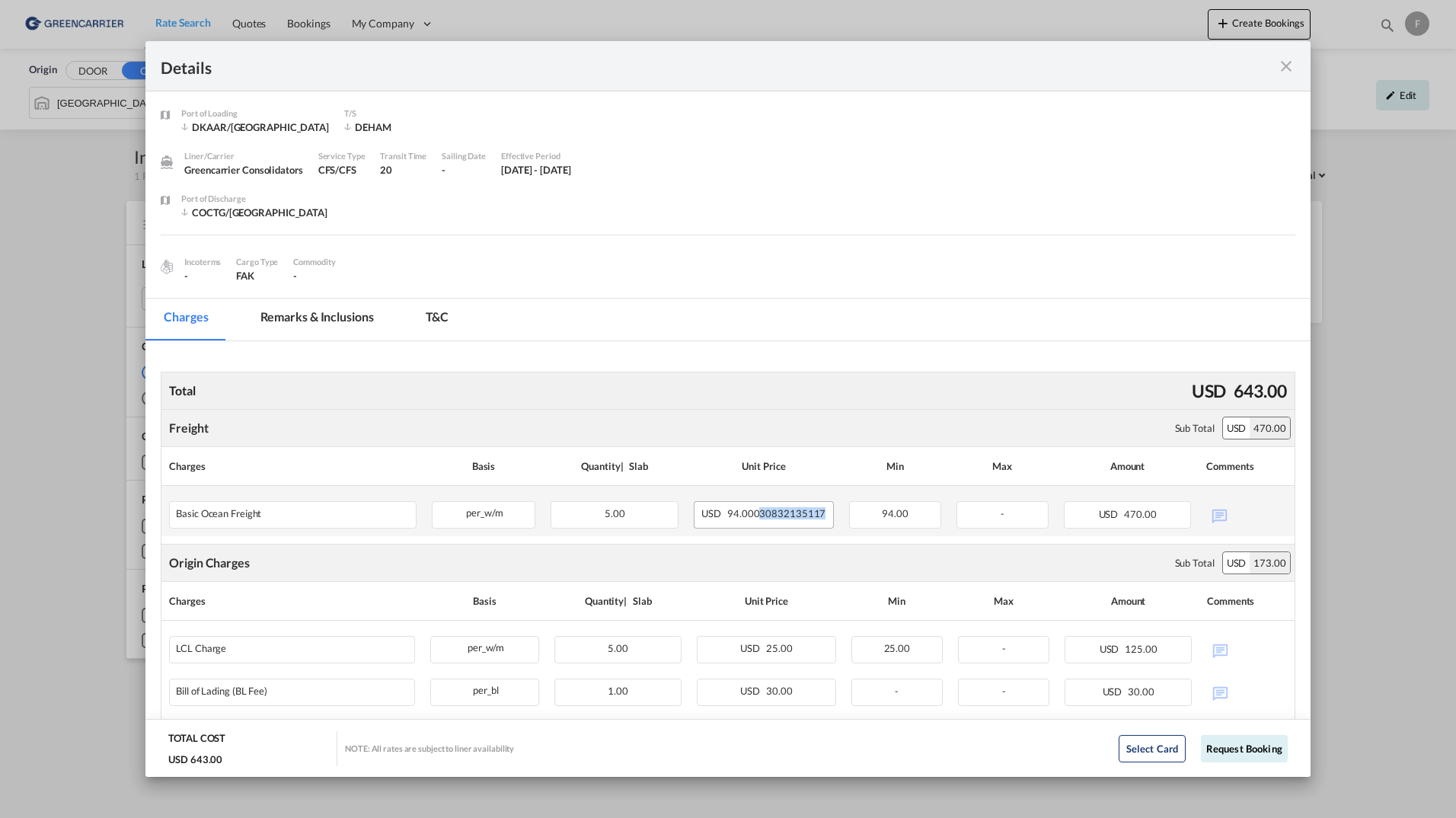
click at [757, 519] on span "94.00030832135117" at bounding box center [776, 513] width 99 height 12
click at [750, 517] on span "94.00030832135117" at bounding box center [776, 513] width 99 height 12
drag, startPoint x: 752, startPoint y: 515, endPoint x: 833, endPoint y: 515, distance: 81.0
click at [833, 515] on td "USD 94.00030832135117" at bounding box center [764, 512] width 156 height 51
click at [716, 511] on span "USD" at bounding box center [713, 513] width 23 height 12
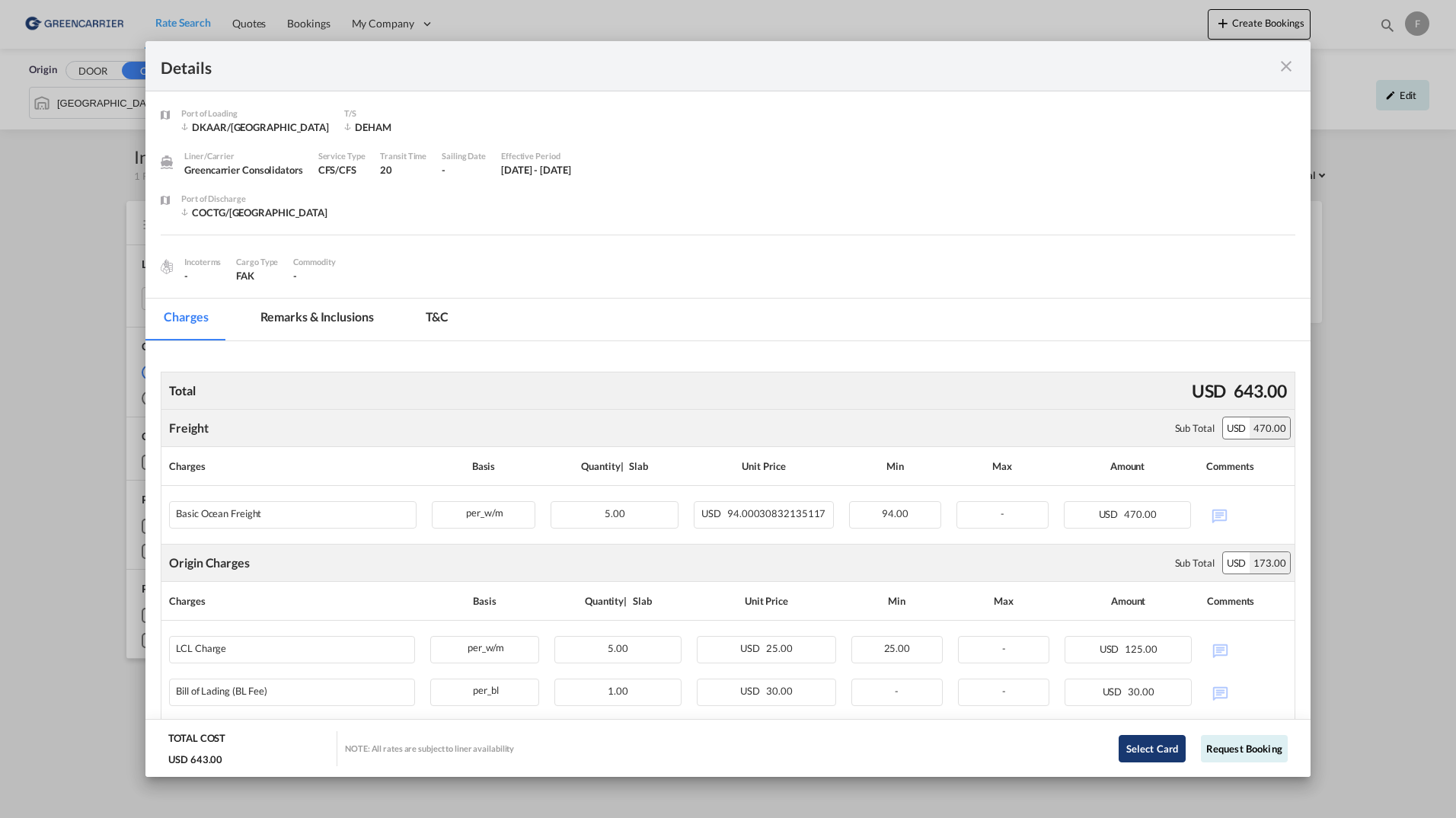
click at [1128, 749] on button "Select Card" at bounding box center [1152, 749] width 67 height 27
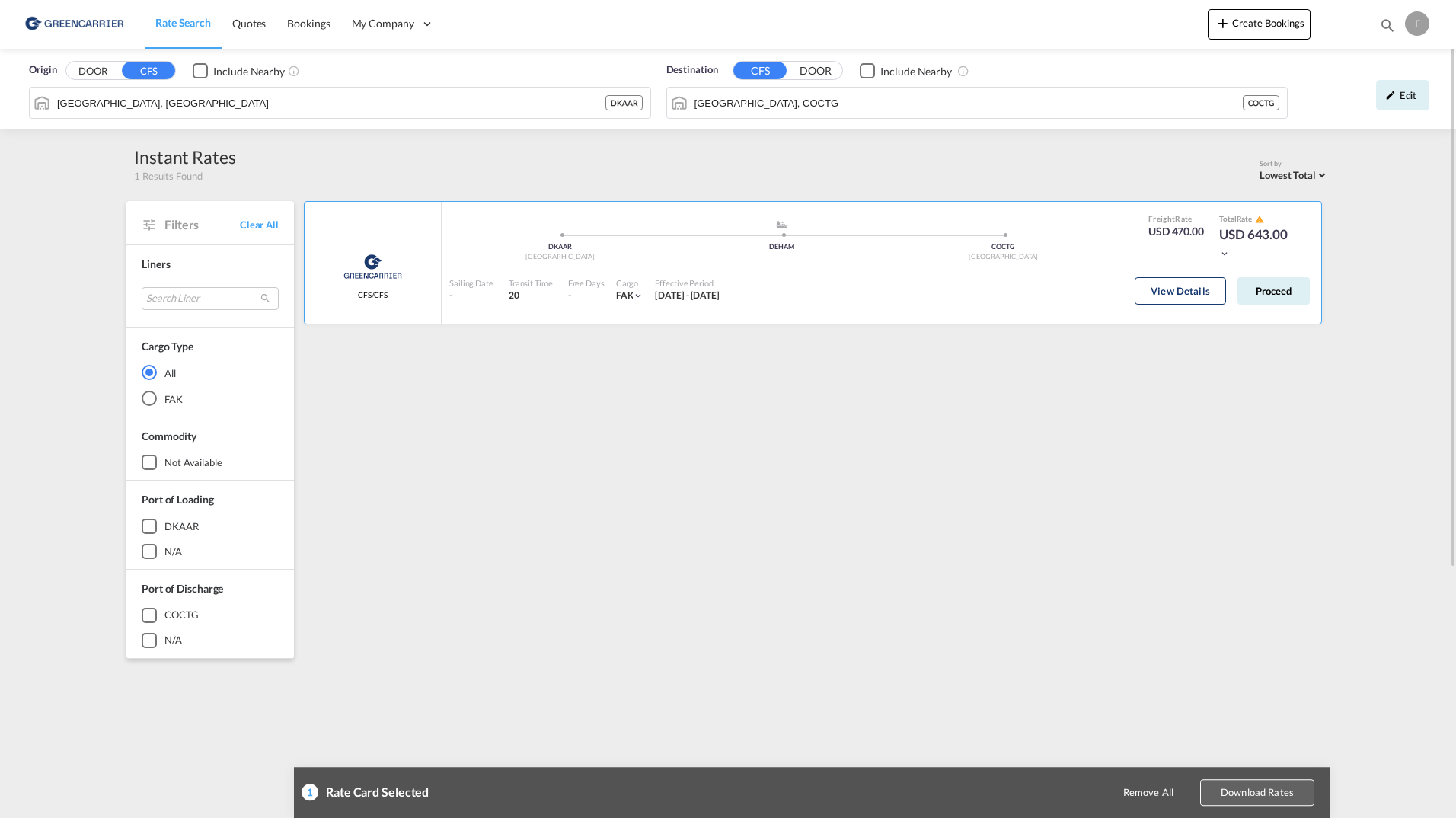
click at [1252, 791] on button "Download Rates" at bounding box center [1258, 793] width 115 height 26
click at [709, 427] on div "Greencarrier Consolidators CFS/CFS added by you .a{fill:#aaa8ad;} .a{fill:#aaa8…" at bounding box center [815, 658] width 1028 height 915
click at [1134, 798] on button "Remove All" at bounding box center [1148, 793] width 76 height 26
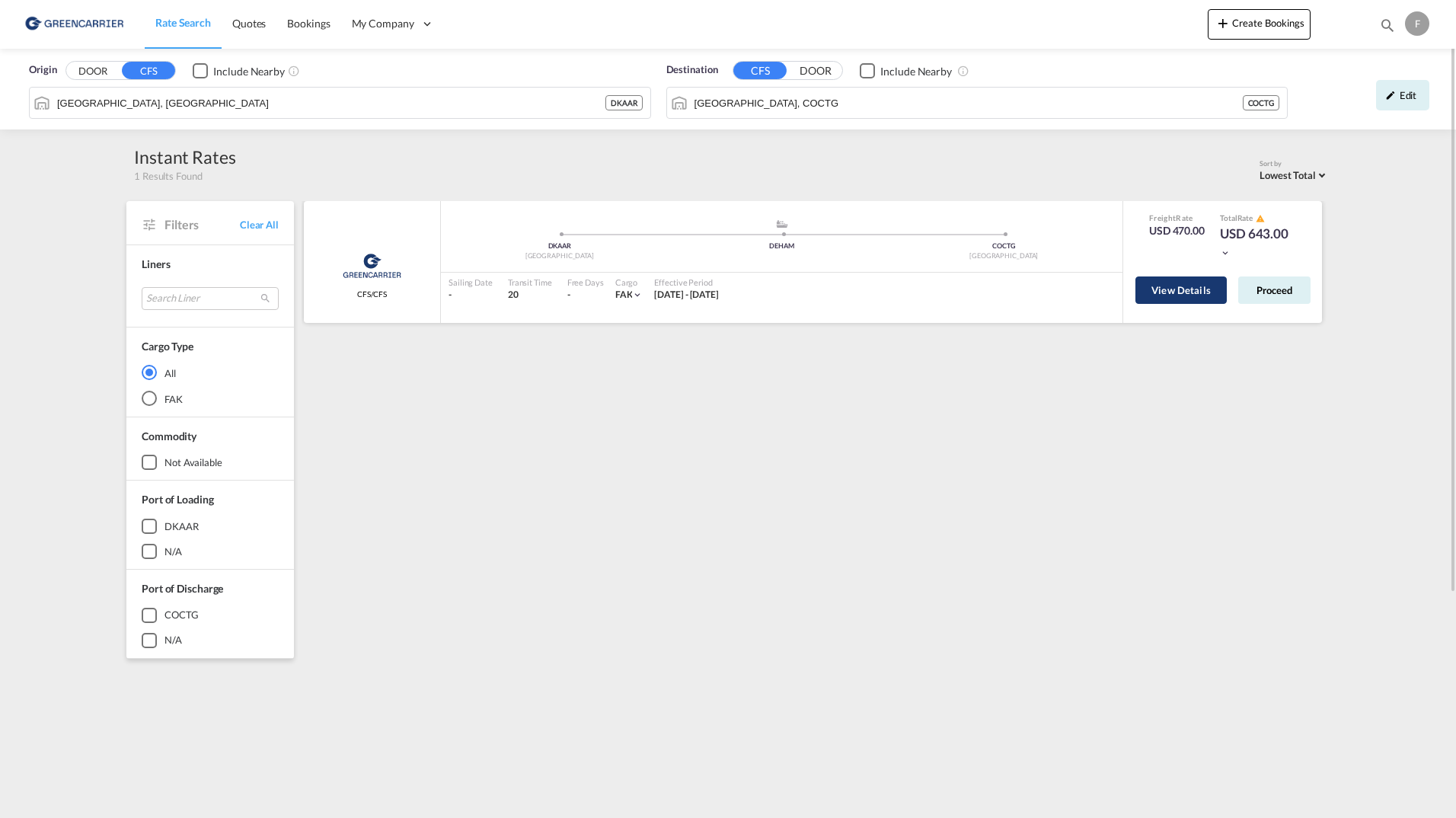
click at [1188, 289] on button "View Details" at bounding box center [1181, 290] width 91 height 27
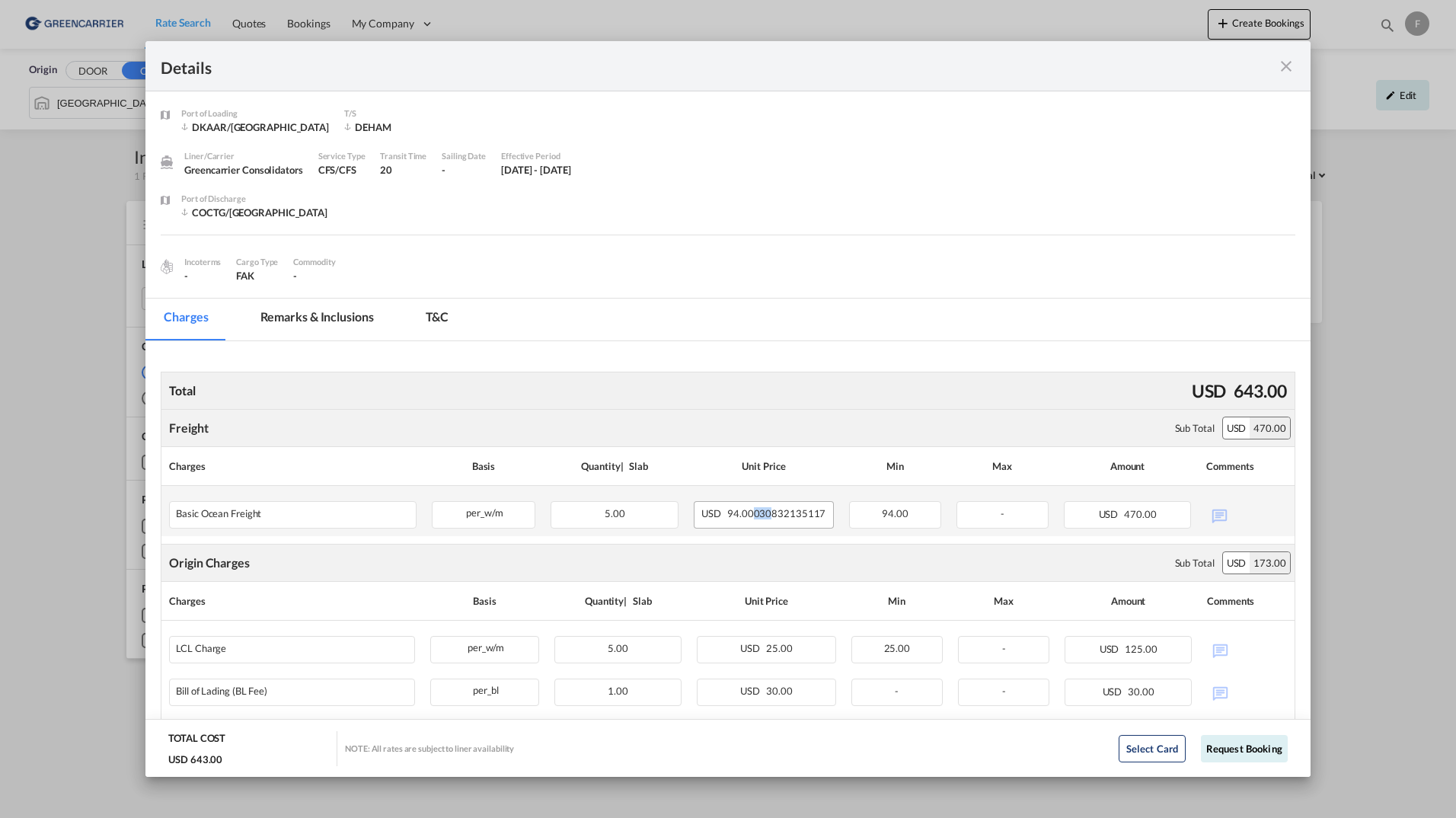
drag, startPoint x: 752, startPoint y: 514, endPoint x: 767, endPoint y: 513, distance: 15.0
click at [767, 513] on span "94.00030832135117" at bounding box center [776, 513] width 99 height 12
drag, startPoint x: 767, startPoint y: 513, endPoint x: 773, endPoint y: 523, distance: 11.7
click at [773, 523] on div "USD 94.00030832135117" at bounding box center [763, 515] width 140 height 27
drag, startPoint x: 750, startPoint y: 516, endPoint x: 824, endPoint y: 512, distance: 74.1
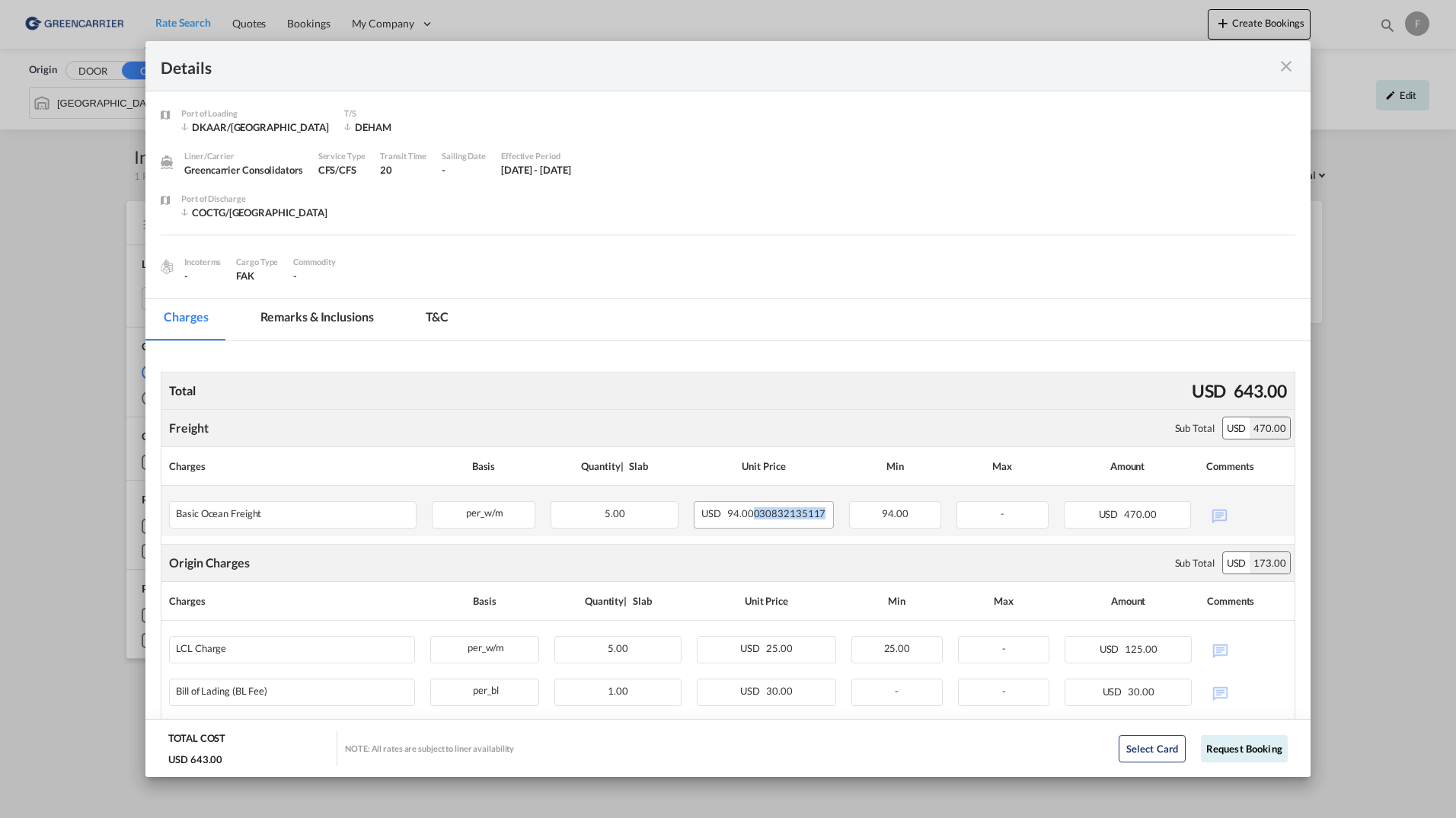
click at [824, 512] on div "USD 94.00030832135117" at bounding box center [763, 515] width 140 height 27
drag, startPoint x: 824, startPoint y: 512, endPoint x: 742, endPoint y: 517, distance: 82.2
click at [742, 517] on span "94.00030832135117" at bounding box center [776, 513] width 99 height 12
click at [1282, 67] on md-icon "icon-close fg-AAA8AD m-0 cursor" at bounding box center [1286, 66] width 18 height 18
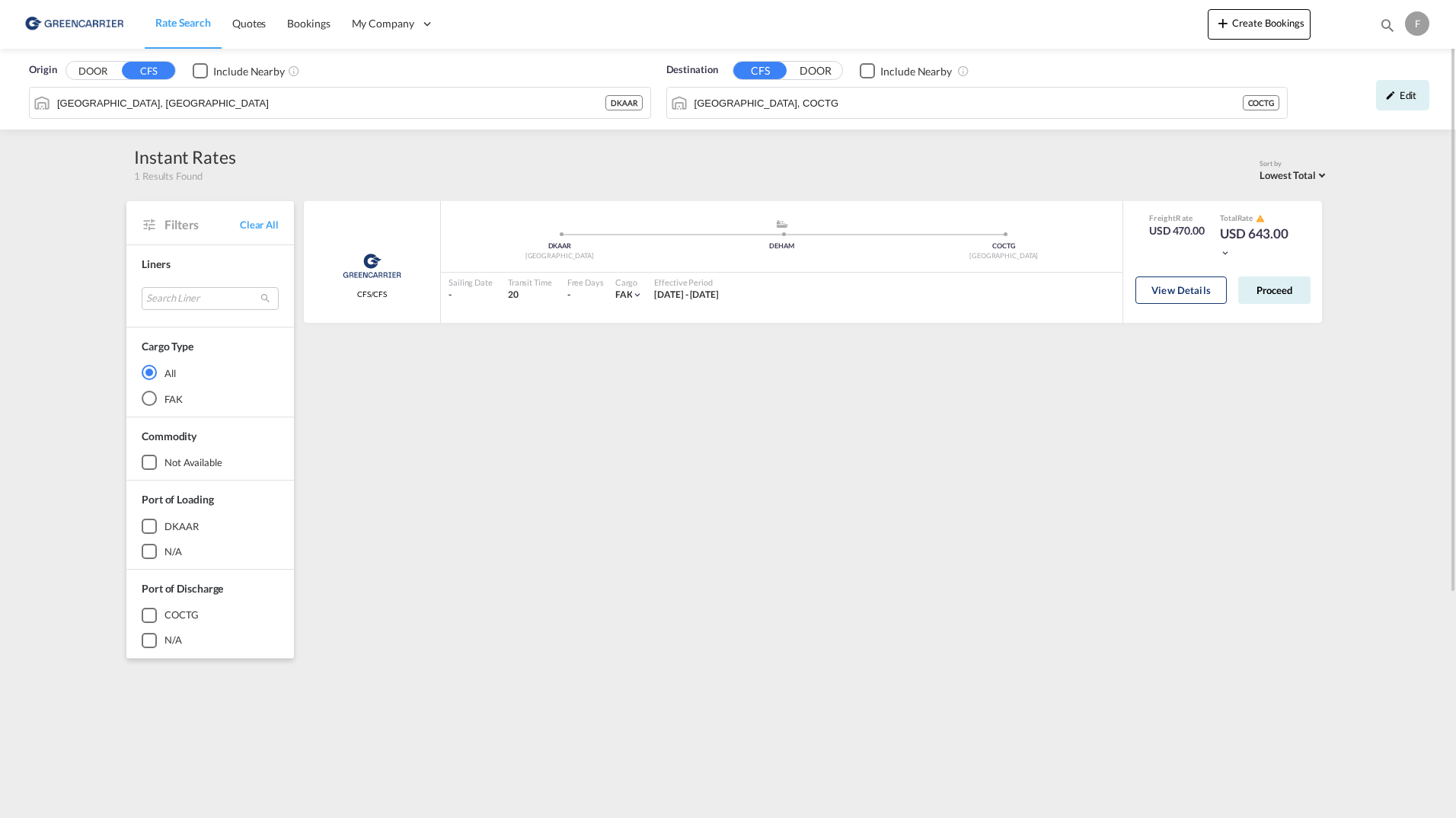
click at [1415, 24] on div "F" at bounding box center [1418, 23] width 24 height 24
click at [1391, 110] on button "Switch Account" at bounding box center [1389, 116] width 122 height 30
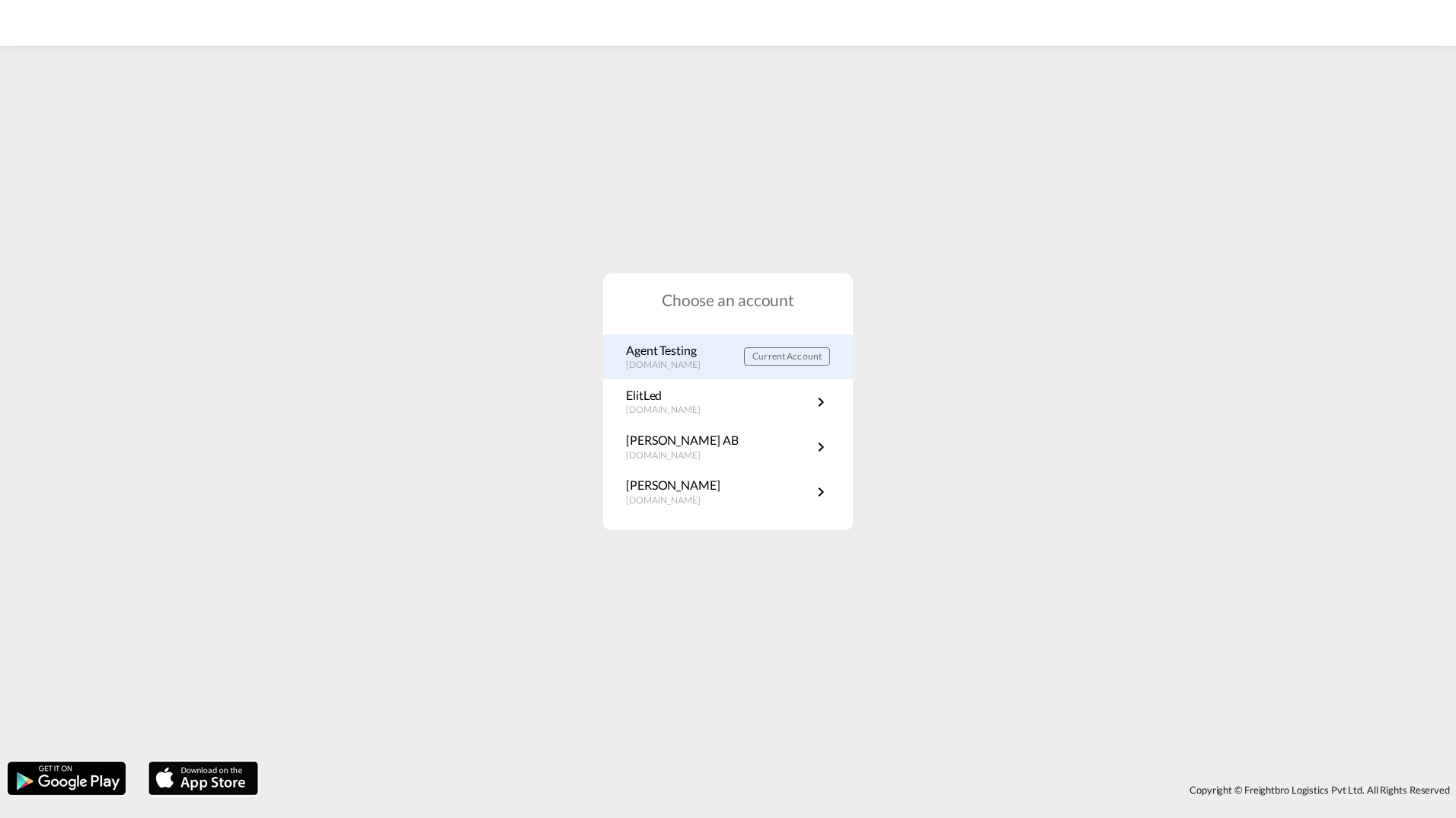
click at [696, 356] on p "Agent Testing" at bounding box center [671, 350] width 90 height 17
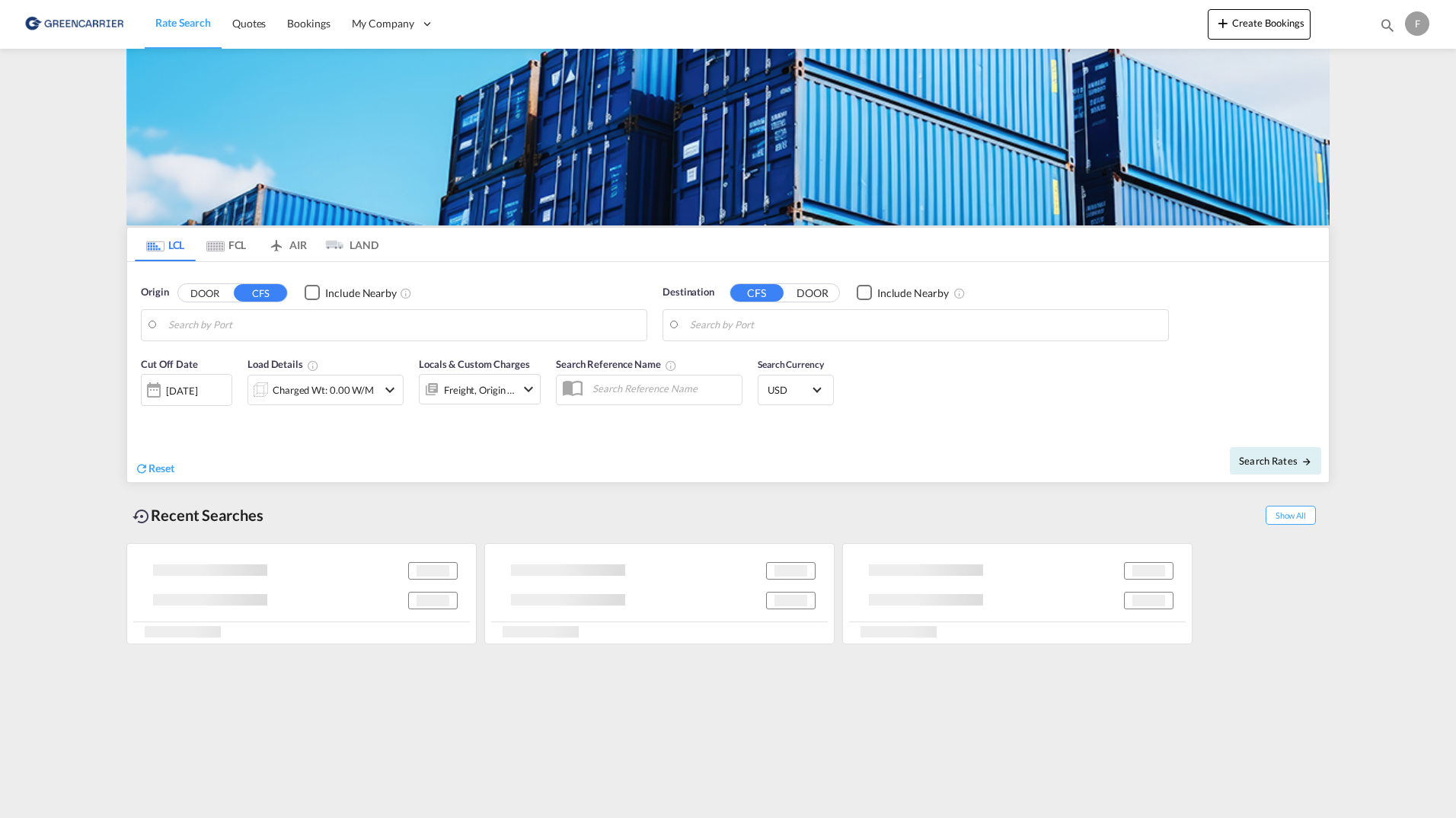
type input "[GEOGRAPHIC_DATA], [GEOGRAPHIC_DATA]"
type input "[GEOGRAPHIC_DATA], COCTG"
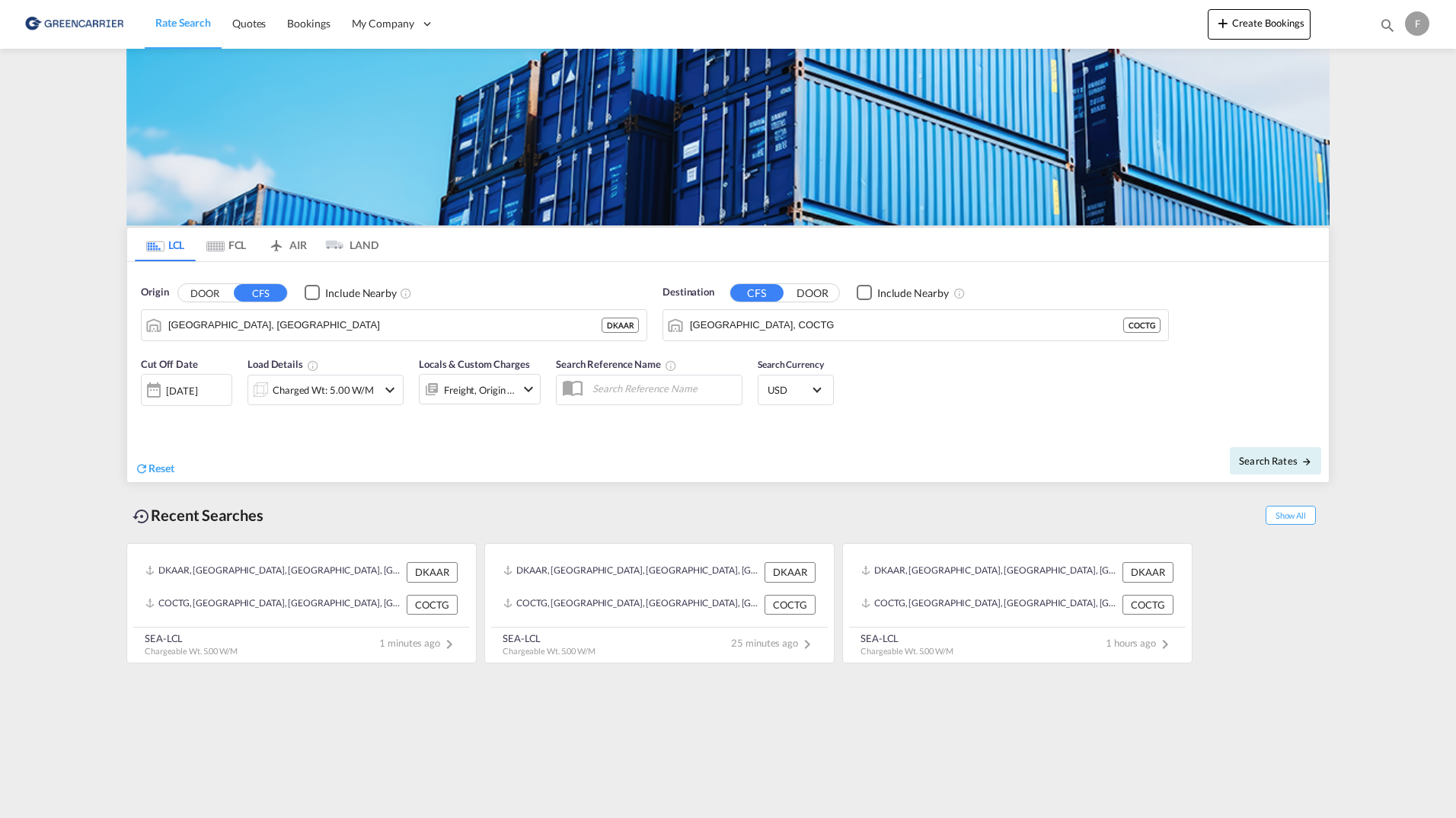
click at [1412, 26] on div "F" at bounding box center [1418, 23] width 24 height 24
click at [1395, 172] on button "Logout" at bounding box center [1389, 166] width 122 height 30
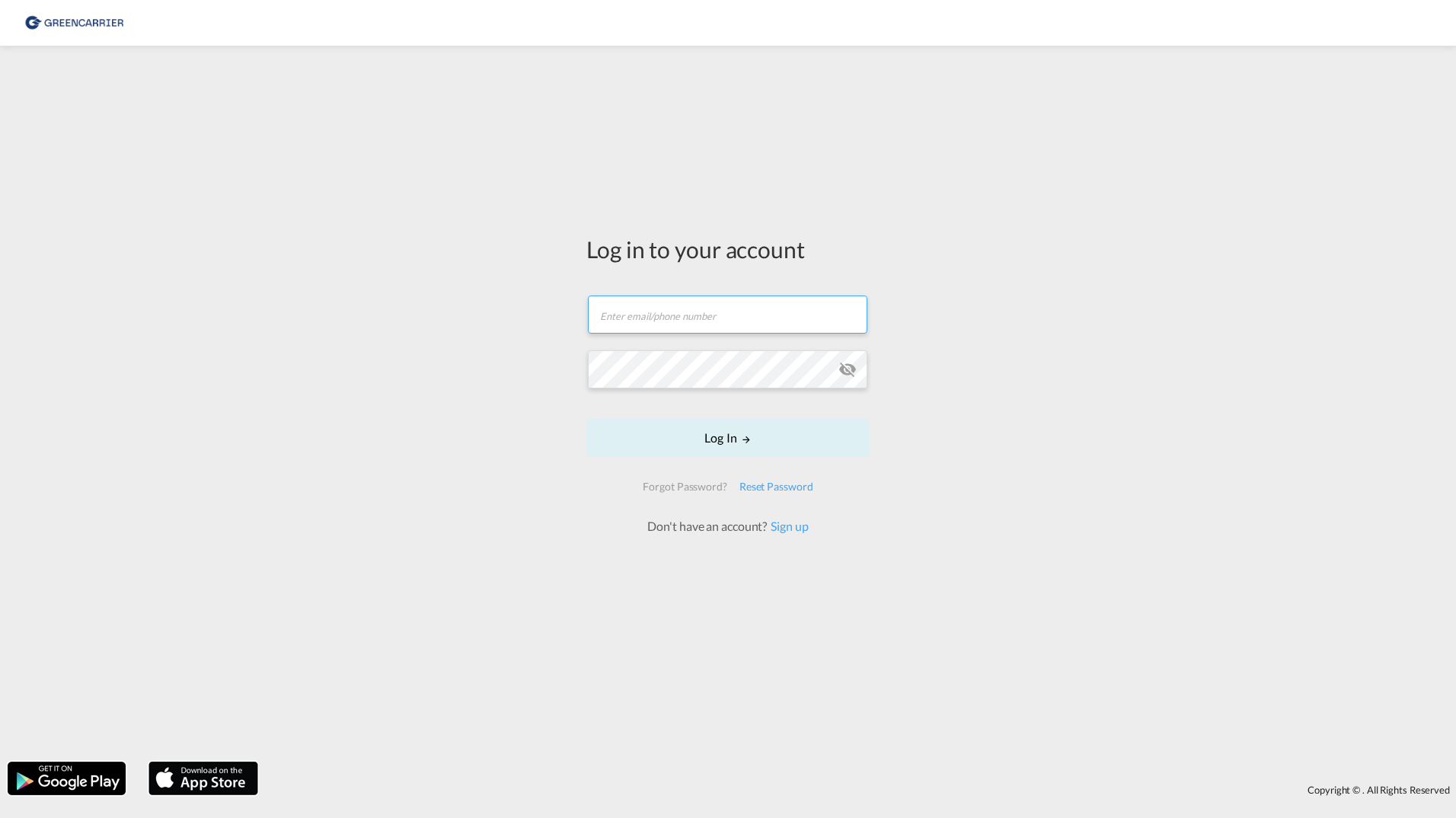
type input "filip.pehrsson@greencarrier.com"
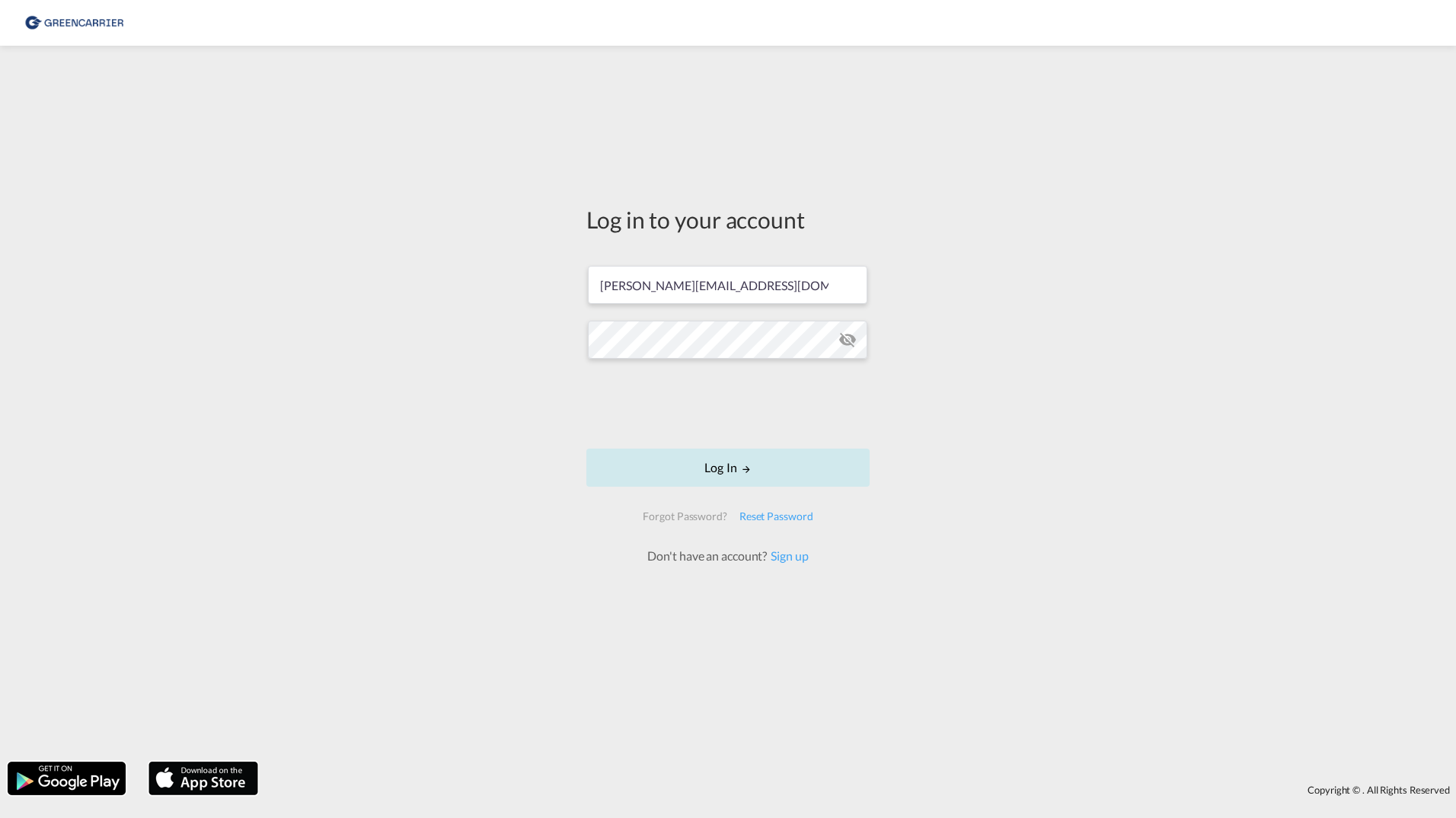
click at [635, 477] on button "Log In" at bounding box center [728, 468] width 284 height 39
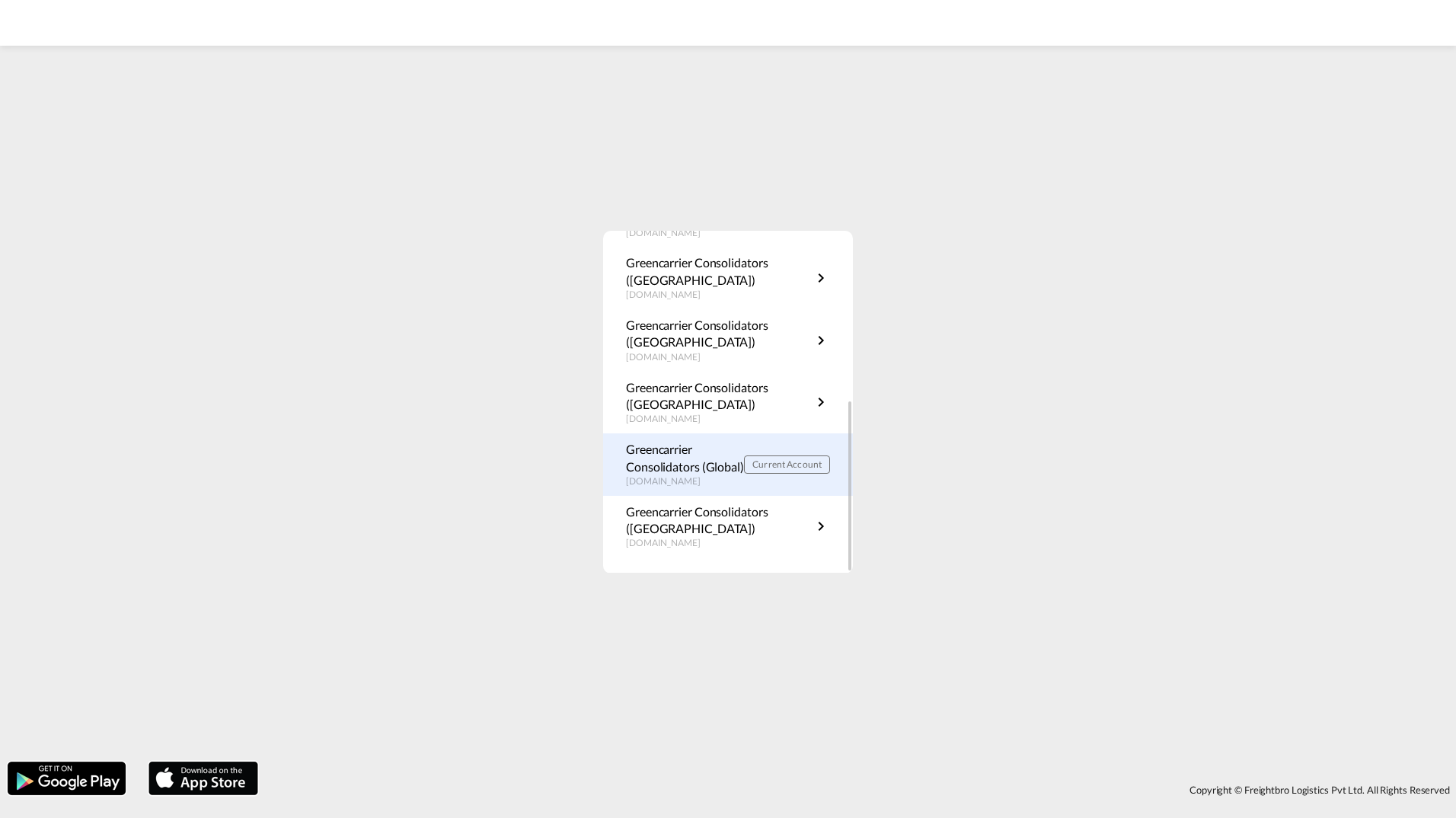
scroll to position [337, 0]
click at [644, 471] on p "Greencarrier Consolidators (Global)" at bounding box center [685, 459] width 118 height 35
click at [691, 470] on p "Greencarrier Consolidators (Global)" at bounding box center [685, 459] width 118 height 35
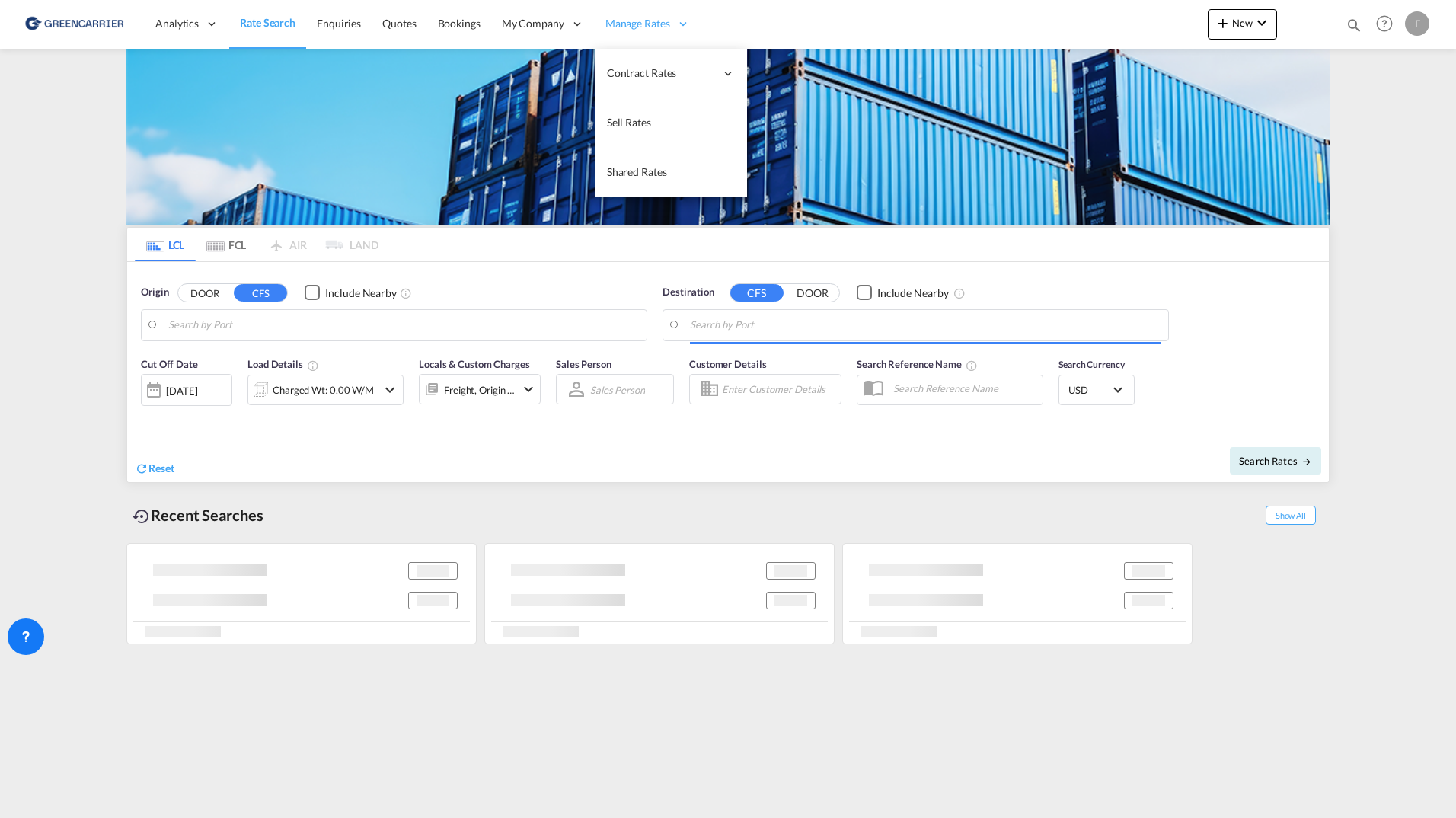
type input "SE-63232, [GEOGRAPHIC_DATA], [GEOGRAPHIC_DATA]"
type input "[GEOGRAPHIC_DATA], COCTG"
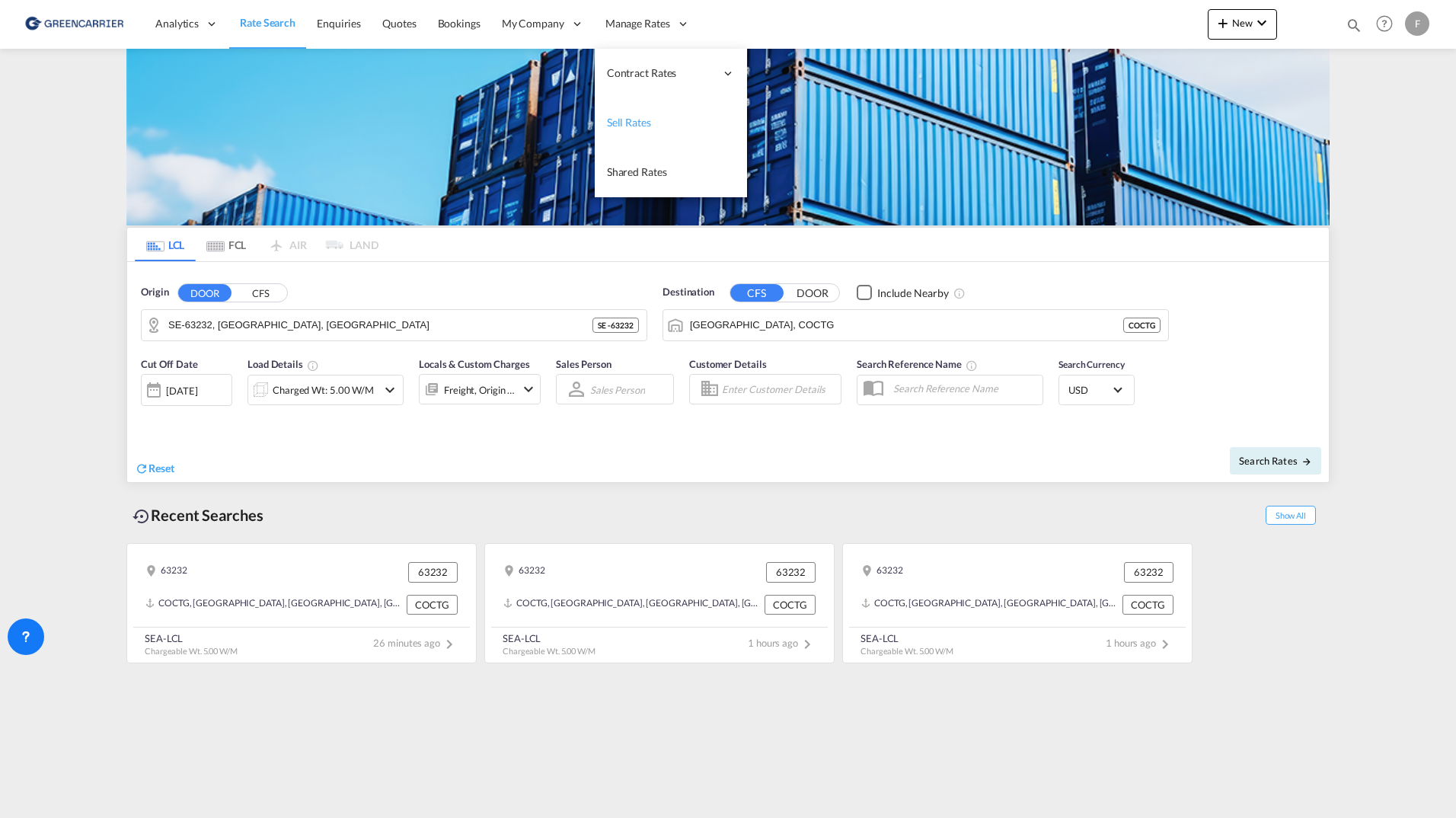
click at [648, 131] on link "Sell Rates" at bounding box center [671, 123] width 152 height 50
click at [636, 126] on span "Sell Rates" at bounding box center [629, 122] width 44 height 13
